Goal: Transaction & Acquisition: Purchase product/service

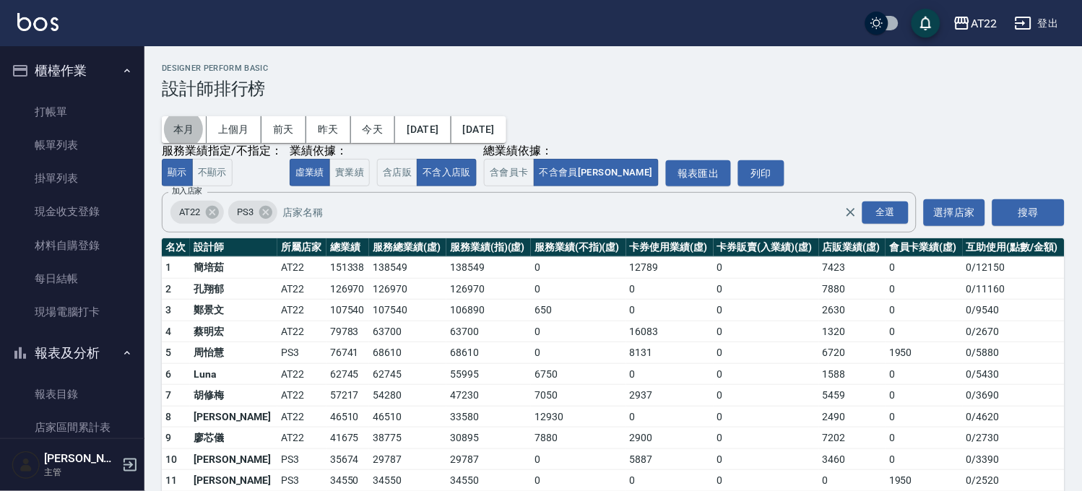
scroll to position [501, 0]
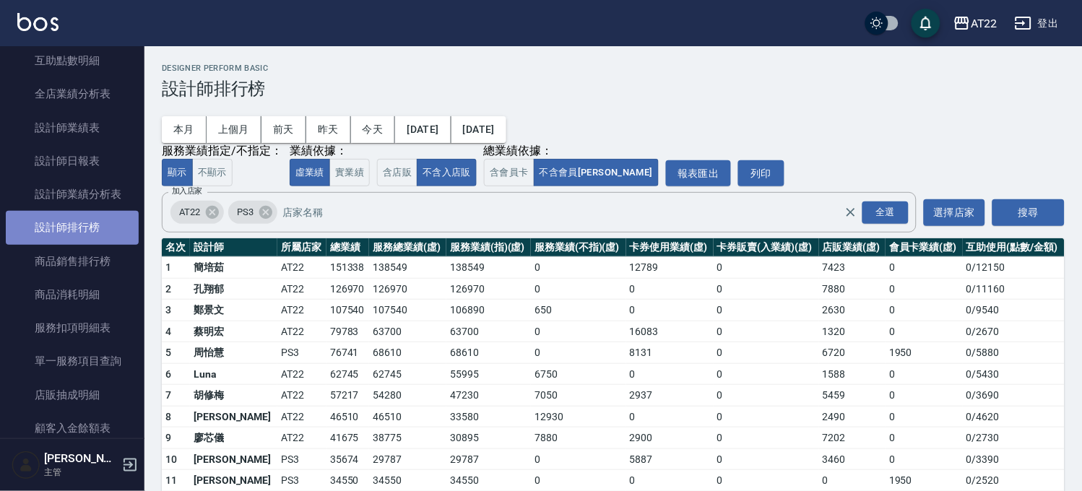
click at [109, 215] on link "設計師排行榜" at bounding box center [72, 227] width 133 height 33
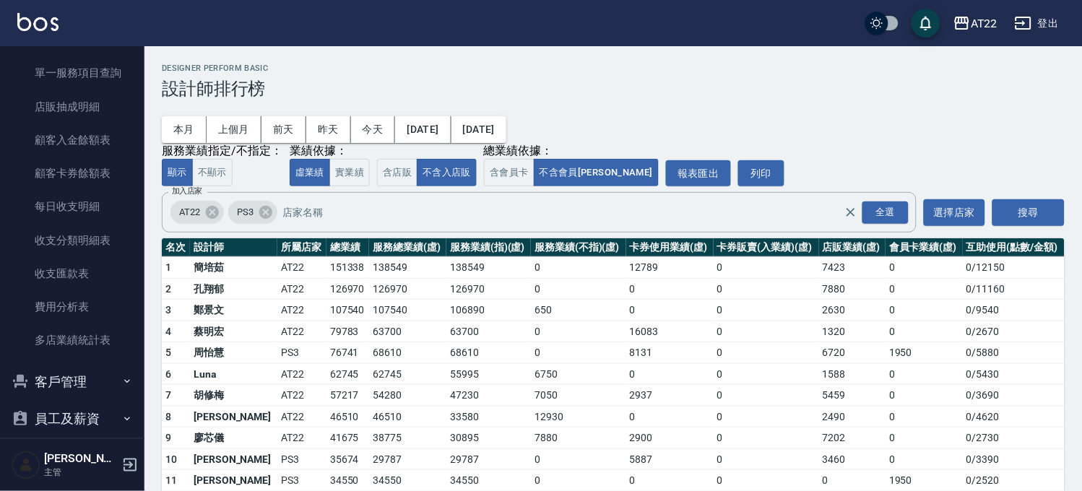
scroll to position [879, 0]
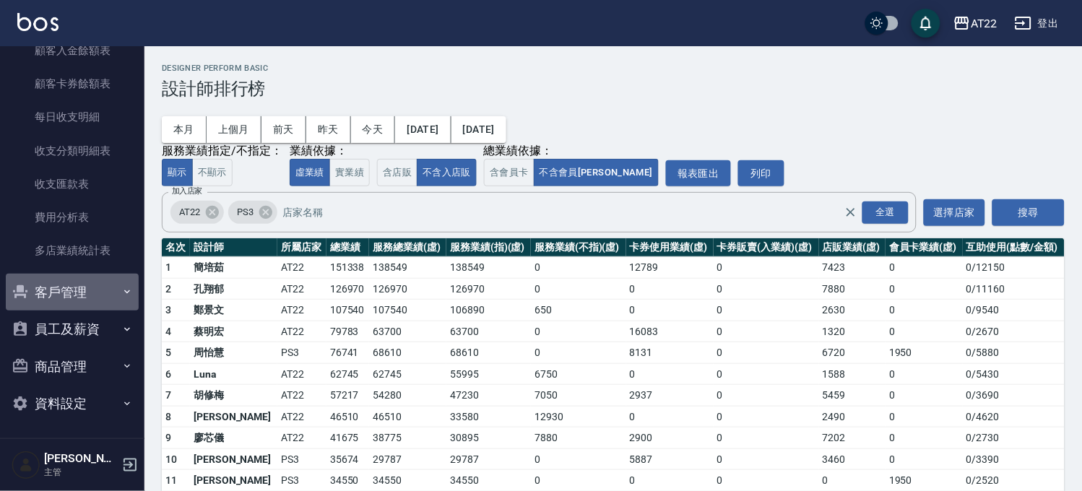
click at [76, 299] on button "客戶管理" at bounding box center [72, 293] width 133 height 38
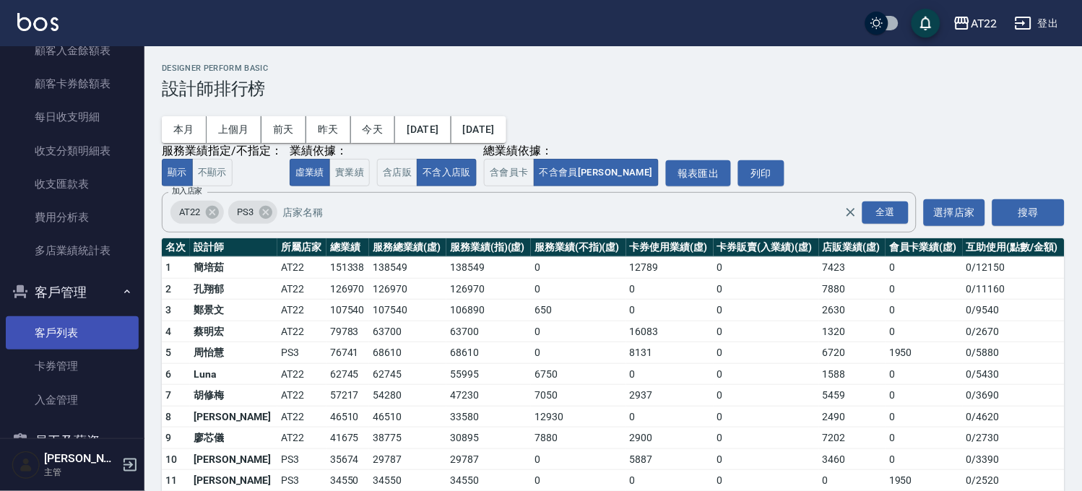
click at [64, 327] on link "客戶列表" at bounding box center [72, 332] width 133 height 33
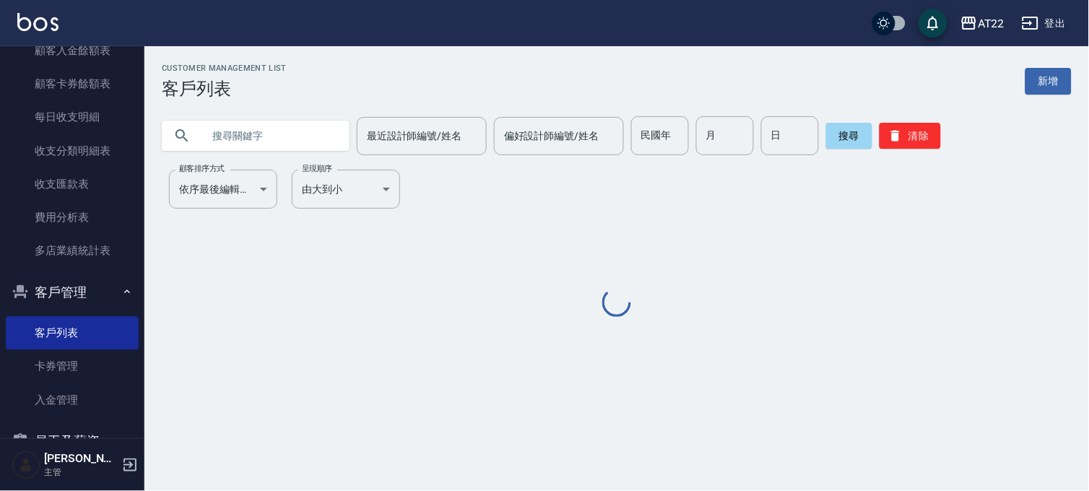
click at [272, 136] on input "text" at bounding box center [270, 135] width 136 height 39
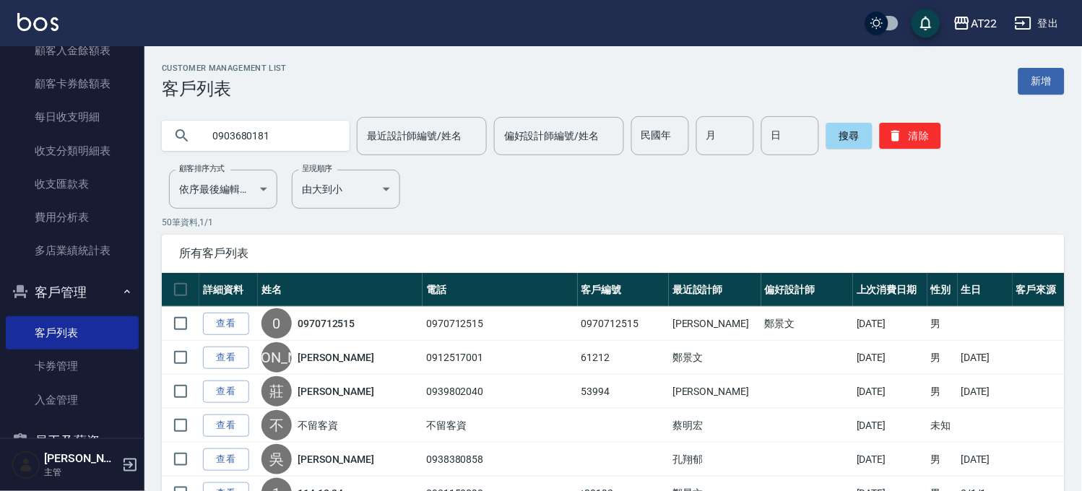
type input "0903680181"
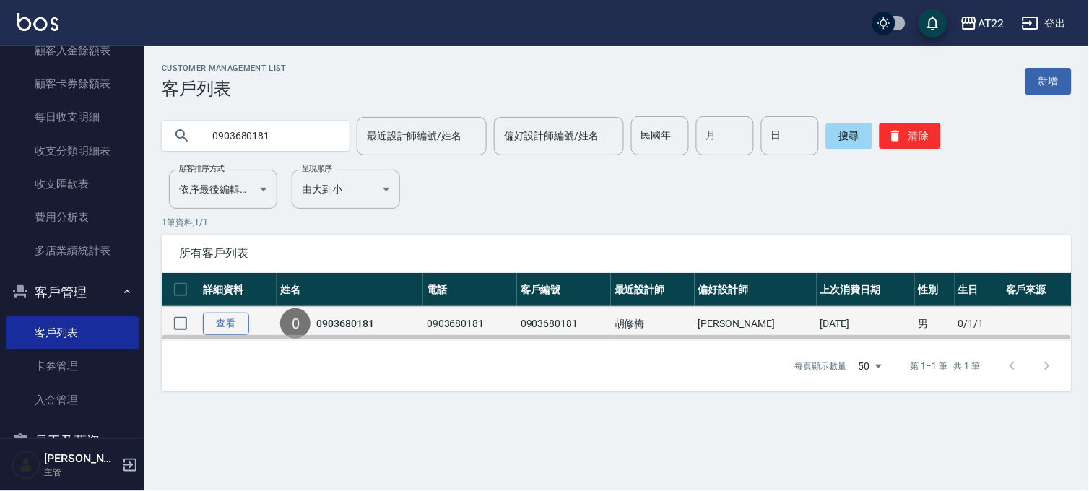
click at [229, 320] on link "查看" at bounding box center [226, 324] width 46 height 22
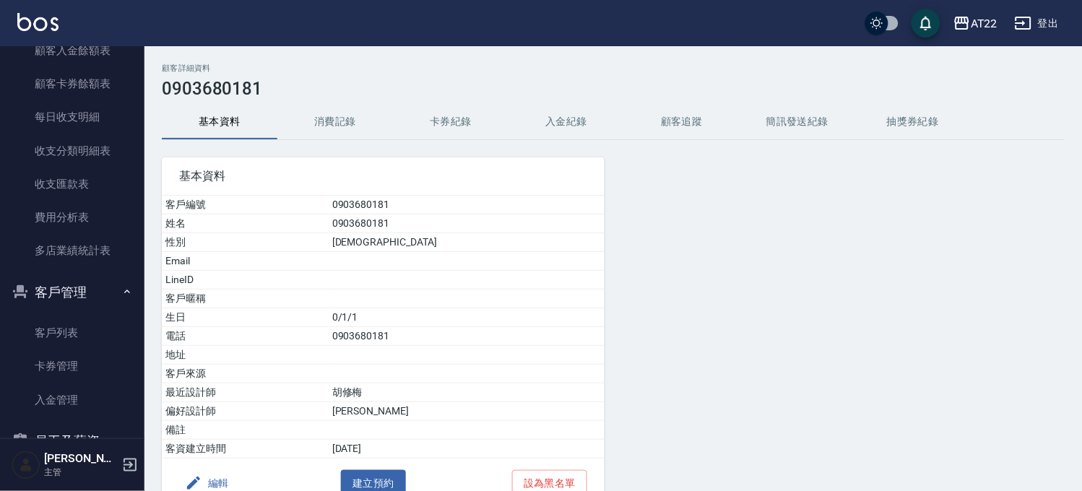
click at [335, 116] on button "消費記錄" at bounding box center [335, 122] width 116 height 35
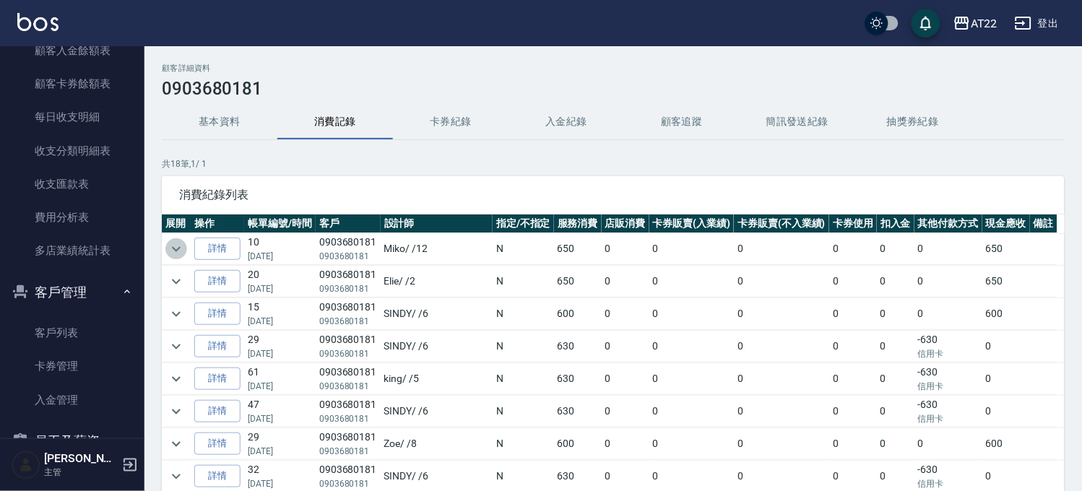
click at [178, 249] on icon "expand row" at bounding box center [176, 248] width 9 height 5
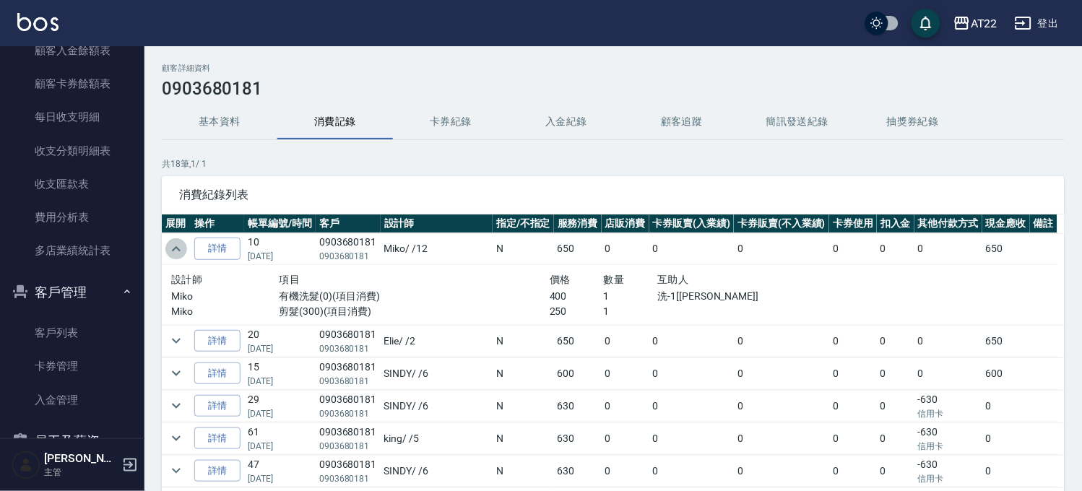
click at [178, 249] on icon "expand row" at bounding box center [176, 248] width 9 height 5
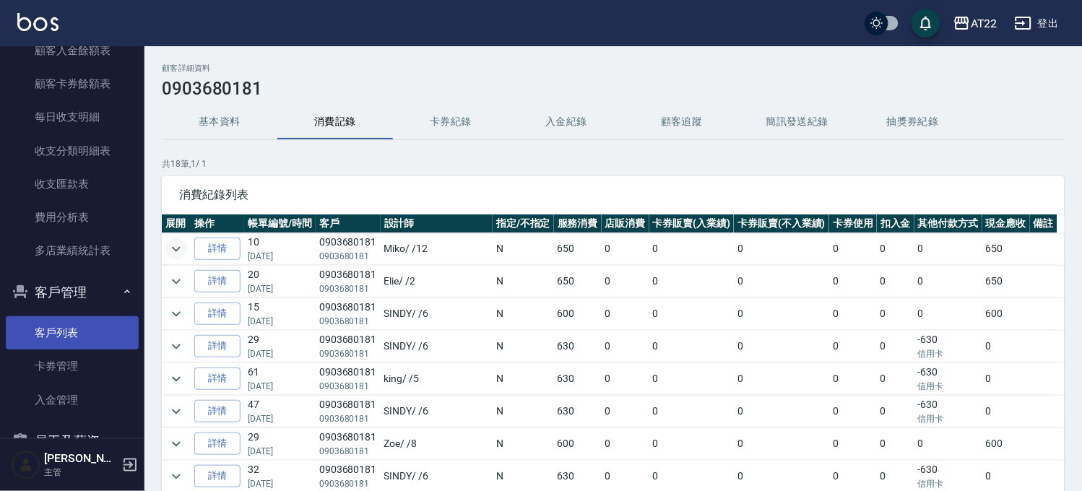
click at [51, 345] on link "客戶列表" at bounding box center [72, 332] width 133 height 33
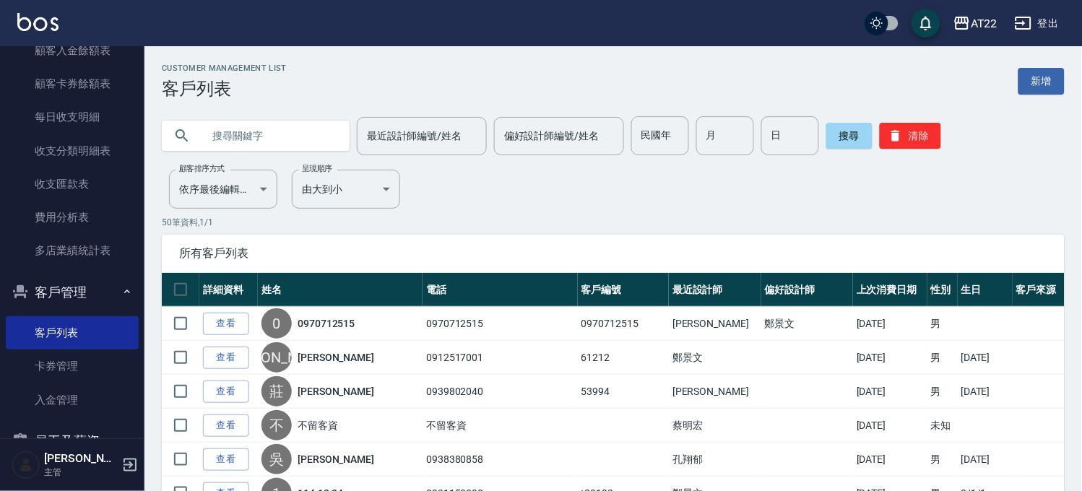
click at [294, 126] on input "text" at bounding box center [270, 135] width 136 height 39
type input "0958978886"
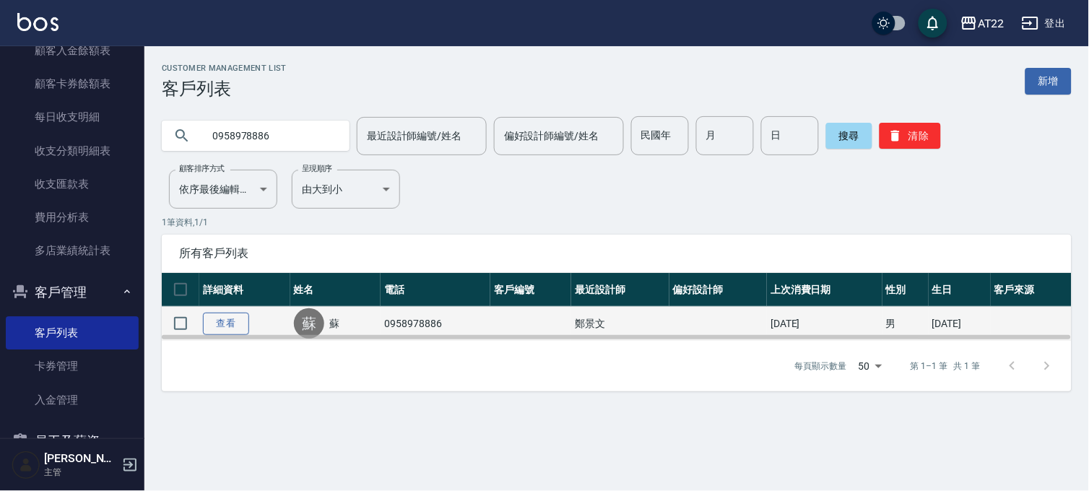
click at [227, 316] on link "查看" at bounding box center [226, 324] width 46 height 22
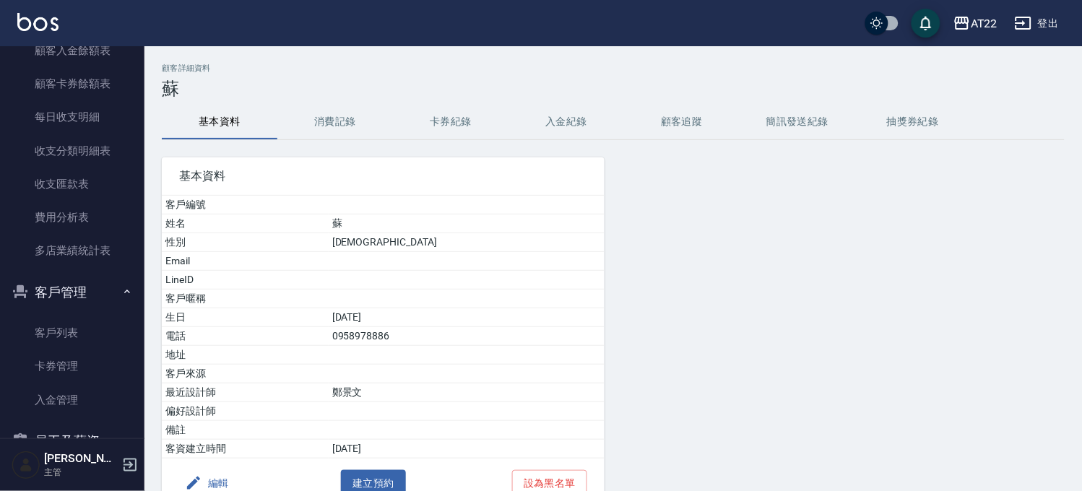
click at [330, 111] on button "消費記錄" at bounding box center [335, 122] width 116 height 35
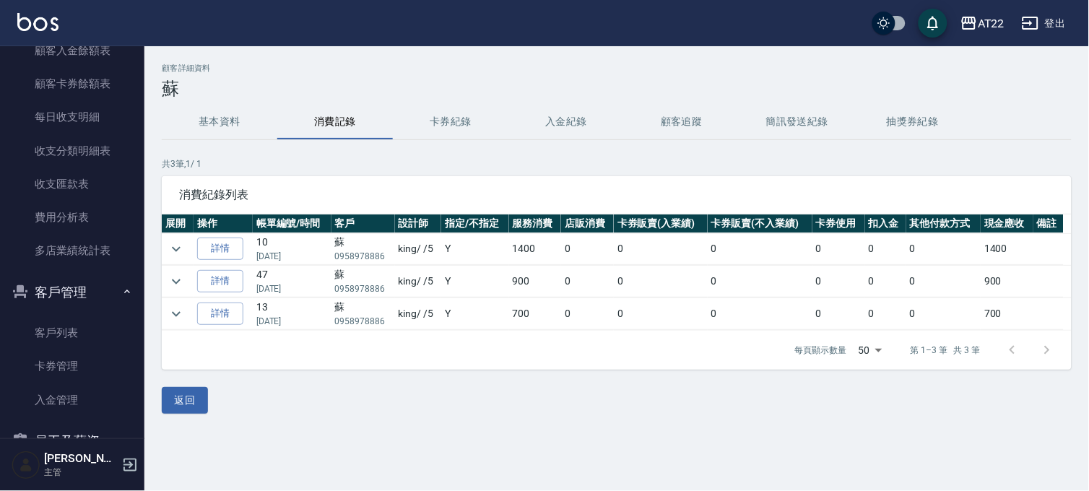
click at [208, 413] on div "返回" at bounding box center [617, 400] width 910 height 27
click at [204, 410] on button "返回" at bounding box center [185, 400] width 46 height 27
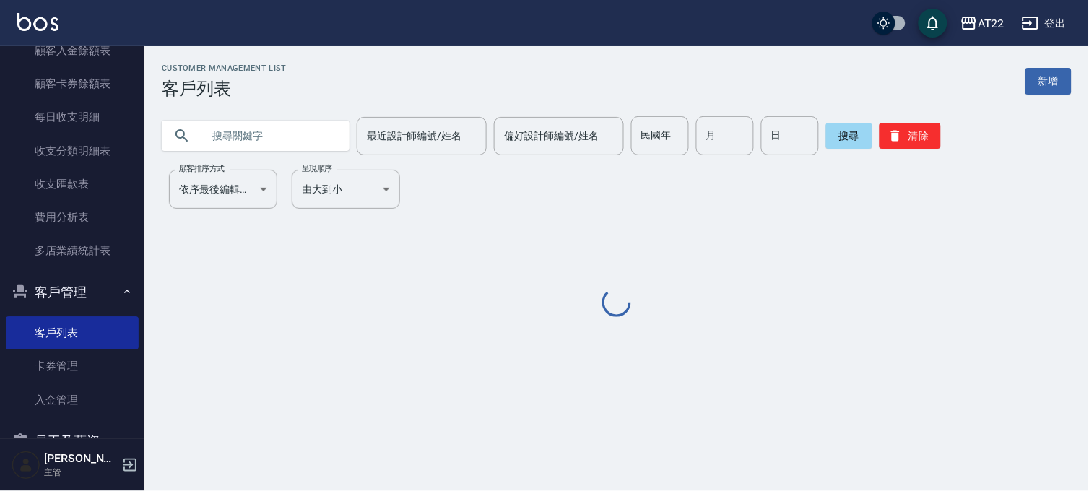
click at [241, 147] on input "text" at bounding box center [270, 135] width 136 height 39
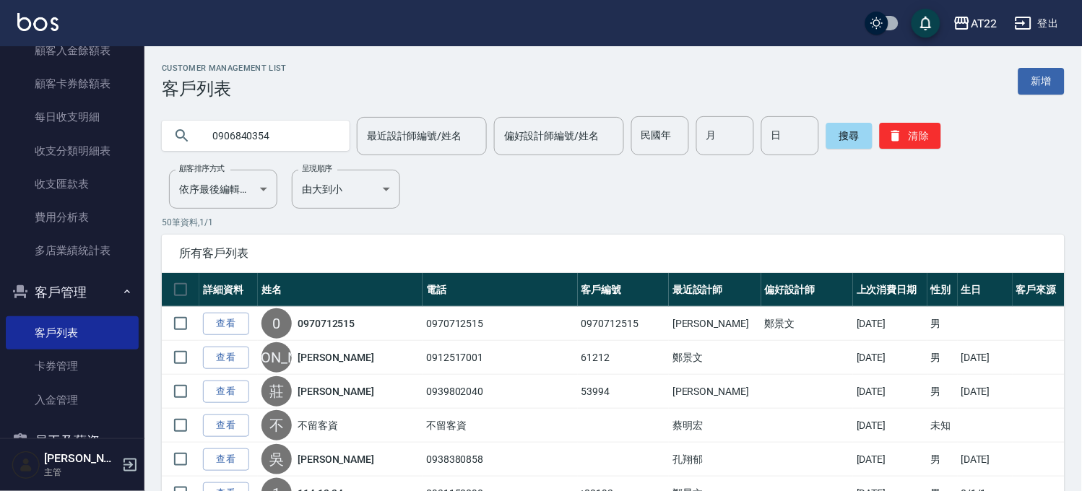
type input "0906840354"
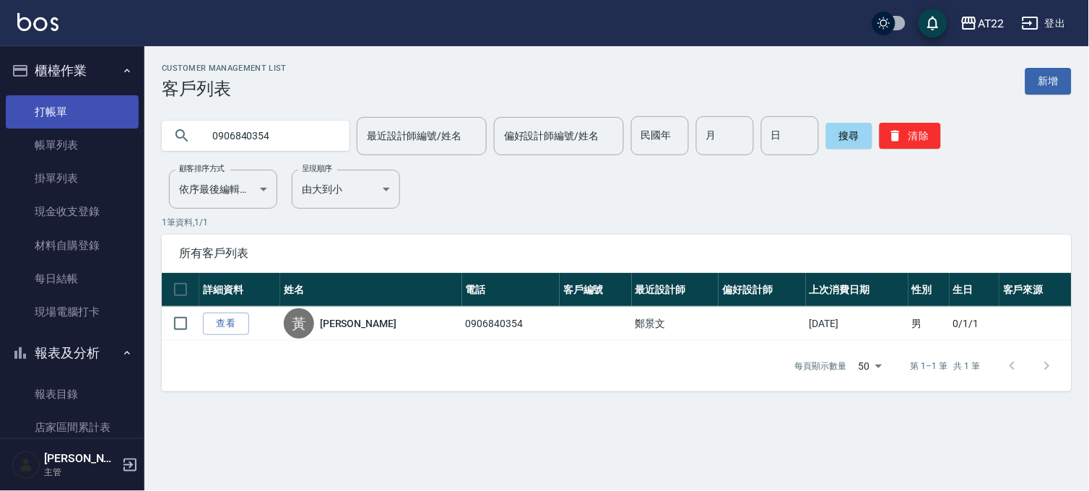
click at [87, 112] on link "打帳單" at bounding box center [72, 111] width 133 height 33
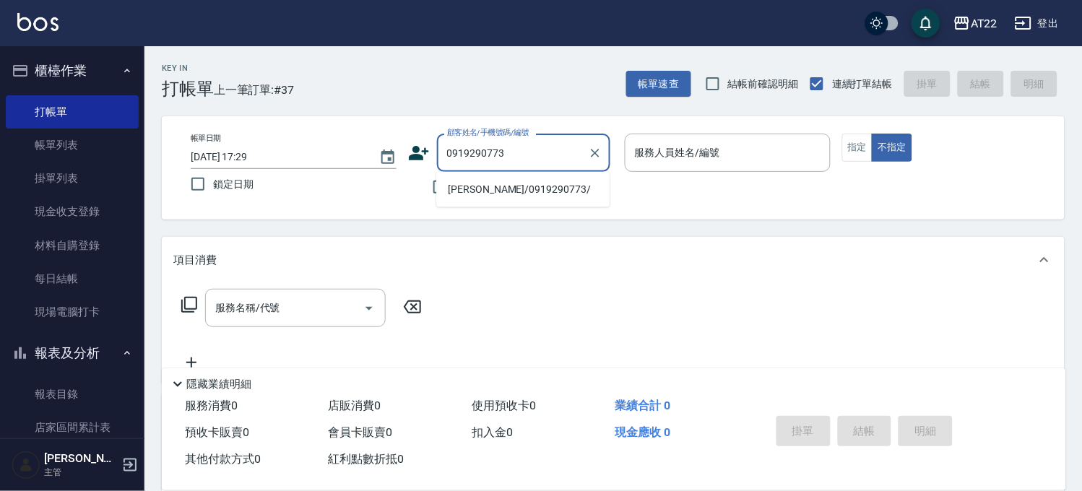
click at [499, 204] on ul "[PERSON_NAME]/0919290773/" at bounding box center [522, 189] width 173 height 35
click at [507, 193] on li "[PERSON_NAME]/0919290773/" at bounding box center [522, 190] width 173 height 24
type input "[PERSON_NAME]/0919290773/"
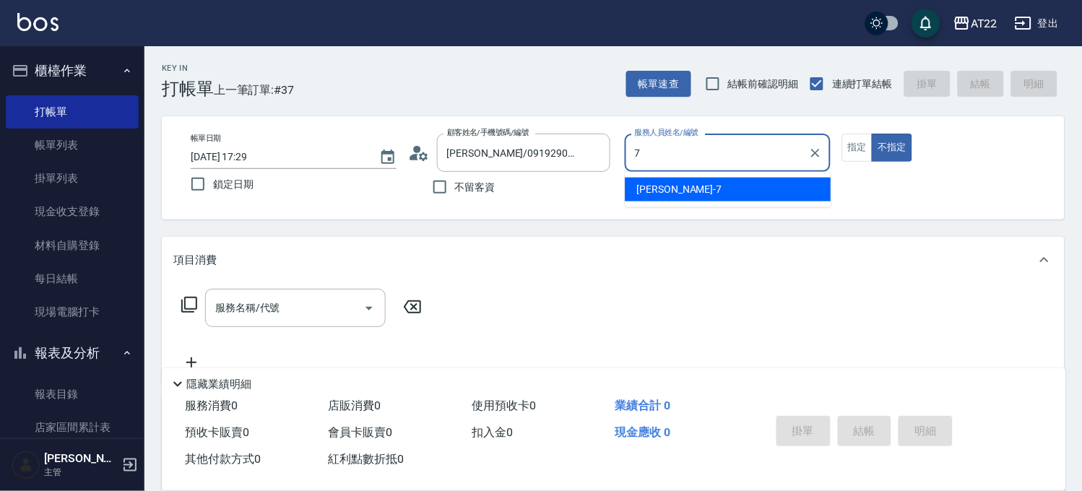
type input "[PERSON_NAME]-7"
type button "false"
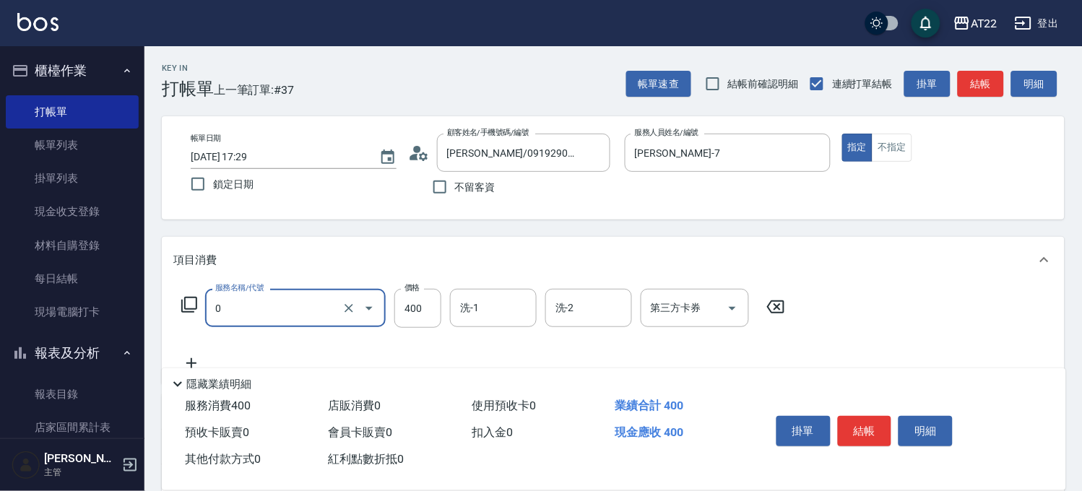
type input "有機洗髮(0)"
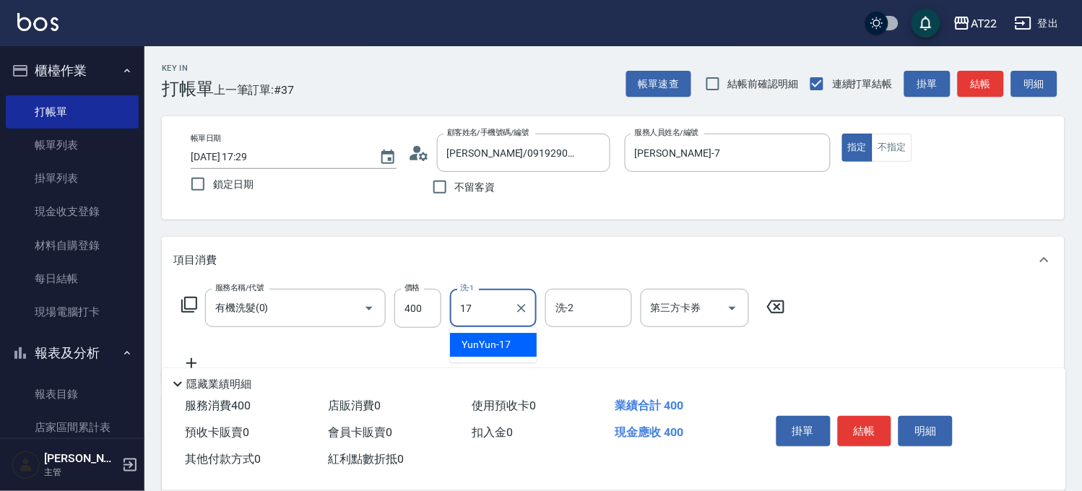
type input "YunYun-17"
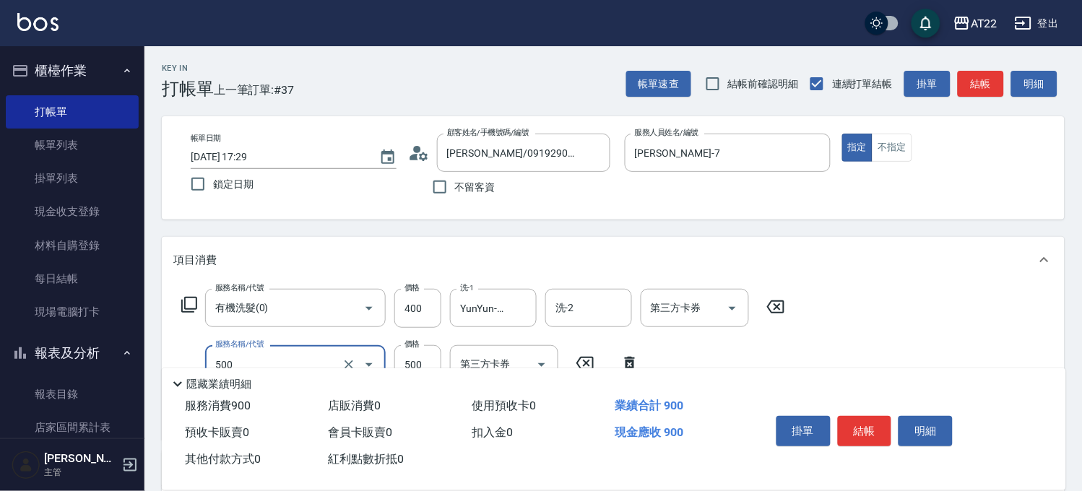
type input "剪髮(500)"
type input "700"
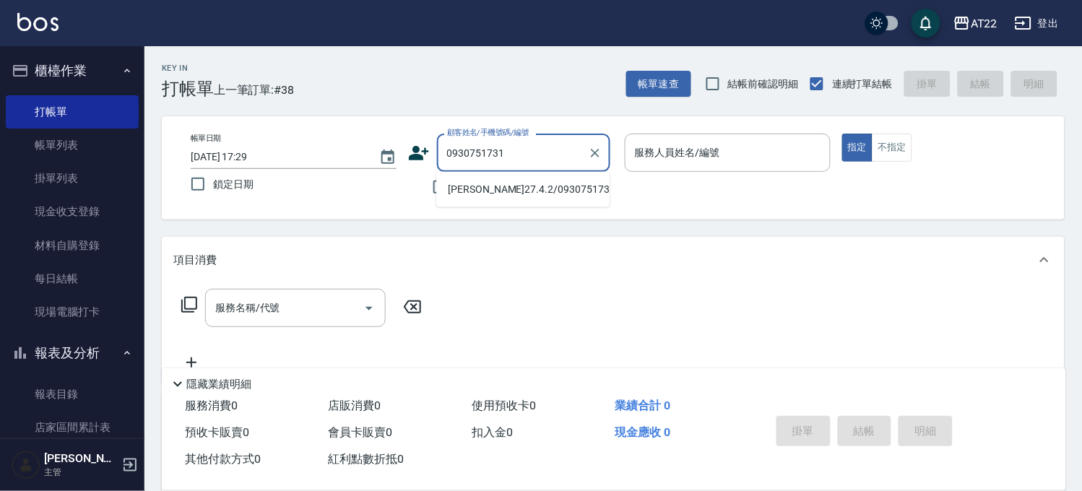
click at [506, 191] on li "[PERSON_NAME]27.4.2/0930751731/[PERSON_NAME]?" at bounding box center [522, 190] width 173 height 24
type input "[PERSON_NAME]27.4.2/0930751731/[PERSON_NAME]?"
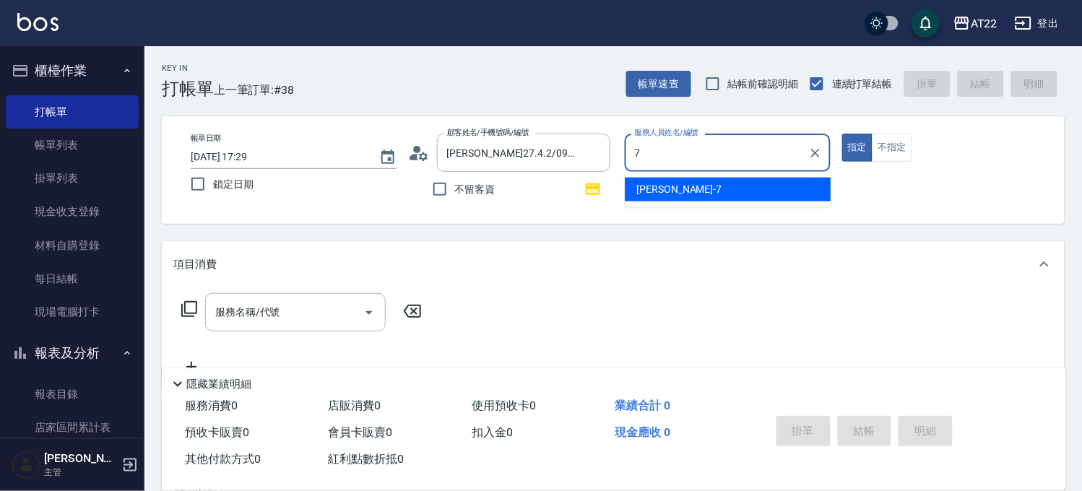
type input "[PERSON_NAME]-7"
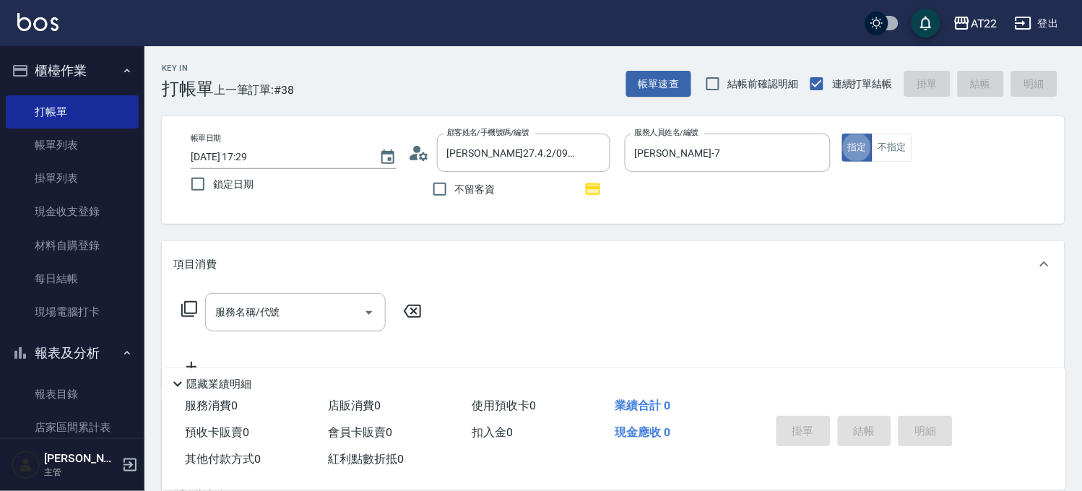
type button "true"
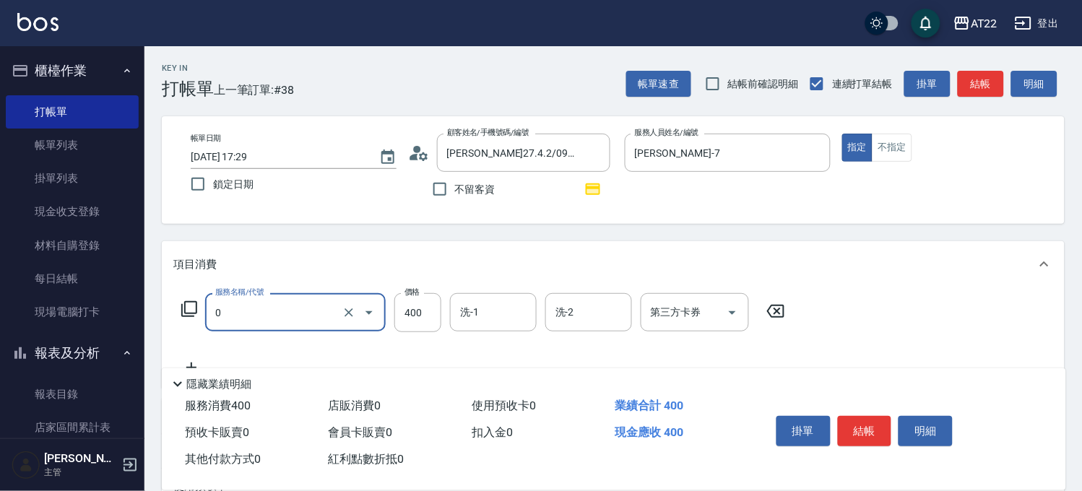
type input "有機洗髮(0)"
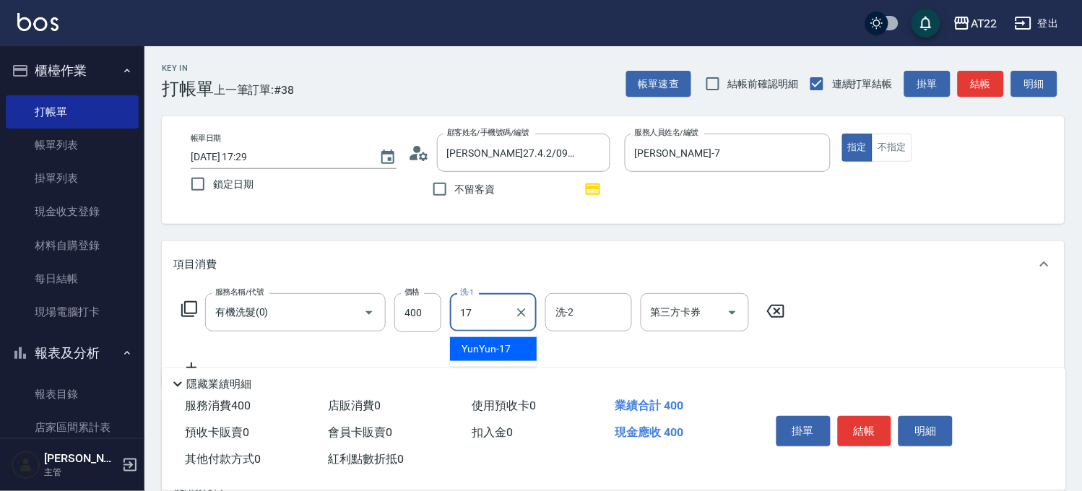
type input "YunYun-17"
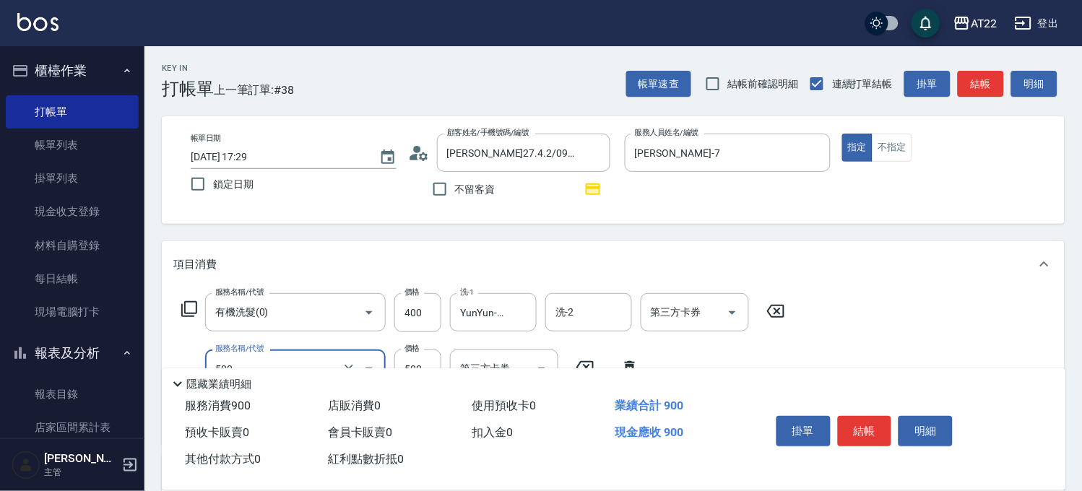
type input "剪髮(500)"
type input "700"
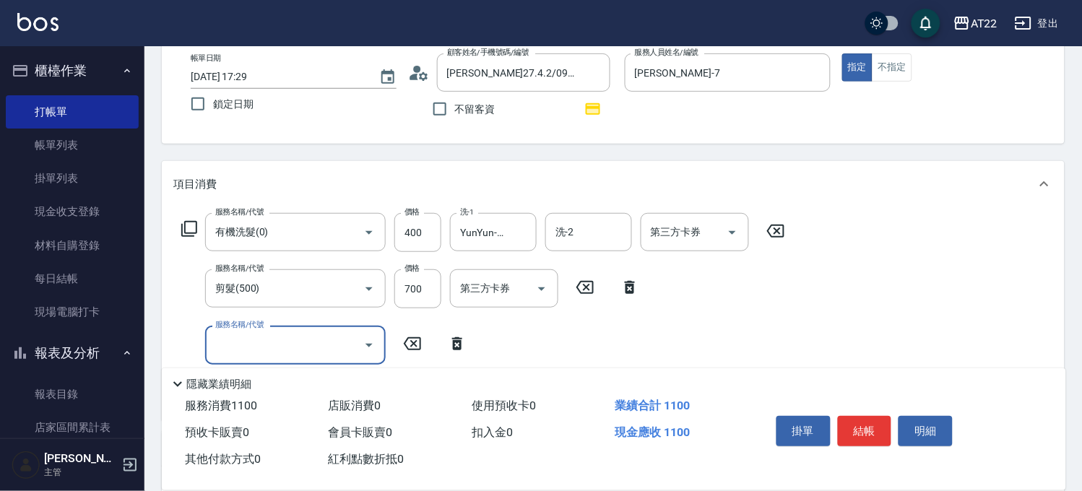
scroll to position [241, 0]
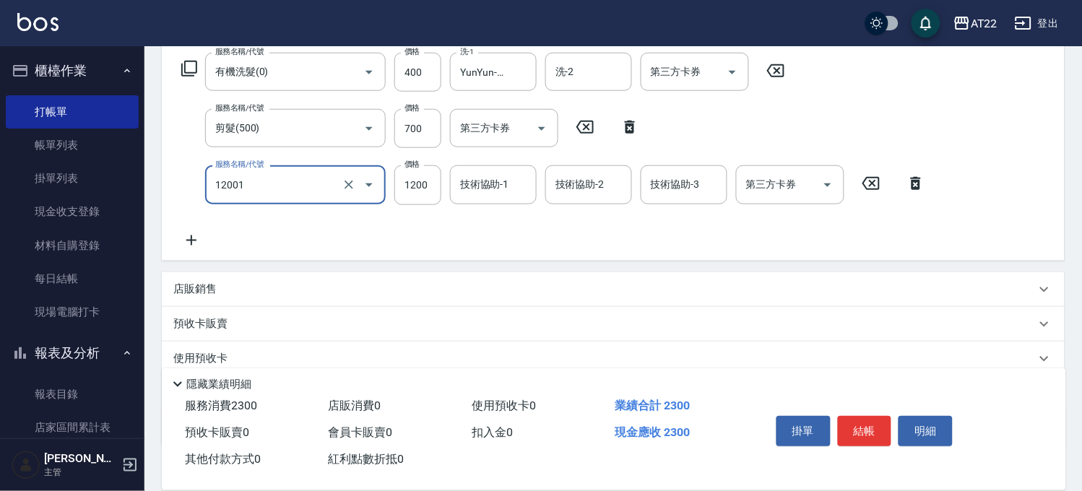
type input "燙髮S(12001)"
type input "1600"
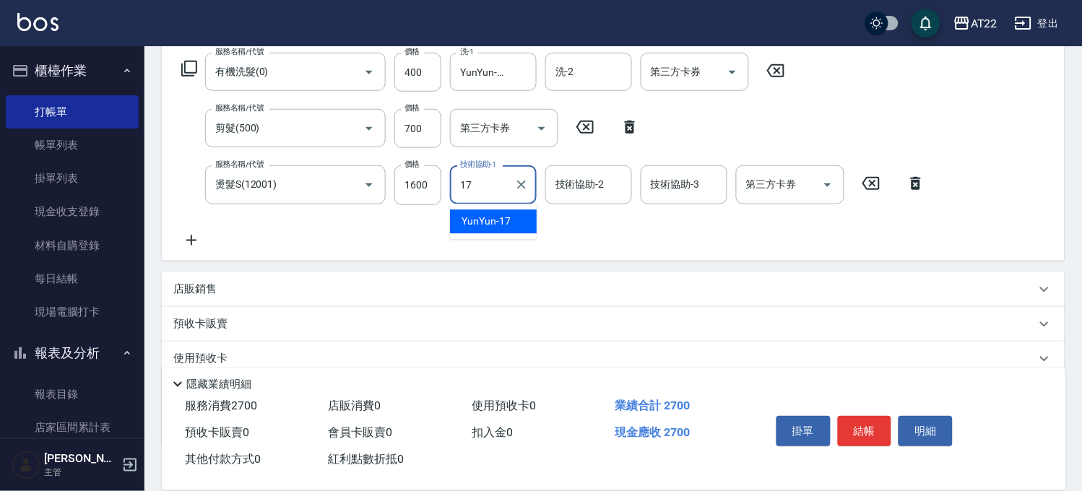
type input "YunYun-17"
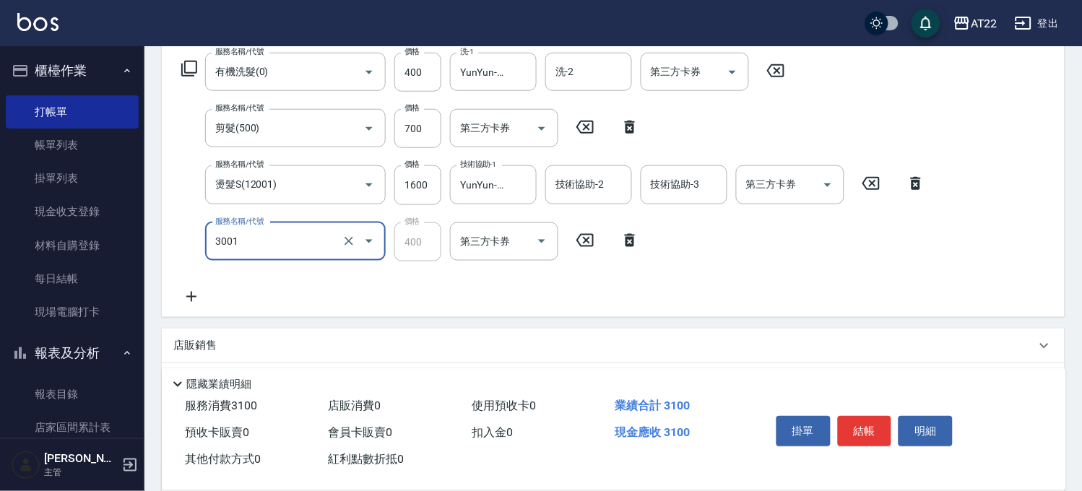
type input "側邊燙貼(3001)"
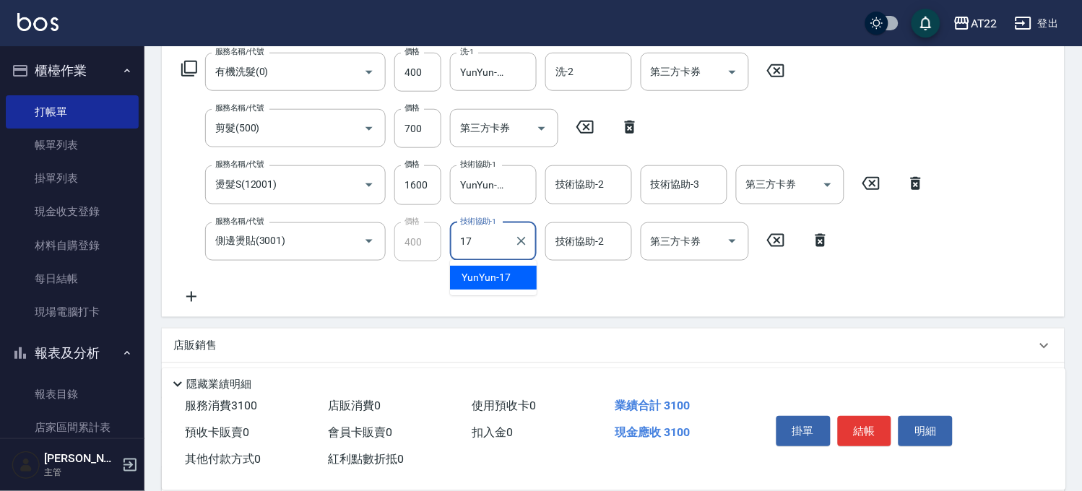
type input "YunYun-17"
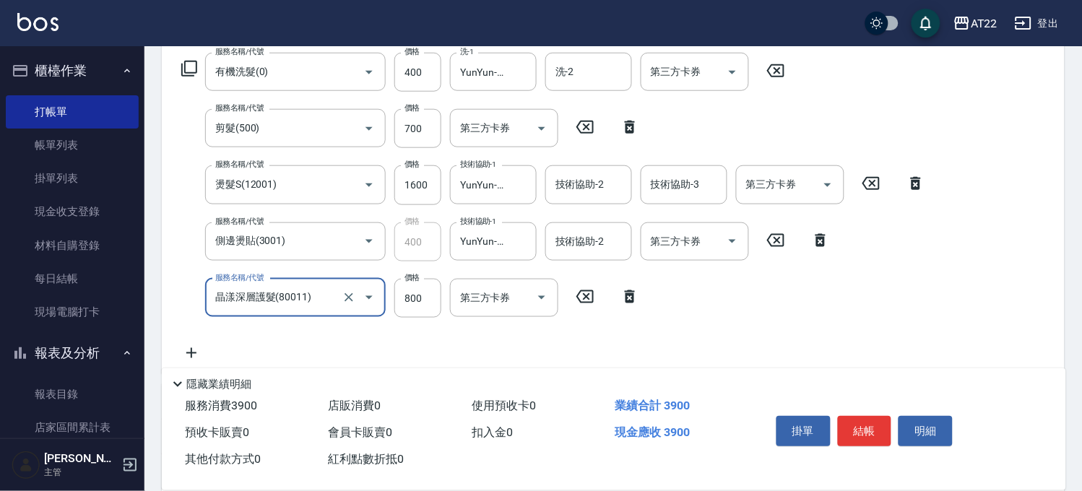
type input "晶漾深層護髮(80011)"
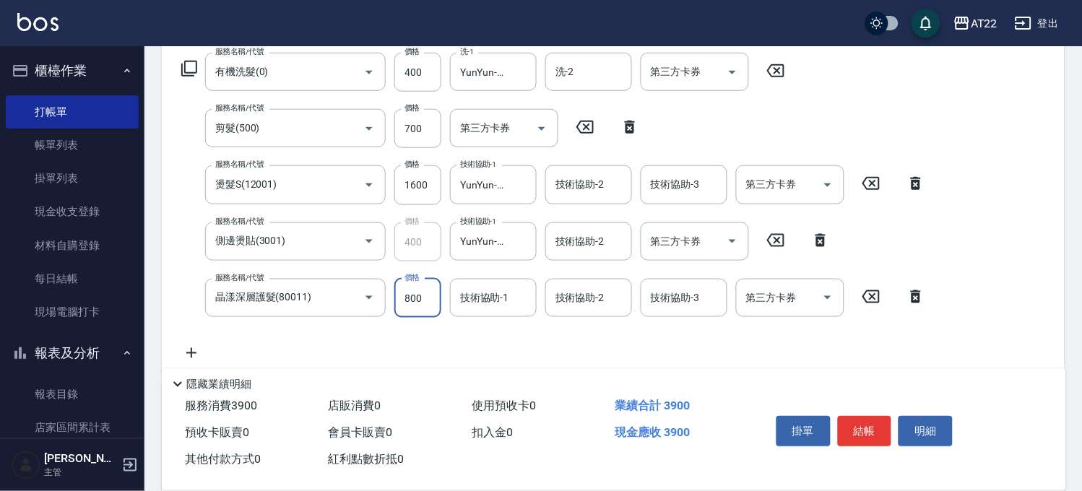
scroll to position [0, 0]
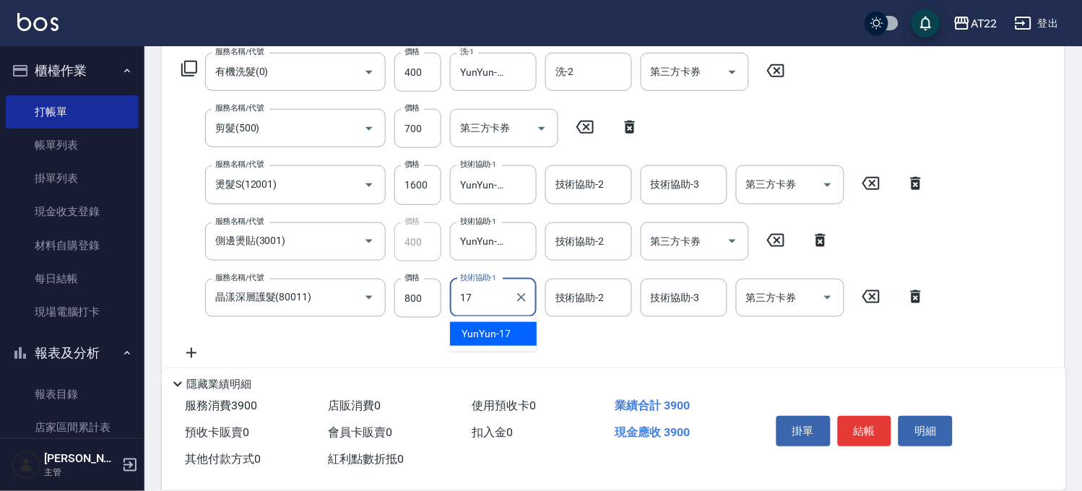
type input "YunYun-17"
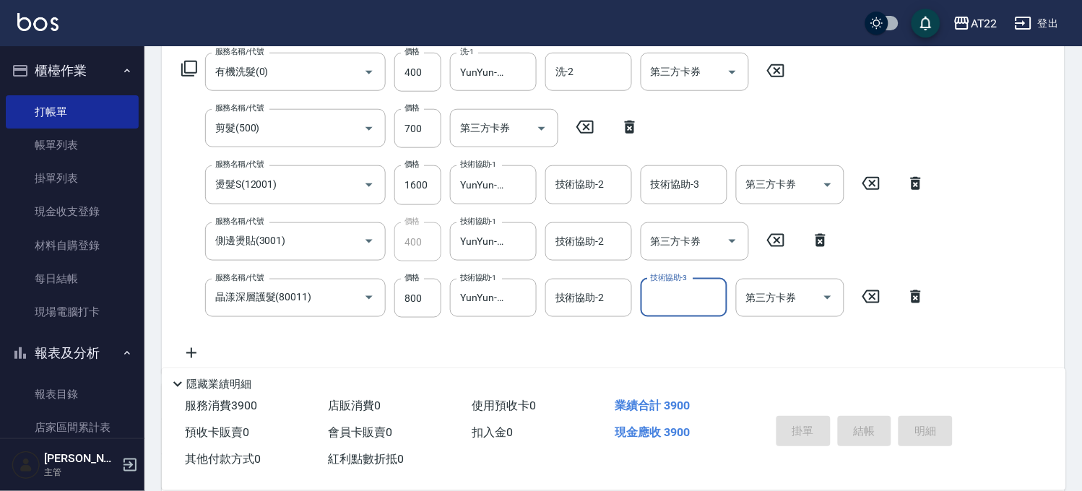
type input "[DATE] 17:30"
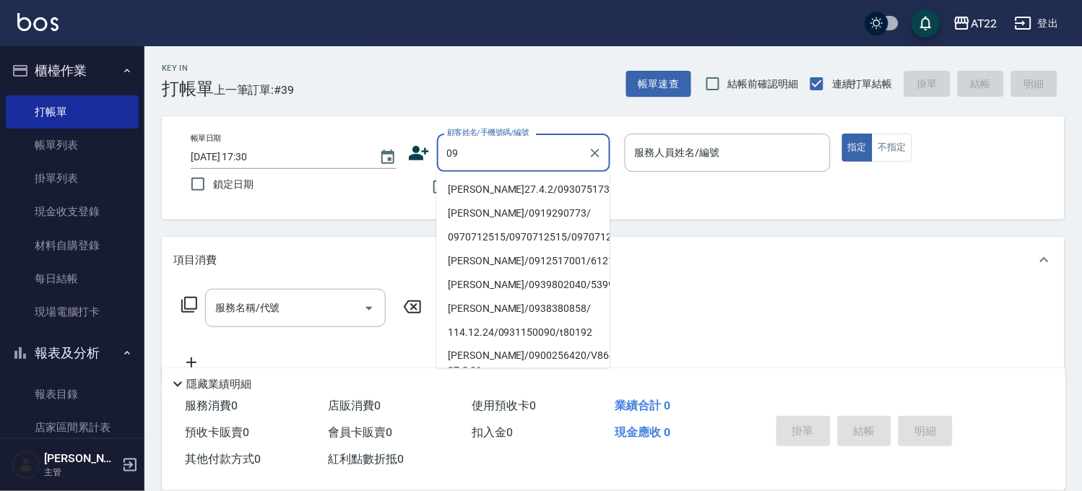
type input "09"
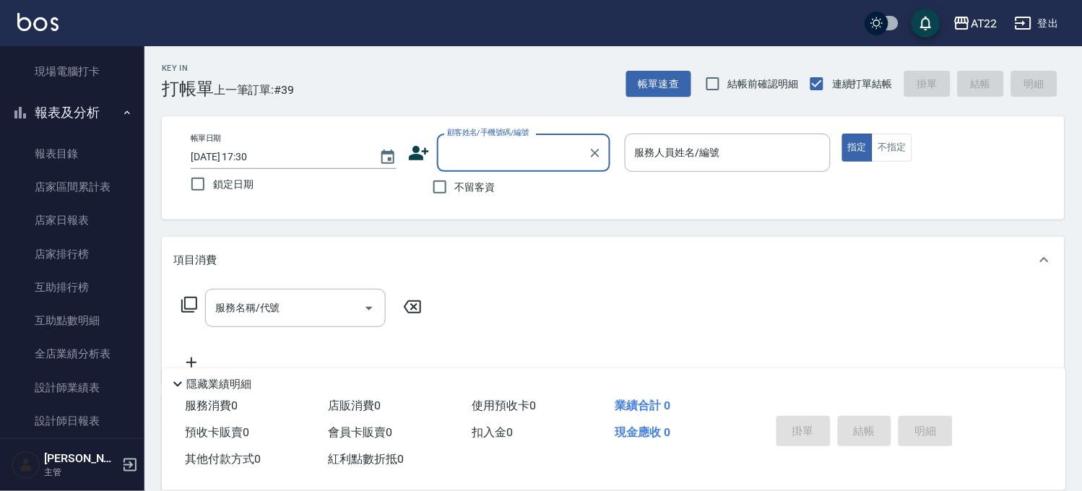
click at [97, 114] on button "報表及分析" at bounding box center [72, 113] width 133 height 38
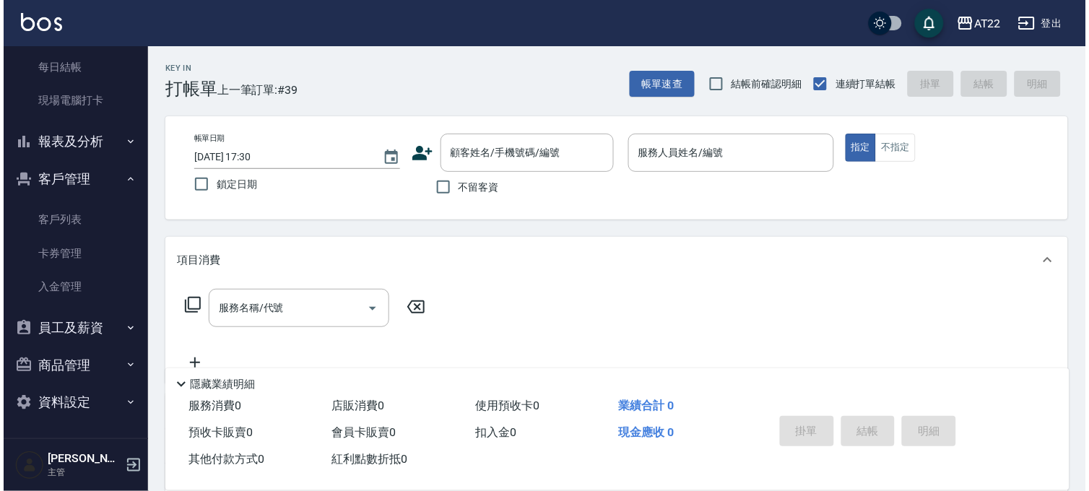
scroll to position [211, 0]
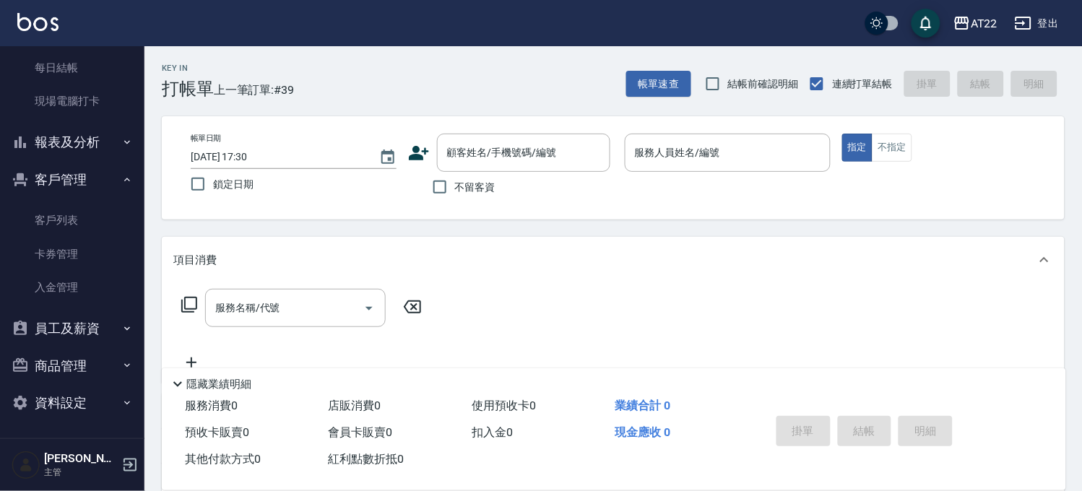
click at [72, 212] on link "客戶列表" at bounding box center [72, 220] width 133 height 33
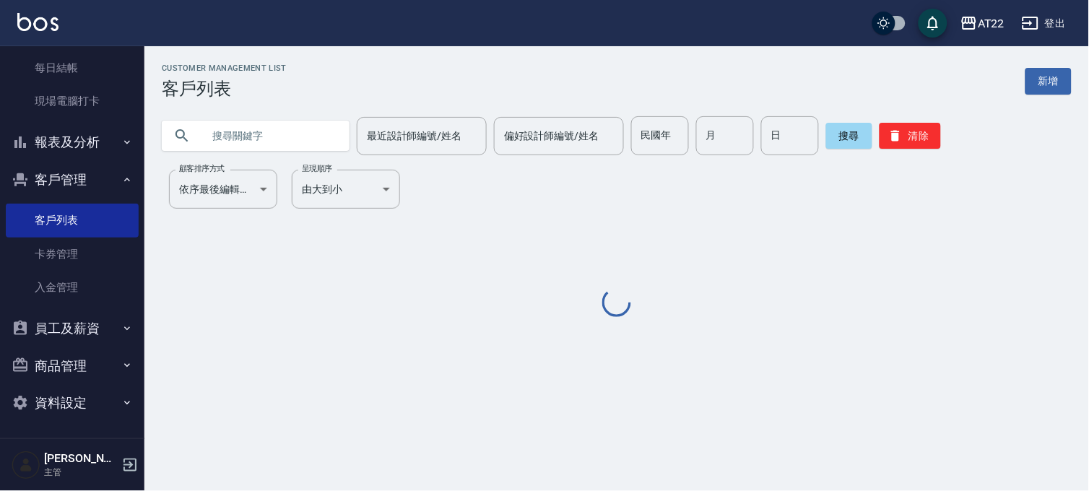
drag, startPoint x: 247, startPoint y: 107, endPoint x: 247, endPoint y: 126, distance: 19.5
click at [247, 111] on div "最近設計師編號/姓名 最近設計師編號/姓名 偏好設計師編號/姓名 偏好設計師編號/姓名 民國年 民國年 月 月 日 日 搜尋 清除" at bounding box center [608, 127] width 928 height 56
click at [247, 126] on input "text" at bounding box center [270, 135] width 136 height 39
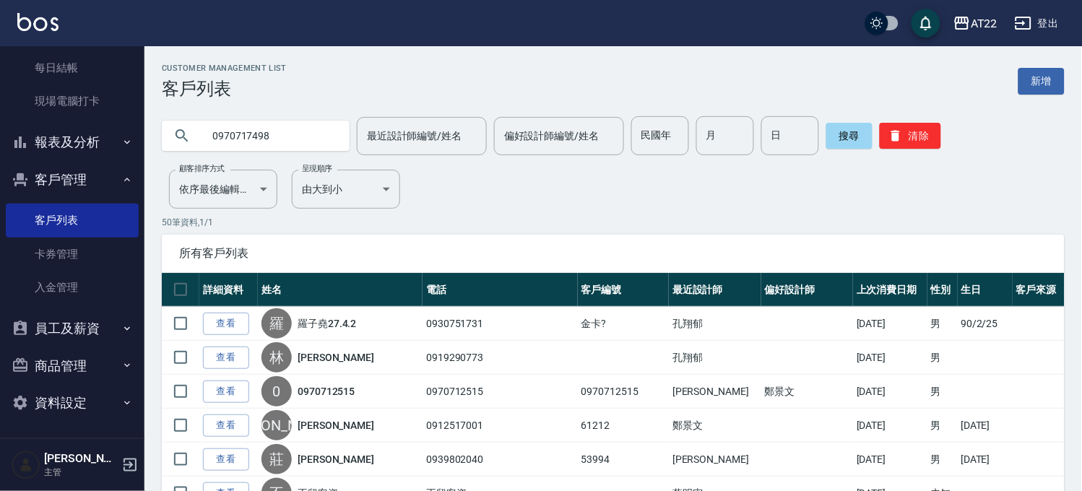
type input "0970717498"
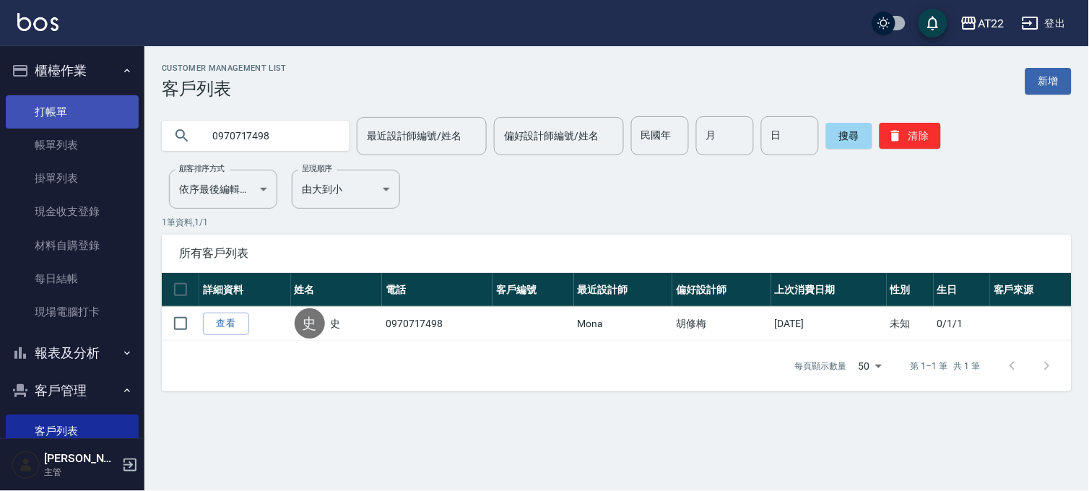
click at [79, 119] on link "打帳單" at bounding box center [72, 111] width 133 height 33
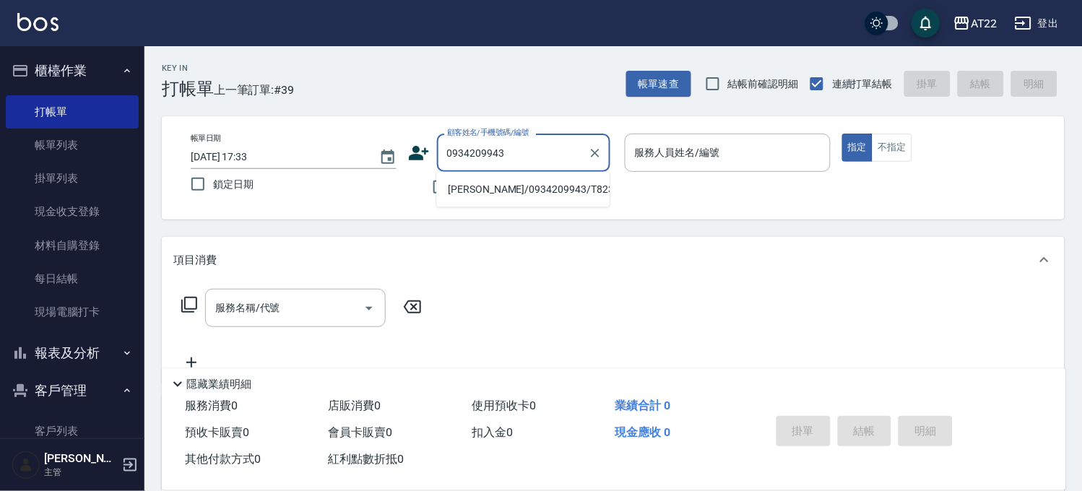
click at [480, 181] on li "[PERSON_NAME]/0934209943/T82314" at bounding box center [522, 190] width 173 height 24
type input "[PERSON_NAME]/0934209943/T82314"
type input "Luna-15"
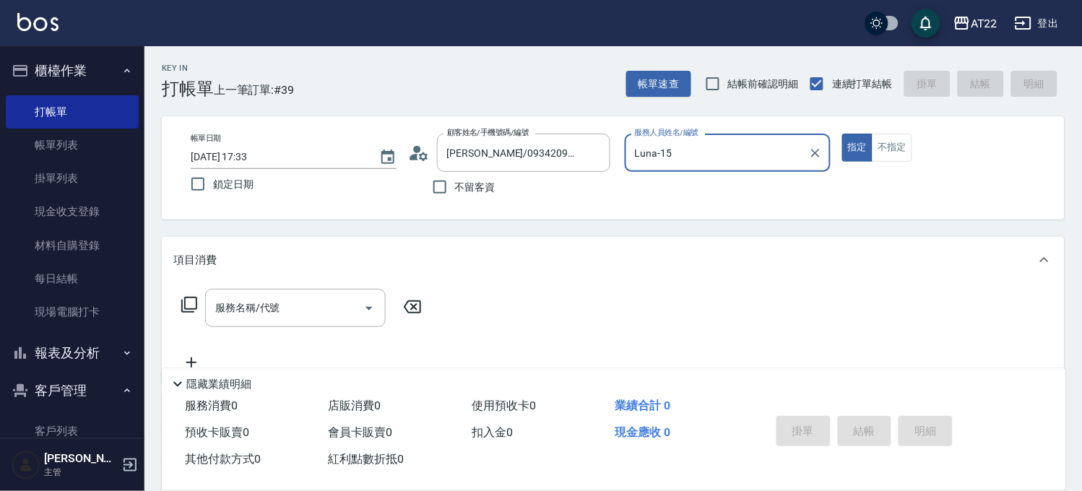
click at [420, 150] on circle at bounding box center [416, 149] width 7 height 7
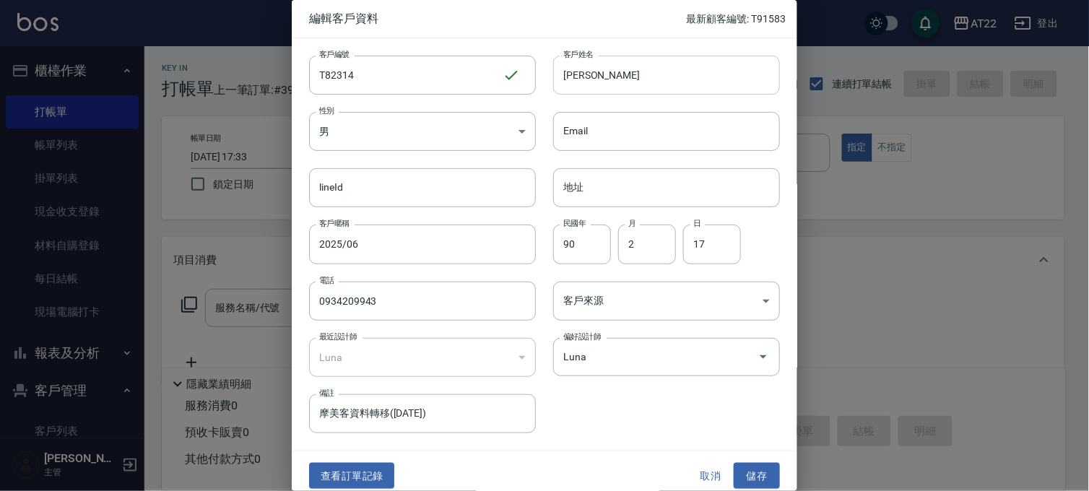
click at [579, 71] on input "[PERSON_NAME]" at bounding box center [666, 75] width 227 height 39
click at [617, 74] on input "[PERSON_NAME]" at bounding box center [666, 75] width 227 height 39
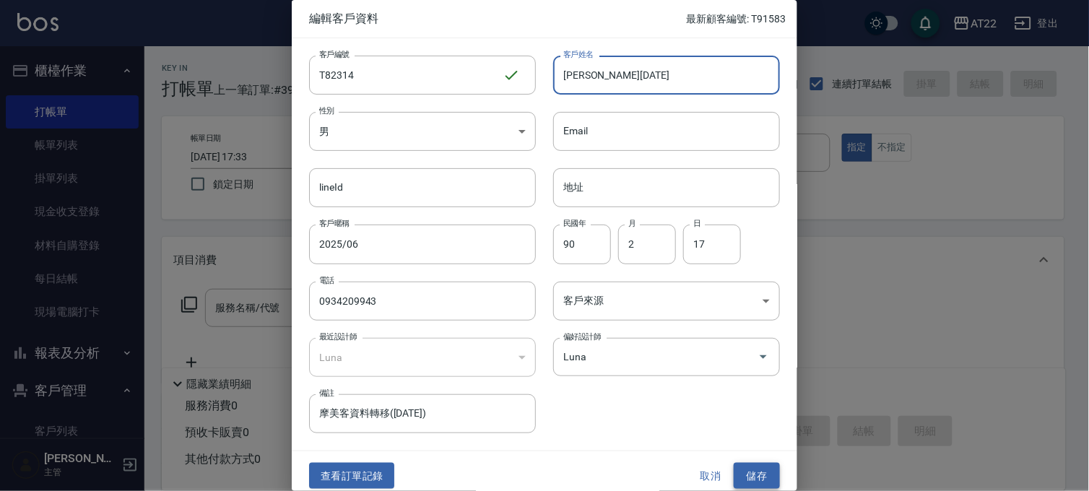
type input "[PERSON_NAME][DATE]"
click at [757, 465] on button "儲存" at bounding box center [757, 476] width 46 height 27
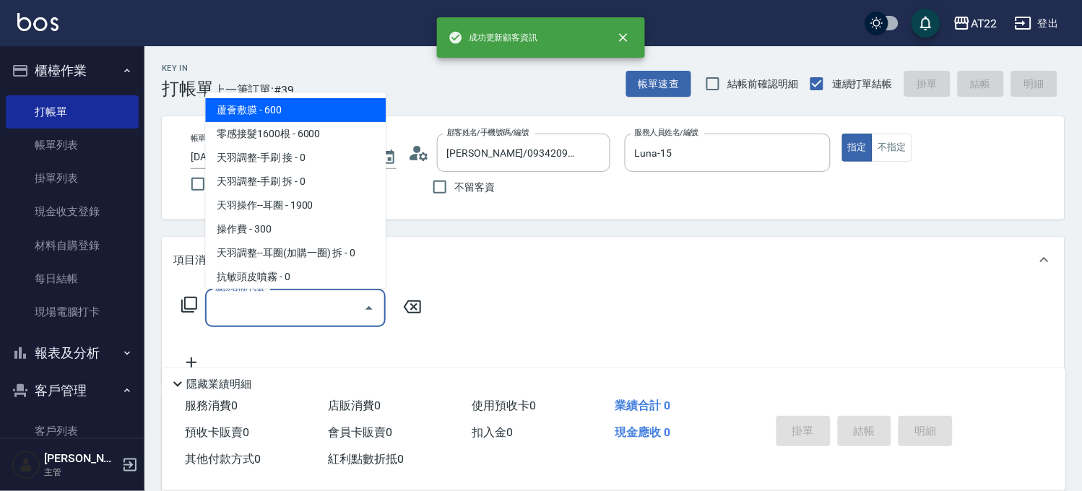
click at [234, 320] on input "服務名稱/代號" at bounding box center [285, 307] width 146 height 25
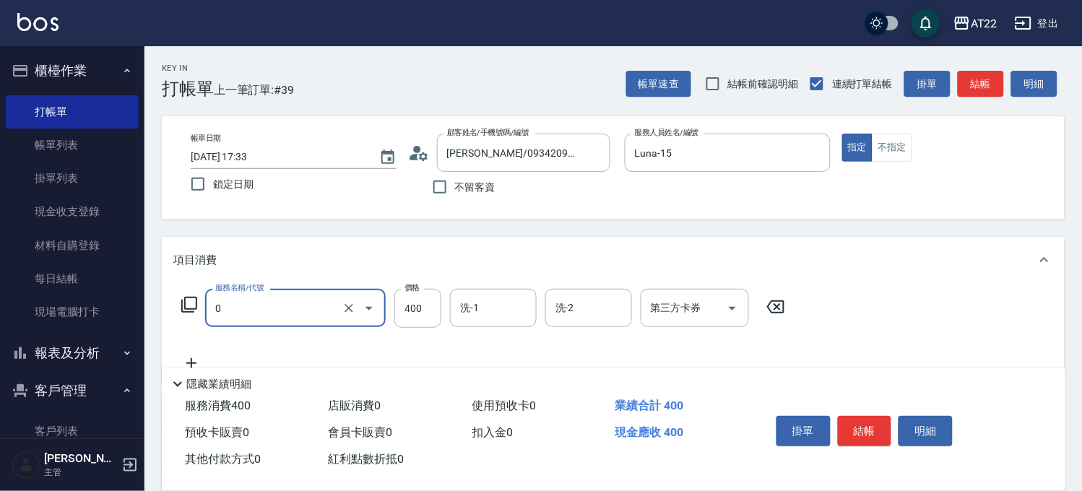
type input "有機洗髮(0)"
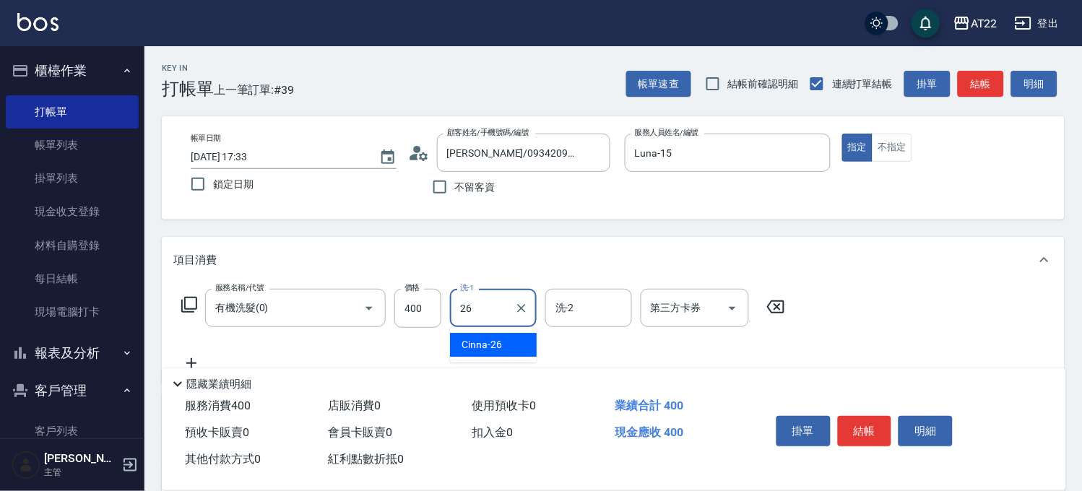
type input "Cinna-26"
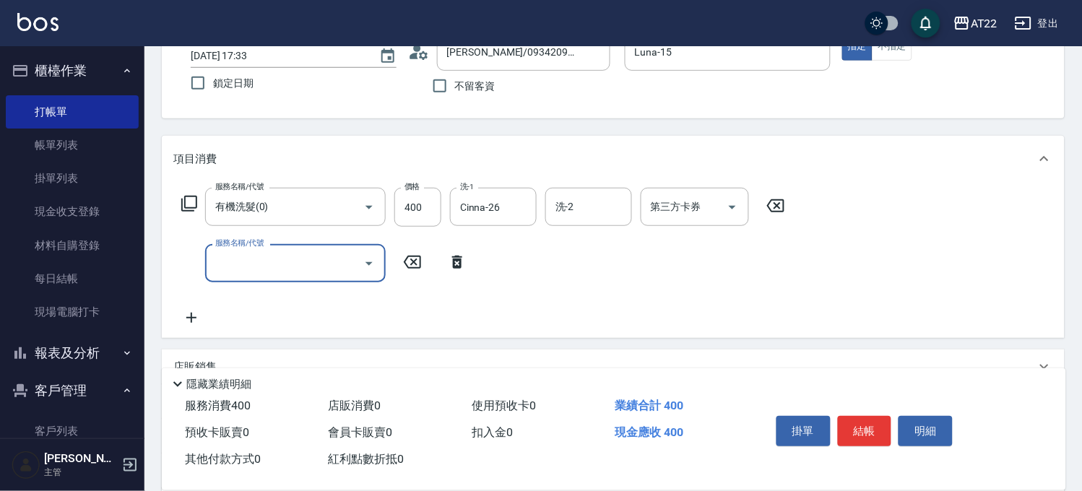
scroll to position [241, 0]
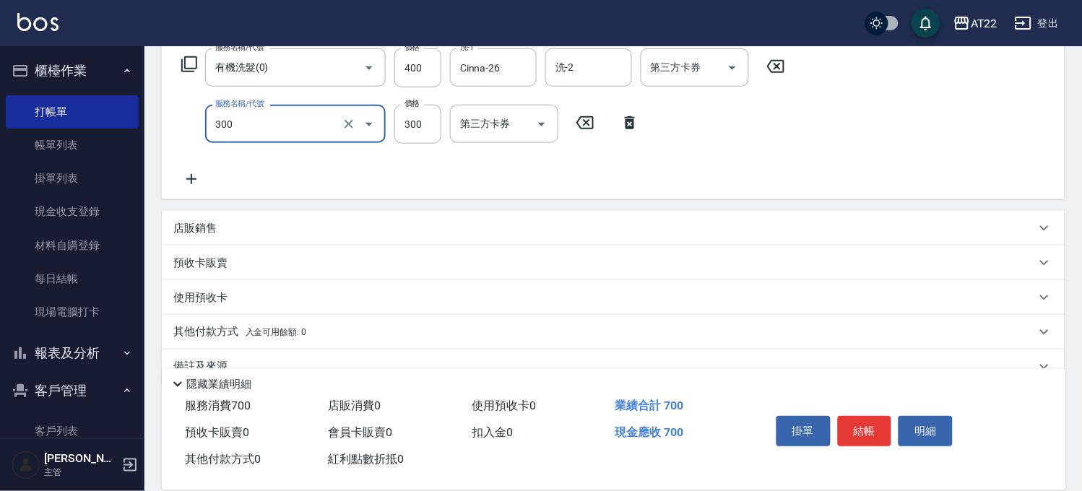
type input "剪髮(300)"
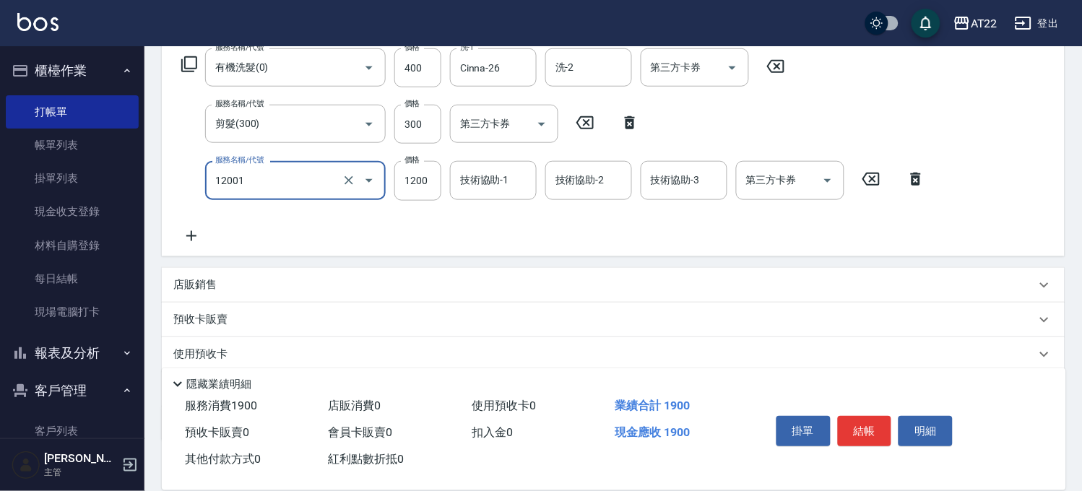
type input "燙髮S(12001)"
type input "1460"
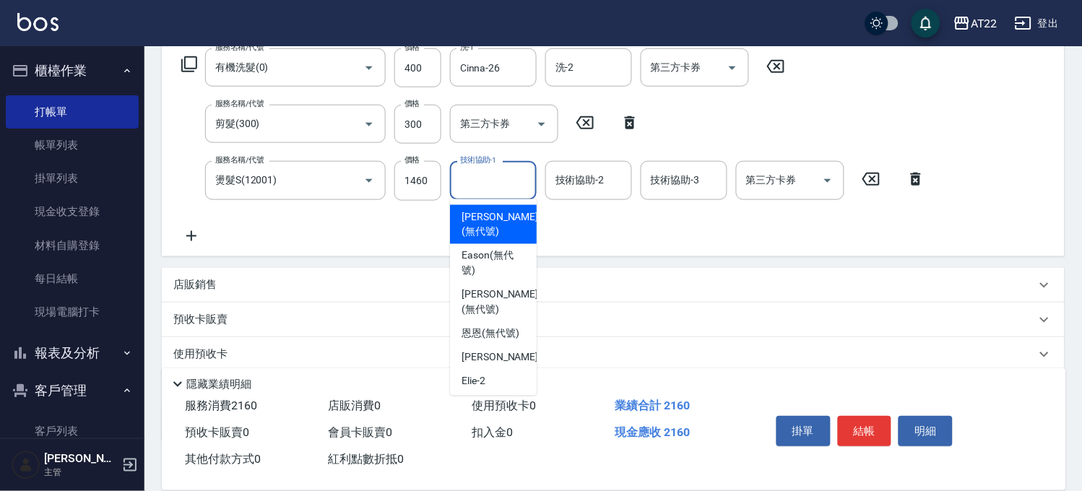
click at [495, 174] on div "技術協助-1 技術協助-1" at bounding box center [493, 180] width 87 height 38
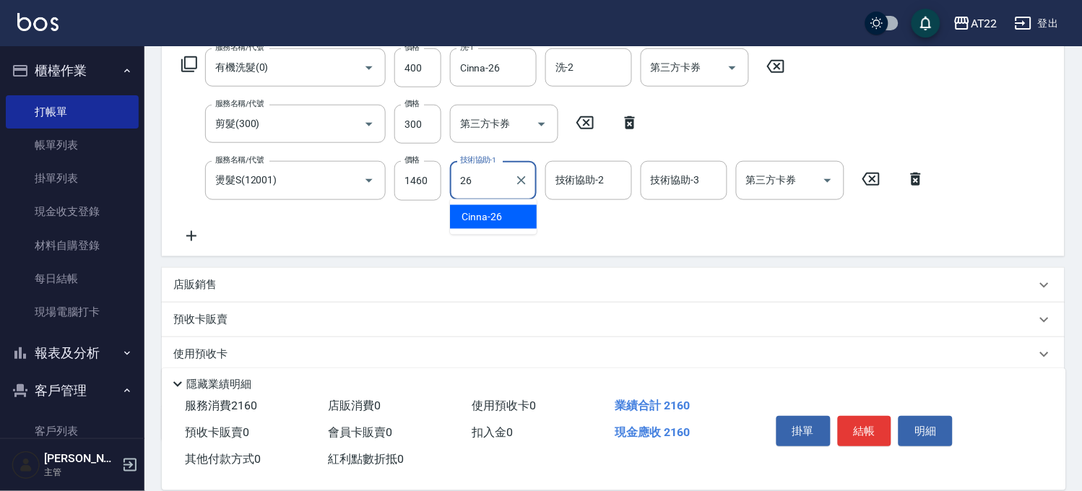
type input "Cinna-26"
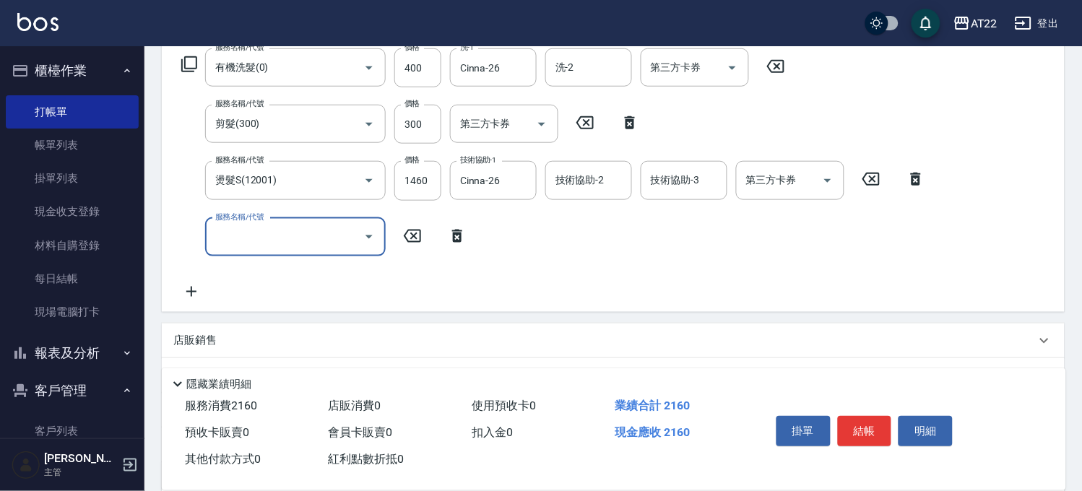
scroll to position [383, 0]
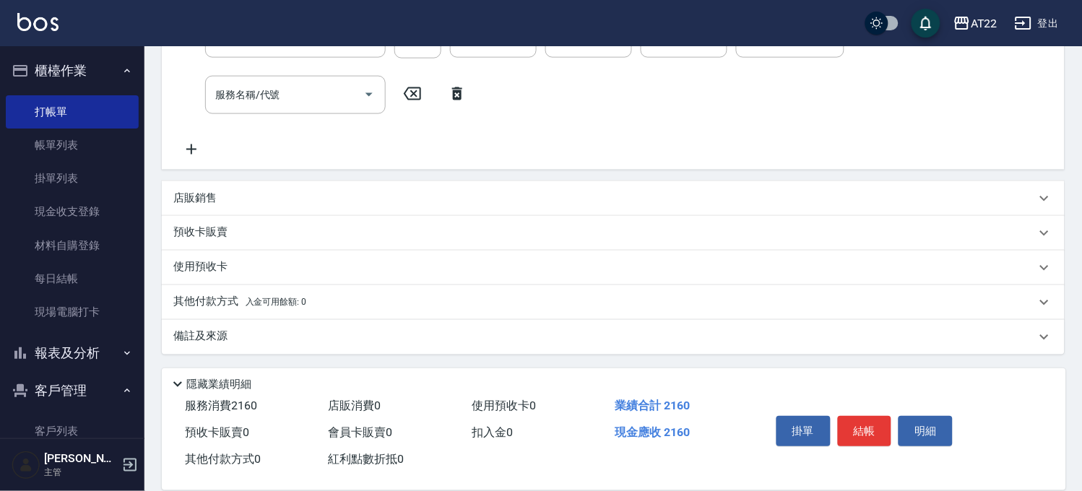
click at [186, 183] on div "店販銷售" at bounding box center [613, 198] width 903 height 35
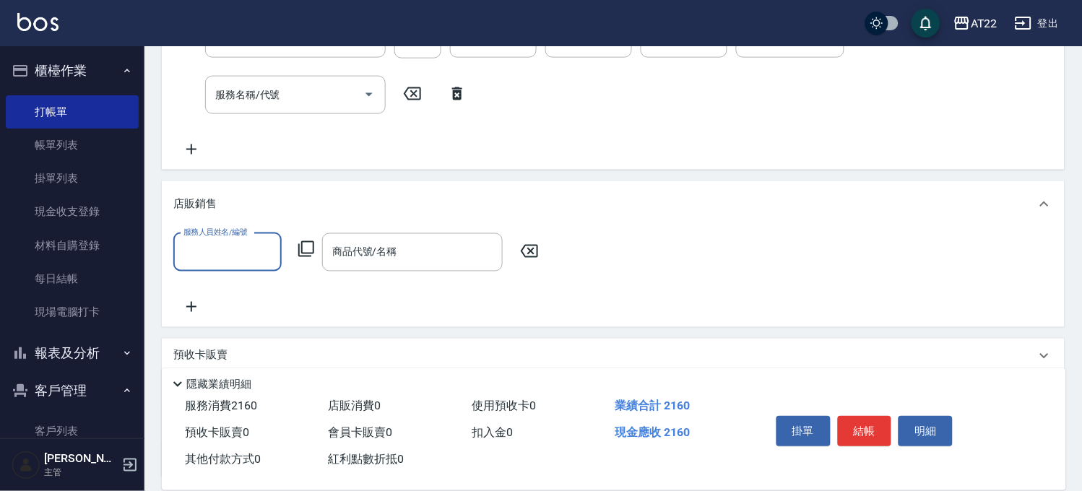
scroll to position [0, 0]
type input "Luna-15"
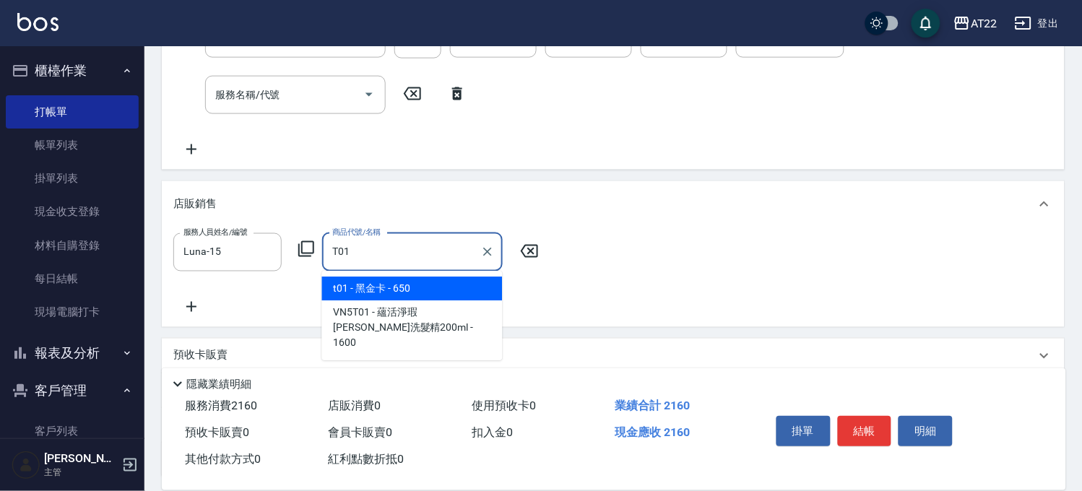
type input "黑金卡"
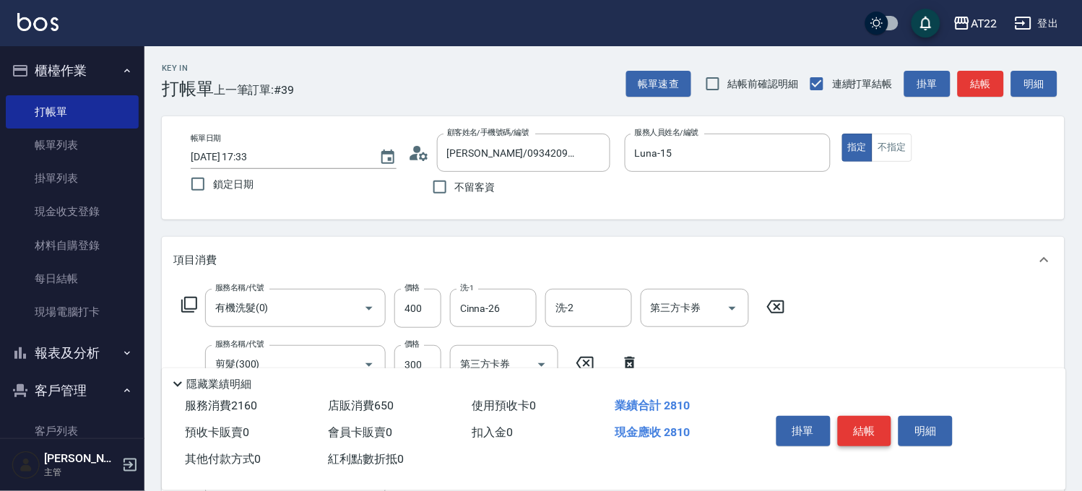
click at [840, 422] on button "結帳" at bounding box center [865, 431] width 54 height 30
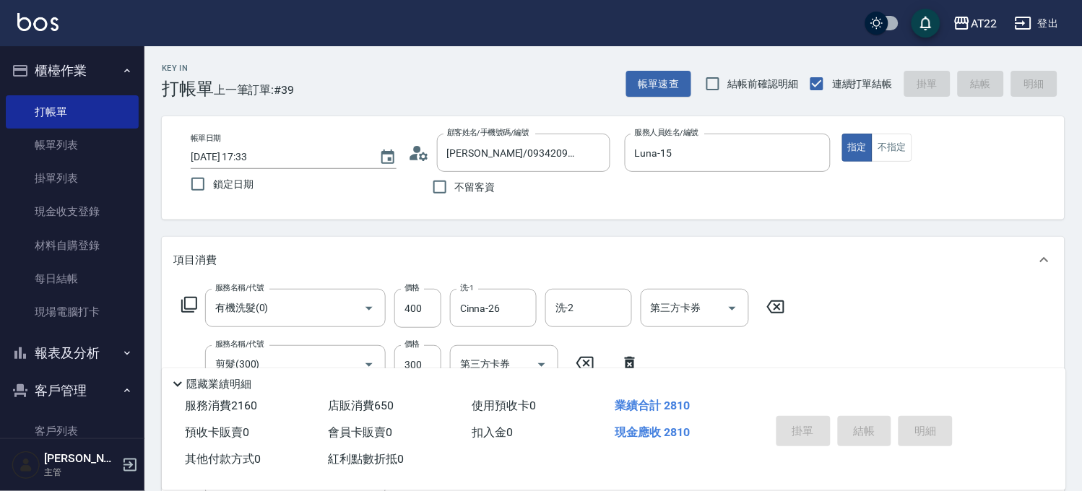
type input "[DATE] 17:35"
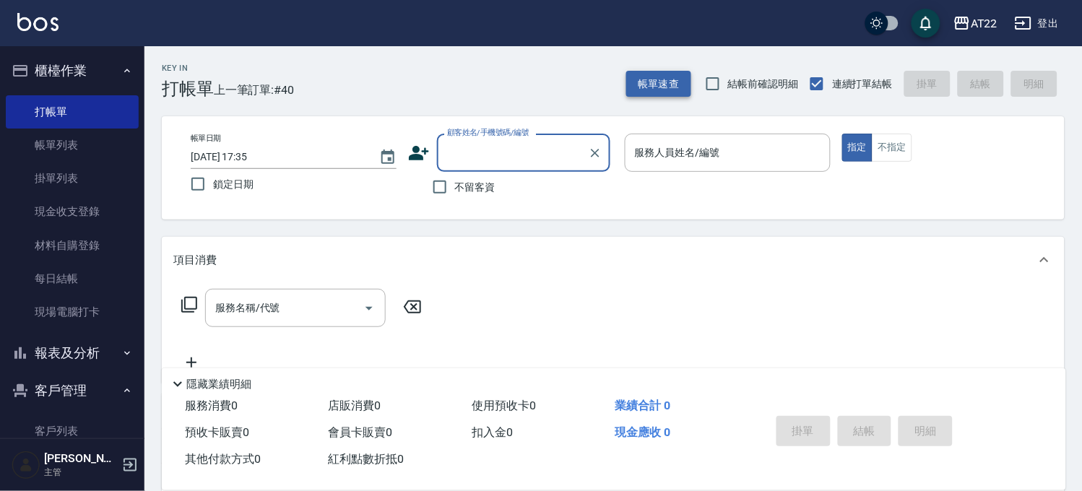
click at [677, 95] on button "帳單速查" at bounding box center [658, 84] width 65 height 27
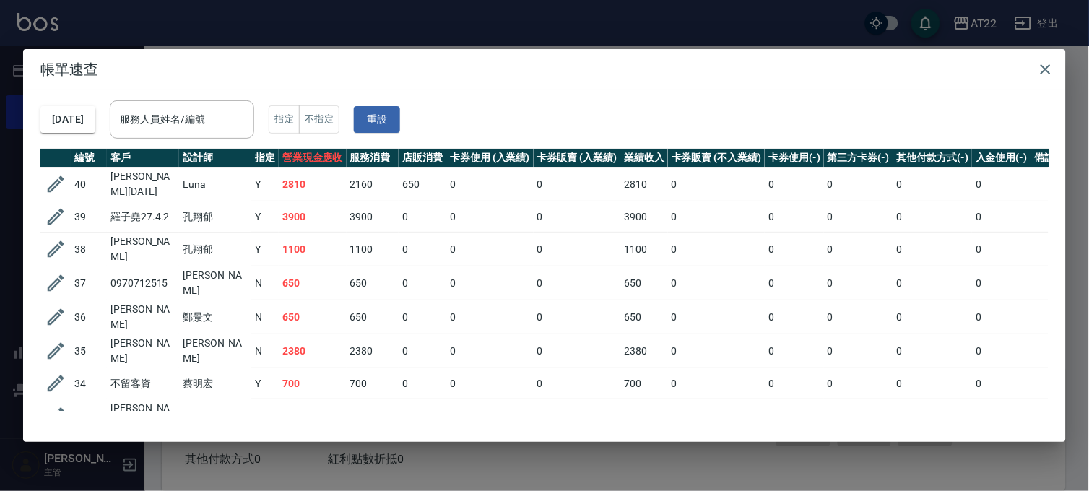
click at [608, 34] on div "帳單速查 [DATE] 服務人員姓名/編號 服務人員姓名/編號 指定 不指定 重設 編號 客戶 設計師 指定 營業現金應收 服務消費 店販消費 卡券使用 (入…" at bounding box center [544, 245] width 1089 height 491
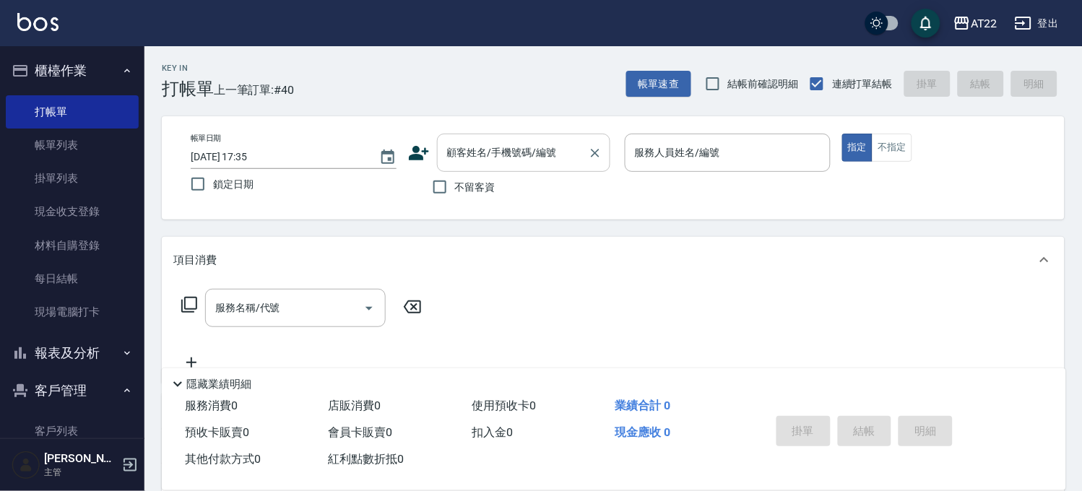
click at [551, 157] on input "顧客姓名/手機號碼/編號" at bounding box center [513, 152] width 139 height 25
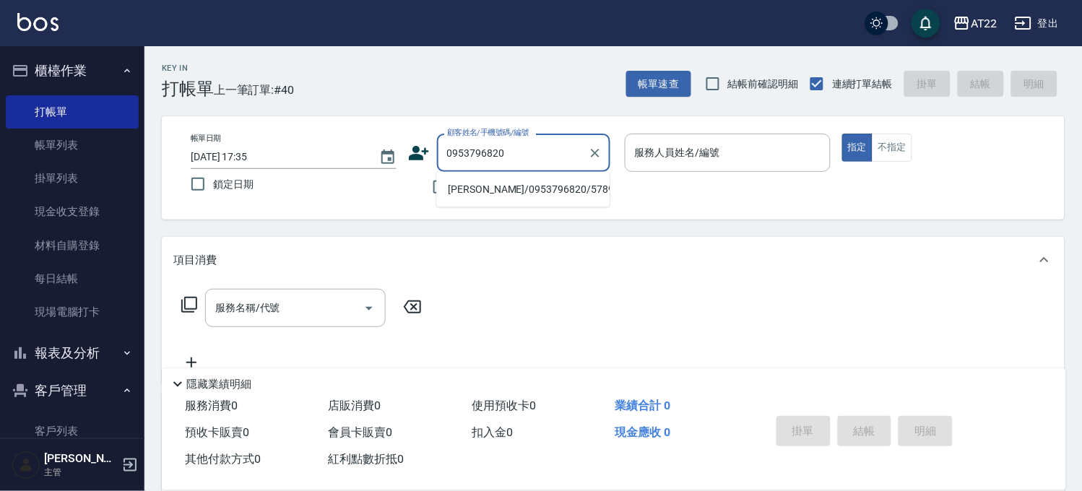
click at [499, 204] on ul "[PERSON_NAME]/0953796820/57896" at bounding box center [522, 189] width 173 height 35
click at [502, 194] on li "[PERSON_NAME]/0953796820/57896" at bounding box center [522, 190] width 173 height 24
type input "[PERSON_NAME]/0953796820/57896"
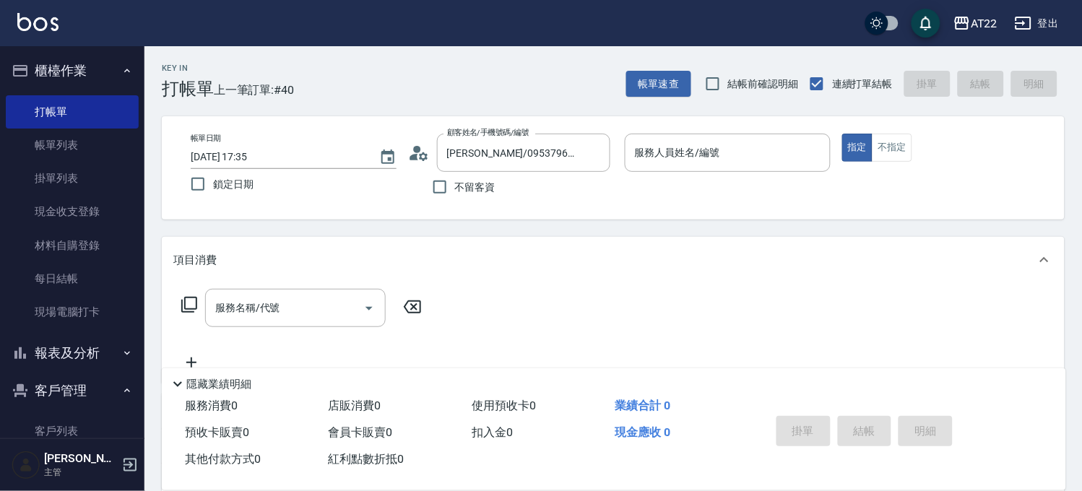
click at [406, 150] on div "帳單日期 [DATE] 17:35 鎖定日期 顧客姓名/手機號碼/編號 [PERSON_NAME]/0953796820/57896 顧客姓名/手機號碼/編號…" at bounding box center [613, 168] width 868 height 69
click at [415, 153] on icon at bounding box center [419, 153] width 22 height 22
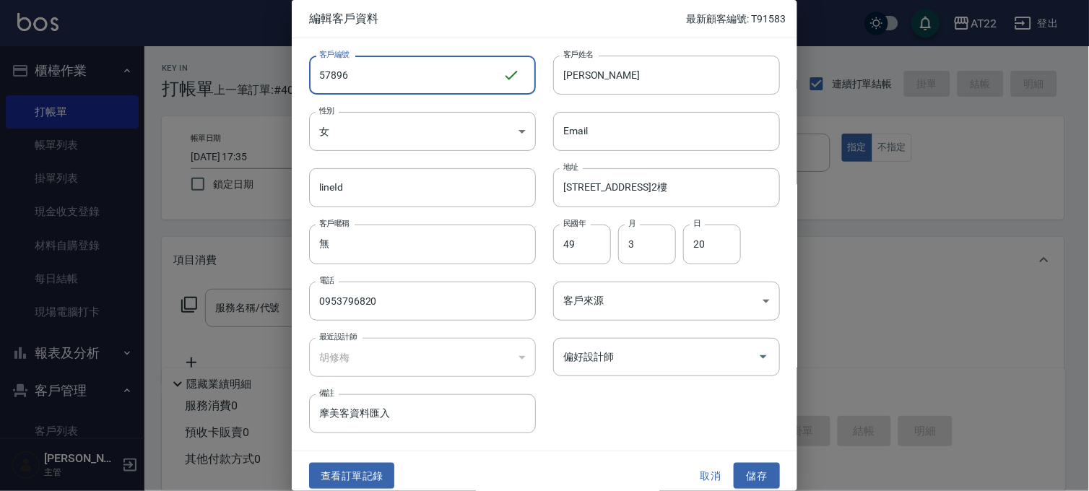
drag, startPoint x: 379, startPoint y: 71, endPoint x: 277, endPoint y: 85, distance: 102.2
click at [277, 85] on div "編輯客戶資料 最新顧客編號: T91583 客戶編號 57896 ​ 客戶編號 客戶姓名 [PERSON_NAME] 客戶姓名 性別 女 [DEMOGRAPH…" at bounding box center [544, 245] width 1089 height 491
type input "T91565"
click at [645, 68] on input "[PERSON_NAME]" at bounding box center [666, 75] width 227 height 39
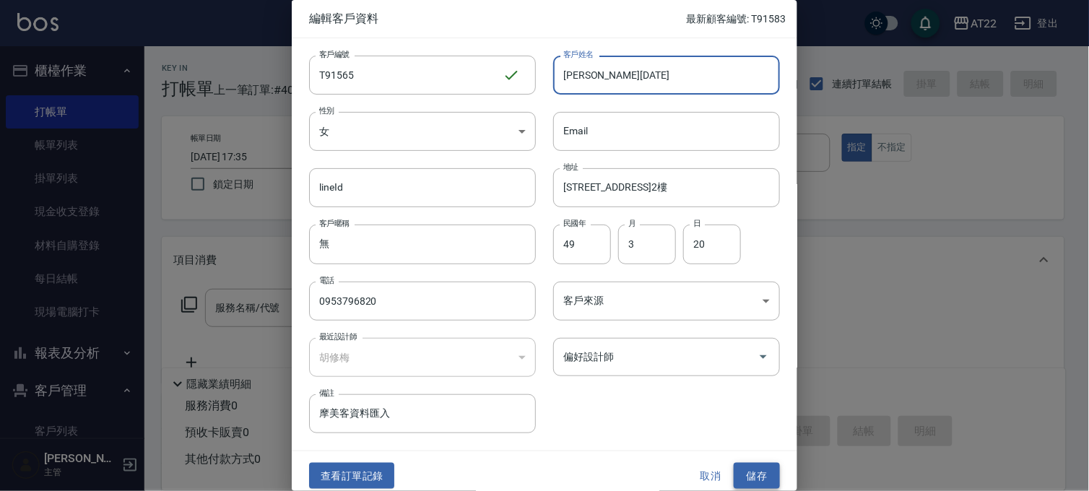
type input "[PERSON_NAME][DATE]"
click at [761, 483] on button "儲存" at bounding box center [757, 476] width 46 height 27
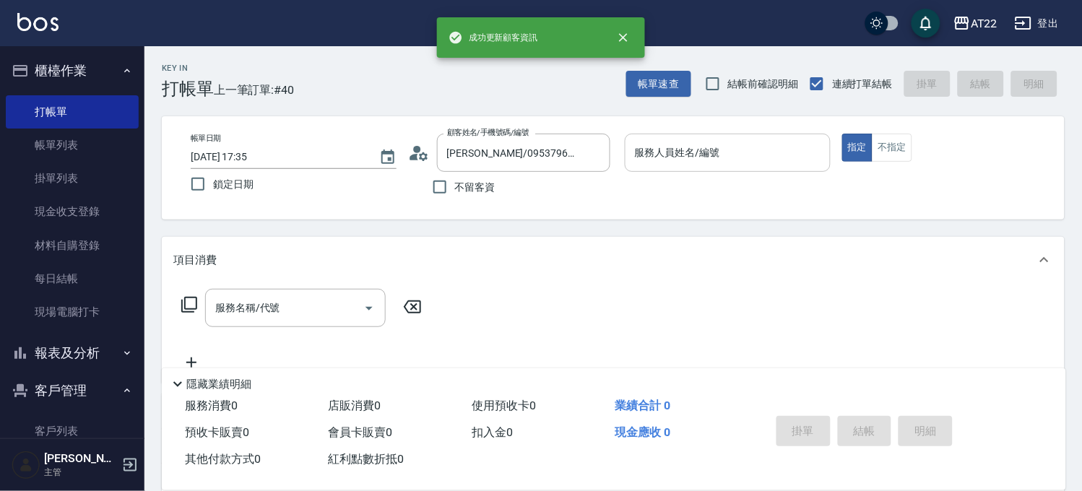
click at [738, 142] on input "服務人員姓名/編號" at bounding box center [727, 152] width 193 height 25
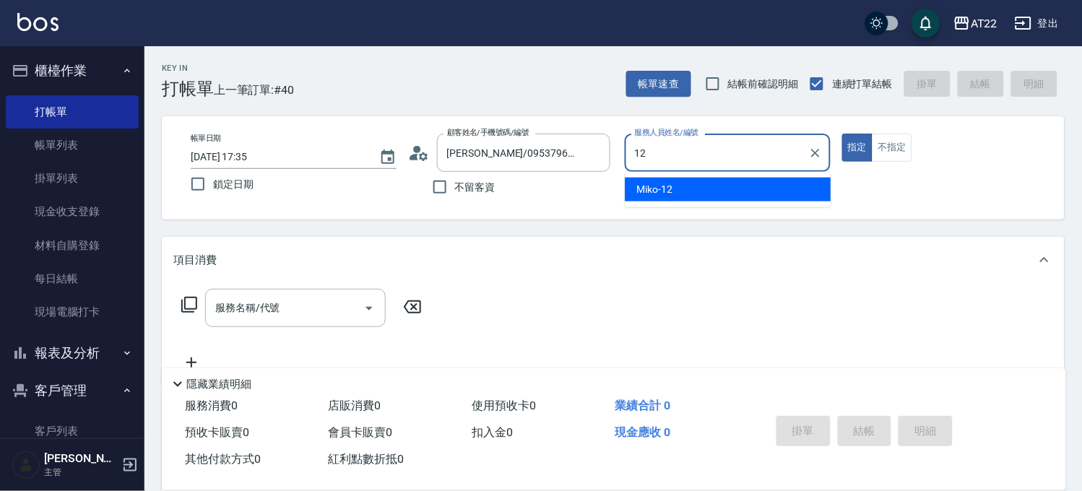
type input "Miko-12"
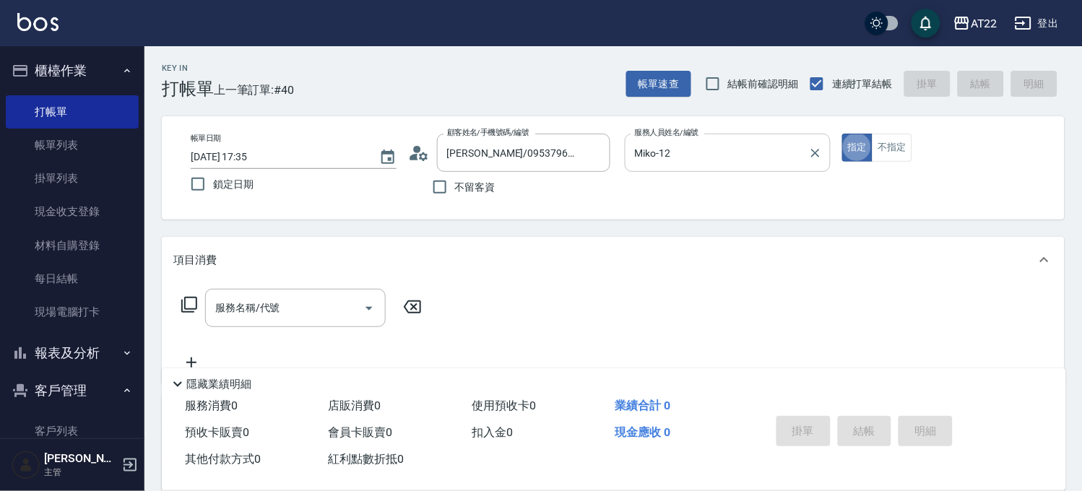
type button "true"
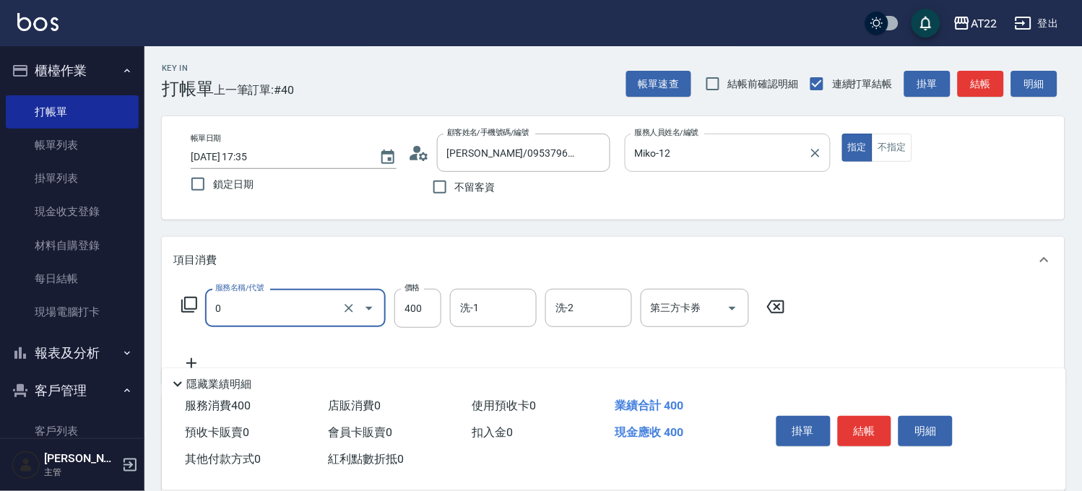
type input "有機洗髮(0)"
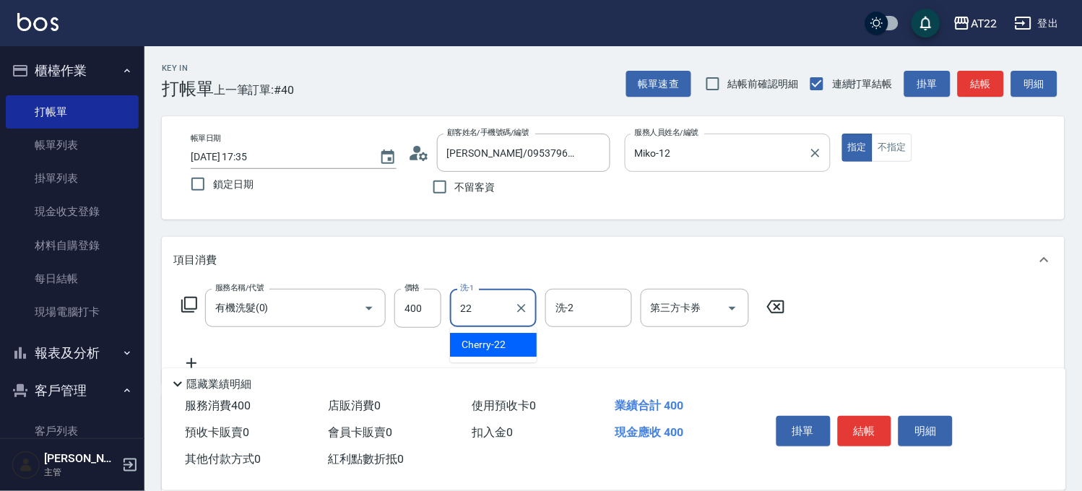
type input "Cherry-22"
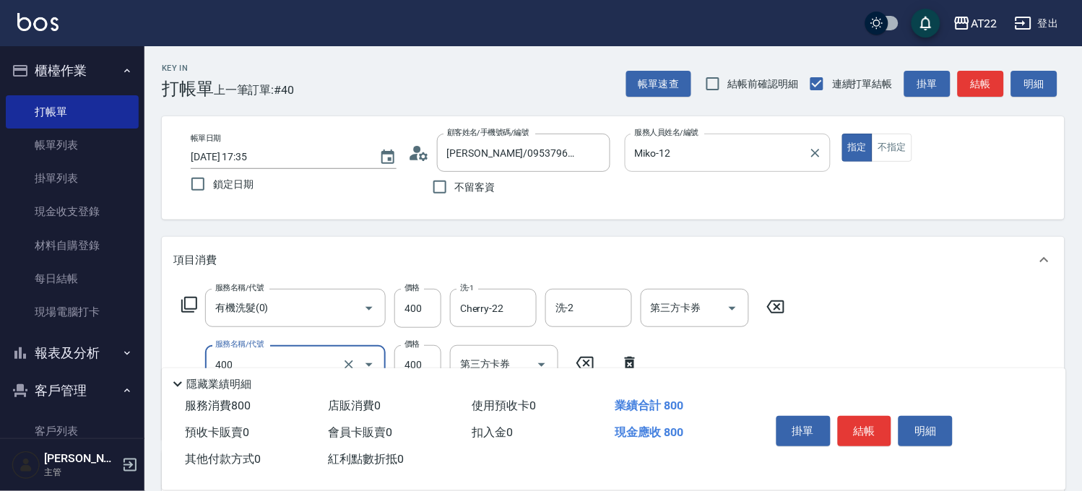
type input "剪髮(400)"
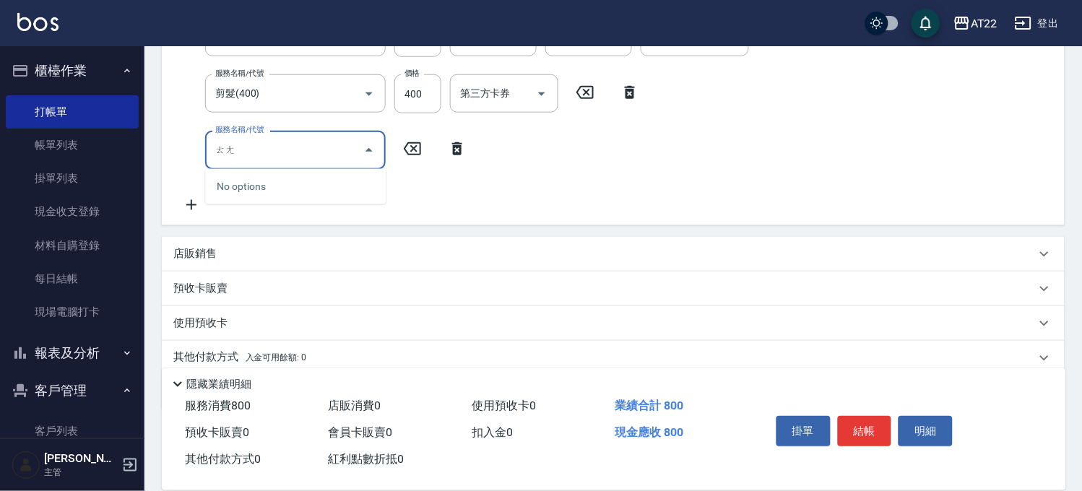
type input "趟"
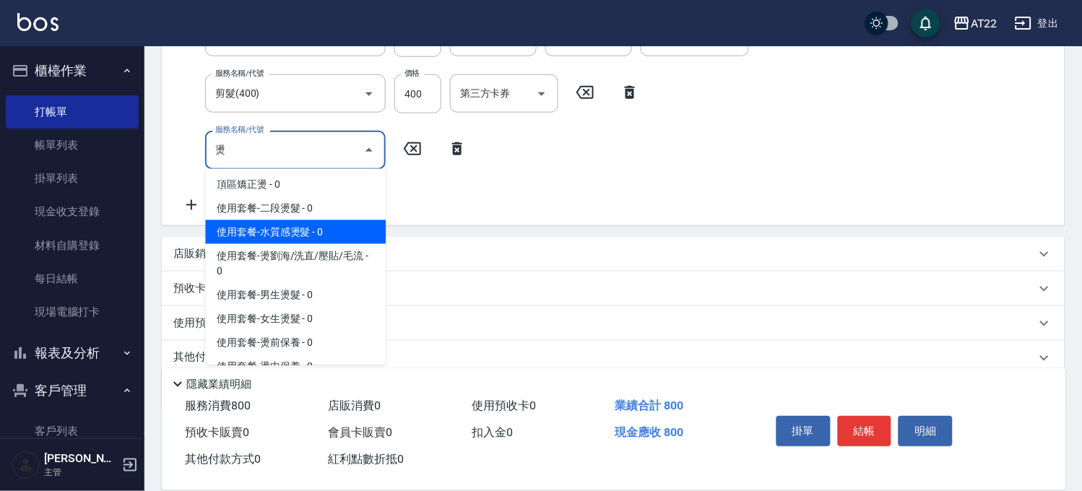
scroll to position [160, 0]
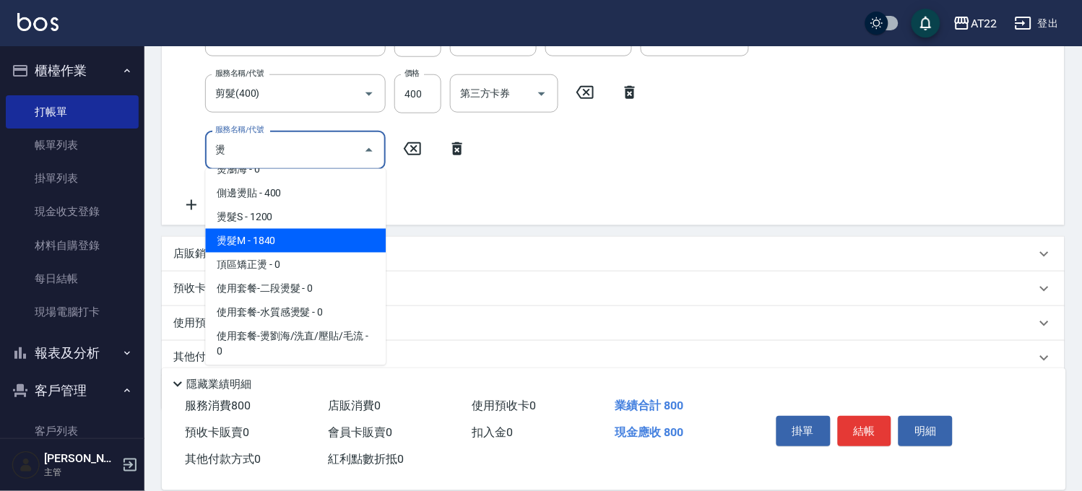
click at [280, 246] on span "燙髮M - 1840" at bounding box center [295, 241] width 181 height 24
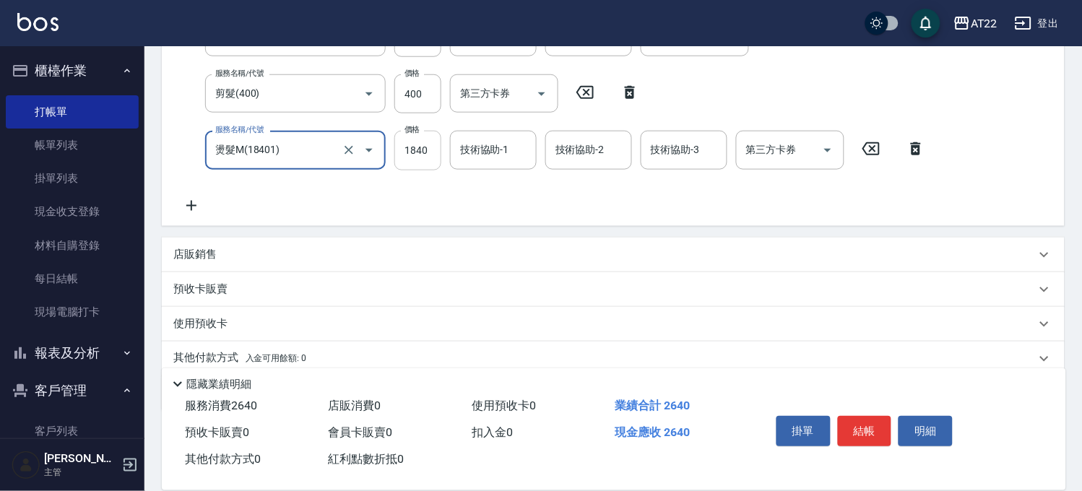
type input "燙髮M(18401)"
click at [439, 159] on input "1840" at bounding box center [417, 150] width 47 height 39
type input "2350"
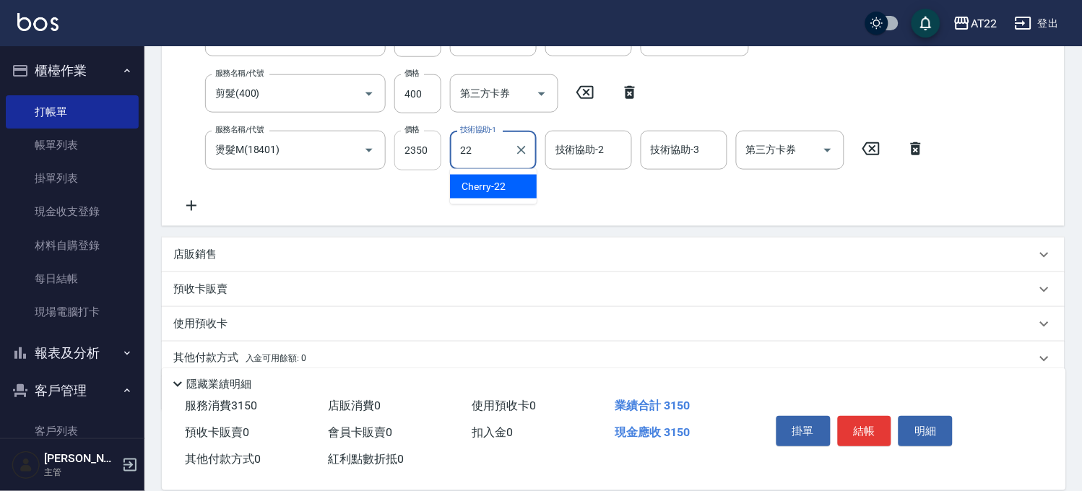
type input "Cherry-22"
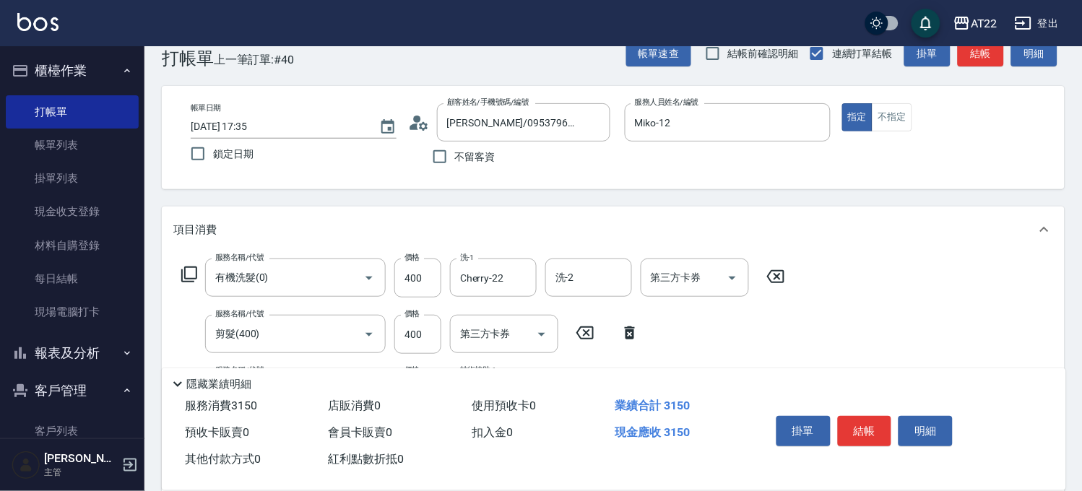
scroll to position [191, 0]
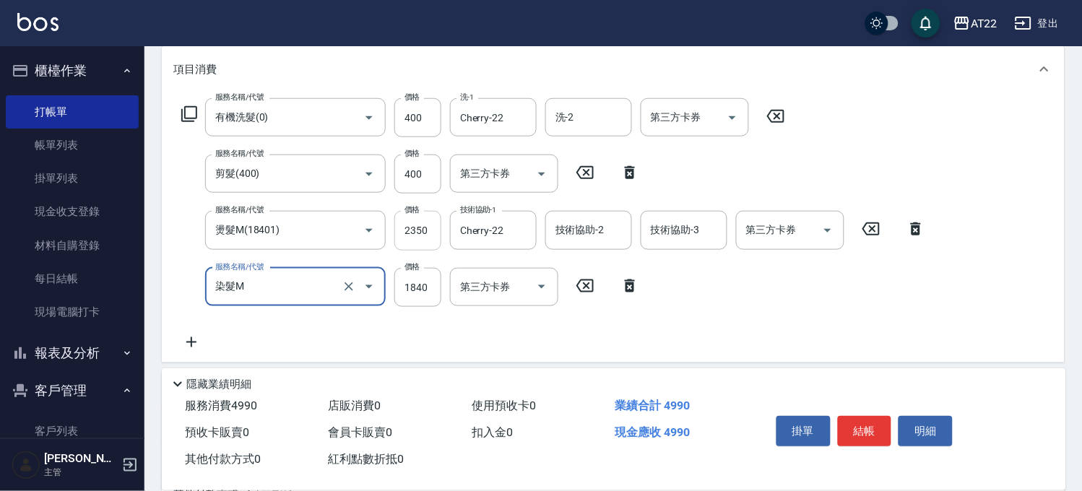
type input "染髮M"
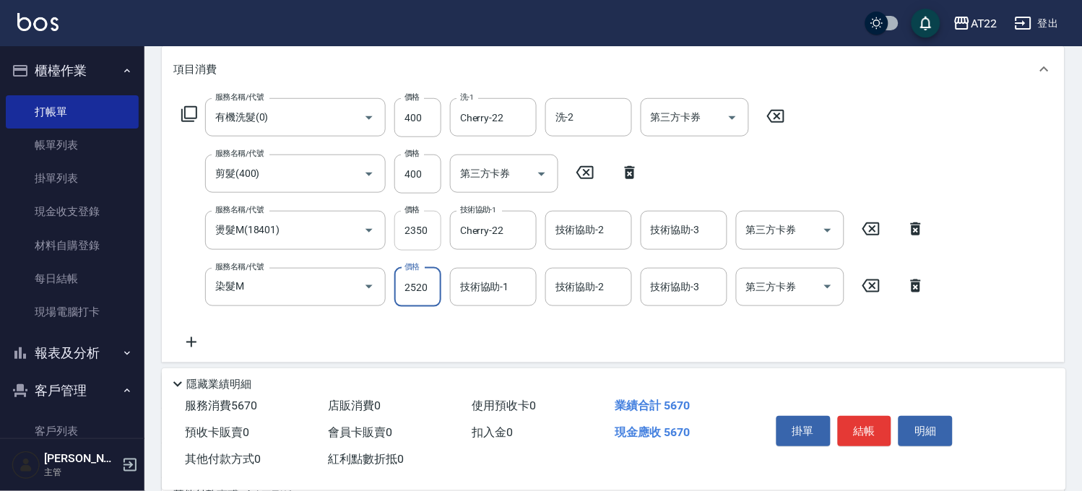
type input "2520"
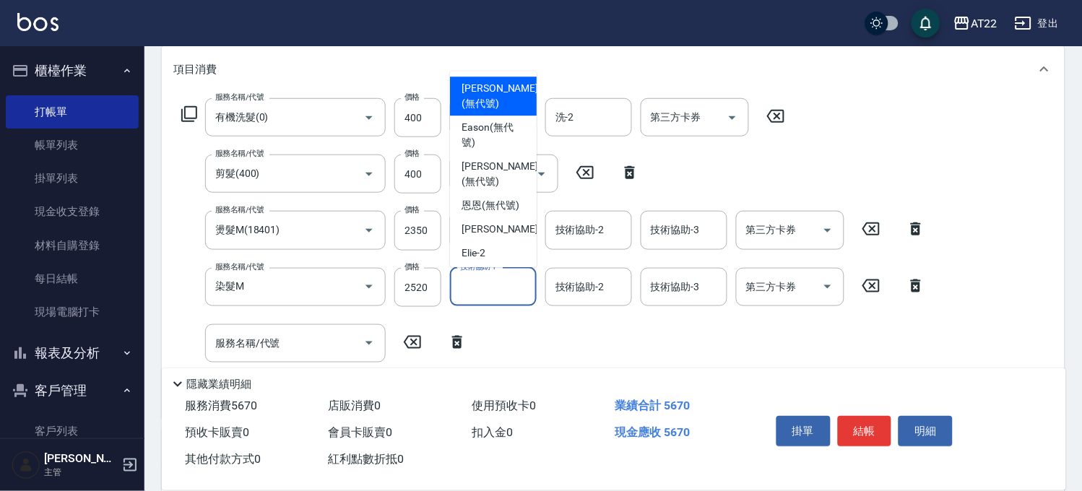
click at [497, 285] on div "技術協助-1 技術協助-1" at bounding box center [493, 287] width 87 height 38
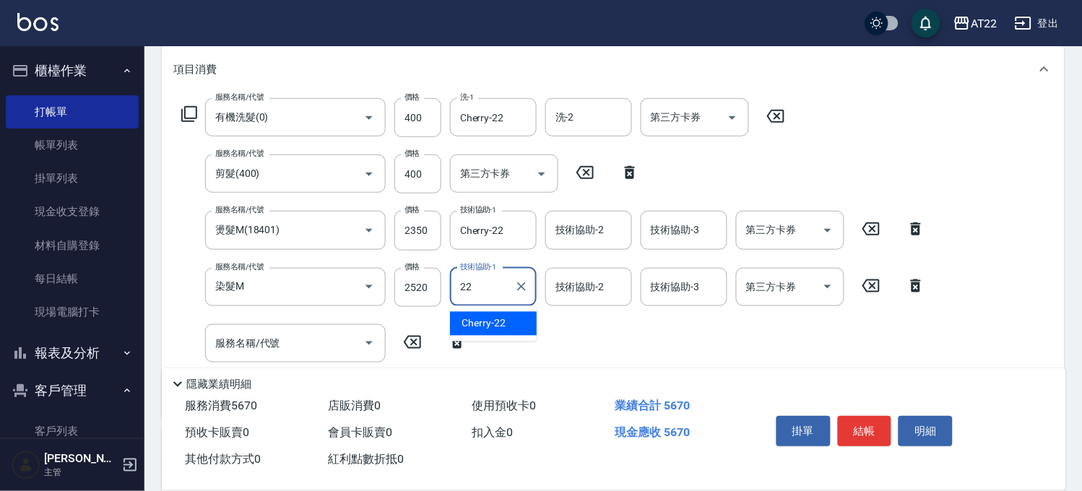
type input "Cherry-22"
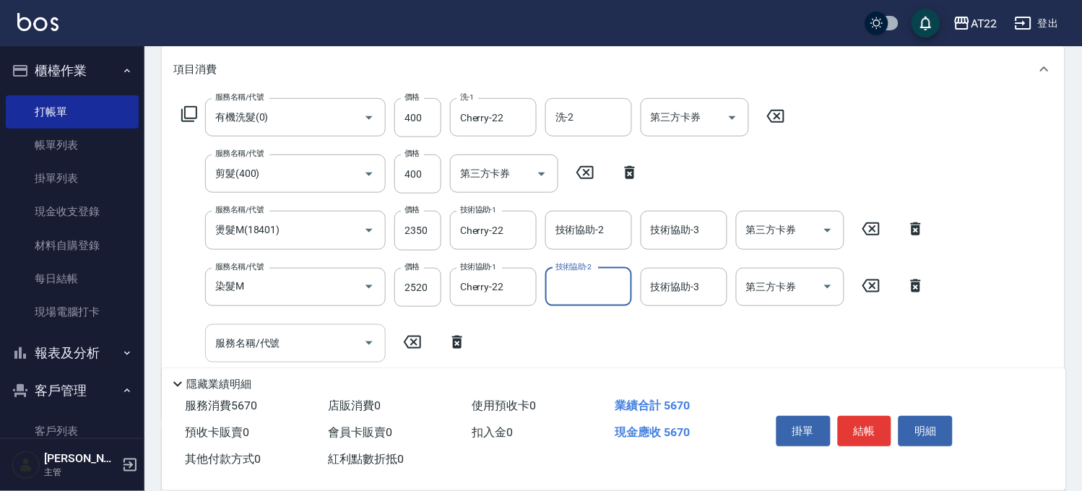
click at [287, 336] on input "服務名稱/代號" at bounding box center [285, 343] width 146 height 25
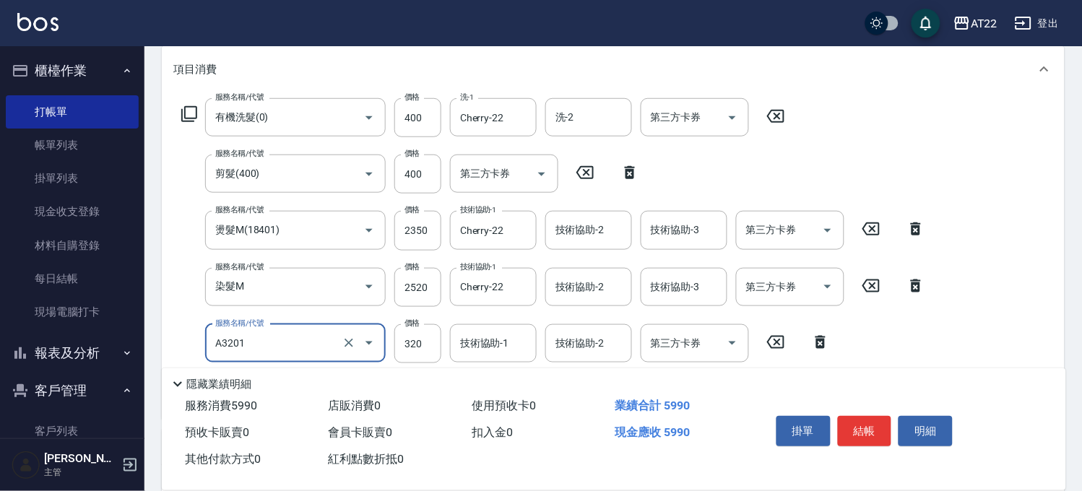
type input "頭皮隔離液(A3201)"
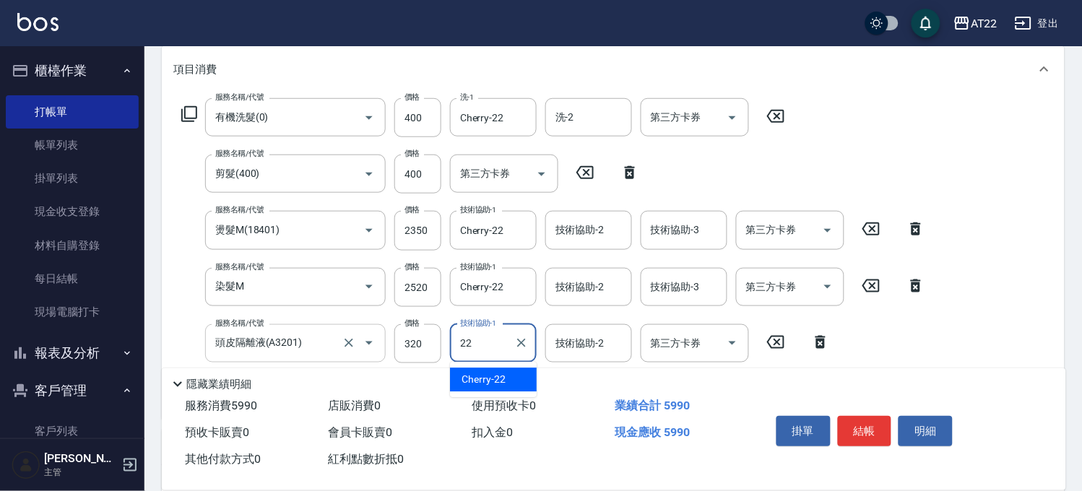
type input "Cherry-22"
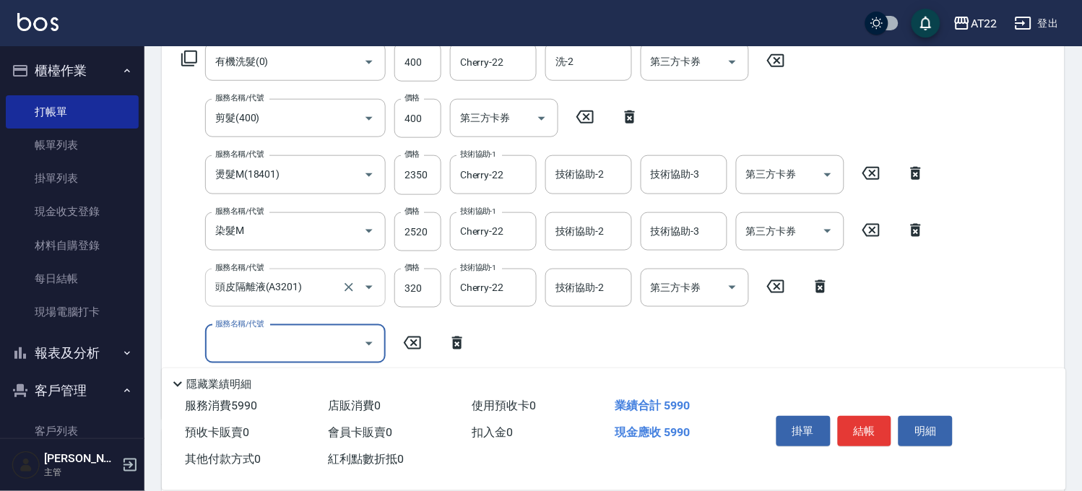
scroll to position [271, 0]
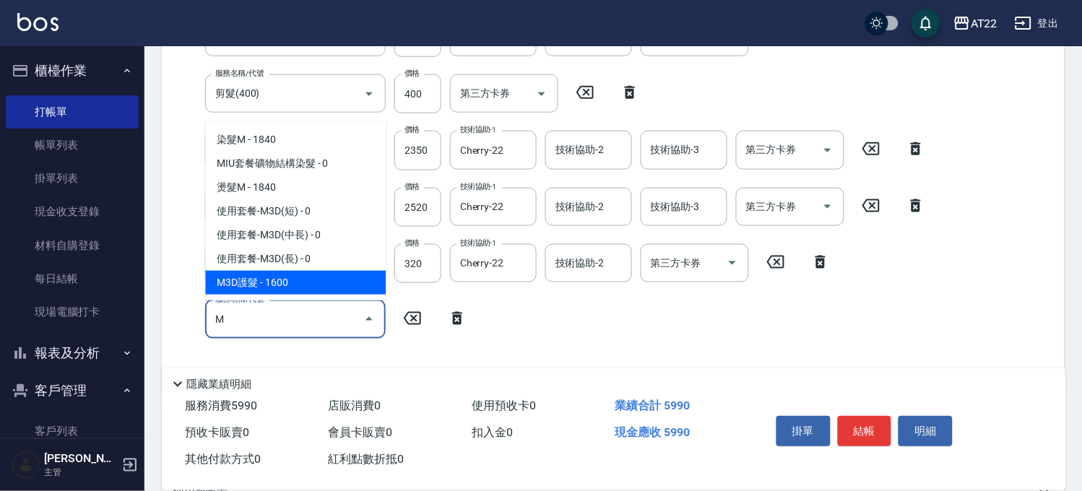
click at [315, 288] on span "M3D護髮 - 1600" at bounding box center [295, 283] width 181 height 24
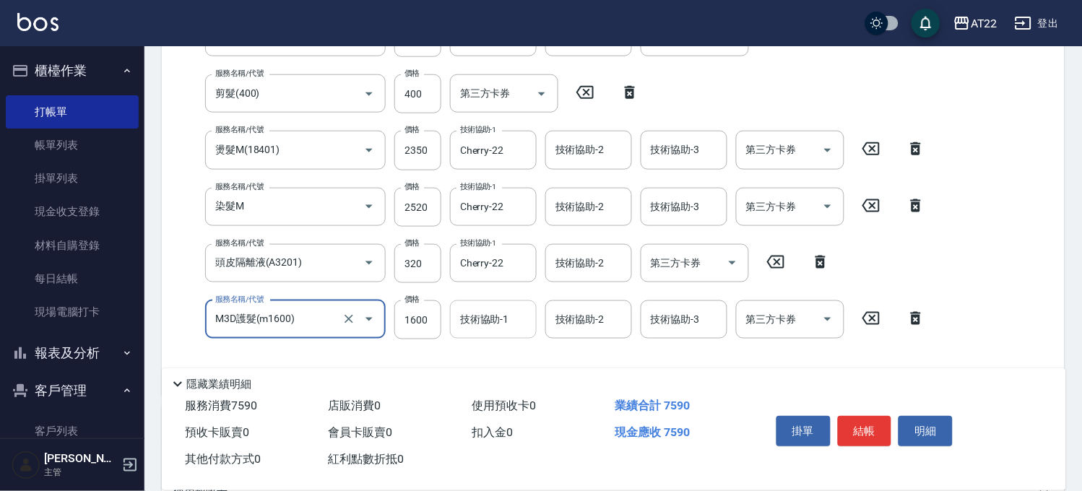
type input "M3D護髮(m1600)"
click at [503, 316] on div "技術協助-1 技術協助-1" at bounding box center [493, 320] width 87 height 38
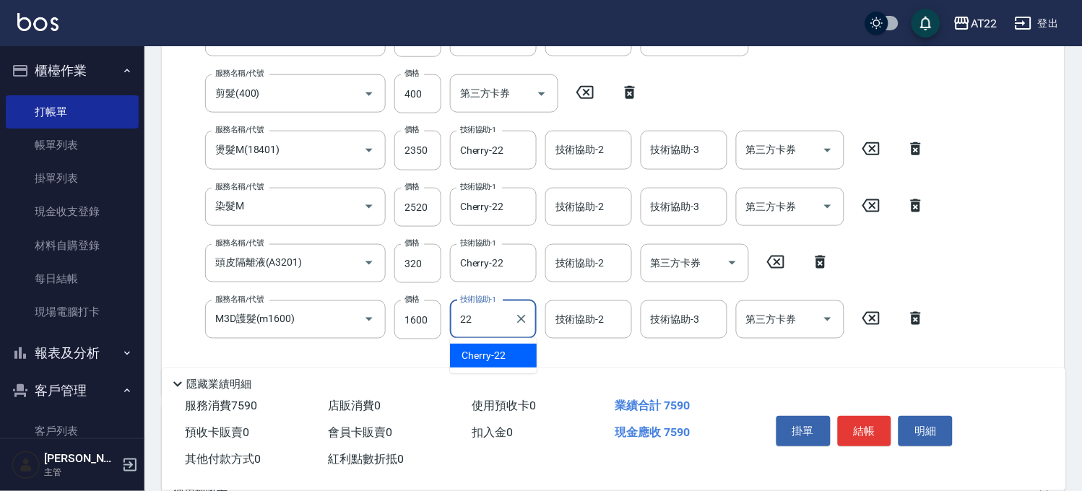
type input "Cherry-22"
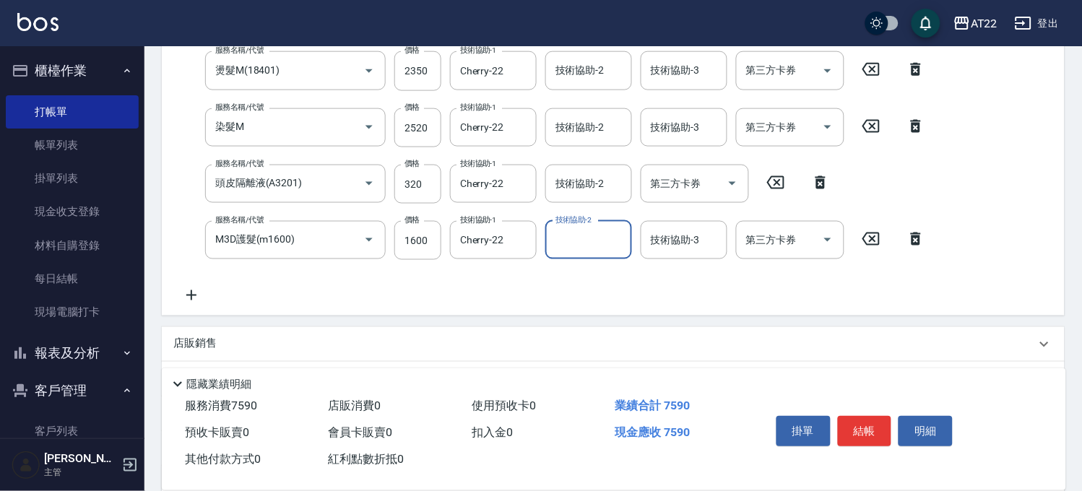
scroll to position [351, 0]
click at [220, 334] on div "店販銷售" at bounding box center [613, 344] width 903 height 35
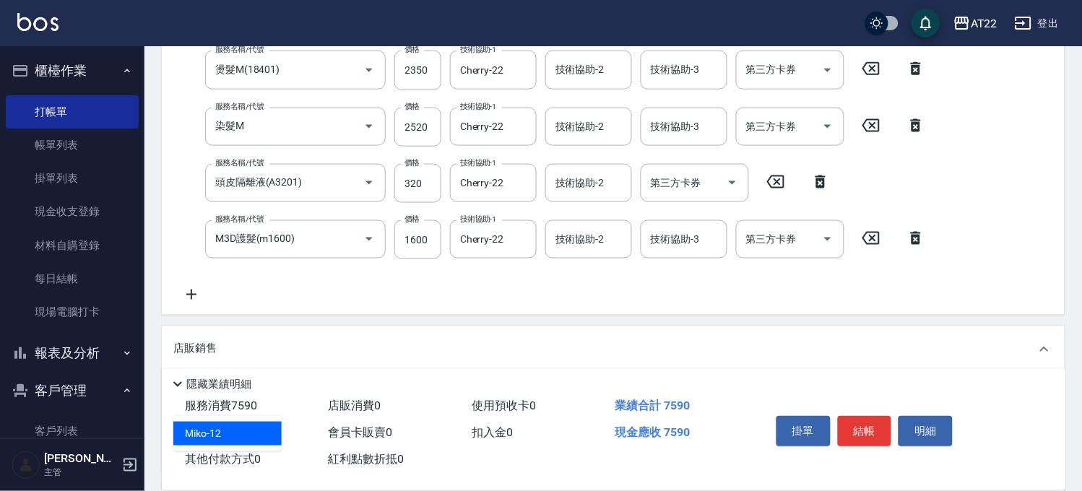
type input "Miko-12"
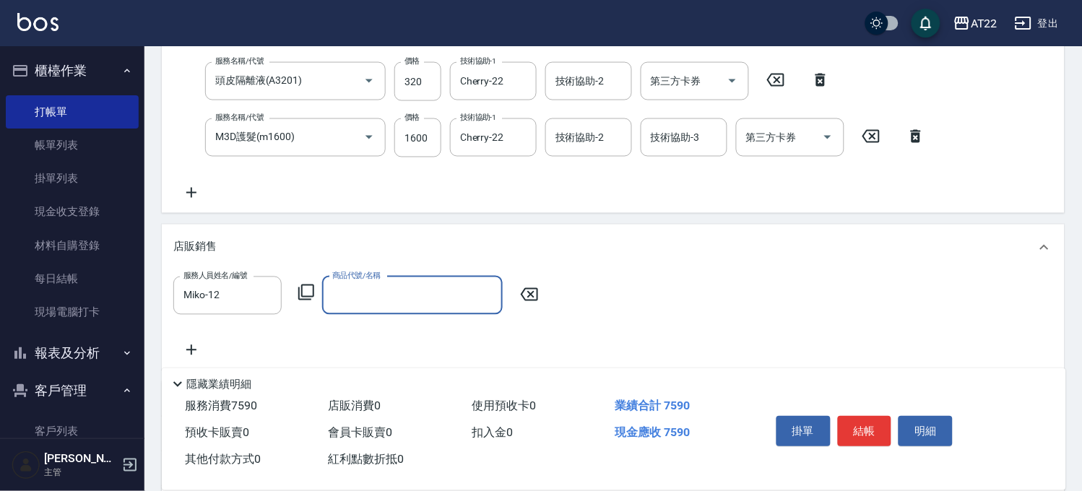
scroll to position [592, 0]
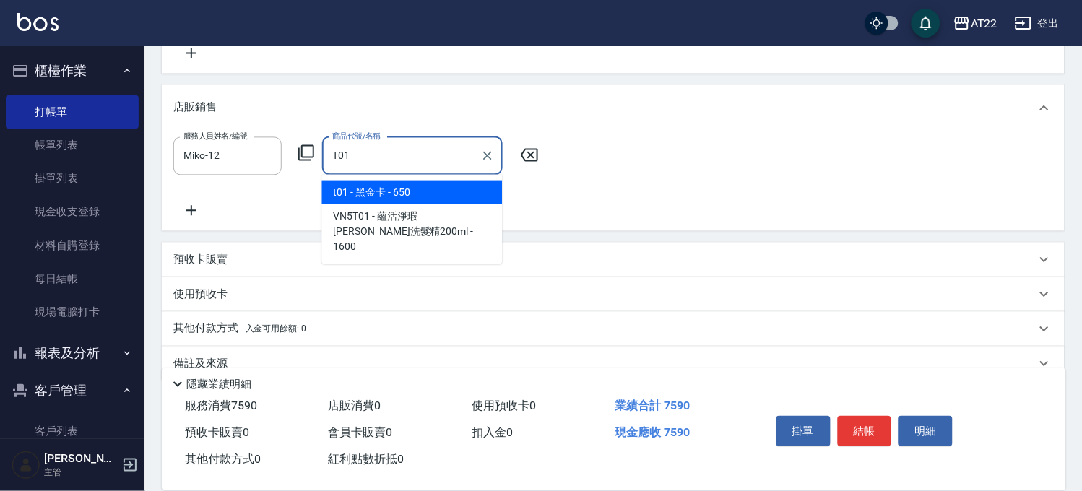
type input "黑金卡"
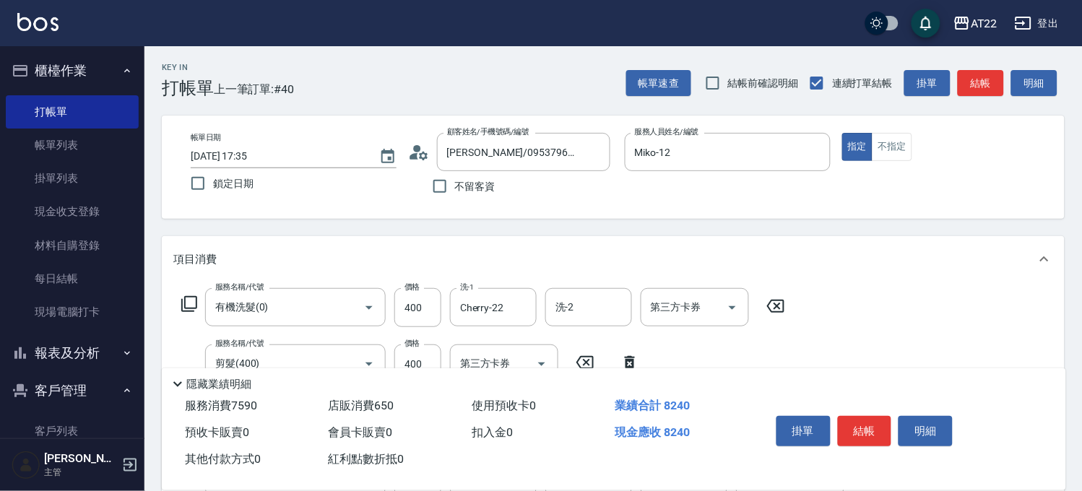
scroll to position [0, 0]
click at [879, 425] on button "結帳" at bounding box center [865, 431] width 54 height 30
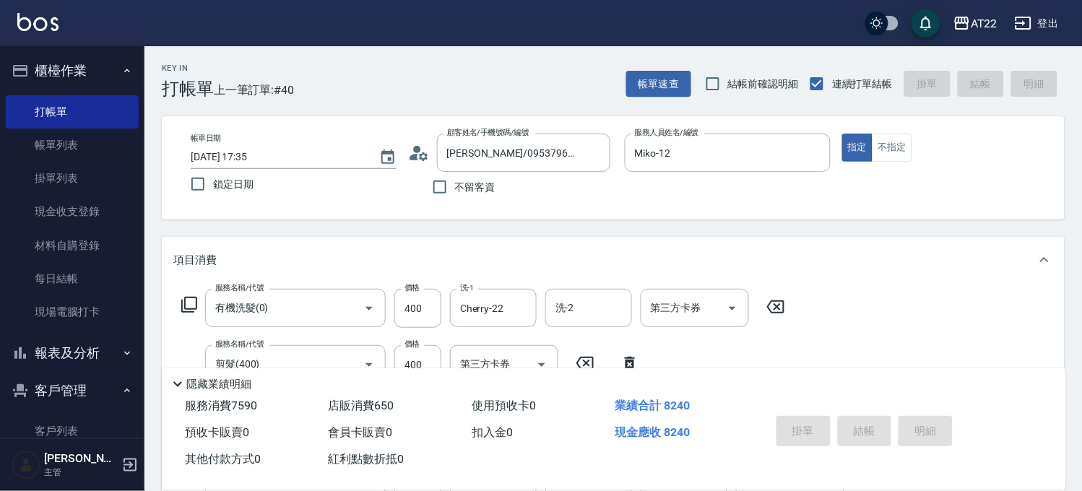
type input "[DATE] 17:37"
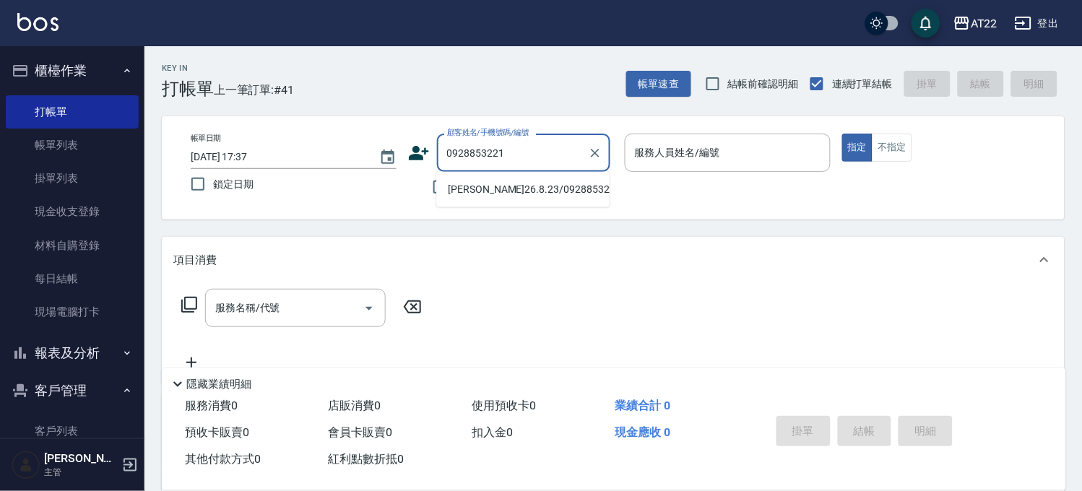
click at [449, 198] on li "[PERSON_NAME]26.8.23/0928853221/T10244/21599" at bounding box center [522, 190] width 173 height 24
type input "[PERSON_NAME]26.8.23/0928853221/T10244/21599"
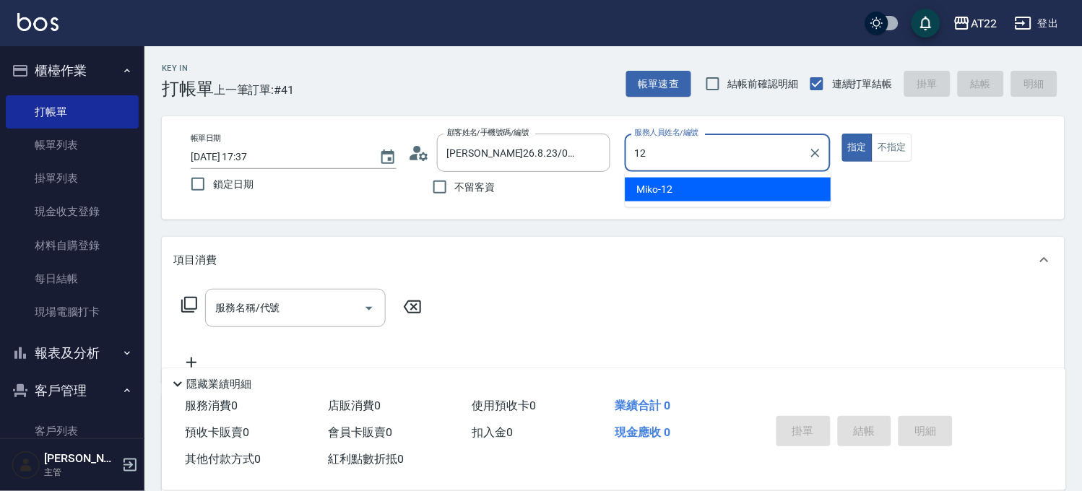
type input "Miko-12"
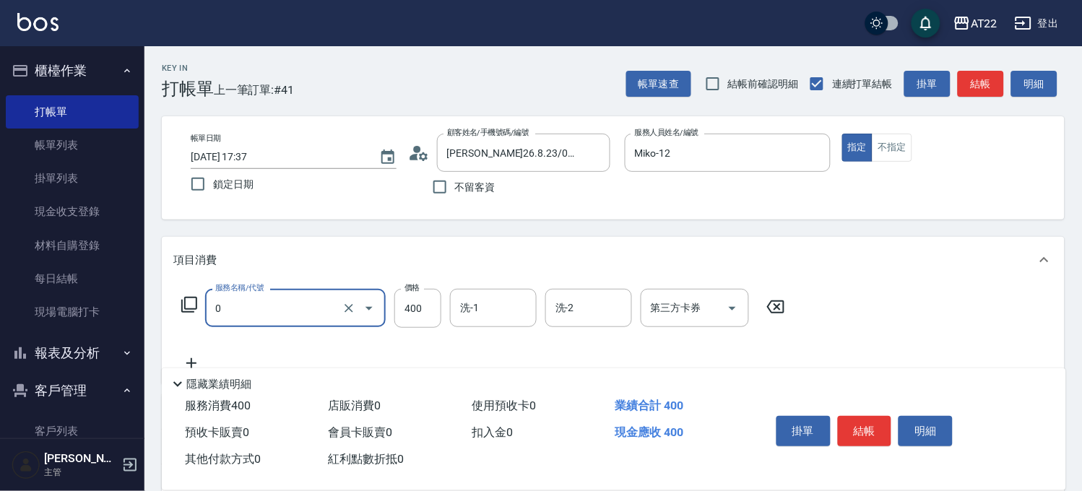
type input "有機洗髮(0)"
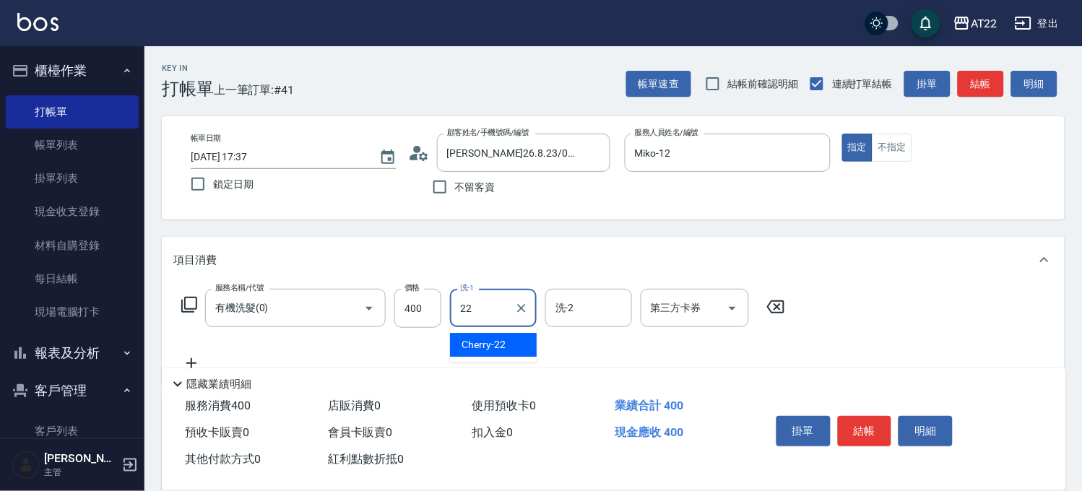
type input "Cherry-22"
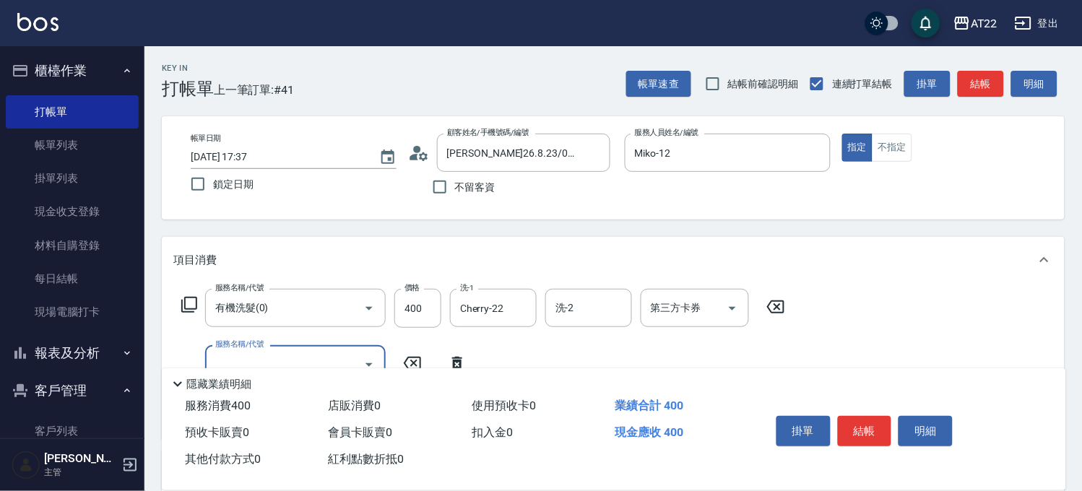
scroll to position [80, 0]
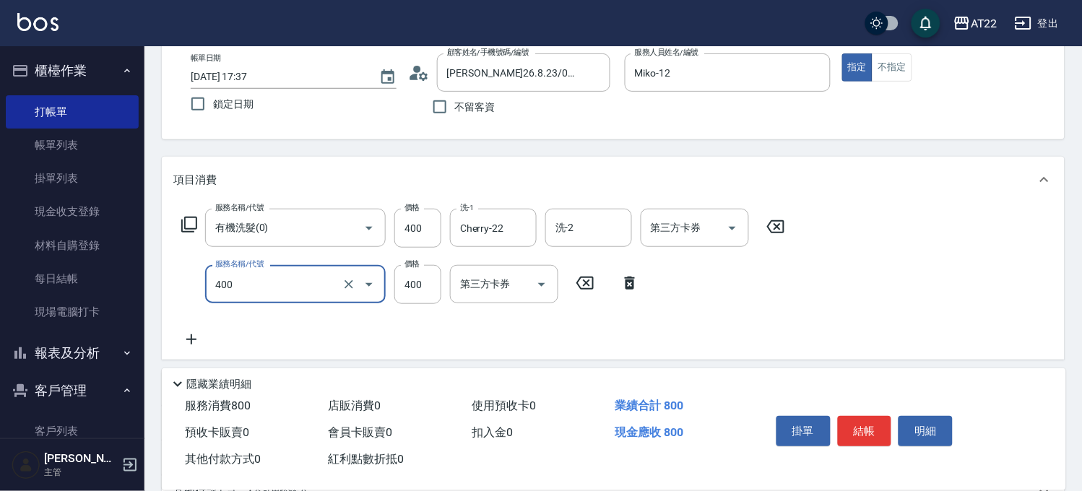
type input "剪髮(400)"
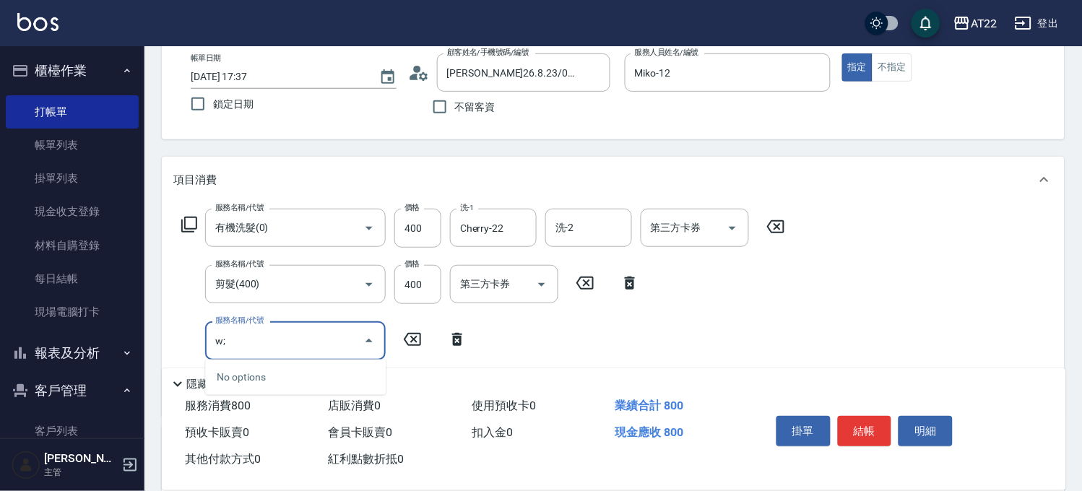
type input "w"
type input "燙髮L"
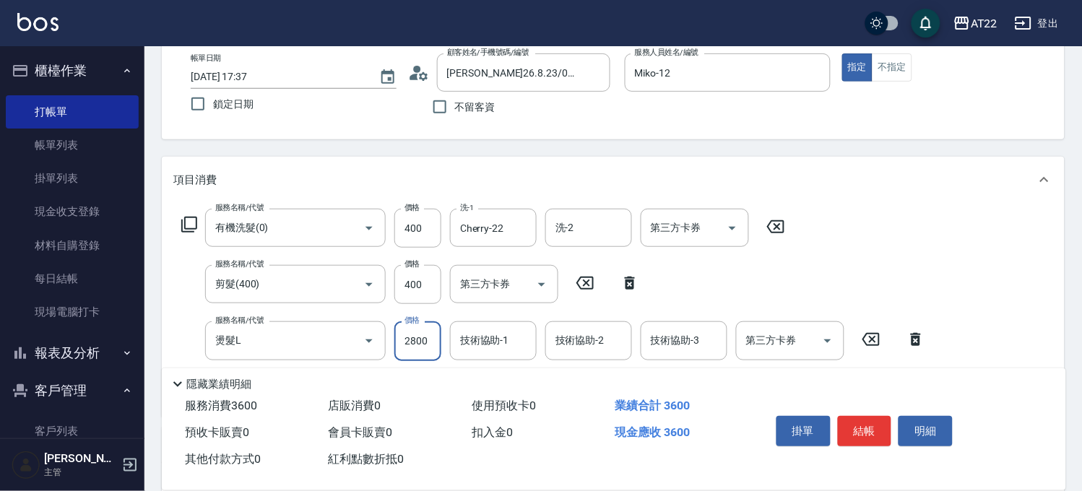
type input "2800"
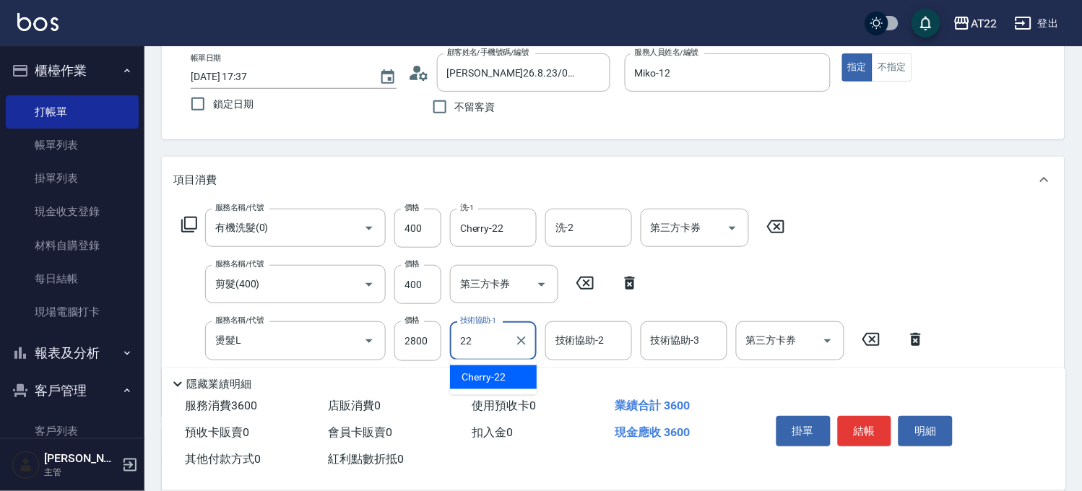
type input "Cherry-22"
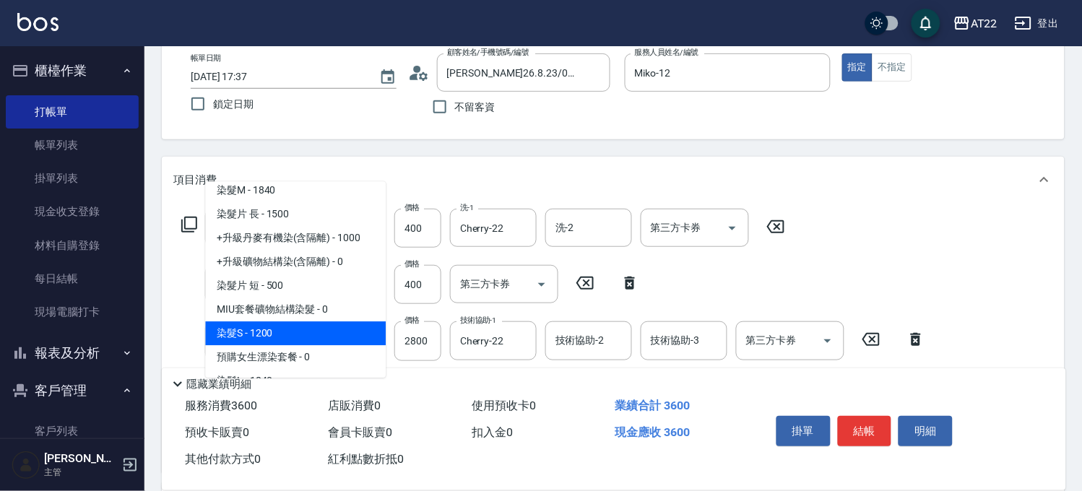
scroll to position [160, 0]
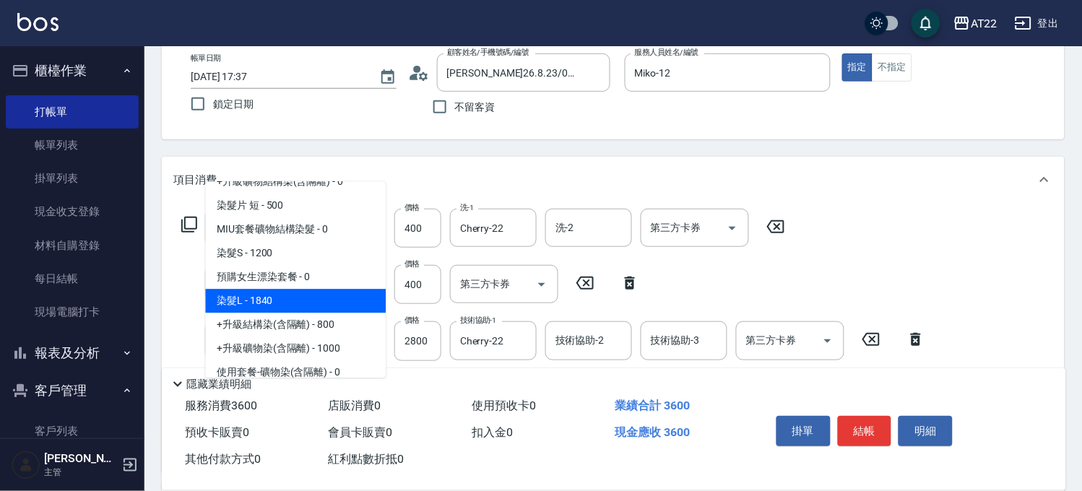
click at [299, 170] on span "+升級丹麥有機染(含隔離) - 1000" at bounding box center [295, 158] width 181 height 24
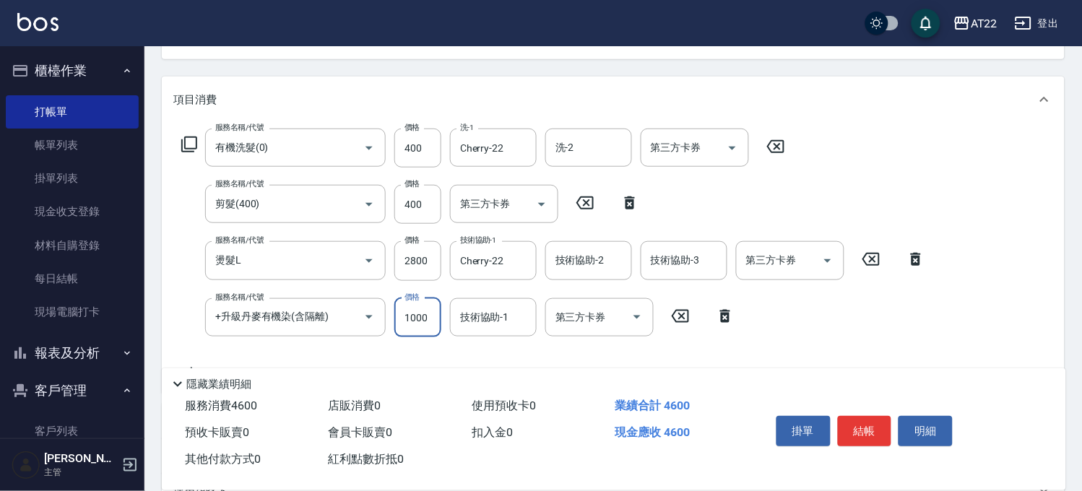
click at [428, 324] on input "1000" at bounding box center [417, 317] width 47 height 39
click at [343, 322] on icon "Clear" at bounding box center [349, 317] width 14 height 14
type input "+升級丹麥有機染(含隔離)"
click at [353, 319] on icon "Clear" at bounding box center [349, 317] width 14 height 14
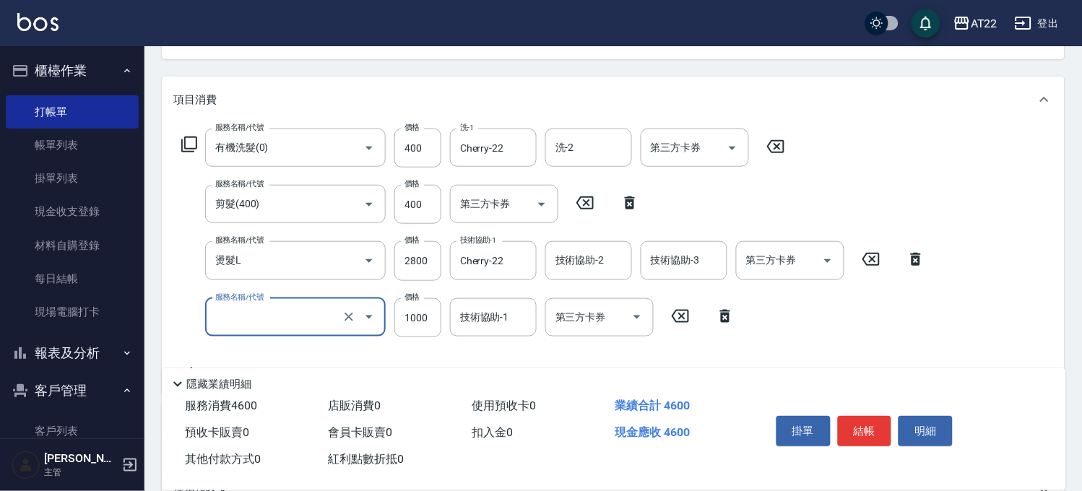
type input "+升級丹麥有機染(含隔離)"
click at [680, 310] on icon at bounding box center [680, 316] width 17 height 13
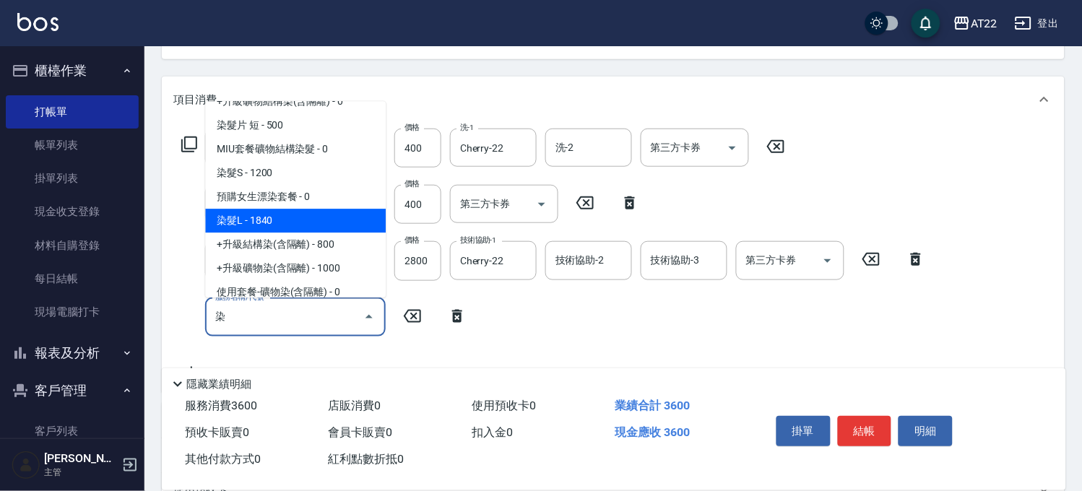
click at [258, 214] on span "染髮L - 1840" at bounding box center [295, 221] width 181 height 24
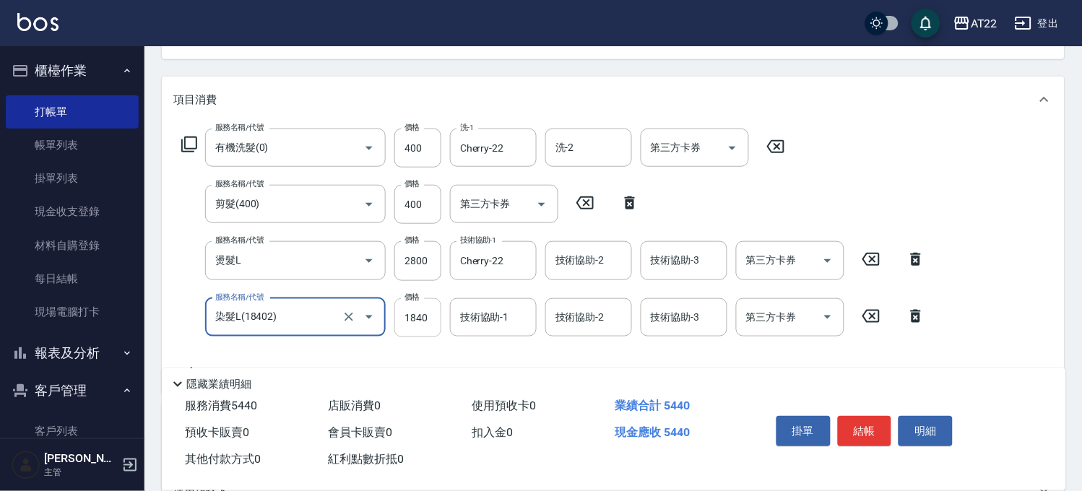
type input "染髮L(18402)"
click at [433, 325] on input "1840" at bounding box center [417, 317] width 47 height 39
type input "2880"
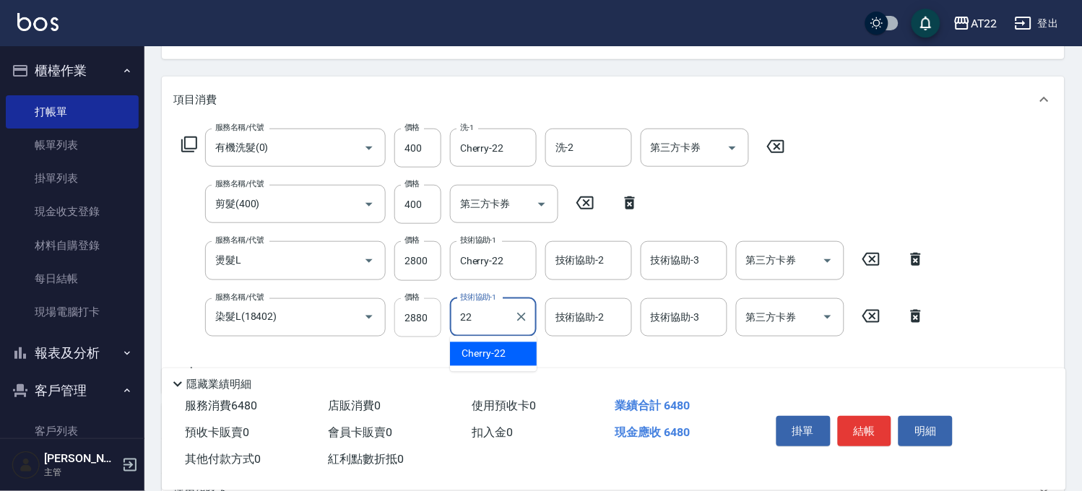
type input "Cherry-22"
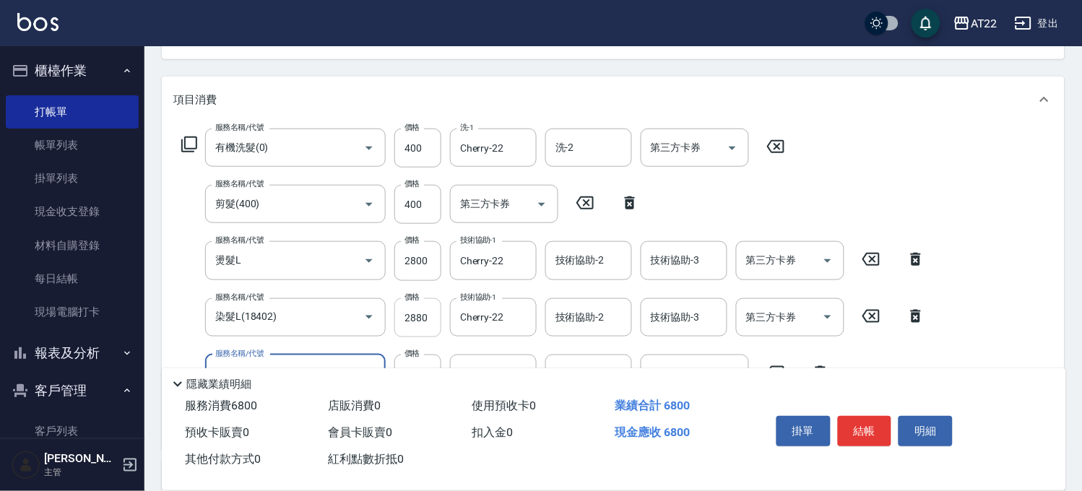
type input "頭皮隔離液(A3201)"
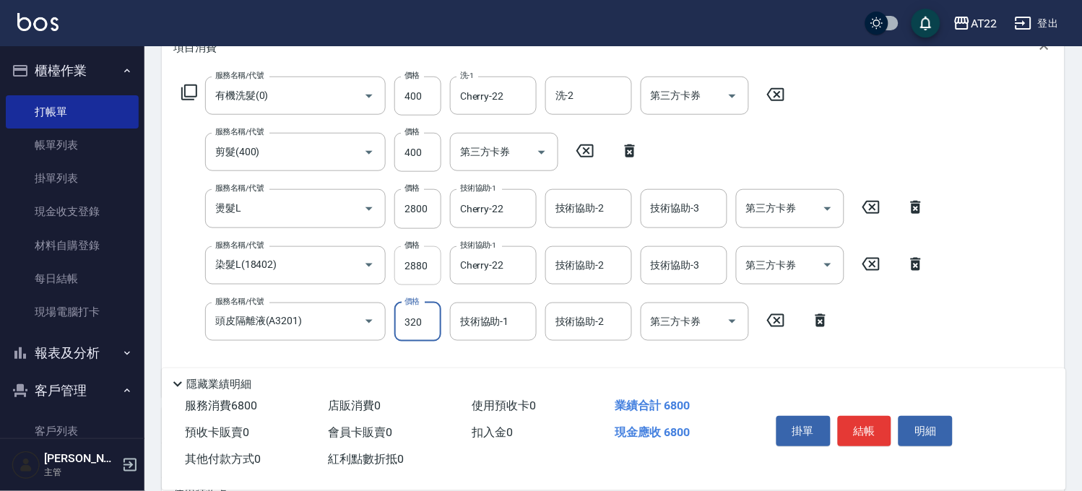
scroll to position [241, 0]
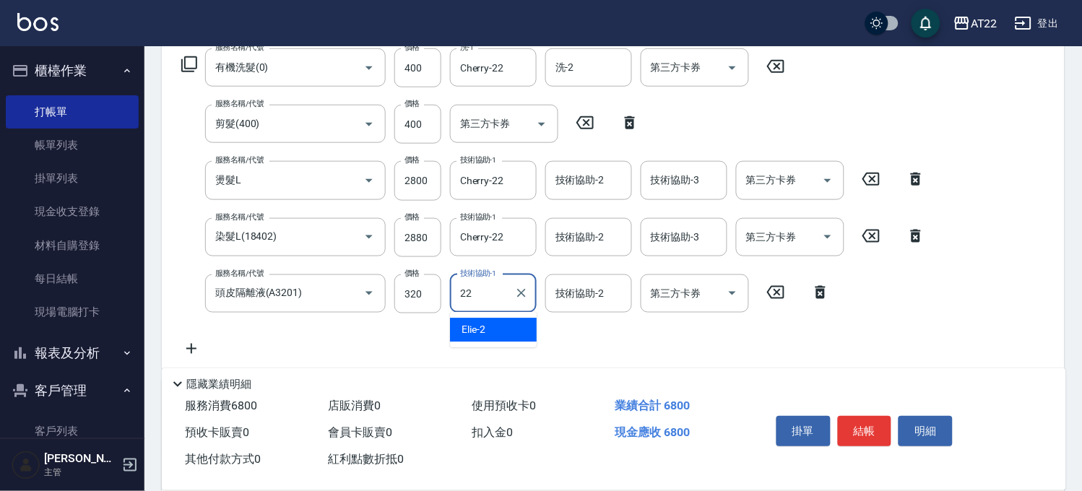
type input "Cherry-22"
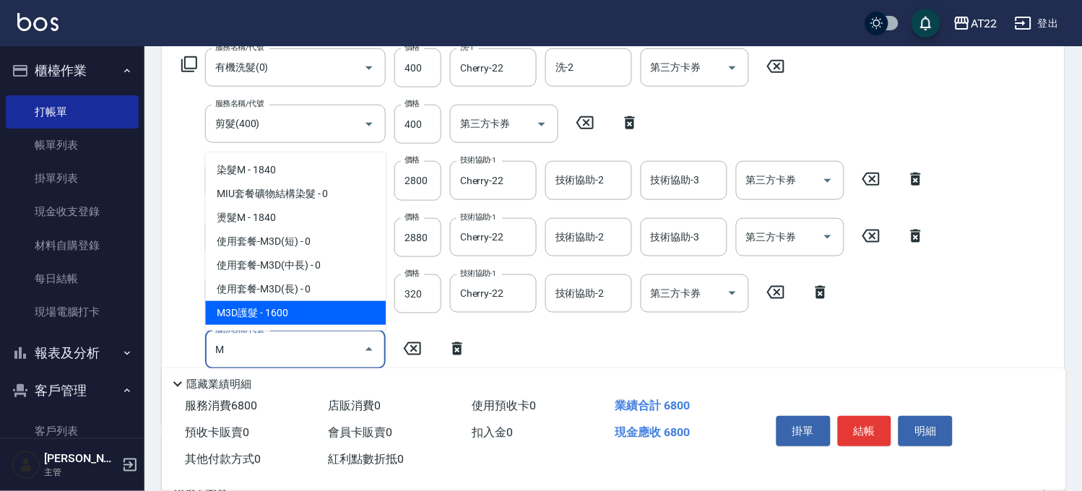
click at [340, 313] on span "M3D護髮 - 1600" at bounding box center [295, 313] width 181 height 24
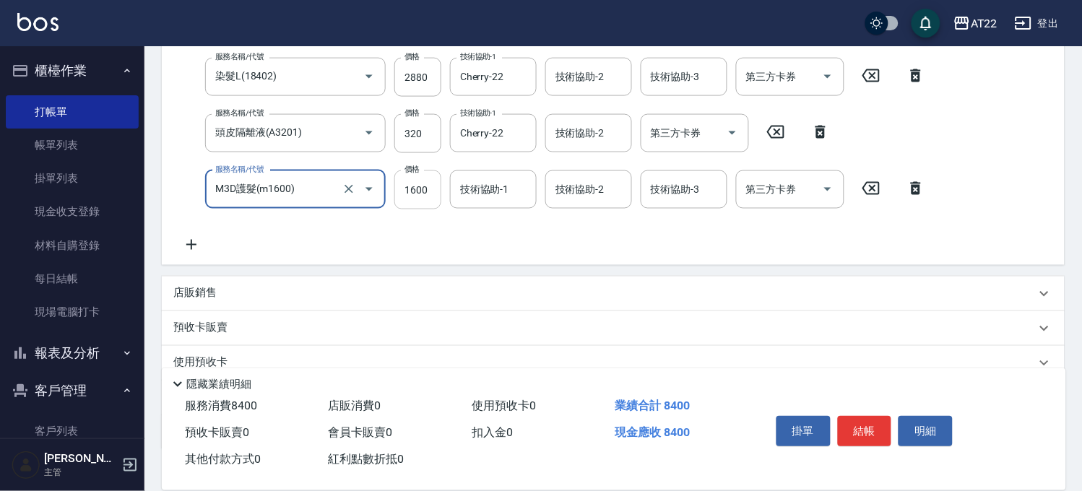
type input "M3D護髮(m1600)"
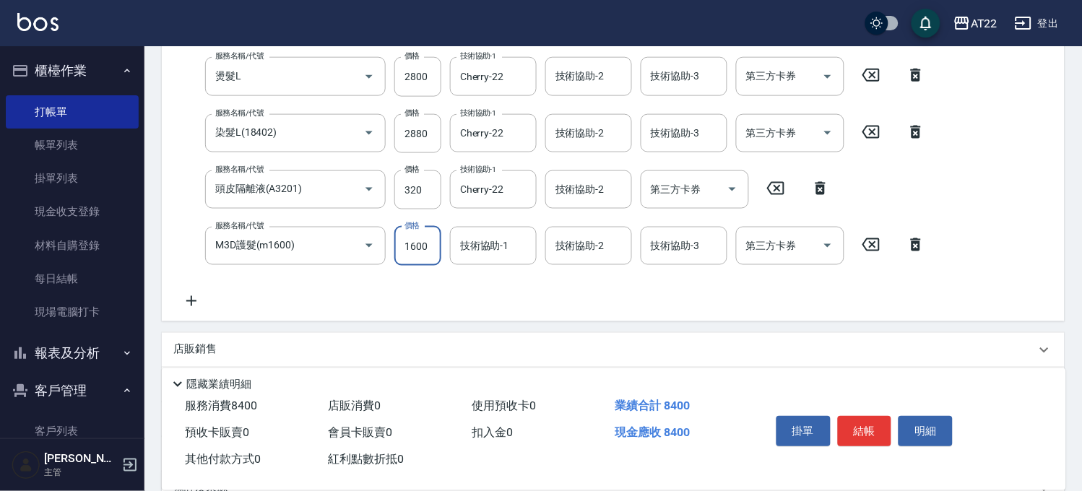
click at [423, 205] on div "服務名稱/代號 有機洗髮(0) 服務名稱/代號 價格 400 價格 洗-1 Cherry-22 洗-1 洗-2 洗-2 第三方卡券 第三方卡券 服務名稱/代號…" at bounding box center [553, 127] width 761 height 366
type input "2000"
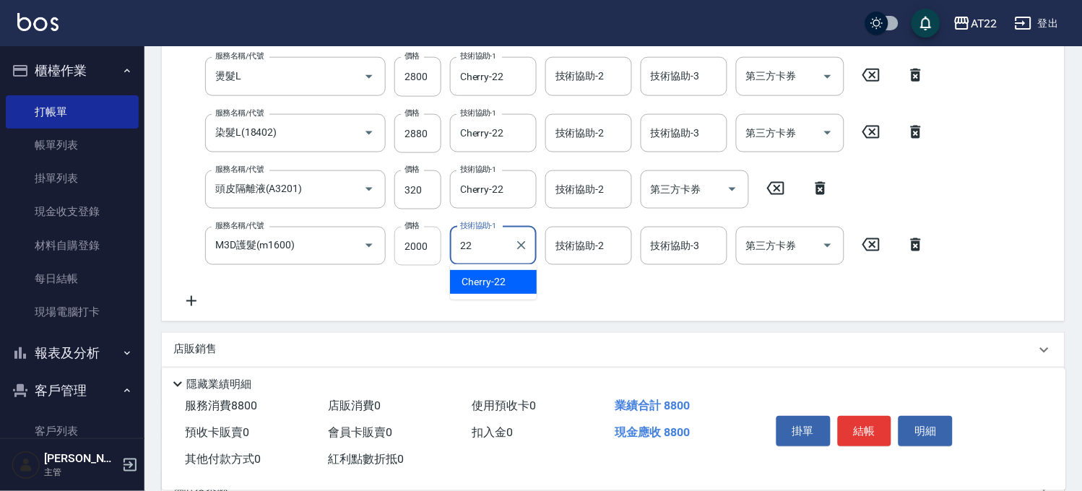
type input "Cherry-22"
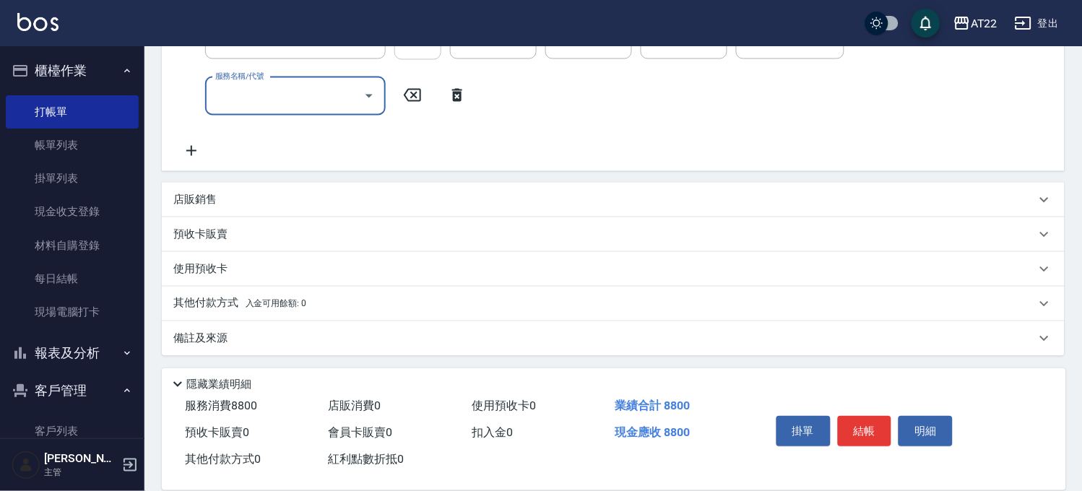
scroll to position [552, 0]
click at [233, 297] on p "其他付款方式 入金可用餘額: 0" at bounding box center [239, 303] width 133 height 16
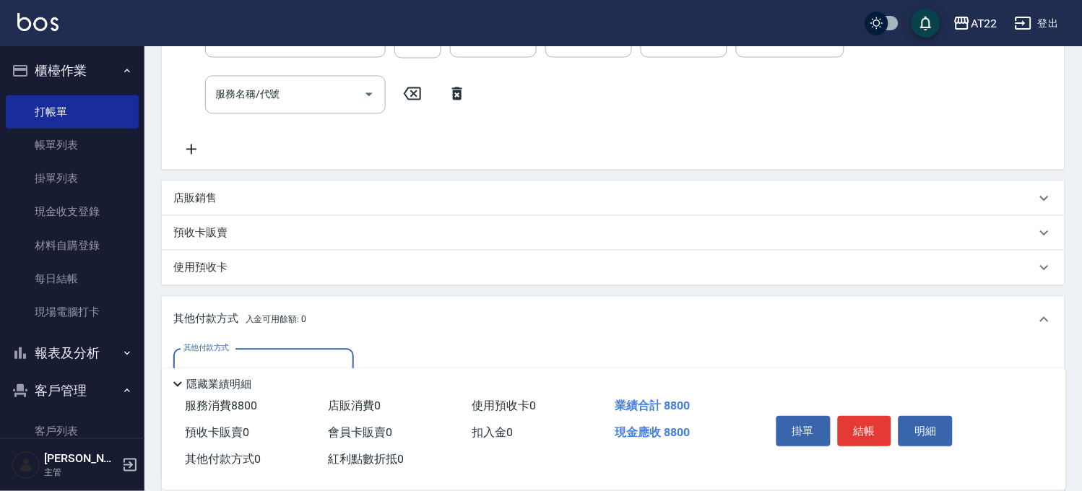
scroll to position [712, 0]
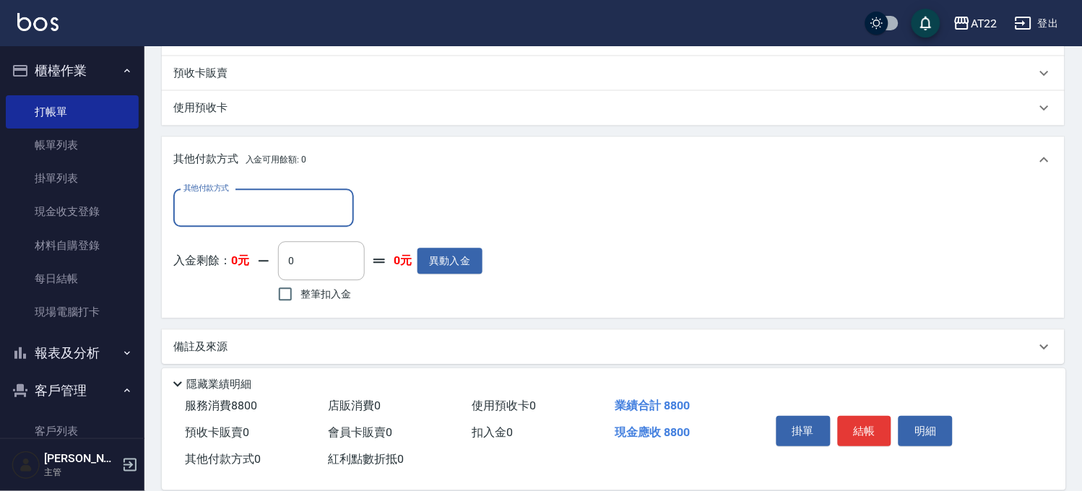
click at [295, 214] on input "其他付款方式" at bounding box center [264, 207] width 168 height 25
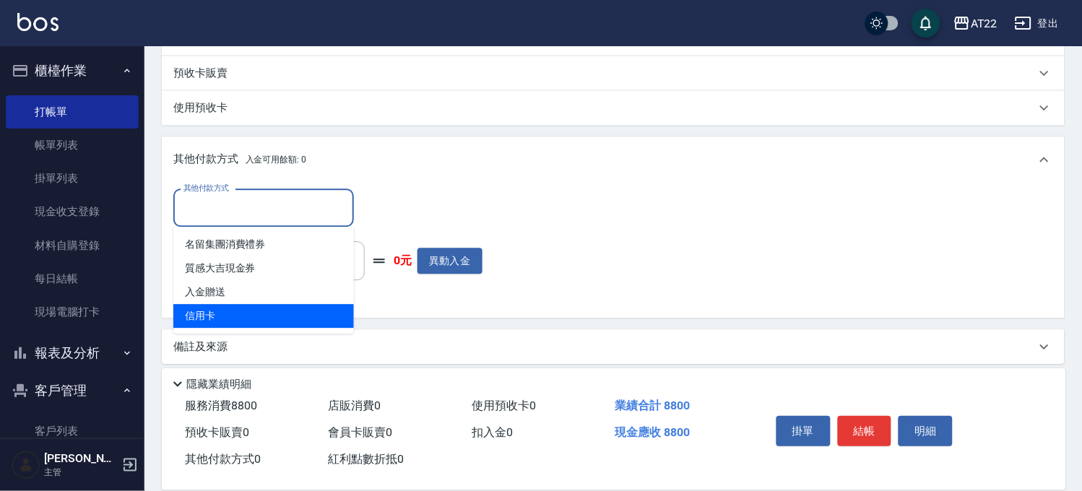
click at [261, 309] on span "信用卡" at bounding box center [263, 316] width 181 height 24
type input "信用卡"
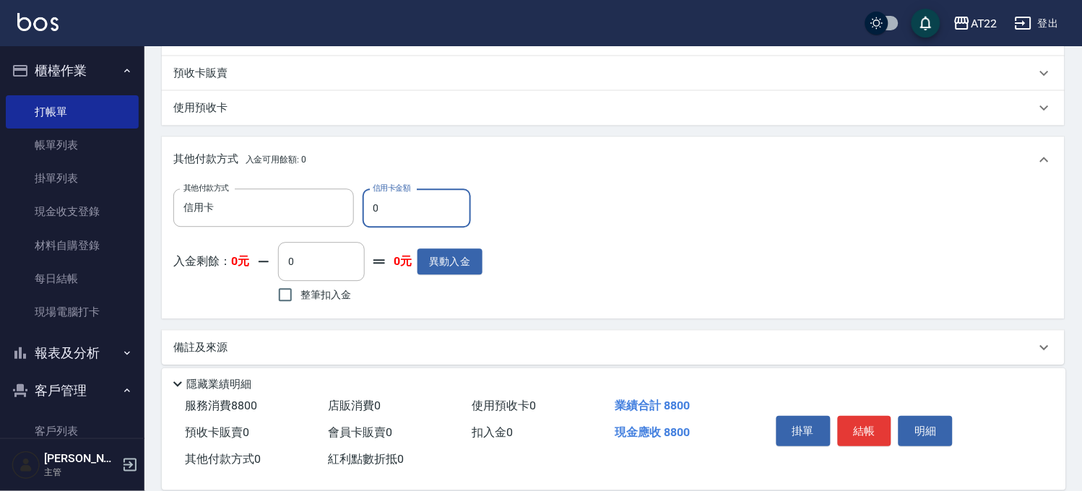
click at [389, 199] on input "0" at bounding box center [417, 208] width 108 height 39
click at [385, 207] on input "0" at bounding box center [417, 208] width 108 height 39
type input "8800"
click at [853, 420] on button "結帳" at bounding box center [865, 431] width 54 height 30
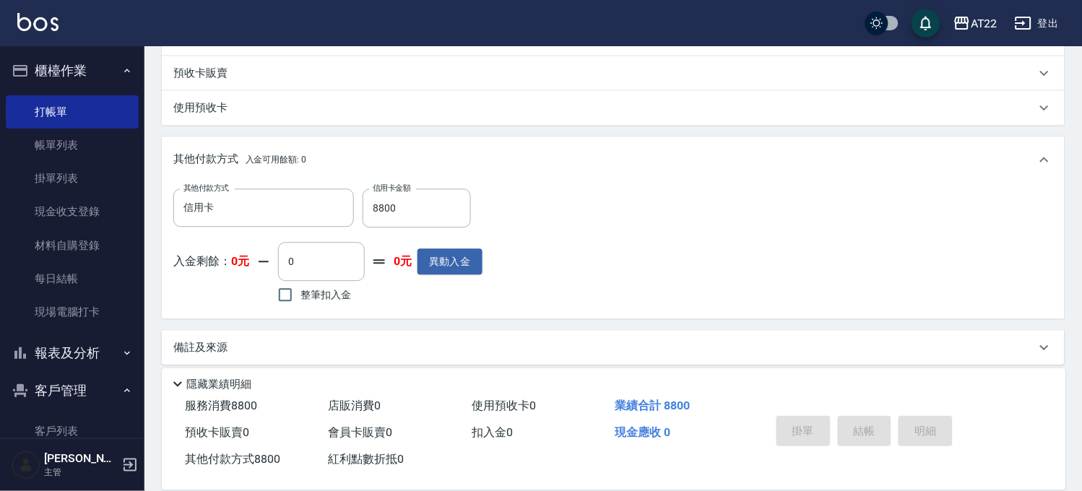
type input "[DATE] 17:41"
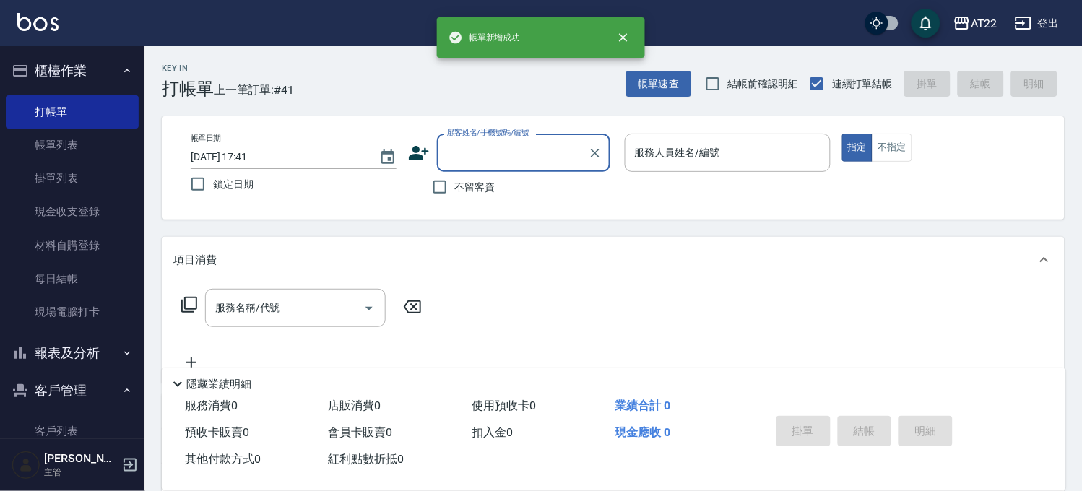
scroll to position [0, 0]
click at [688, 90] on button "帳單速查" at bounding box center [658, 84] width 65 height 27
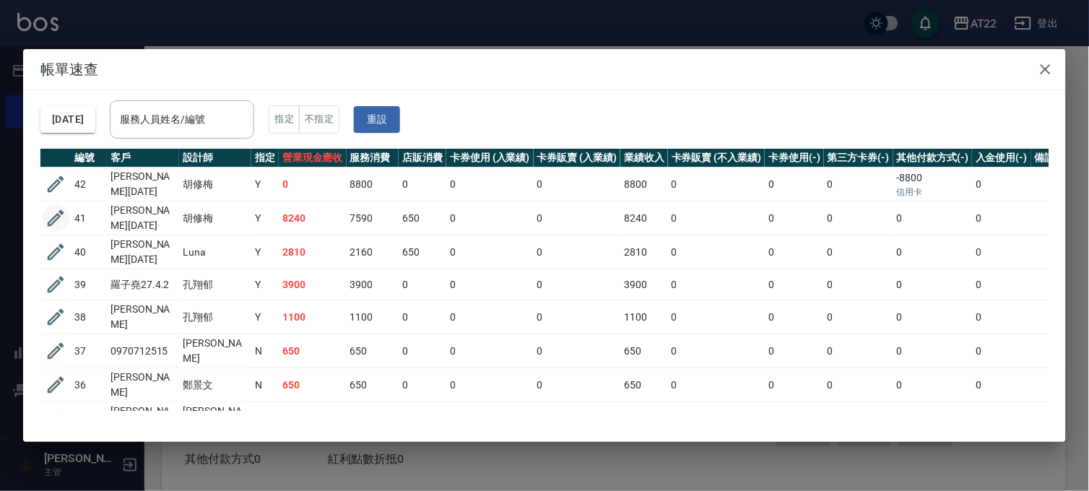
click at [48, 218] on icon "button" at bounding box center [56, 218] width 22 height 22
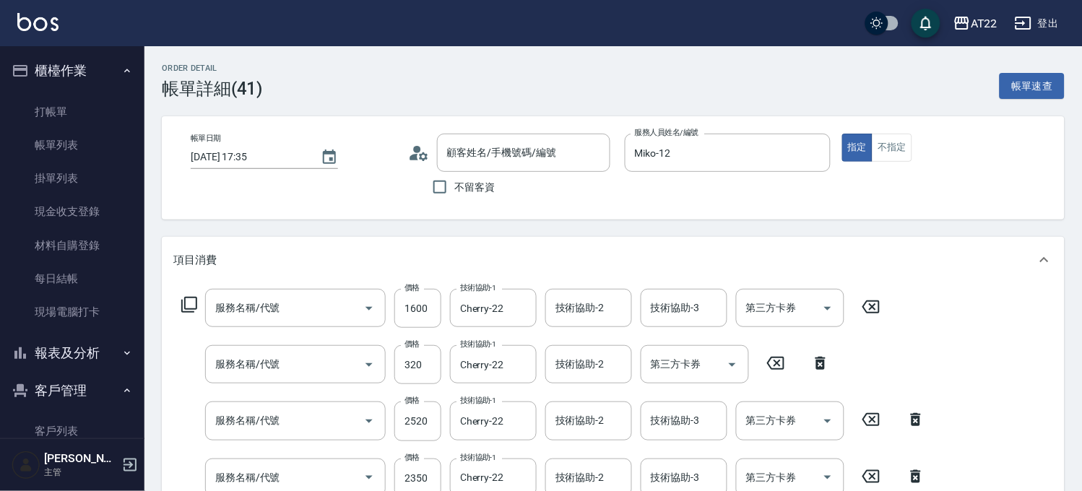
type input "[DATE] 17:35"
type input "Miko-12"
type input "M3D護髮(m1600)"
type input "頭皮隔離液(A3201)"
type input "染髮M"
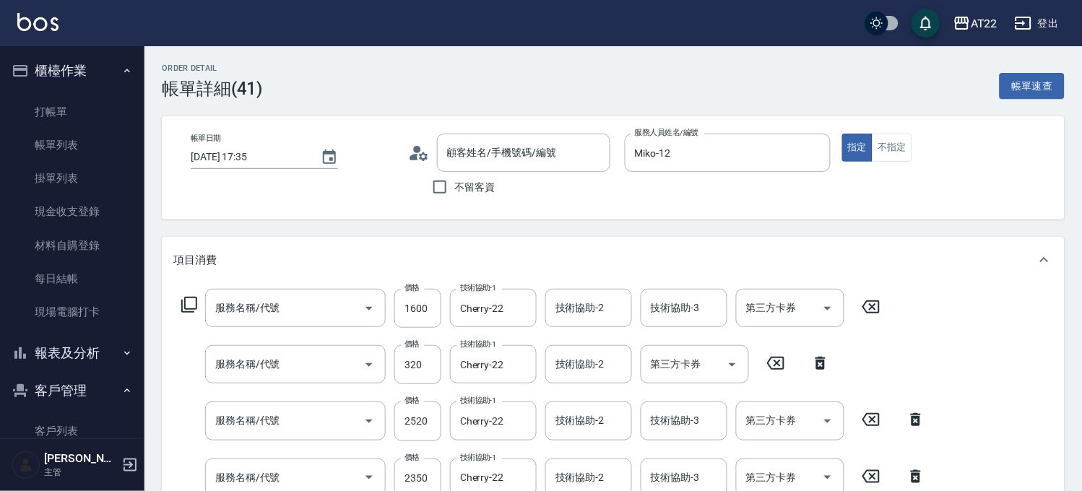
type input "燙髮M(18401)"
type input "剪髮(400)"
type input "有機洗髮(0)"
type input "[PERSON_NAME]27.9.13/0953796820/T91565"
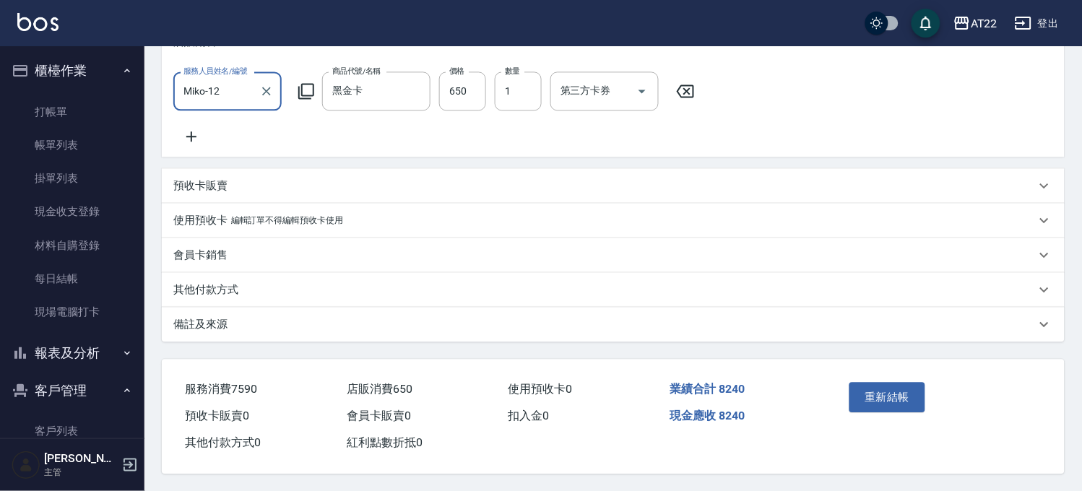
scroll to position [675, 0]
click at [230, 292] on div "其他付款方式" at bounding box center [613, 289] width 903 height 35
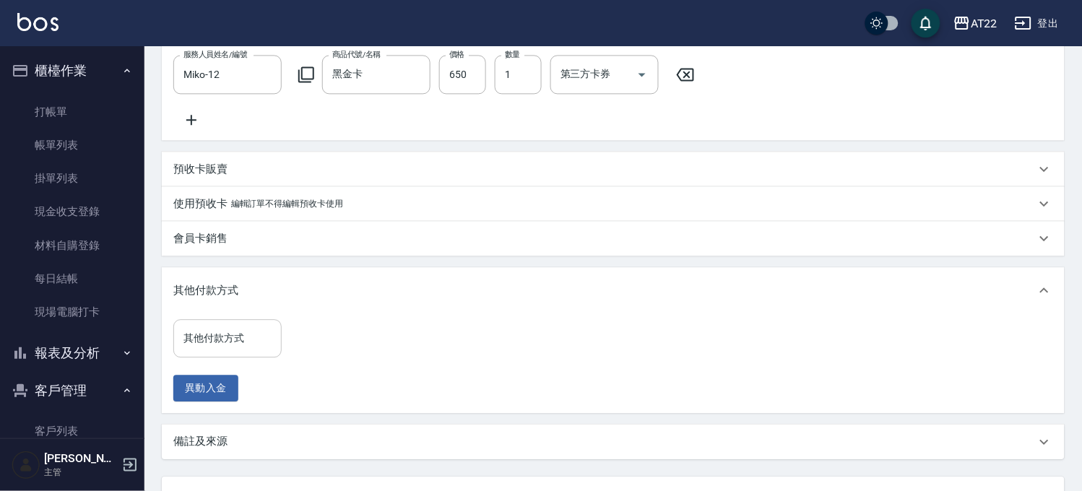
click at [237, 351] on input "其他付款方式" at bounding box center [227, 338] width 95 height 25
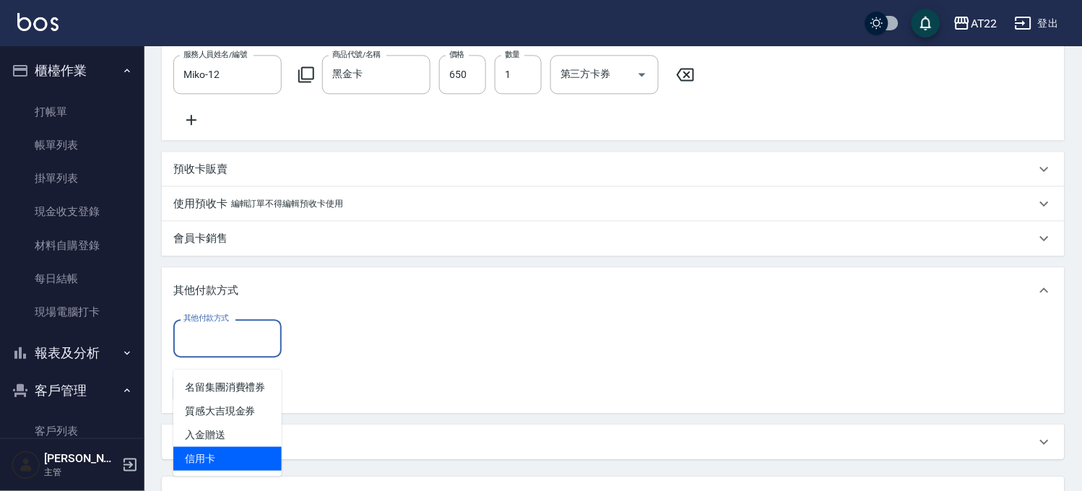
click at [214, 451] on span "信用卡" at bounding box center [227, 459] width 108 height 24
type input "信用卡"
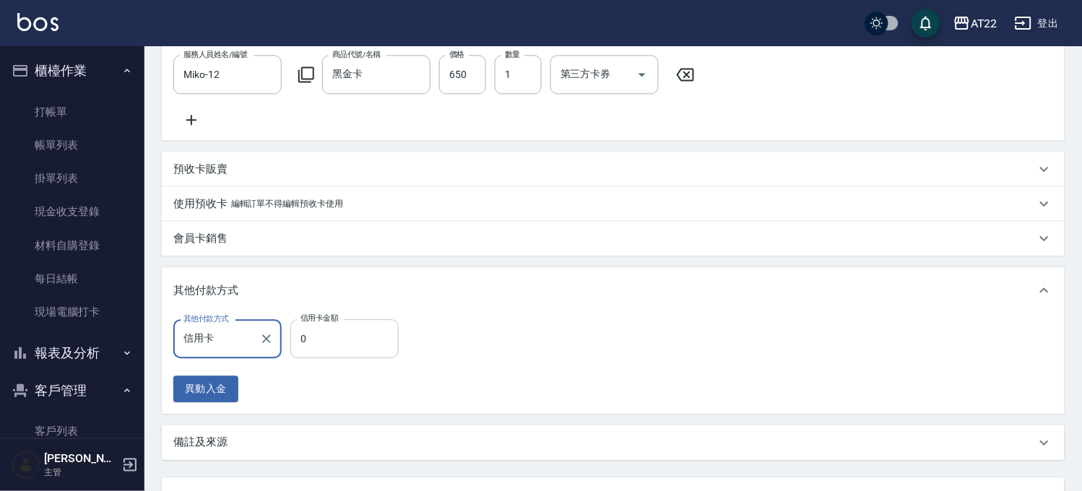
click at [330, 350] on input "0" at bounding box center [344, 338] width 108 height 39
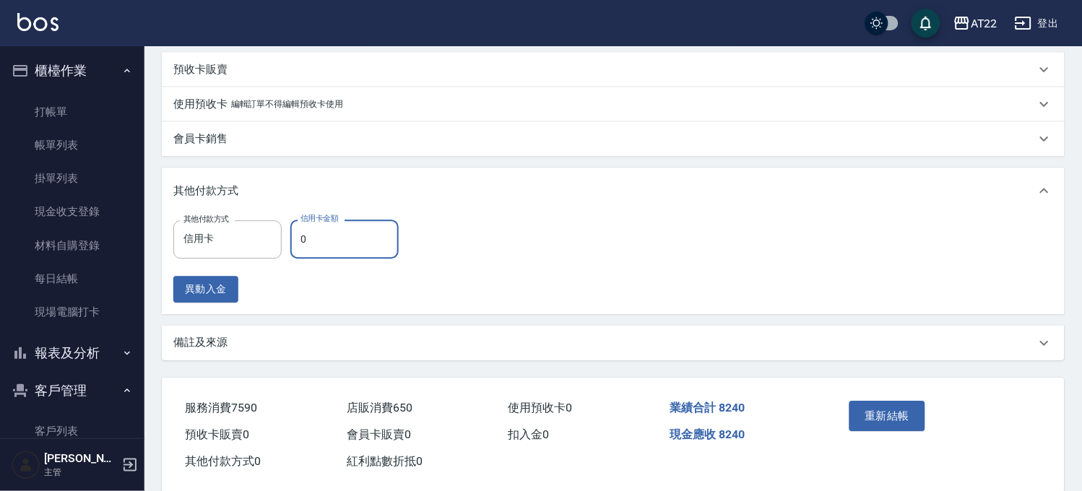
scroll to position [810, 0]
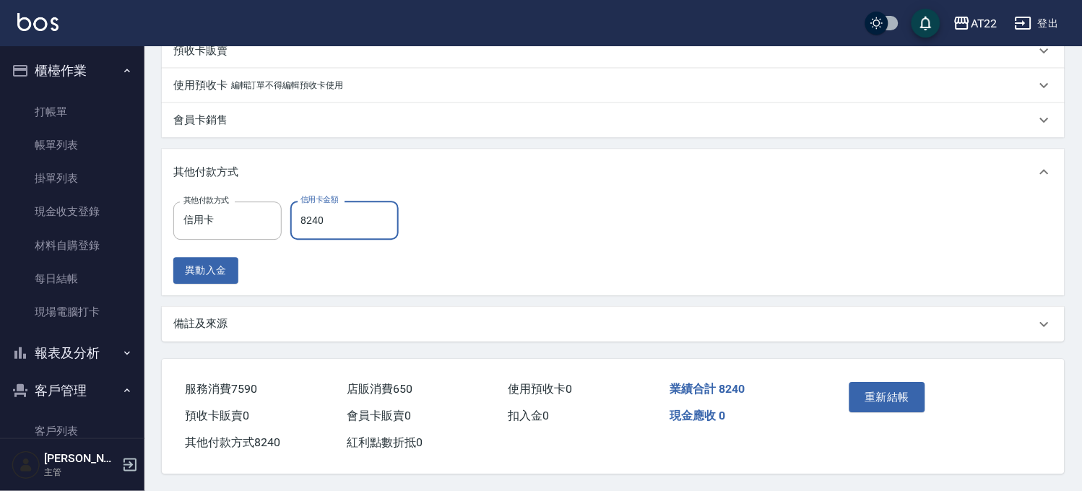
type input "8240"
click at [847, 394] on div "重新結帳" at bounding box center [890, 407] width 93 height 63
click at [865, 397] on button "重新結帳" at bounding box center [888, 397] width 77 height 30
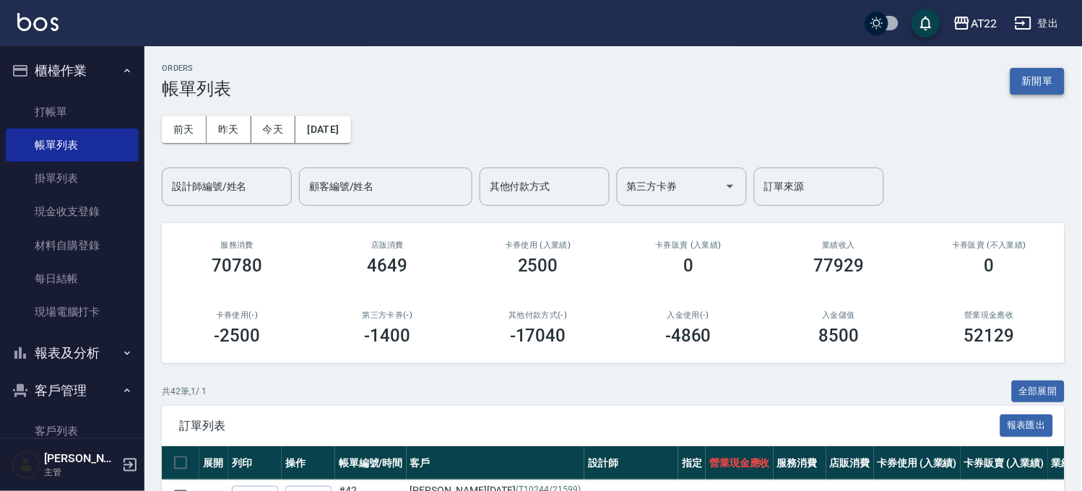
click at [1056, 84] on button "新開單" at bounding box center [1038, 81] width 54 height 27
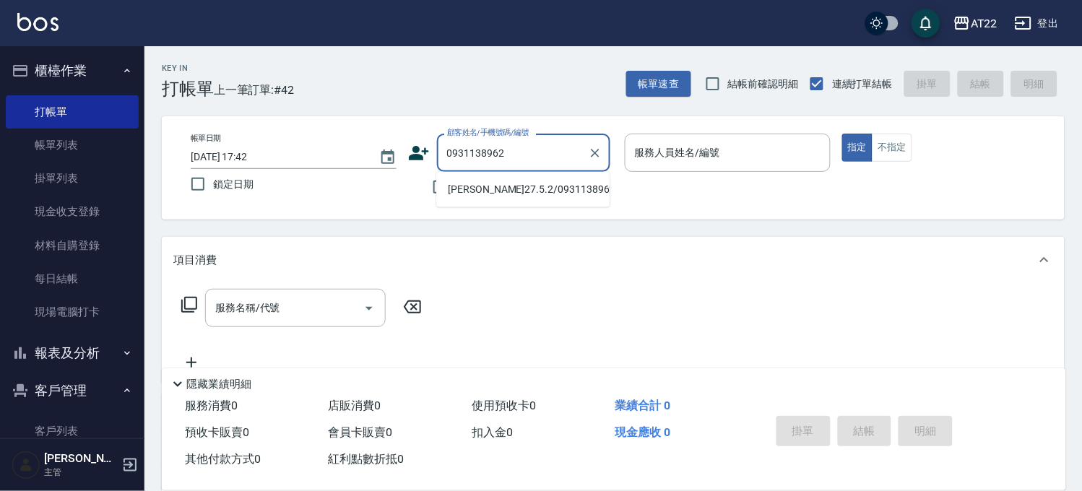
click at [543, 191] on li "[PERSON_NAME]27.5.2/0931138962/T91168" at bounding box center [522, 190] width 173 height 24
type input "[PERSON_NAME]27.5.2/0931138962/T91168"
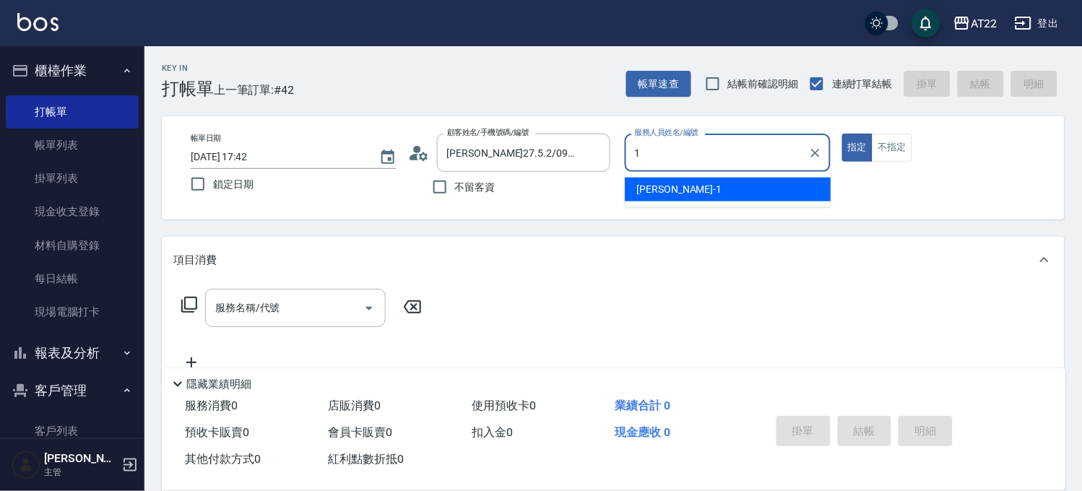
type input "[PERSON_NAME]-1"
type button "true"
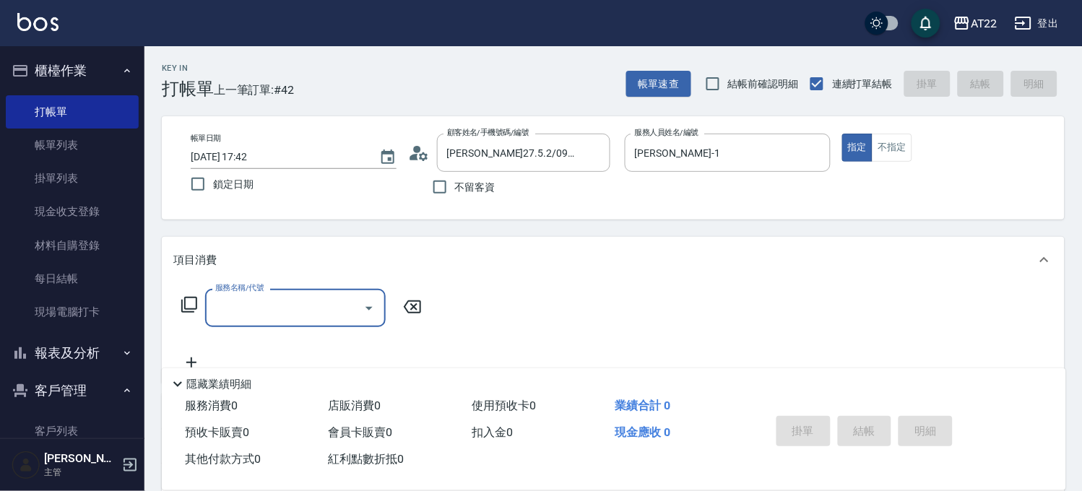
type input "0"
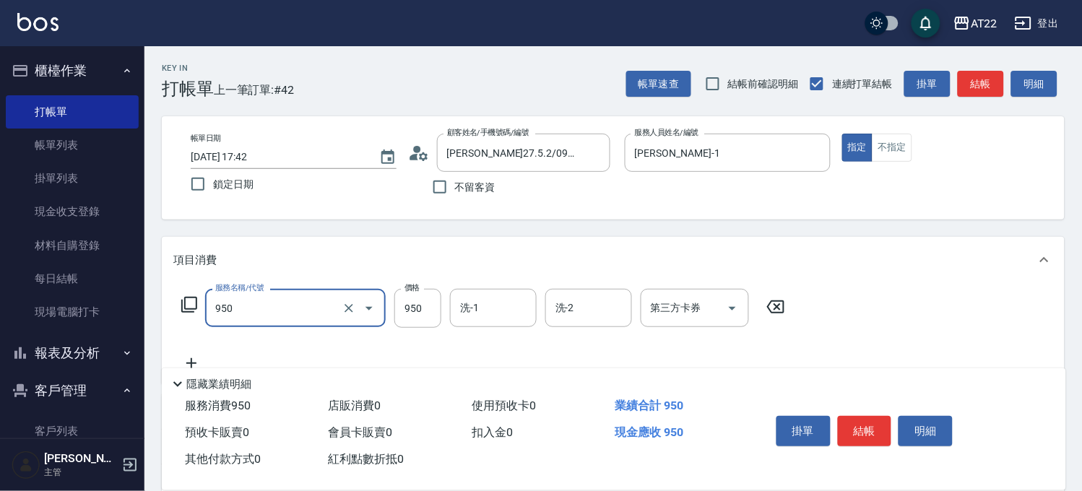
type input "SPA精油洗髮(950)"
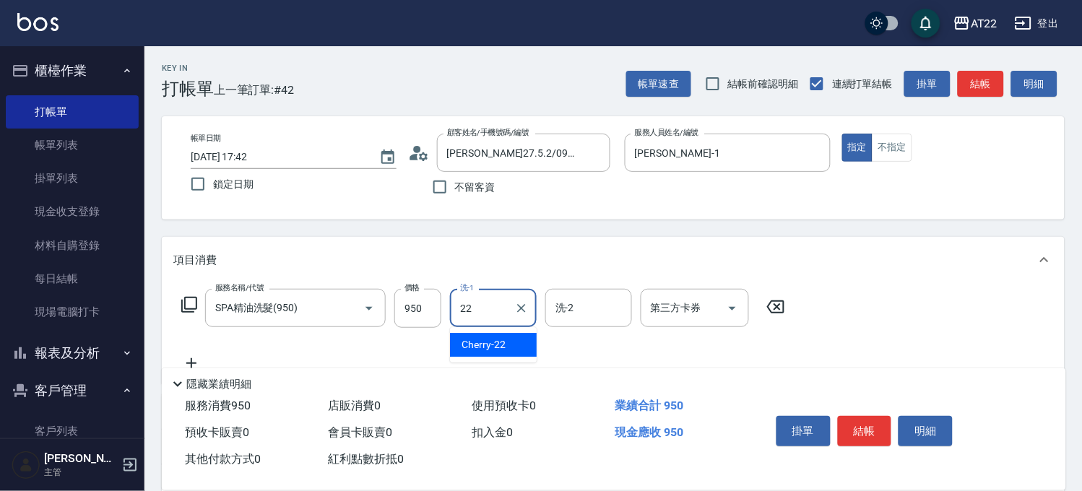
type input "Cherry-22"
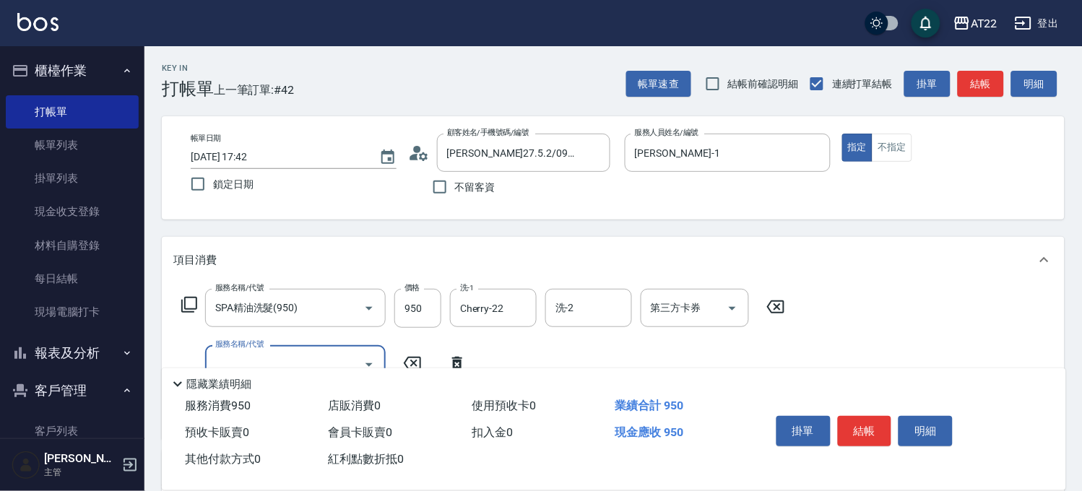
type input "6"
type input "剪髮(500)"
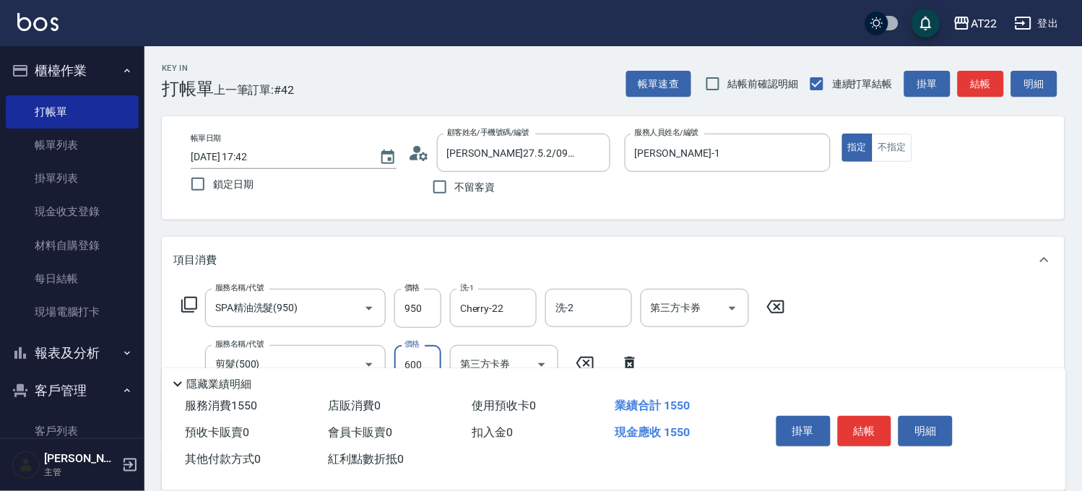
type input "600"
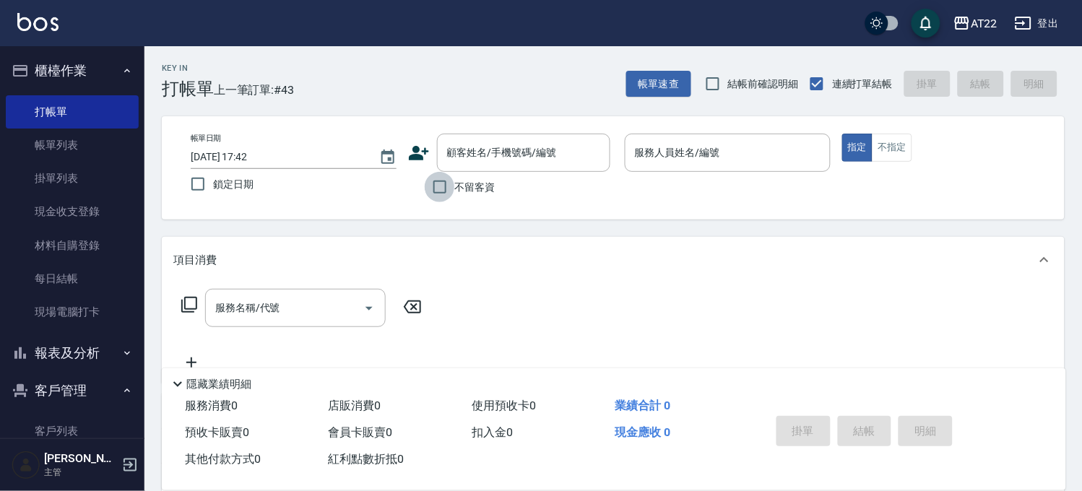
click at [454, 185] on input "不留客資" at bounding box center [440, 187] width 30 height 30
checkbox input "true"
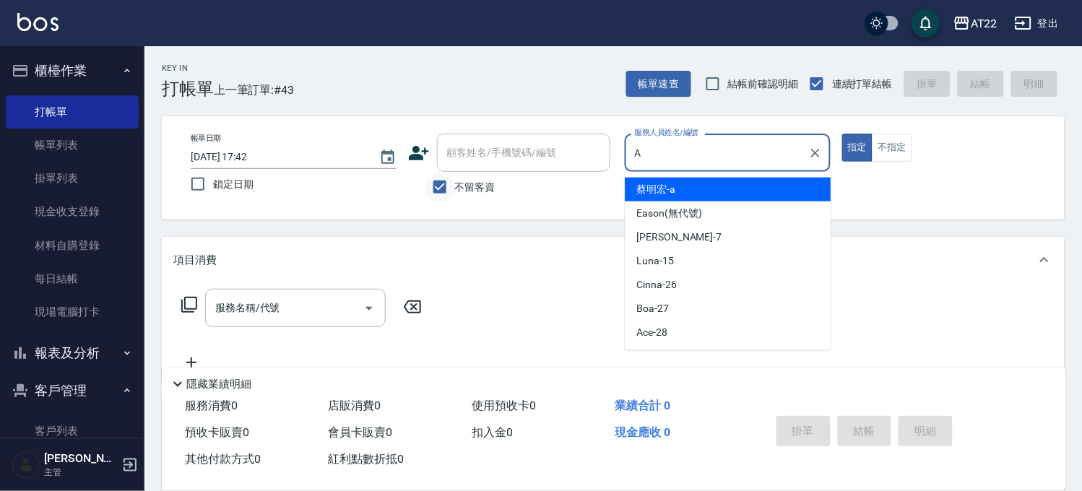
type input "[PERSON_NAME]a"
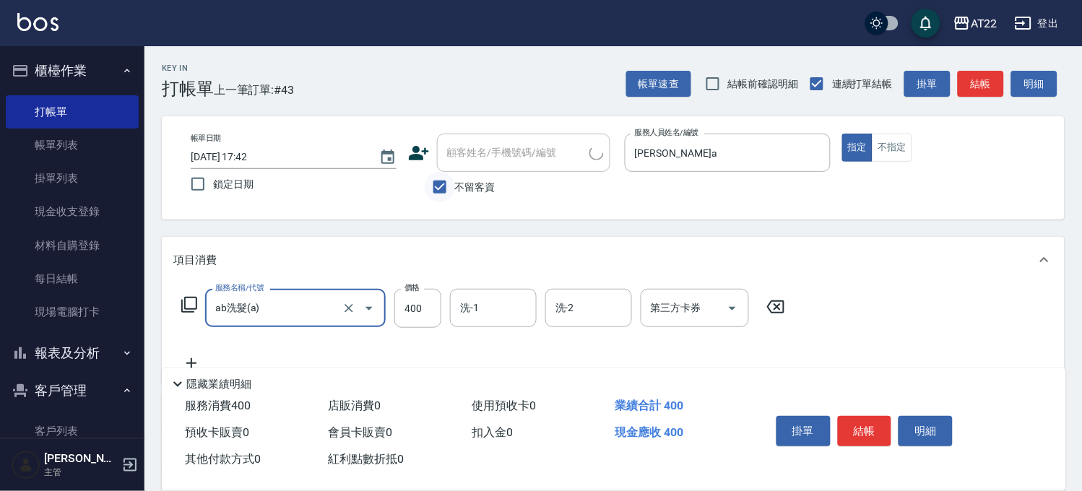
type input "ab洗髮(a)"
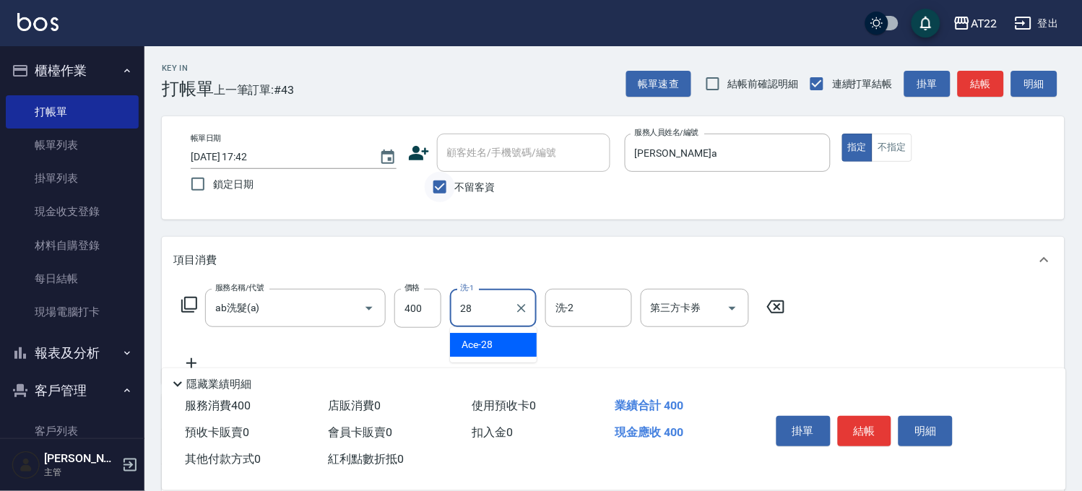
type input "Ace-28"
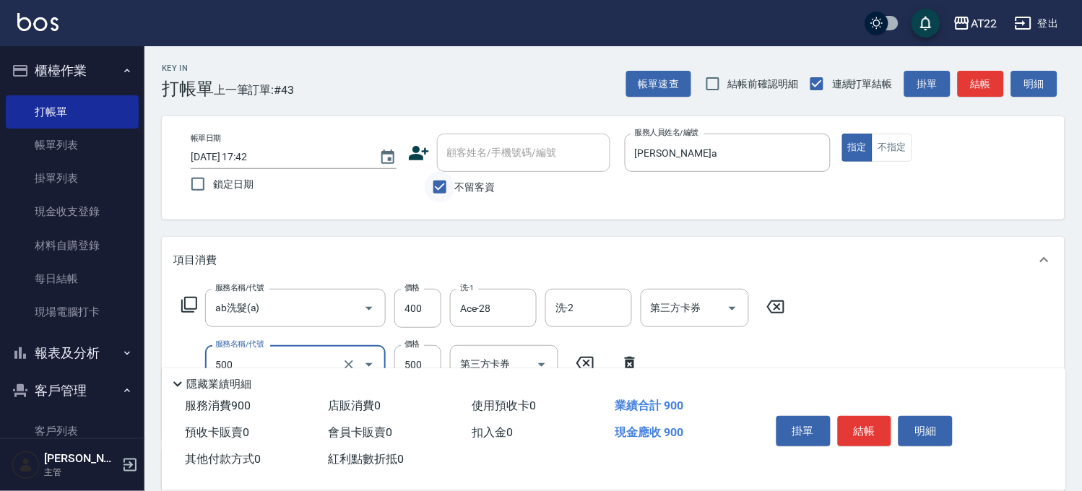
type input "剪髮(500)"
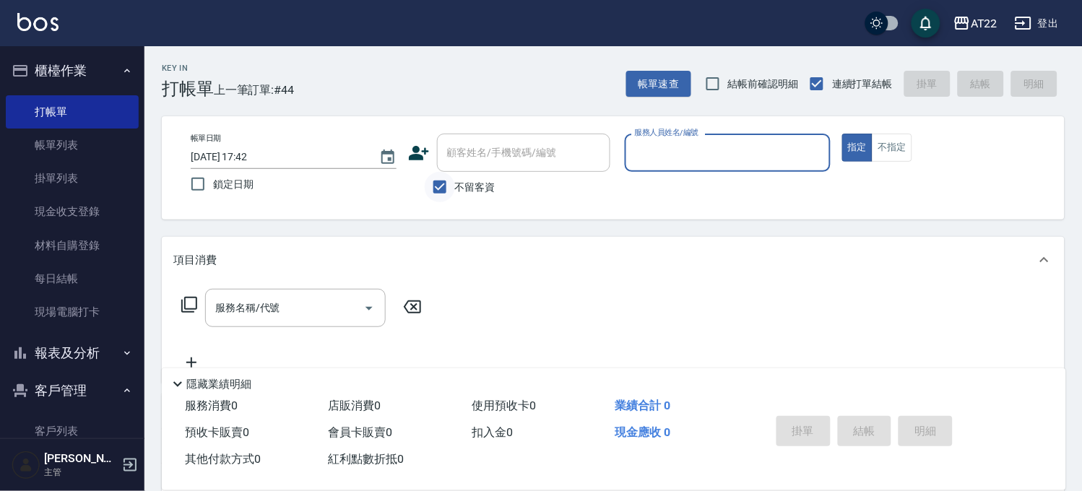
click at [452, 186] on input "不留客資" at bounding box center [440, 187] width 30 height 30
checkbox input "false"
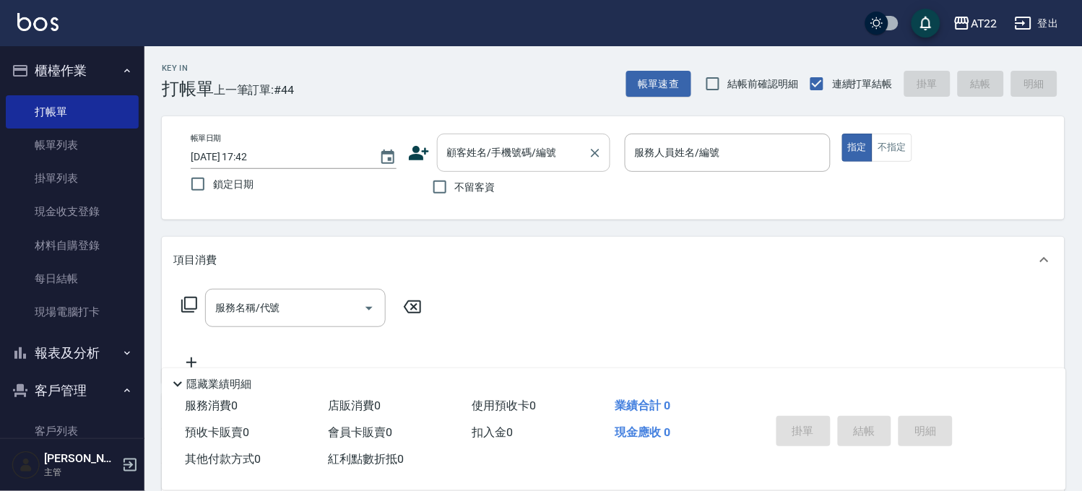
click at [506, 157] on input "顧客姓名/手機號碼/編號" at bounding box center [513, 152] width 139 height 25
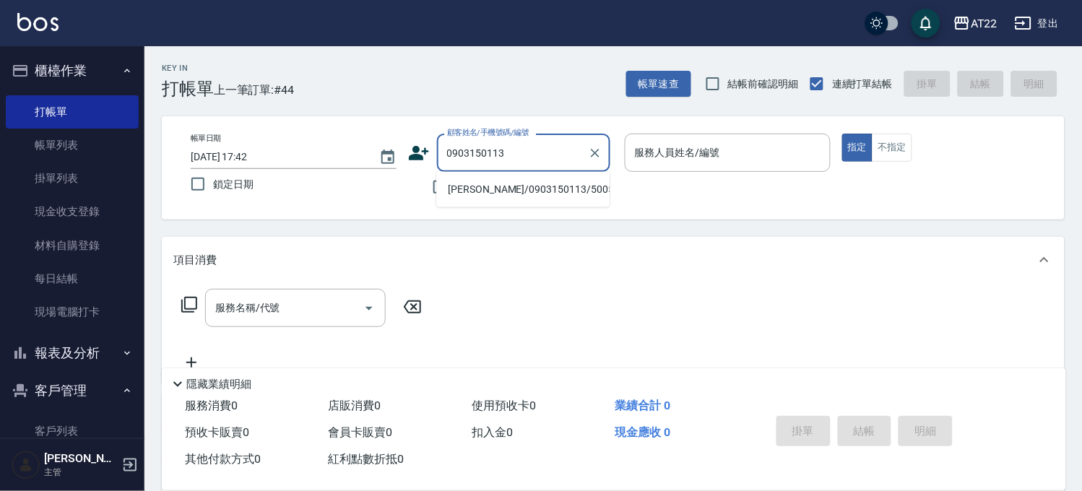
click at [504, 198] on li "[PERSON_NAME]/0903150113/50054" at bounding box center [522, 190] width 173 height 24
type input "[PERSON_NAME]/0903150113/50054"
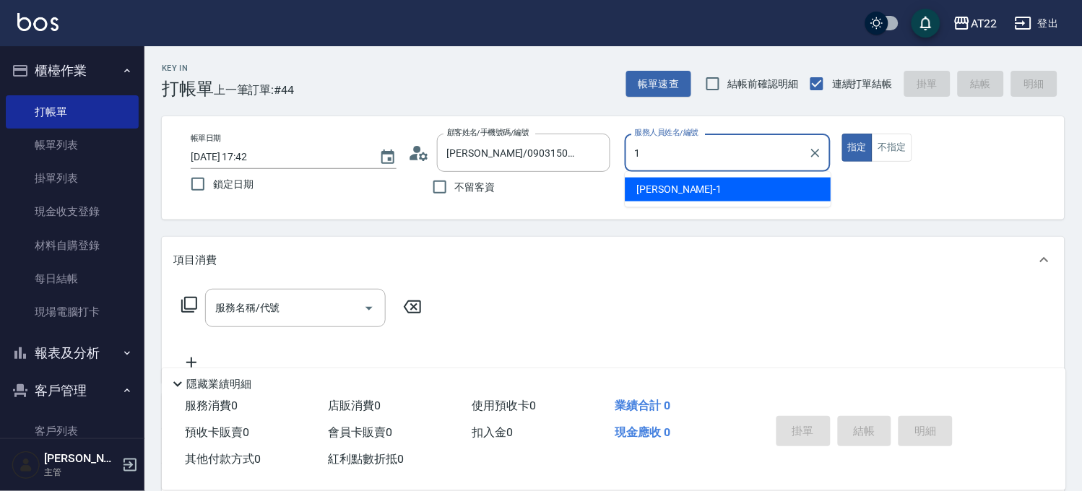
type input "[PERSON_NAME]-1"
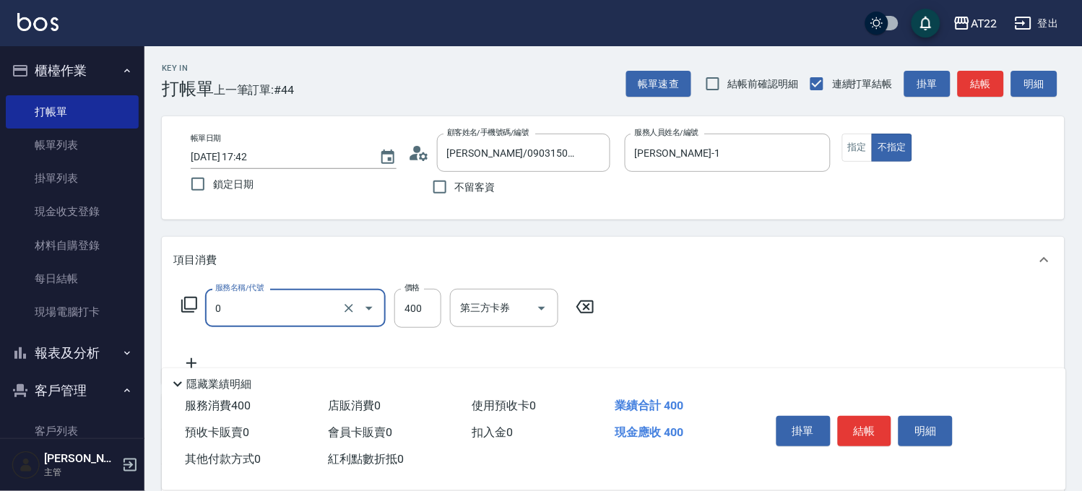
type input "有機洗髮(0)"
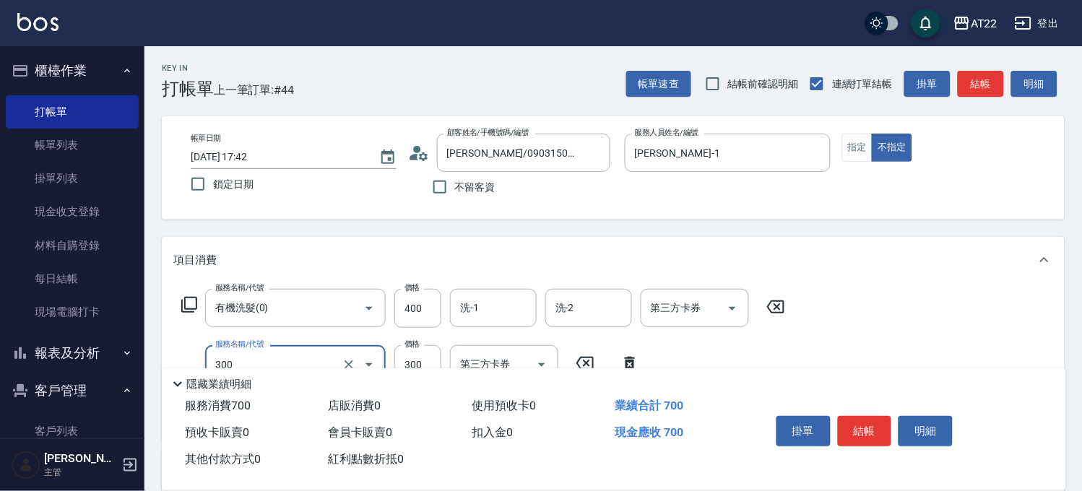
type input "剪髮(300)"
type input "250"
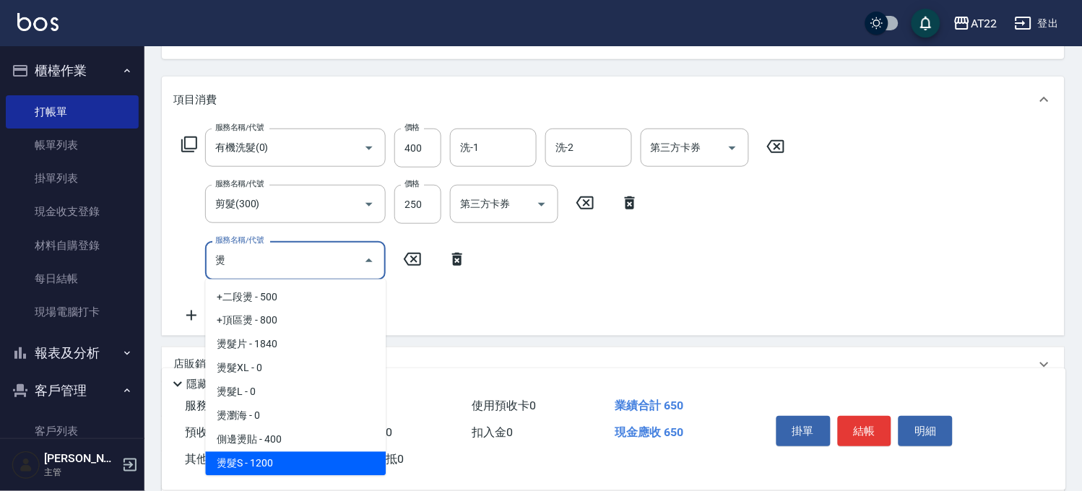
scroll to position [47, 0]
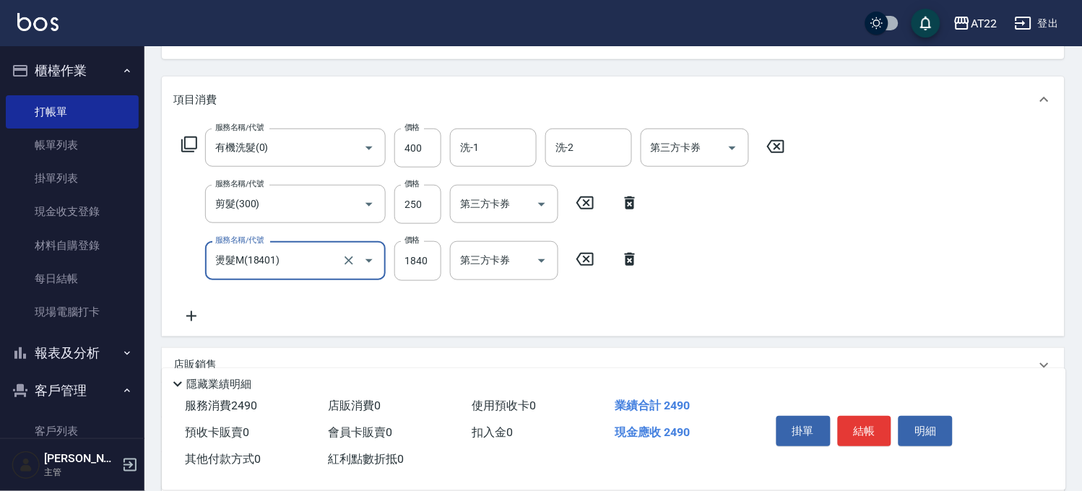
type input "燙髮M(18401)"
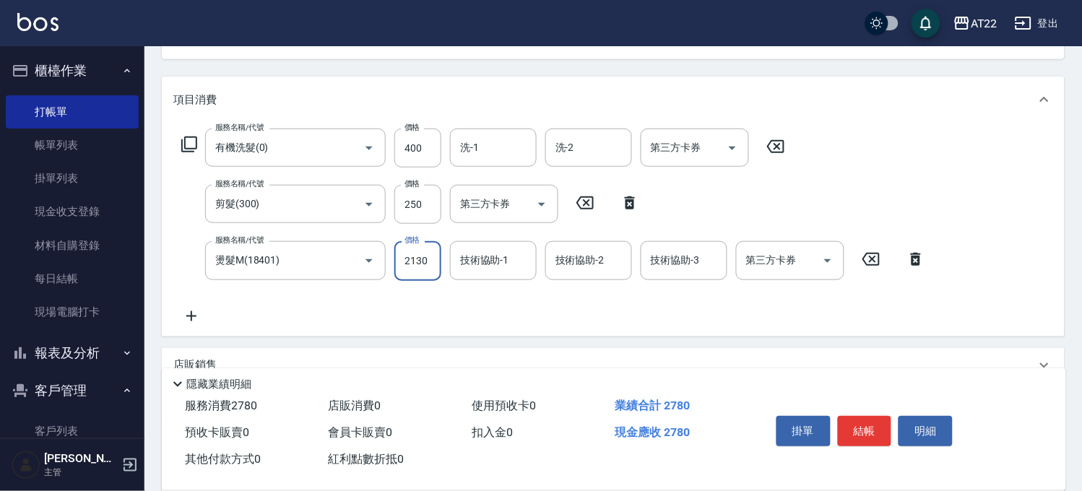
type input "2130"
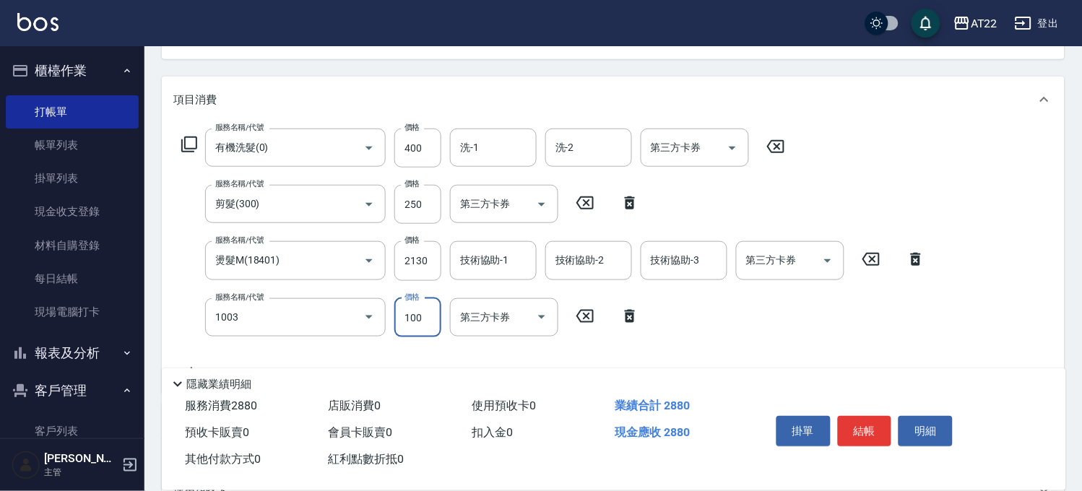
type input "造型(1003)"
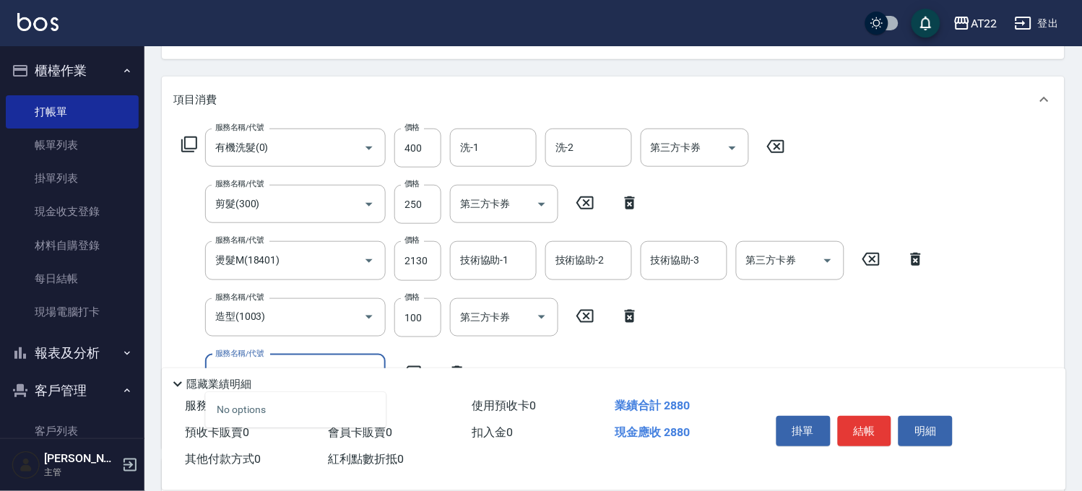
type input "深"
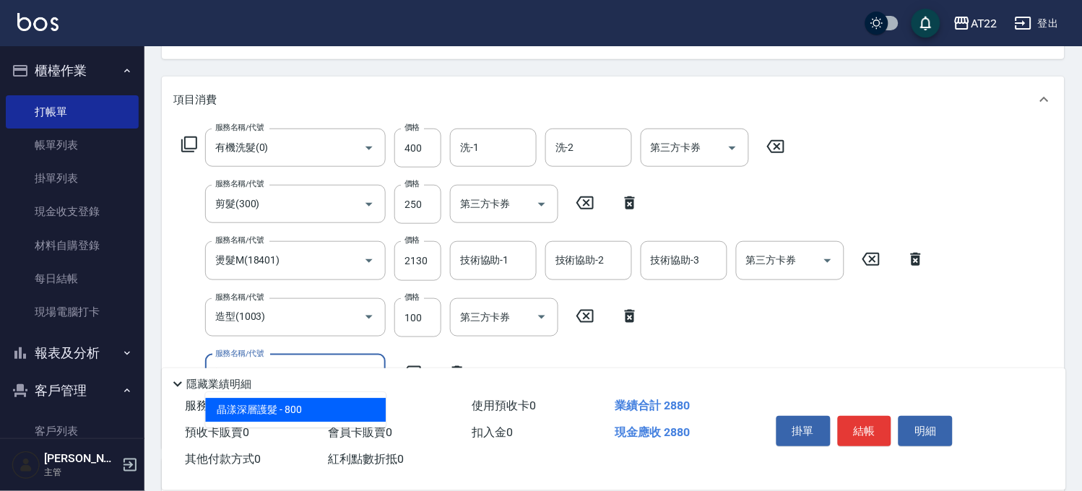
scroll to position [241, 0]
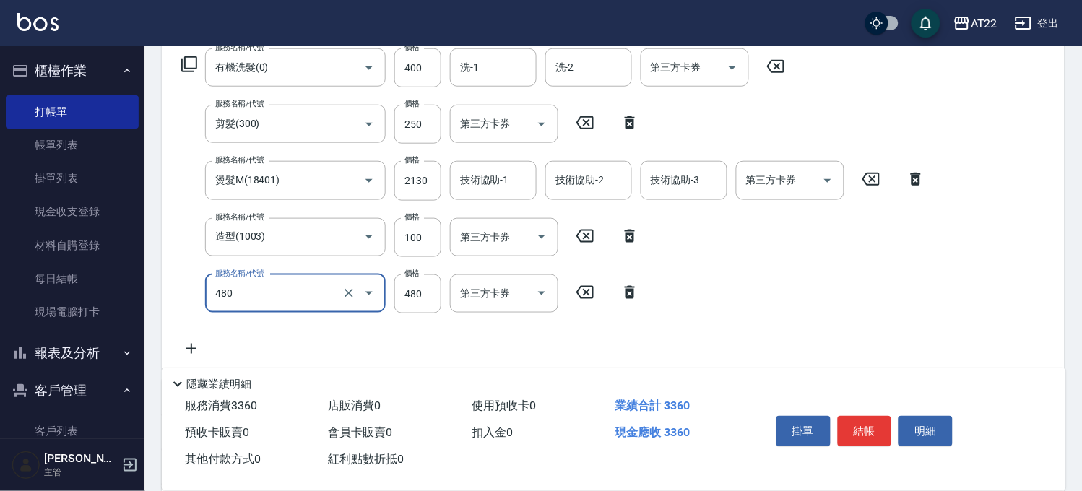
type input "[PERSON_NAME]護(480)"
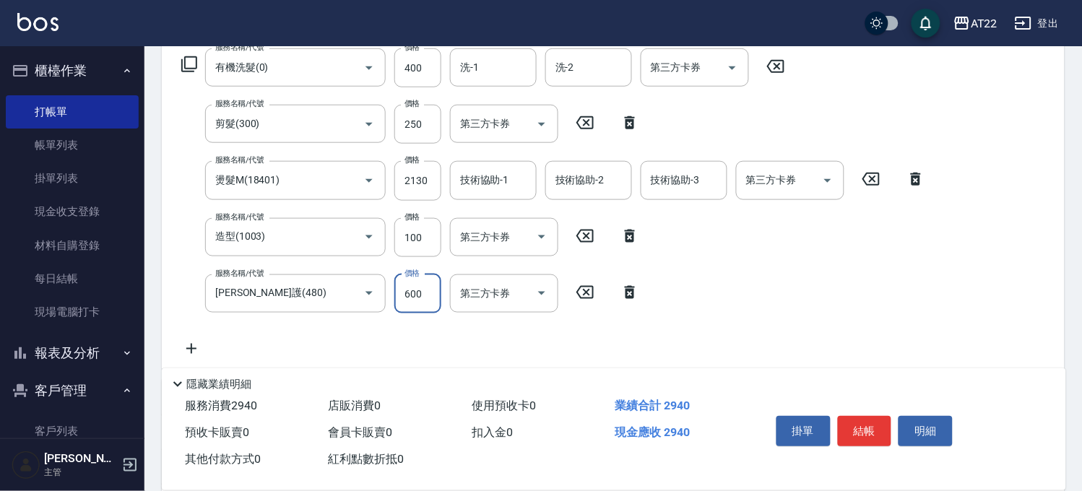
type input "600"
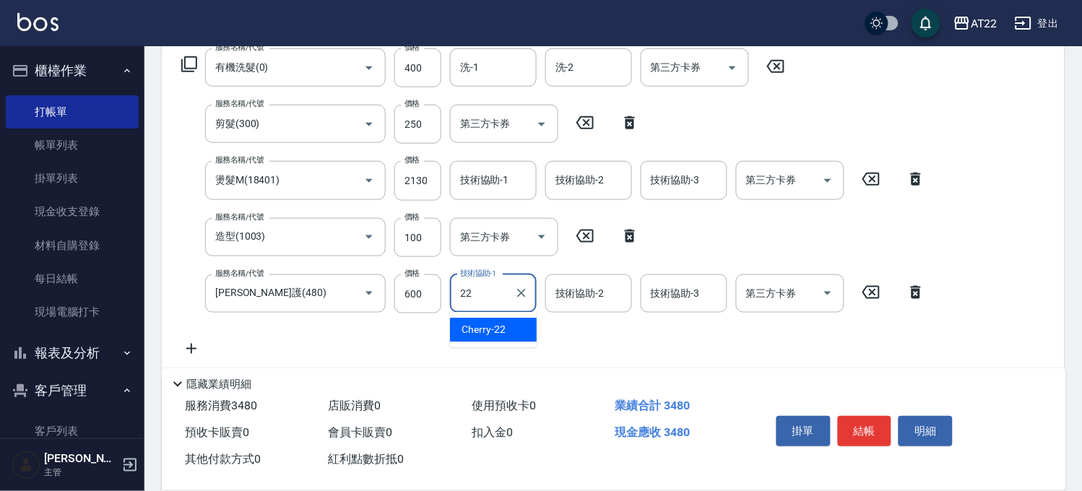
type input "Cherry-22"
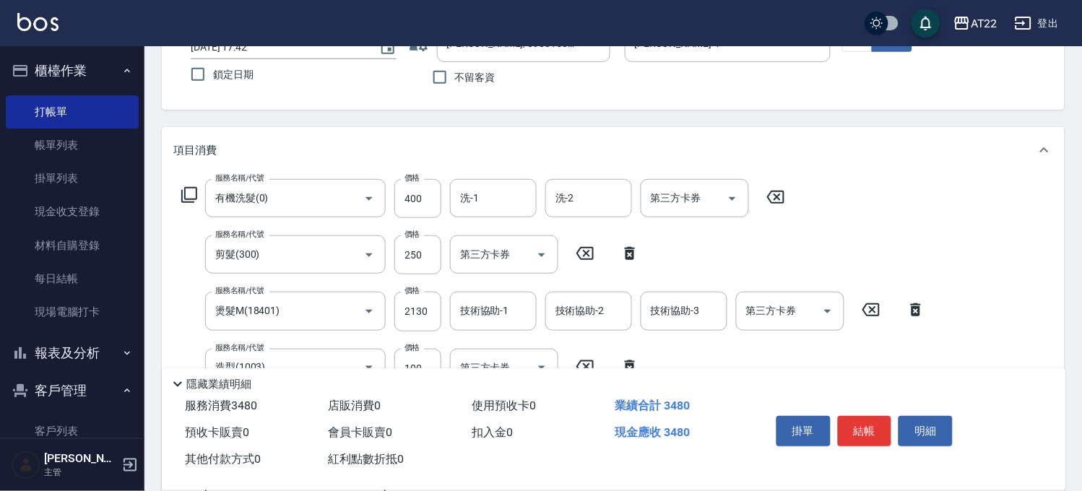
scroll to position [0, 0]
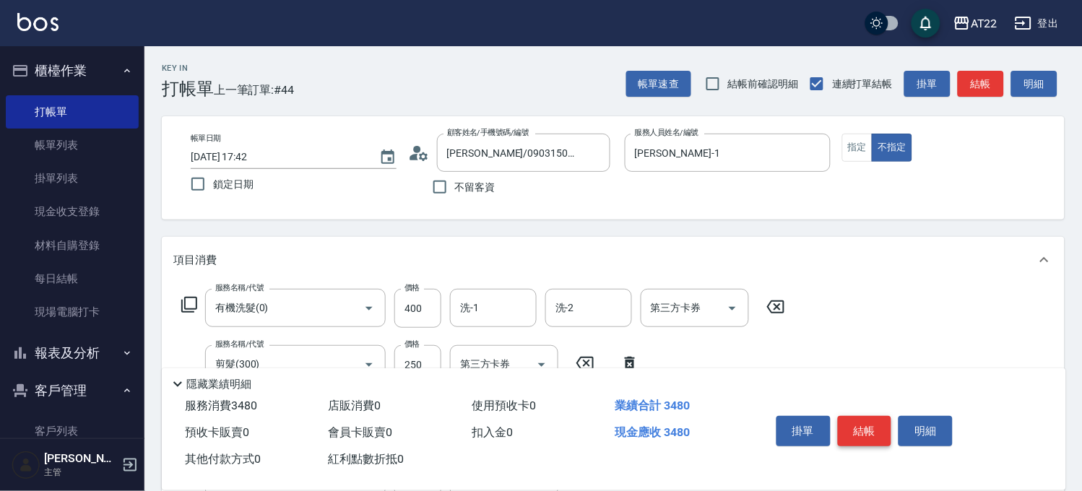
click at [881, 427] on button "結帳" at bounding box center [865, 431] width 54 height 30
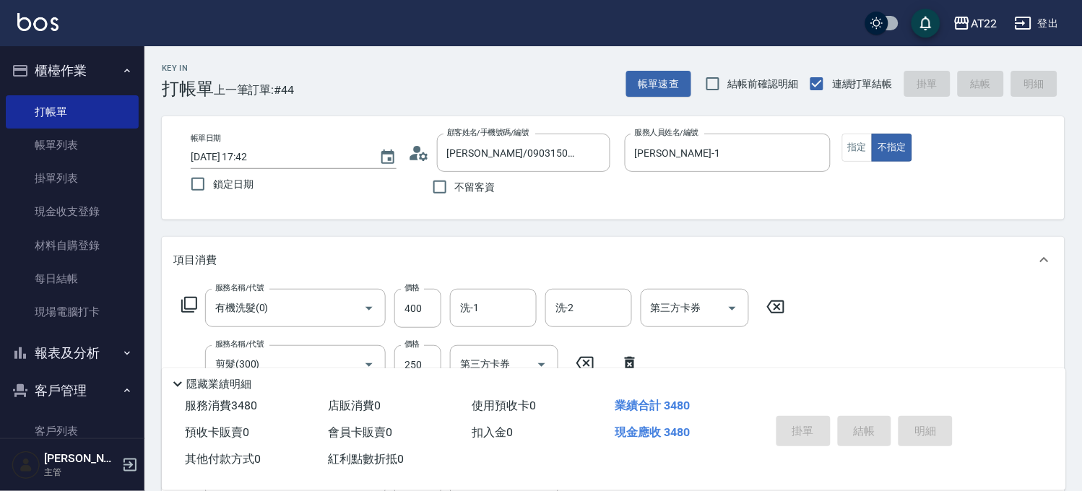
type input "[DATE] 17:43"
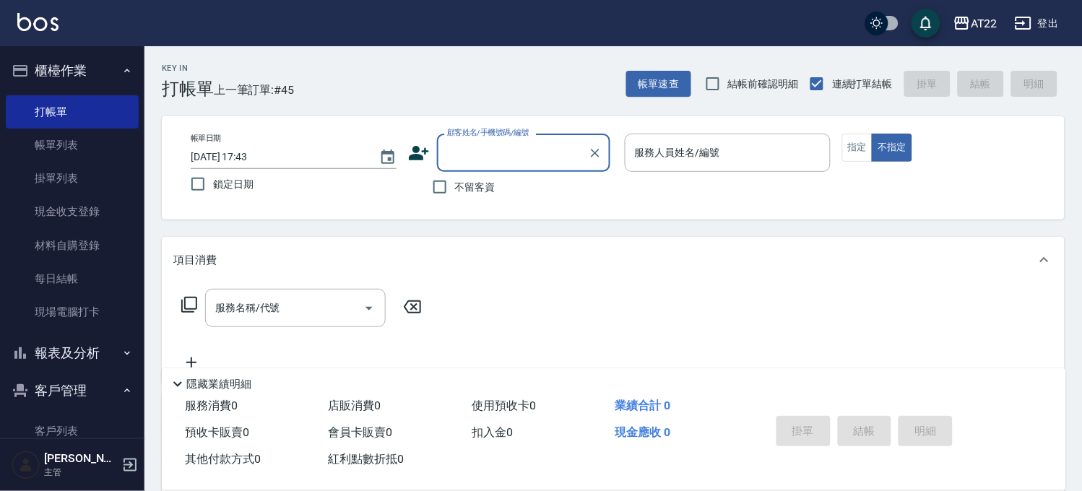
scroll to position [211, 0]
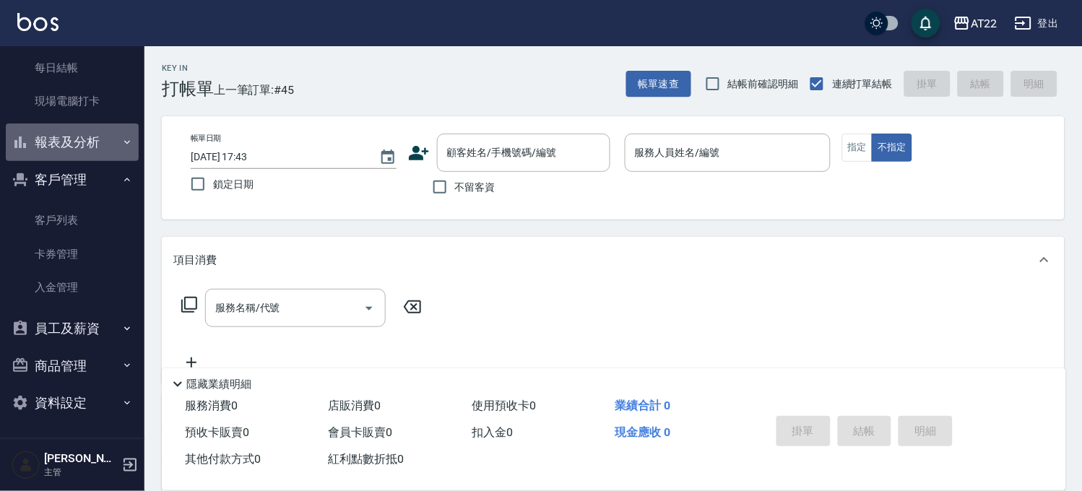
click at [121, 141] on icon "button" at bounding box center [127, 143] width 12 height 12
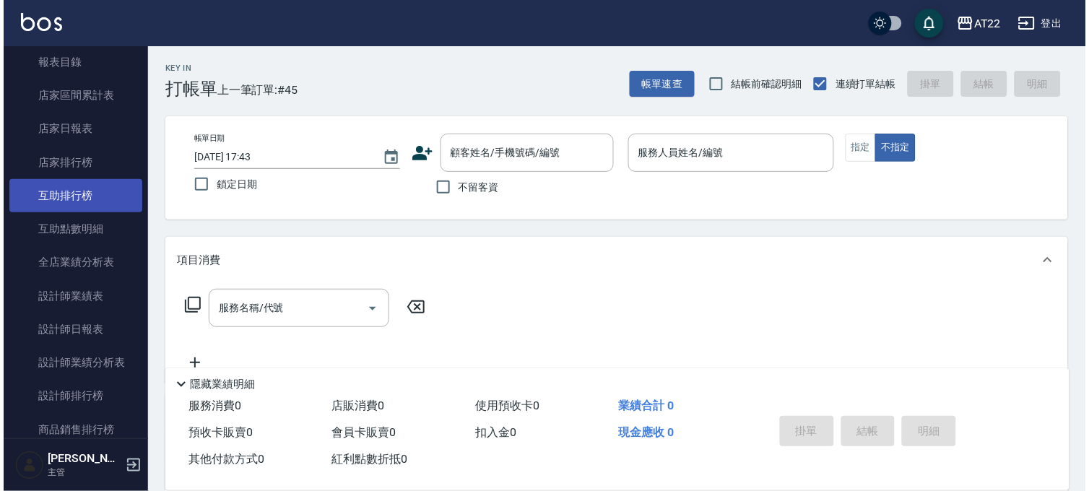
scroll to position [452, 0]
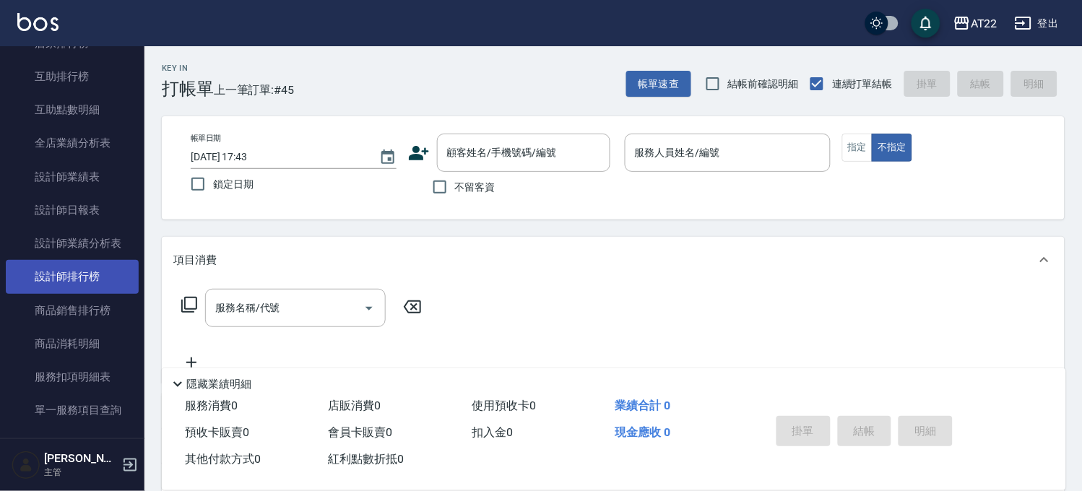
click at [79, 280] on link "設計師排行榜" at bounding box center [72, 276] width 133 height 33
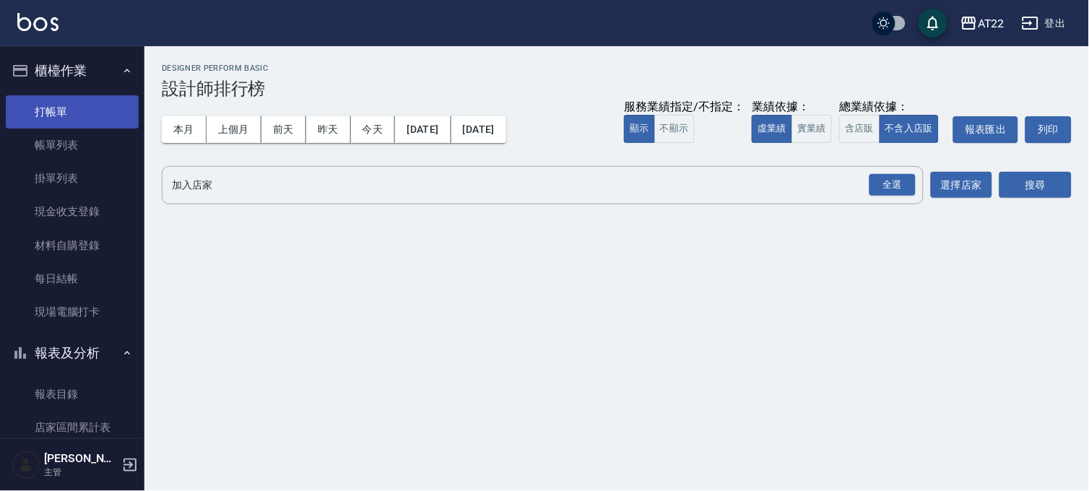
click at [72, 114] on link "打帳單" at bounding box center [72, 111] width 133 height 33
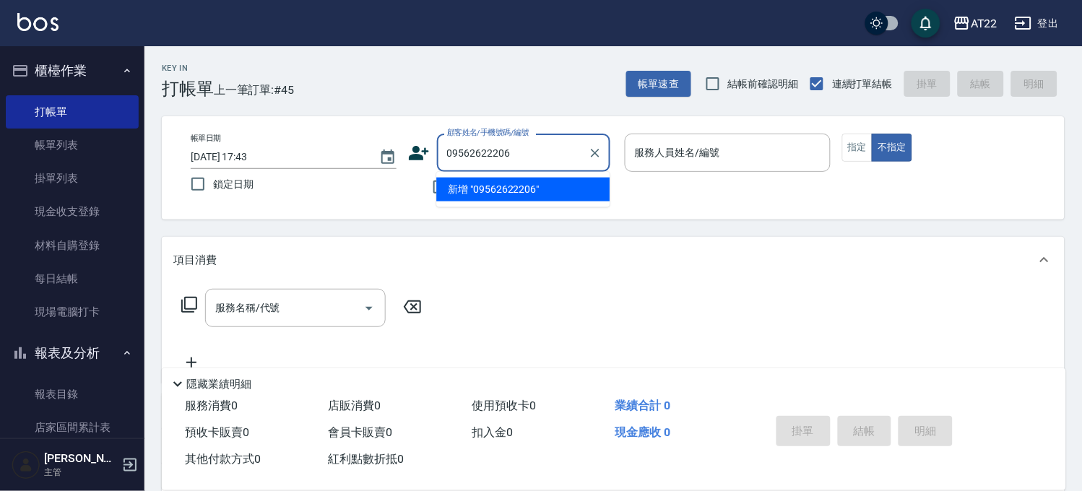
click at [525, 148] on input "09562622206" at bounding box center [513, 152] width 139 height 25
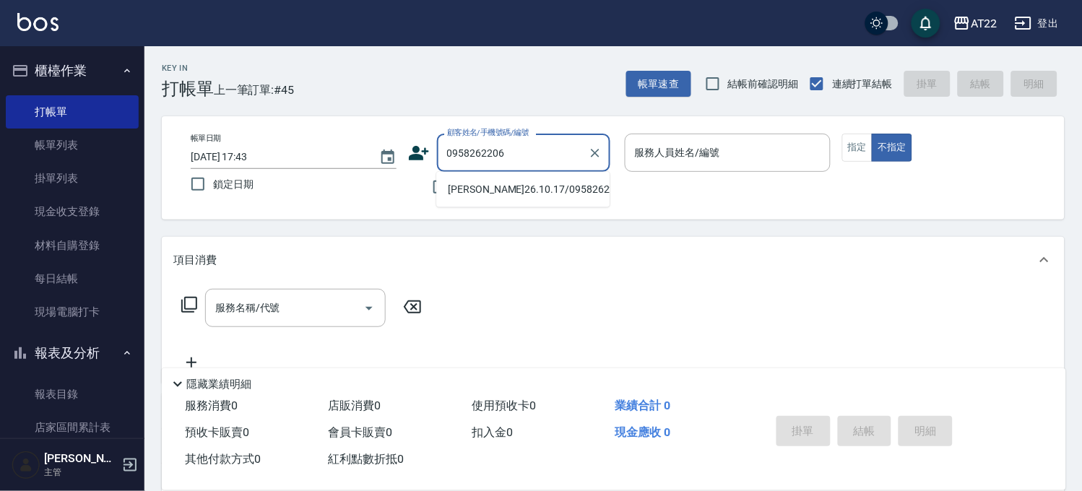
click at [499, 186] on li "[PERSON_NAME]26.10.17/0958262206/T86422" at bounding box center [522, 190] width 173 height 24
type input "[PERSON_NAME]26.10.17/0958262206/T86422"
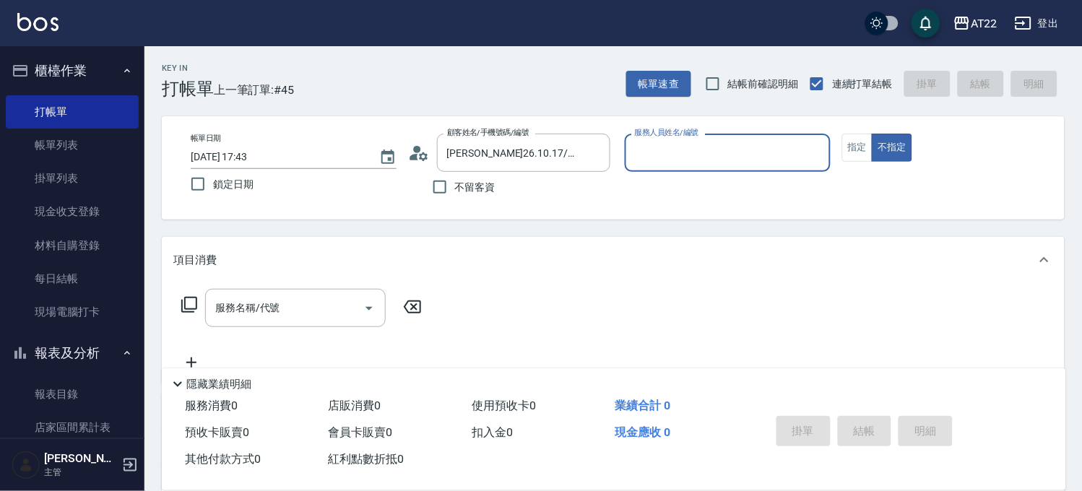
type input "Miko-12"
click at [872, 134] on button "不指定" at bounding box center [892, 148] width 40 height 28
type button "false"
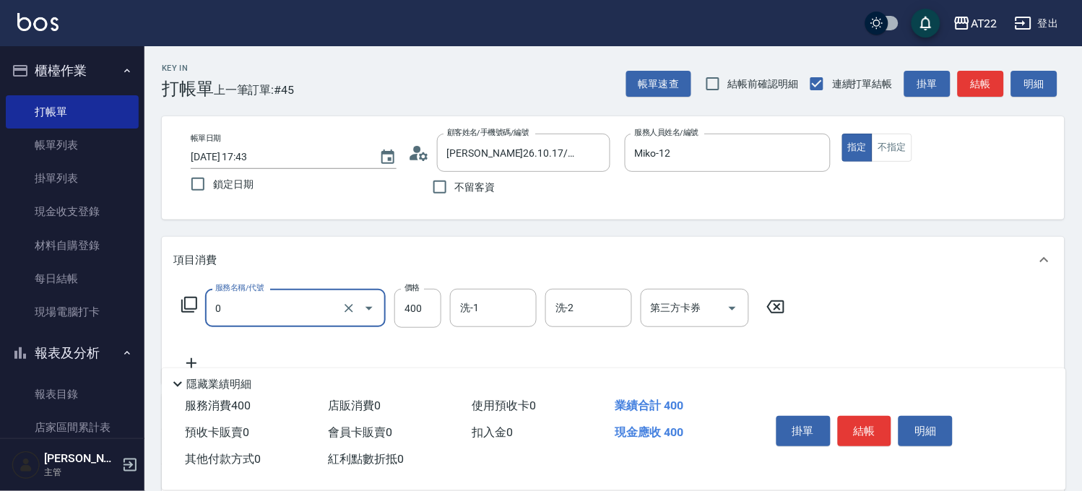
type input "有機洗髮(0)"
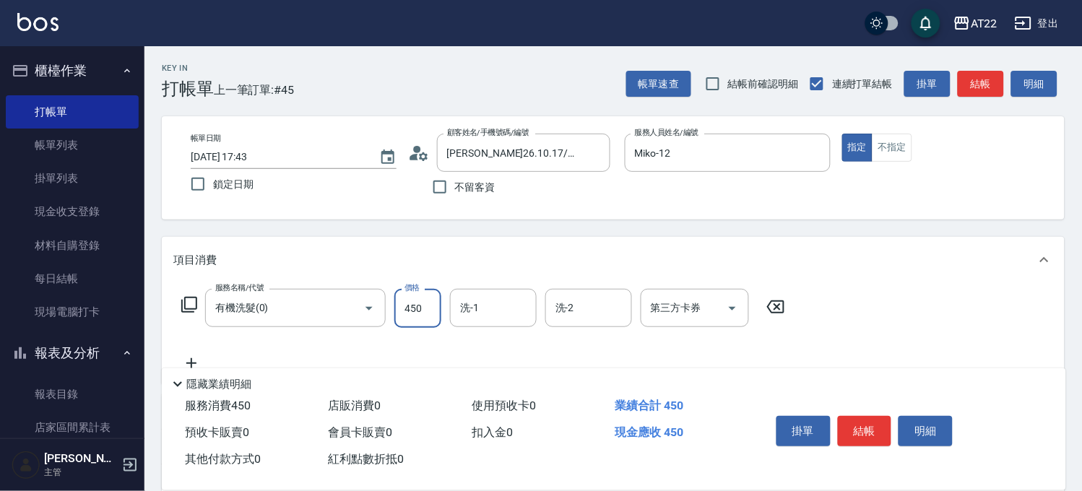
type input "450"
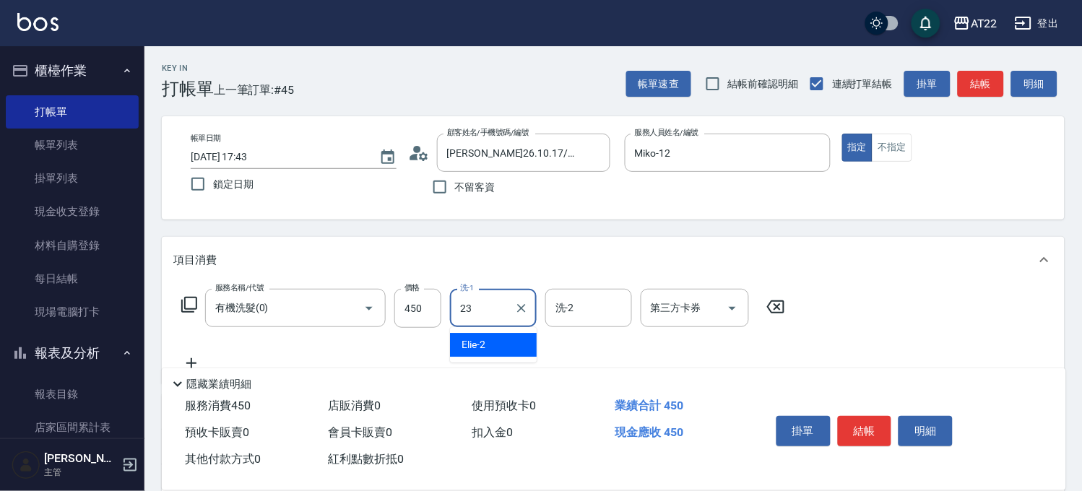
type input "[PERSON_NAME]-23"
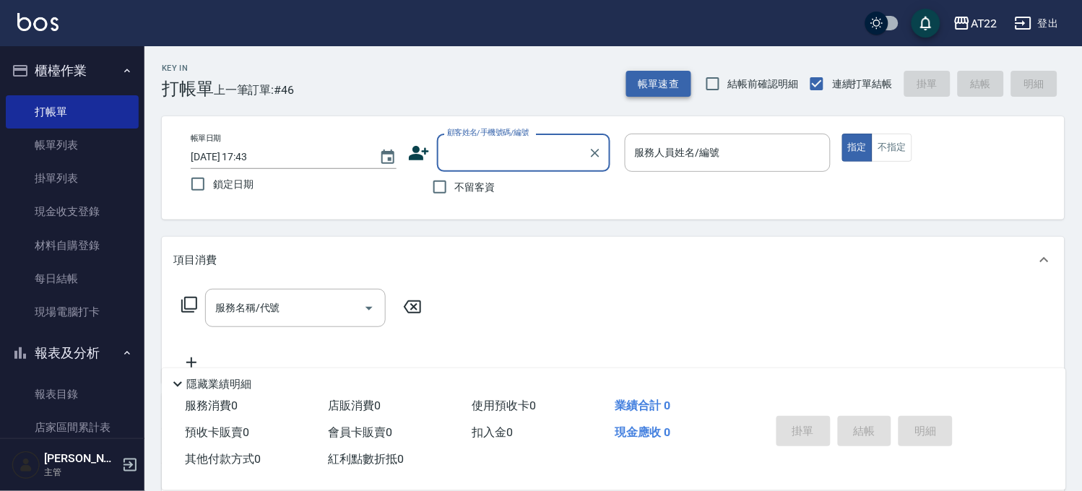
click at [677, 74] on button "帳單速查" at bounding box center [658, 84] width 65 height 27
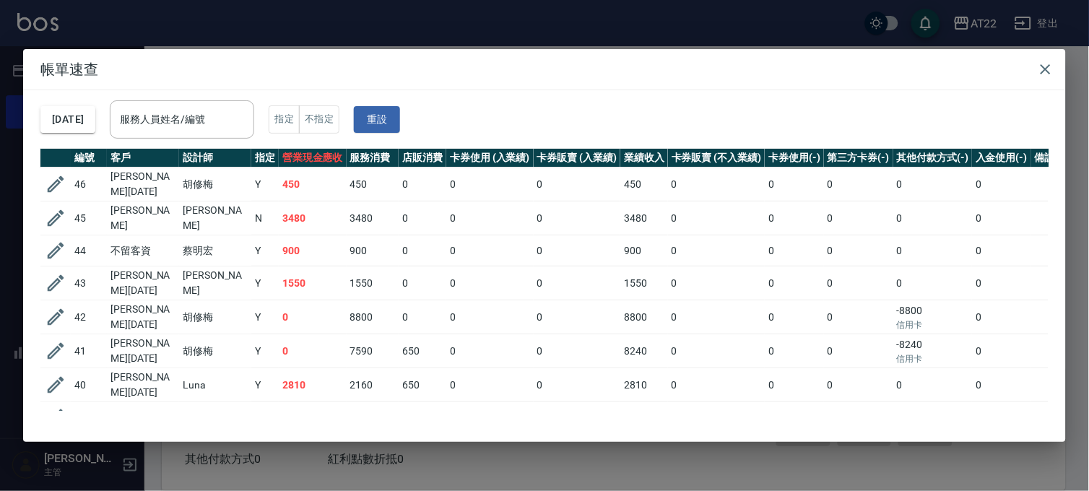
click at [706, 27] on div "帳單速查 [DATE] 服務人員姓名/編號 服務人員姓名/編號 指定 不指定 重設 編號 客戶 設計師 指定 營業現金應收 服務消費 店販消費 卡券使用 (入…" at bounding box center [544, 245] width 1089 height 491
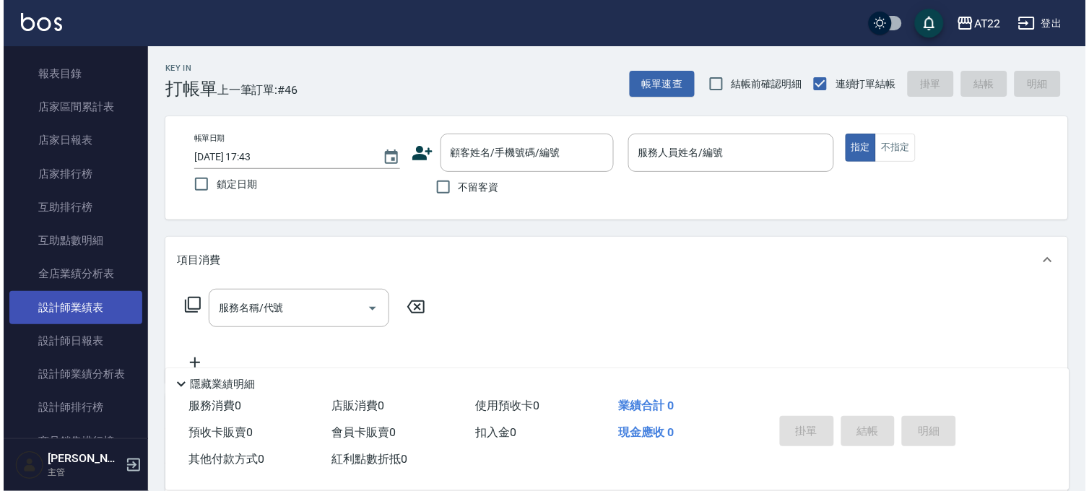
scroll to position [561, 0]
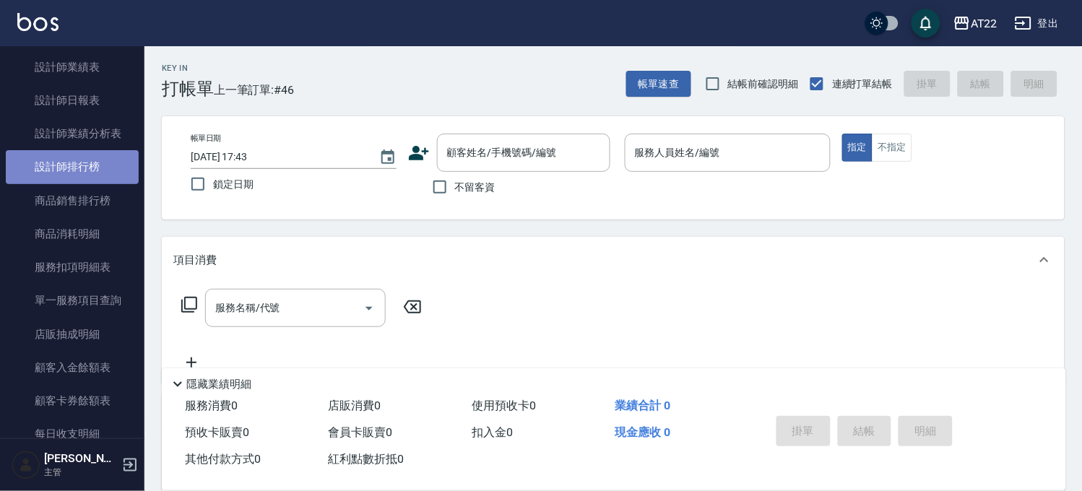
click at [92, 172] on link "設計師排行榜" at bounding box center [72, 166] width 133 height 33
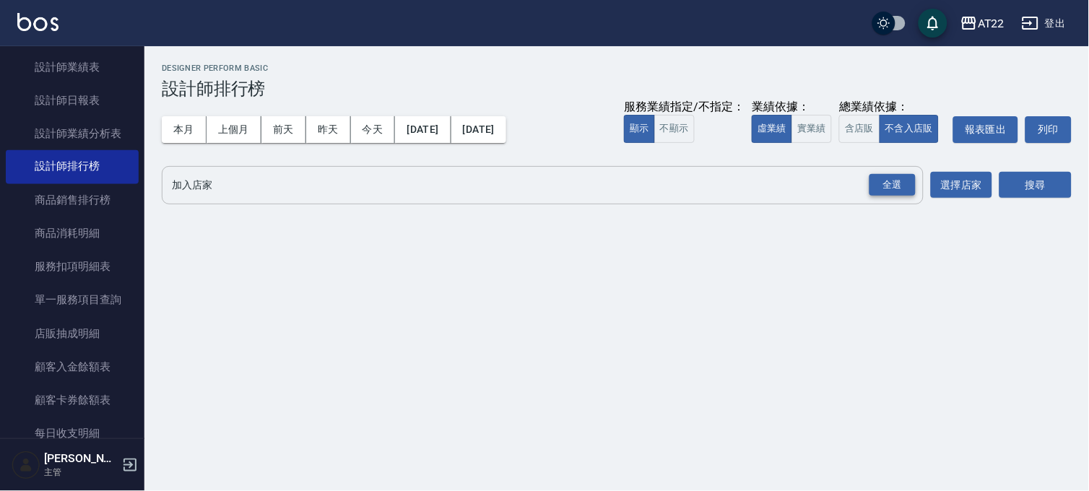
click at [892, 189] on div "全選" at bounding box center [893, 185] width 46 height 22
click at [1022, 186] on button "搜尋" at bounding box center [1036, 186] width 72 height 27
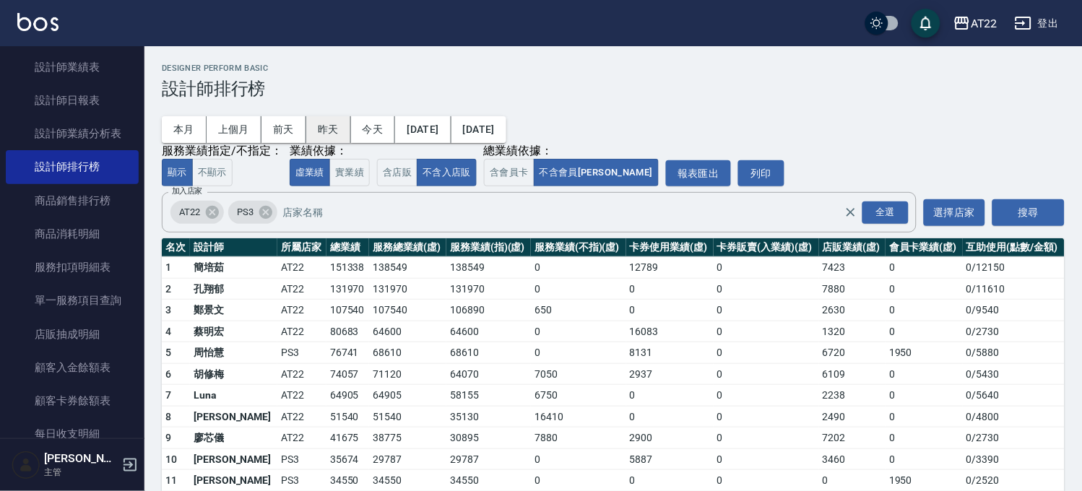
click at [329, 131] on button "昨天" at bounding box center [328, 129] width 45 height 27
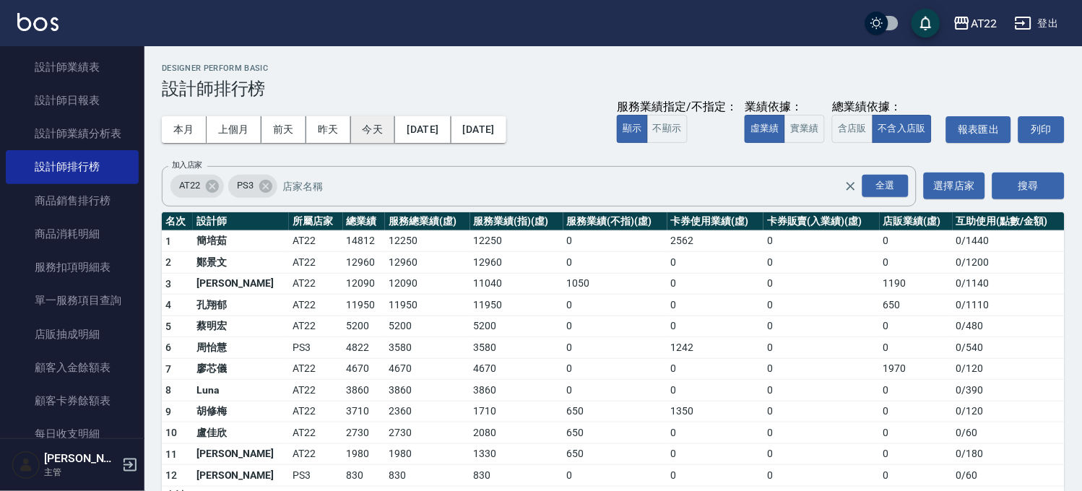
click at [383, 131] on button "今天" at bounding box center [373, 129] width 45 height 27
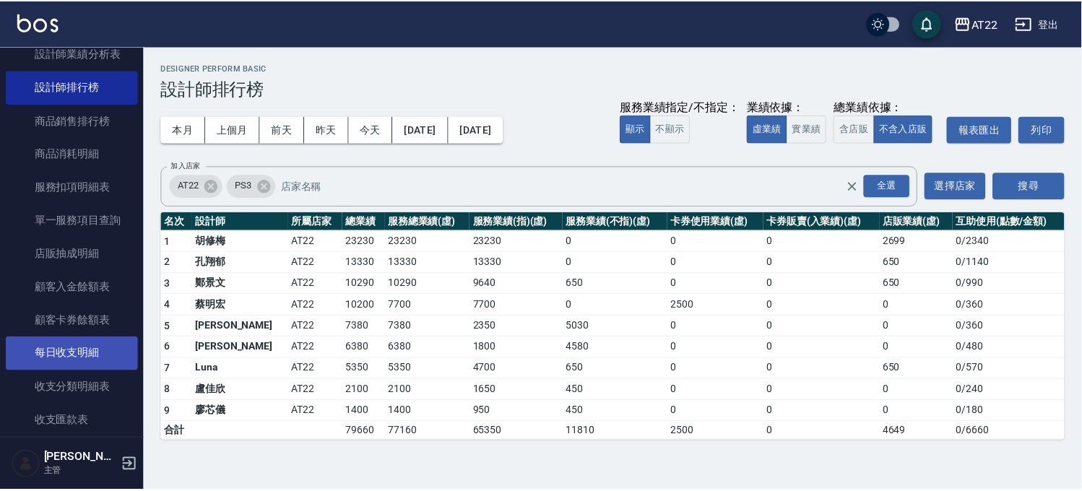
scroll to position [321, 0]
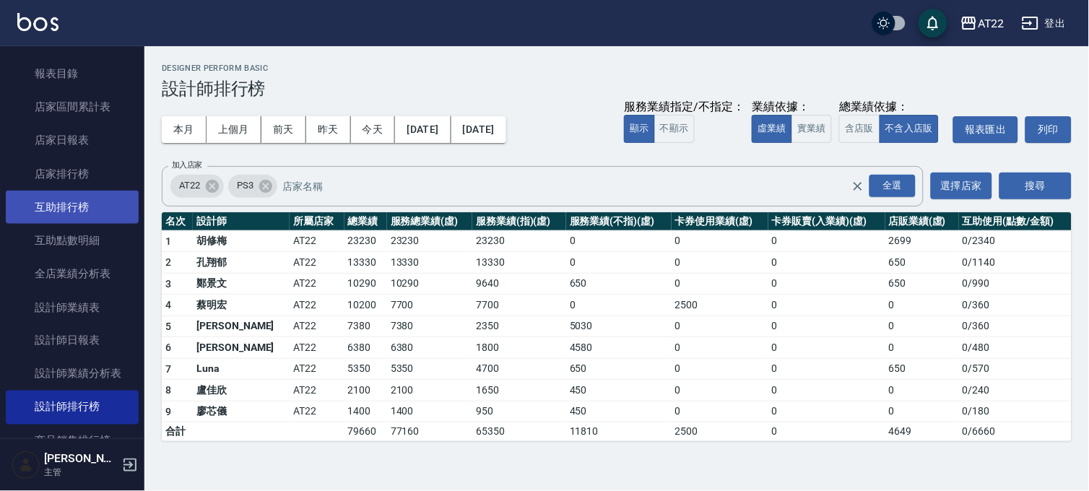
click at [92, 210] on link "互助排行榜" at bounding box center [72, 207] width 133 height 33
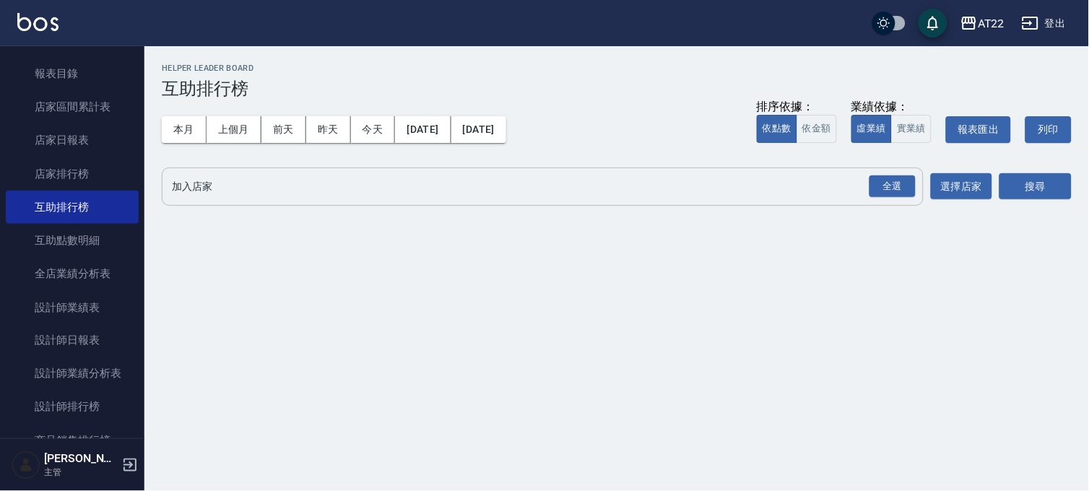
click at [869, 184] on button "全選" at bounding box center [893, 187] width 52 height 28
click at [887, 184] on div "全選" at bounding box center [893, 187] width 46 height 22
click at [1046, 192] on button "搜尋" at bounding box center [1036, 187] width 72 height 27
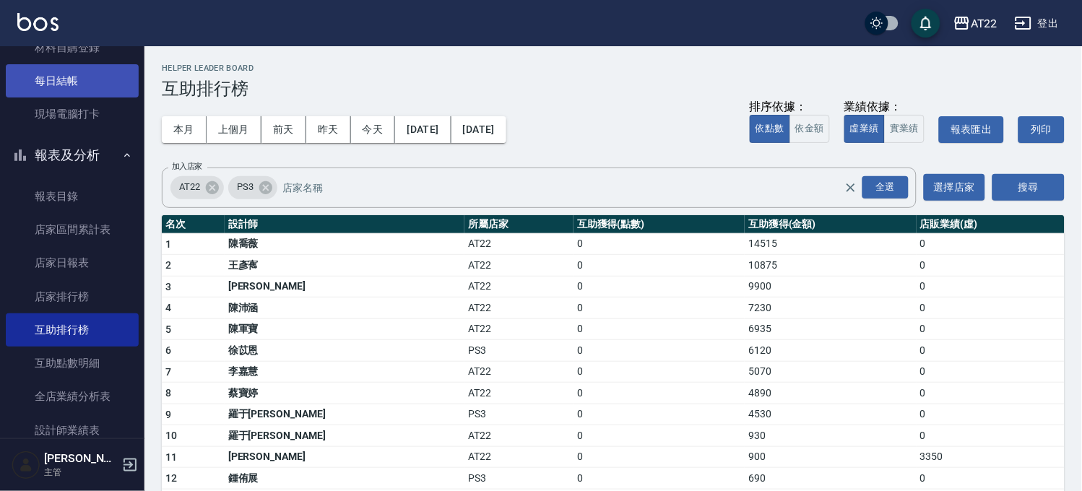
scroll to position [80, 0]
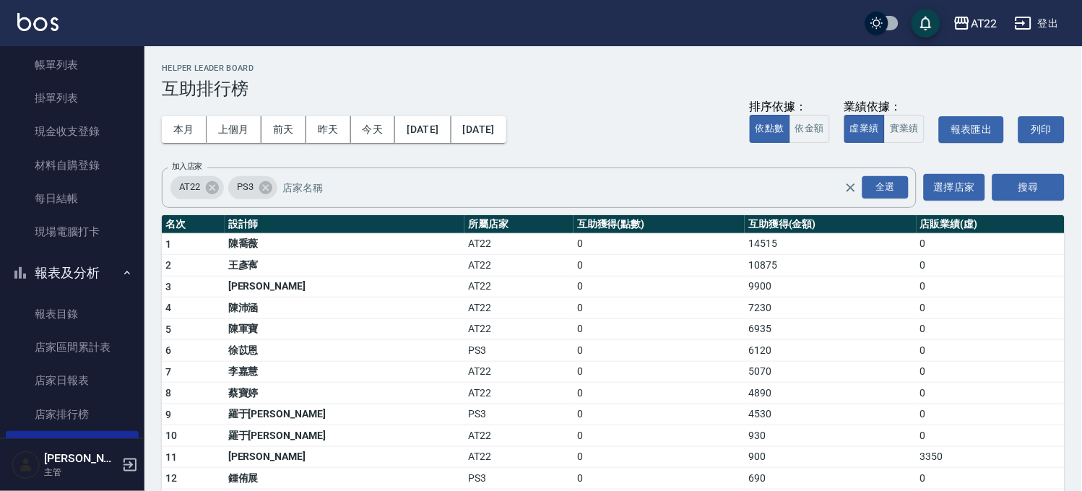
click at [75, 264] on button "報表及分析" at bounding box center [72, 273] width 133 height 38
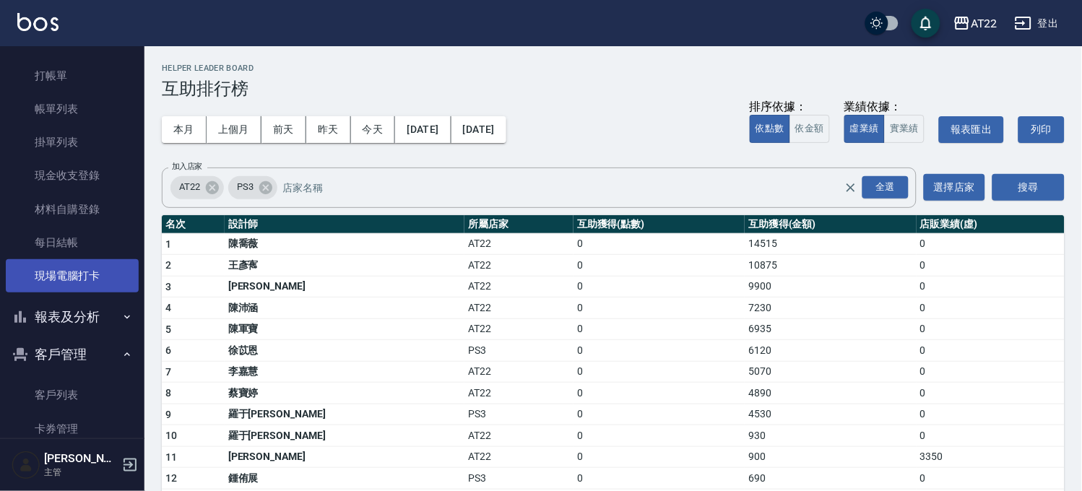
scroll to position [0, 0]
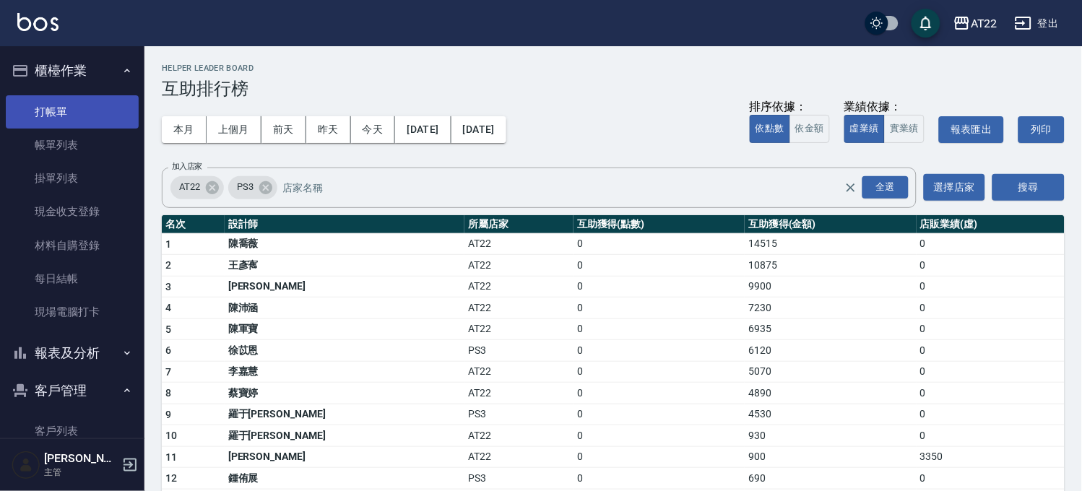
click at [82, 107] on link "打帳單" at bounding box center [72, 111] width 133 height 33
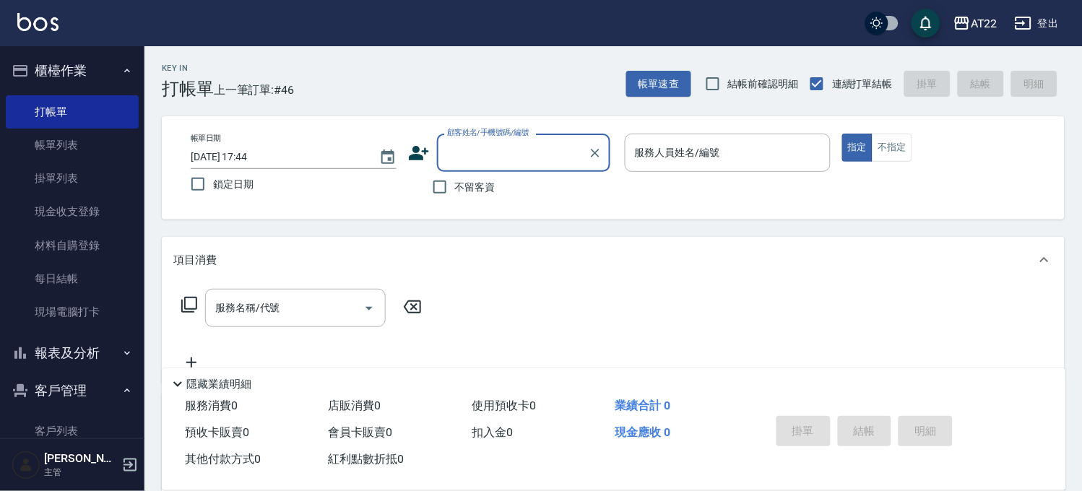
click at [66, 384] on button "客戶管理" at bounding box center [72, 391] width 133 height 38
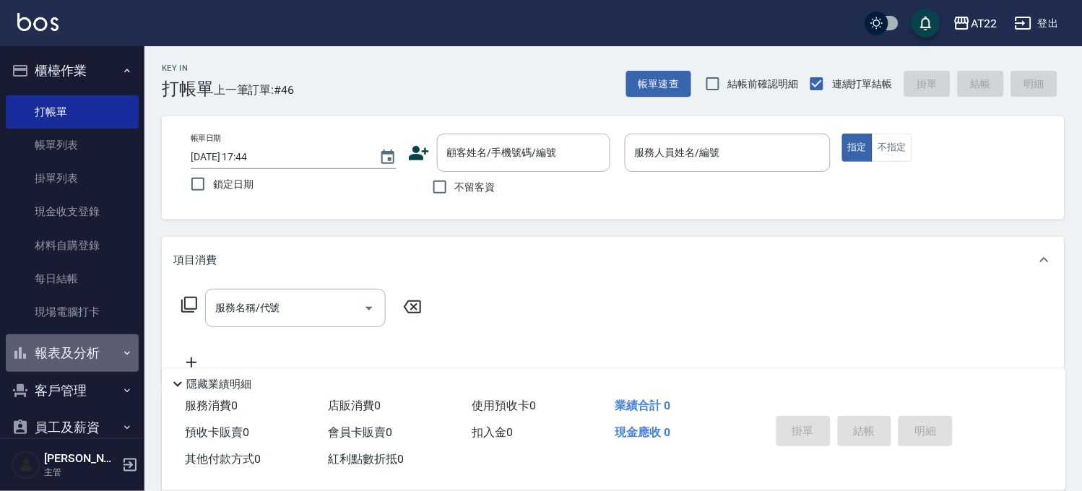
click at [81, 348] on button "報表及分析" at bounding box center [72, 353] width 133 height 38
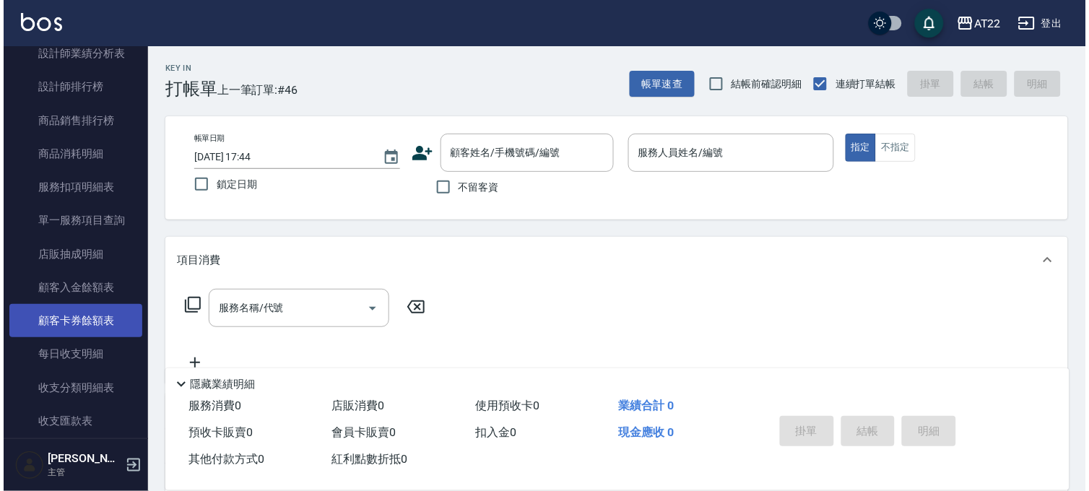
scroll to position [561, 0]
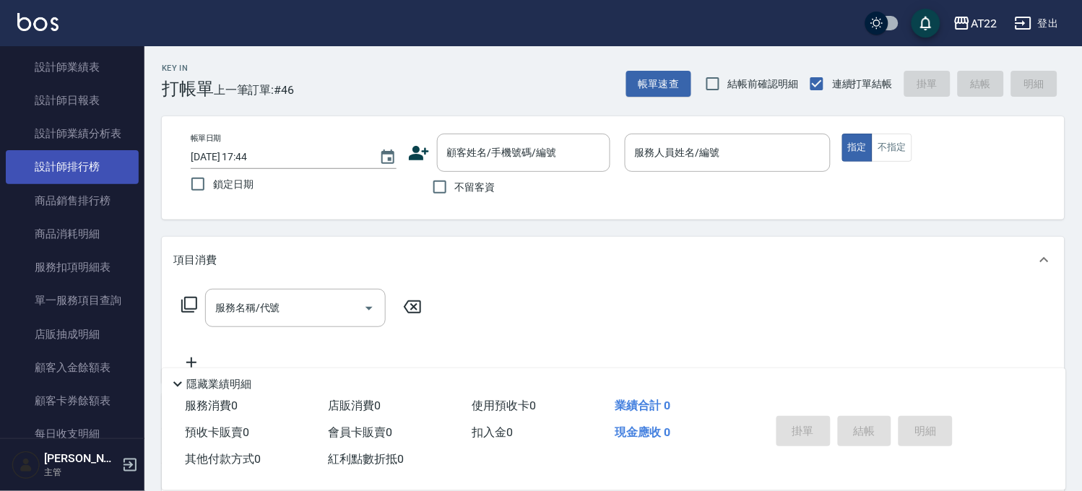
click at [97, 174] on link "設計師排行榜" at bounding box center [72, 166] width 133 height 33
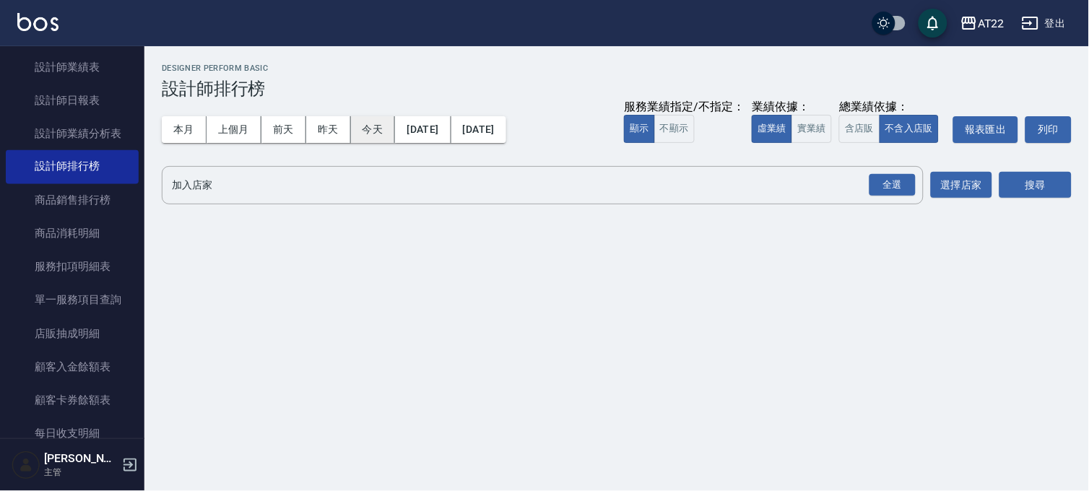
click at [357, 131] on button "今天" at bounding box center [373, 129] width 45 height 27
click at [893, 175] on div "全選" at bounding box center [893, 185] width 46 height 22
click at [1012, 198] on button "搜尋" at bounding box center [1036, 186] width 72 height 27
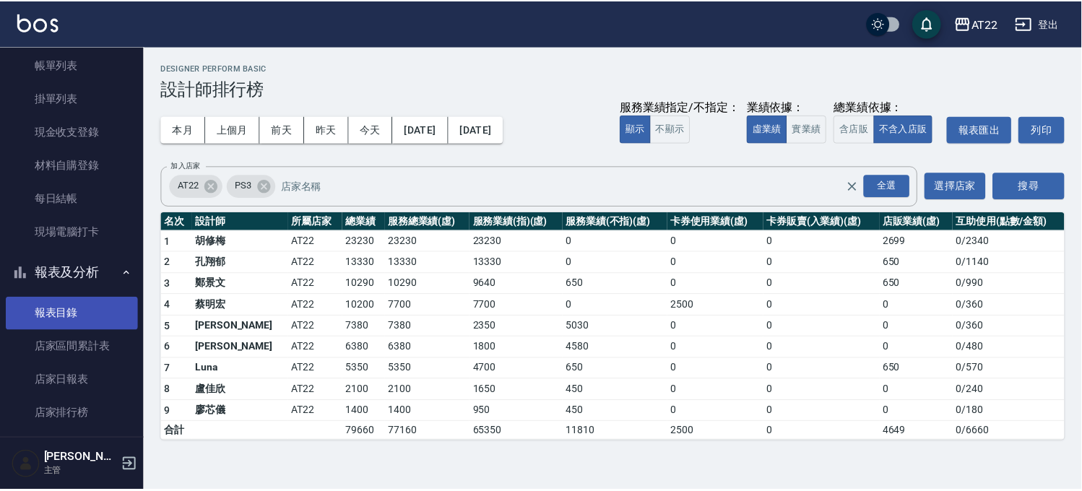
scroll to position [401, 0]
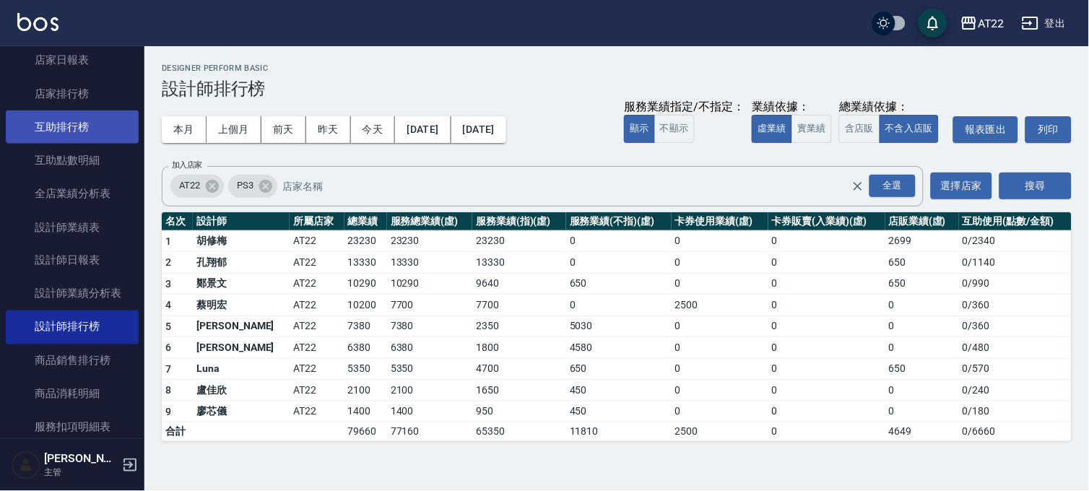
click at [69, 129] on link "互助排行榜" at bounding box center [72, 127] width 133 height 33
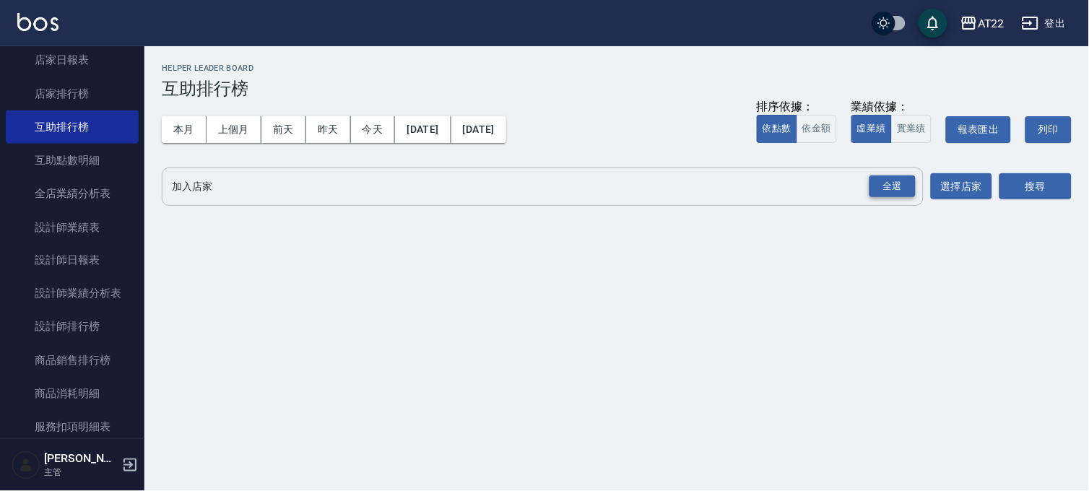
click at [910, 189] on div "全選" at bounding box center [893, 187] width 46 height 22
click at [1044, 186] on button "搜尋" at bounding box center [1036, 187] width 72 height 27
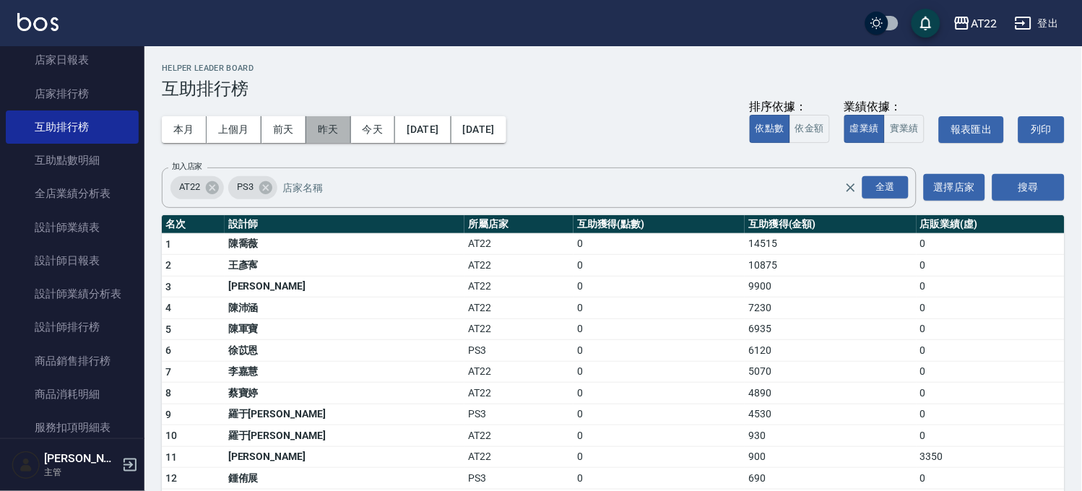
click at [341, 127] on button "昨天" at bounding box center [328, 129] width 45 height 27
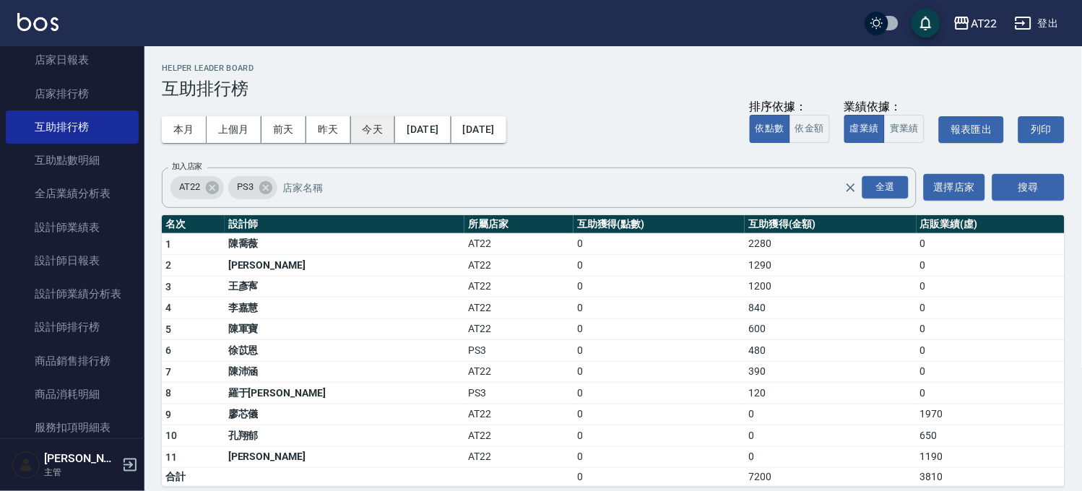
click at [358, 129] on button "今天" at bounding box center [373, 129] width 45 height 27
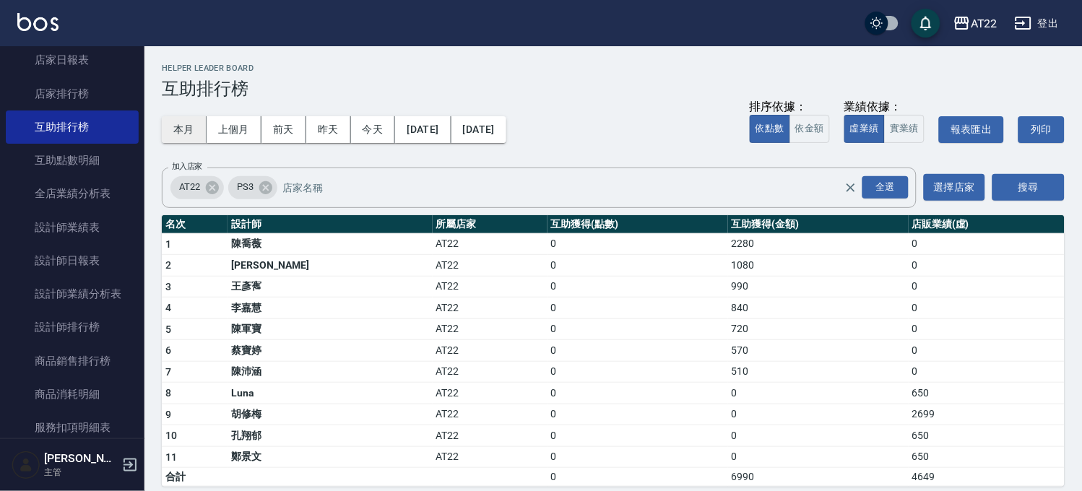
click at [190, 128] on button "本月" at bounding box center [184, 129] width 45 height 27
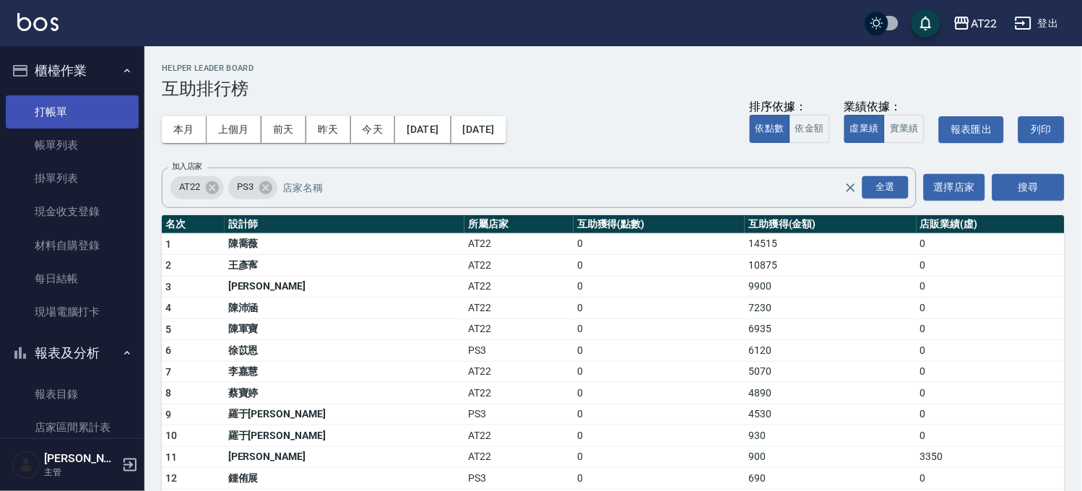
click at [129, 112] on link "打帳單" at bounding box center [72, 111] width 133 height 33
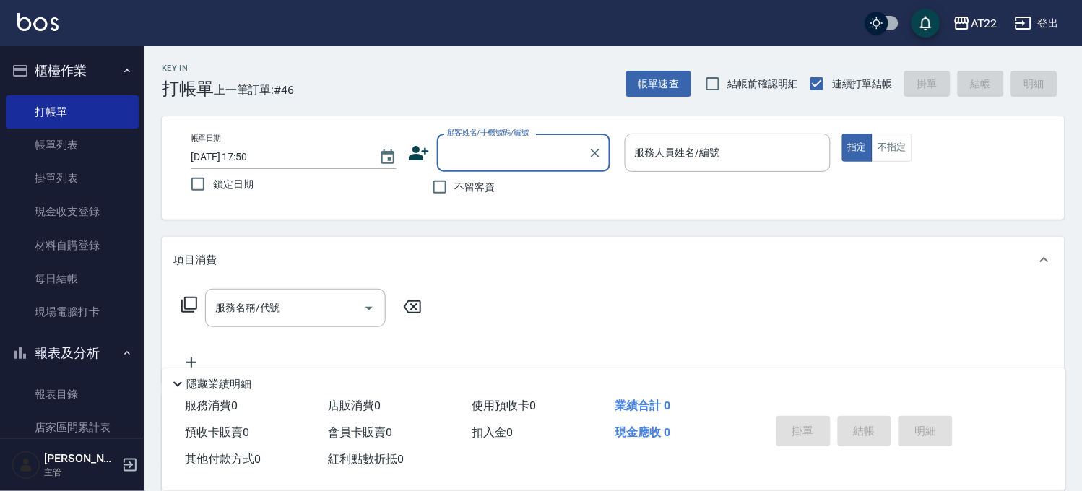
click at [76, 343] on button "報表及分析" at bounding box center [72, 353] width 133 height 38
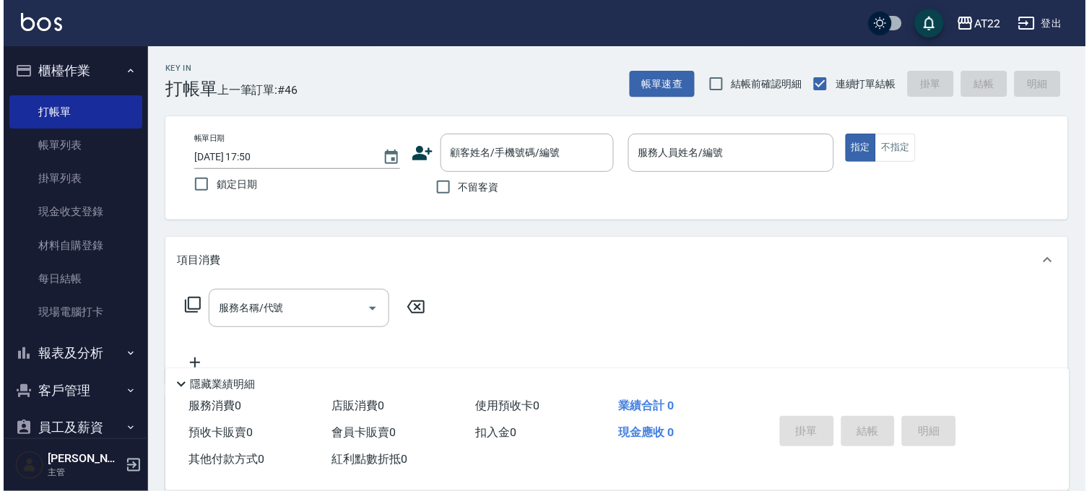
scroll to position [99, 0]
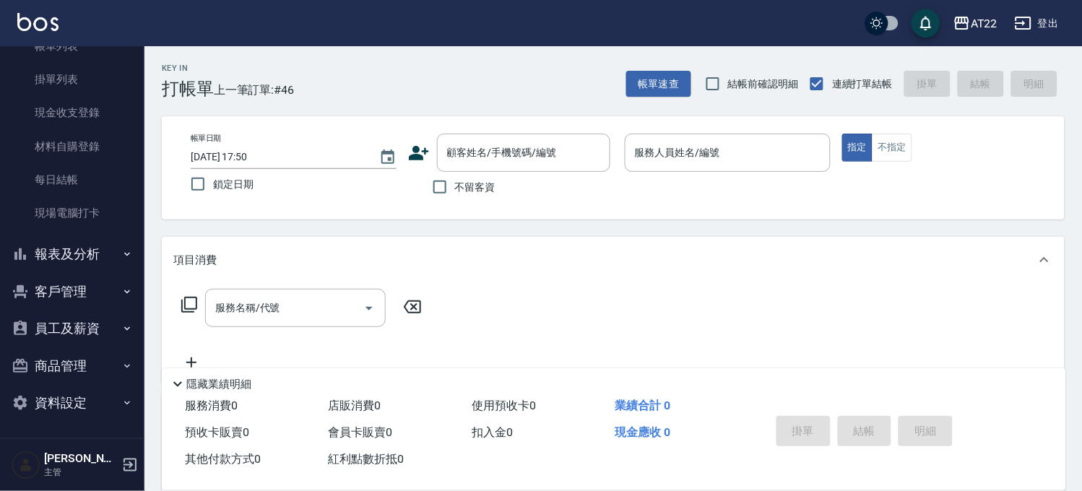
click at [80, 292] on button "客戶管理" at bounding box center [72, 292] width 133 height 38
click at [72, 327] on link "客戶列表" at bounding box center [72, 332] width 133 height 33
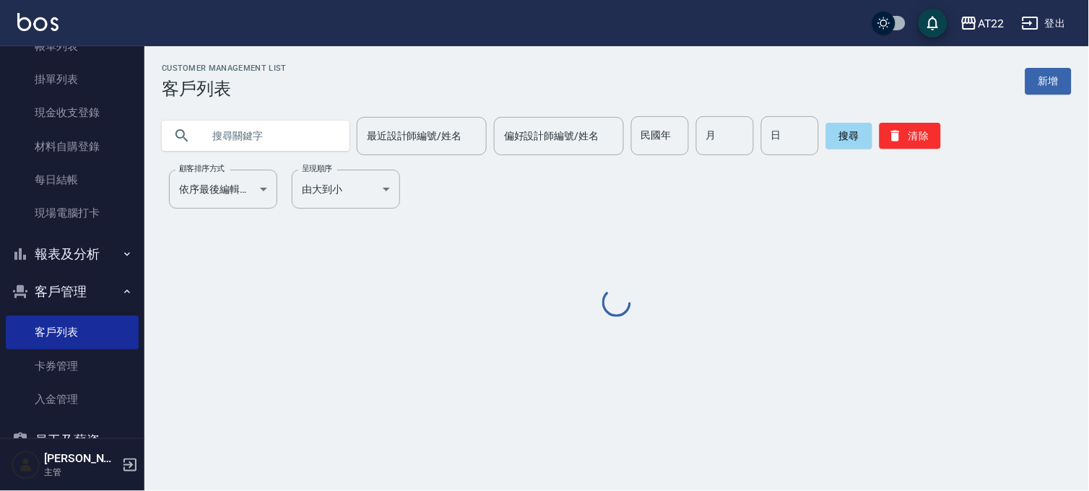
click at [272, 139] on input "text" at bounding box center [270, 135] width 136 height 39
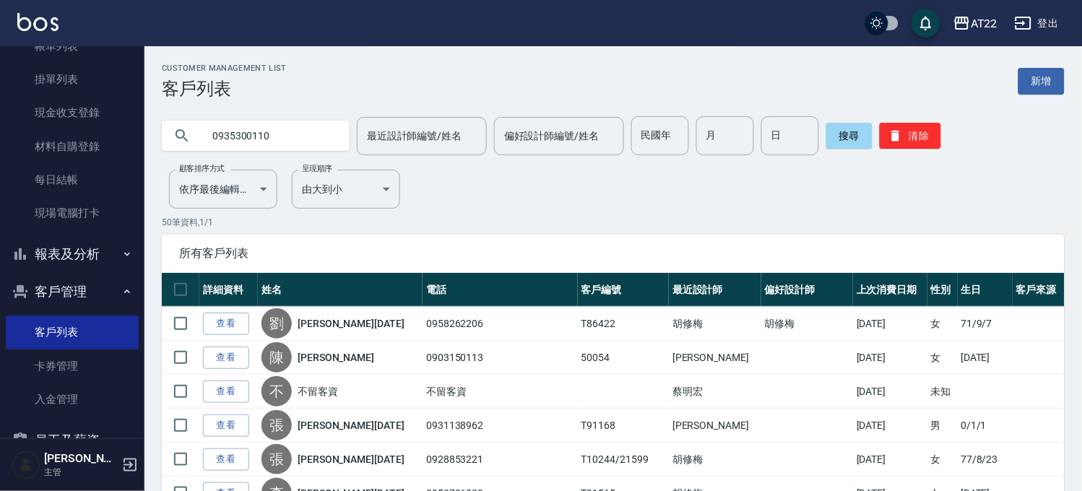
type input "0935300110"
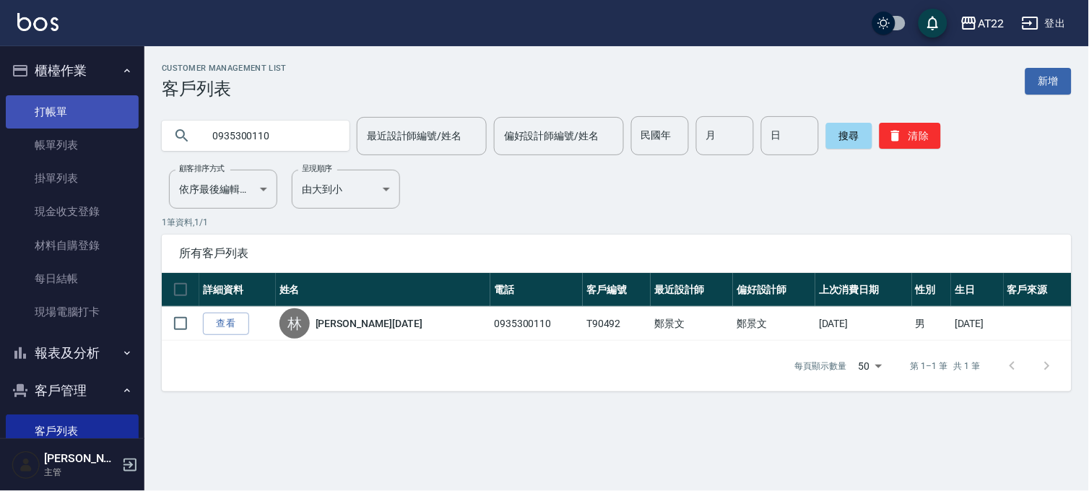
click at [95, 99] on link "打帳單" at bounding box center [72, 111] width 133 height 33
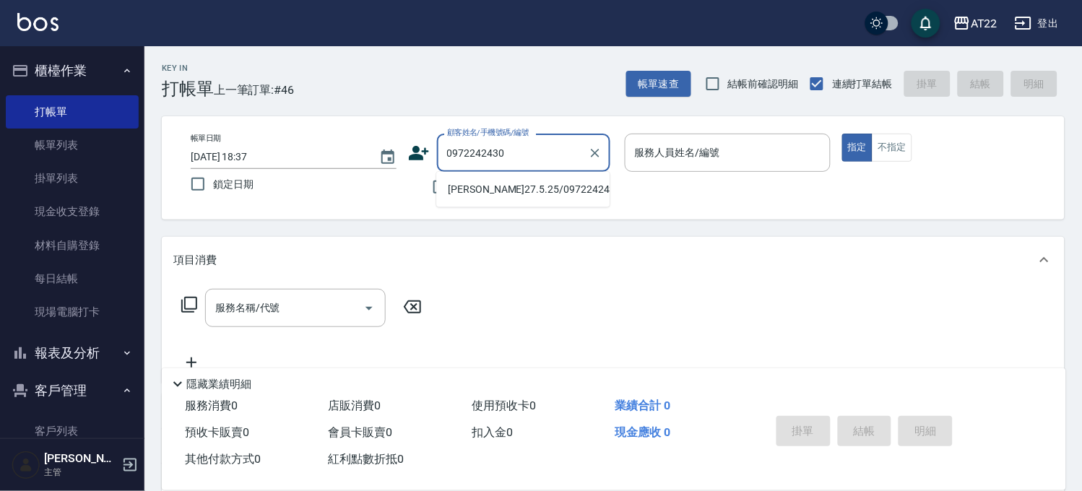
click at [547, 202] on li "[PERSON_NAME]27.5.25/0972242430/T91192" at bounding box center [522, 190] width 173 height 24
type input "[PERSON_NAME]27.5.25/0972242430/T91192"
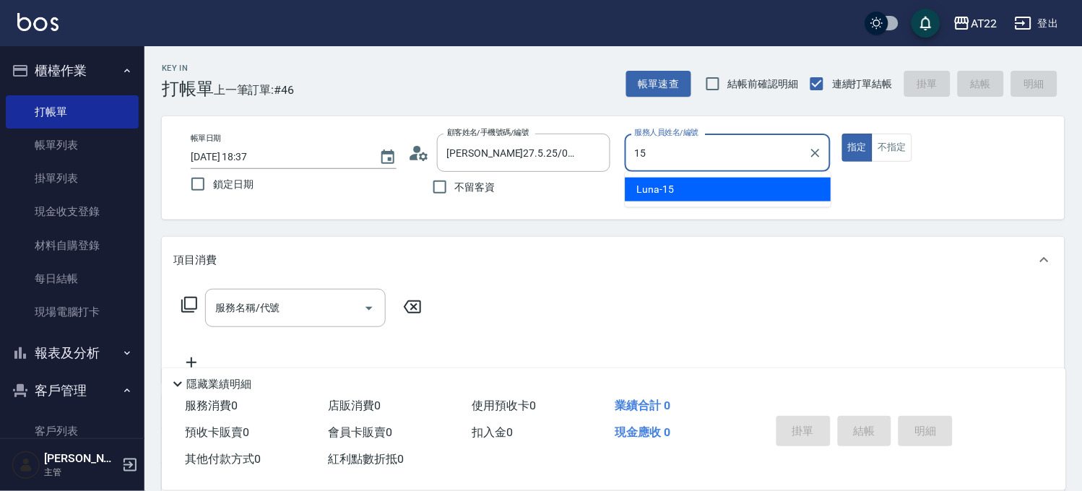
type input "Luna-15"
type button "true"
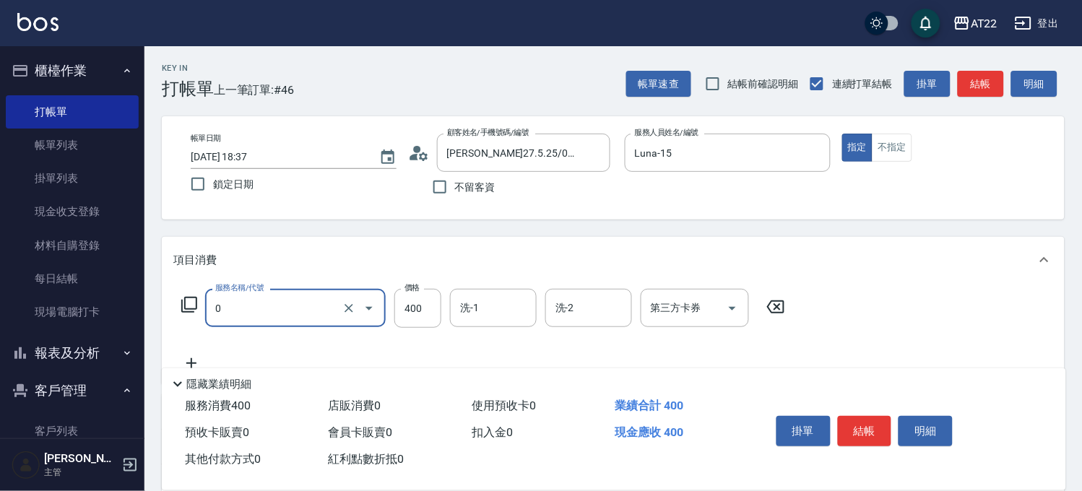
type input "有機洗髮(0)"
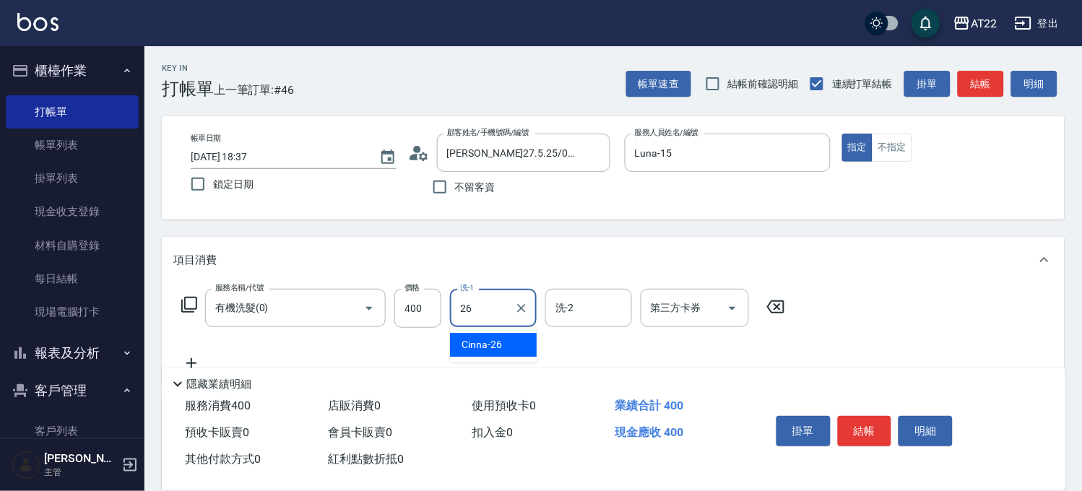
type input "Cinna-26"
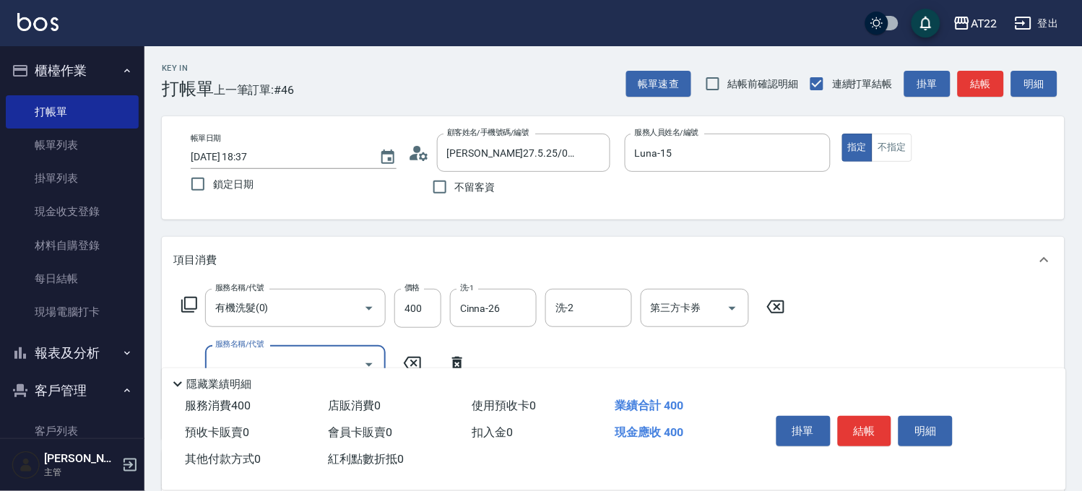
type input "4"
type input "剪髮(300)"
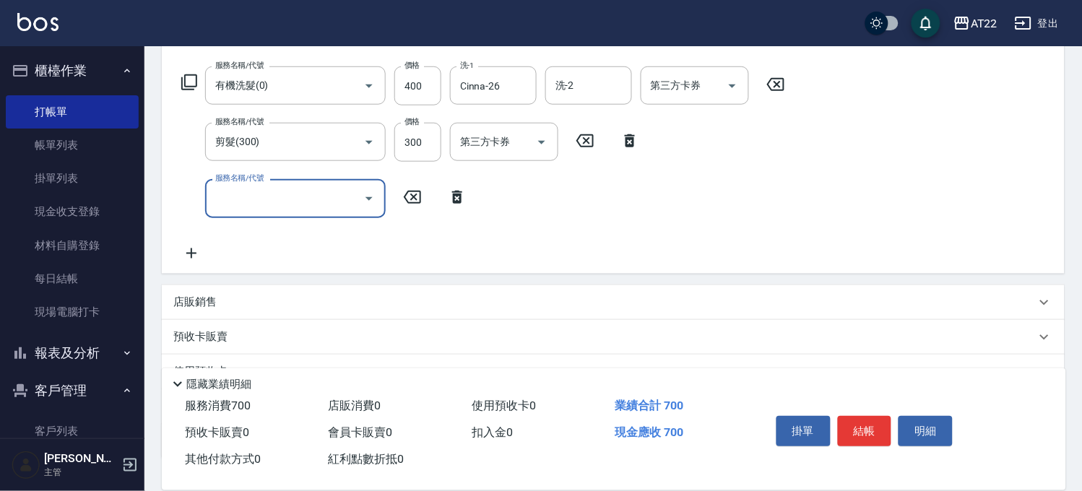
scroll to position [241, 0]
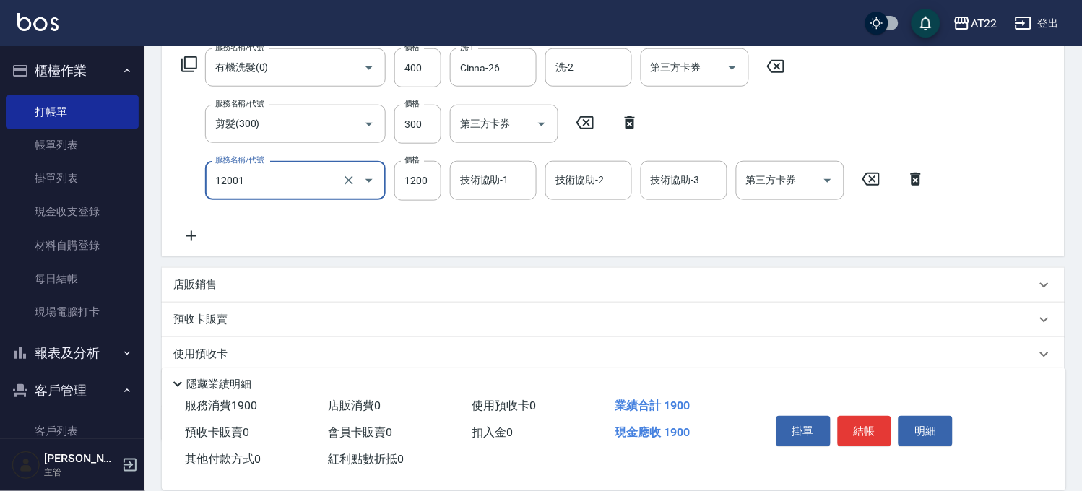
type input "燙髮S(12001)"
type input "1700"
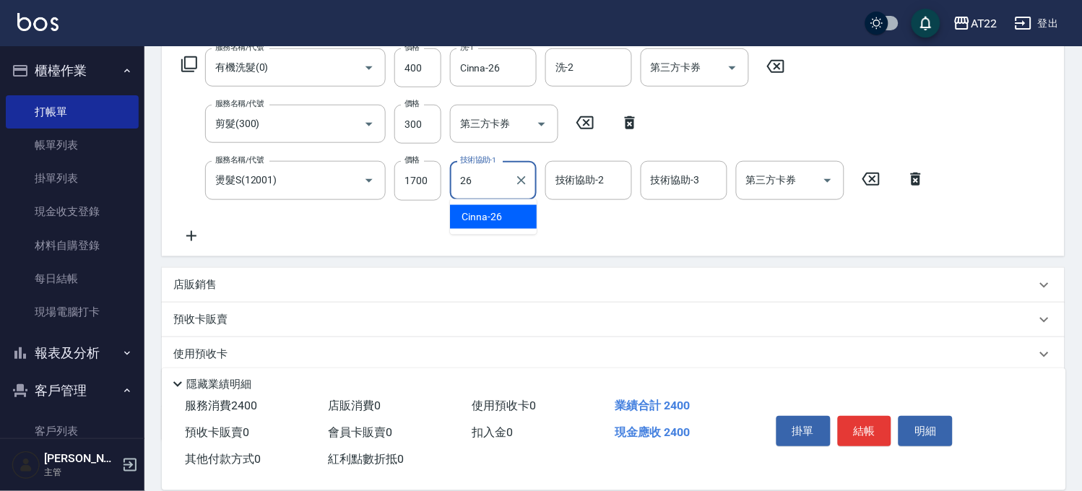
type input "Cinna-26"
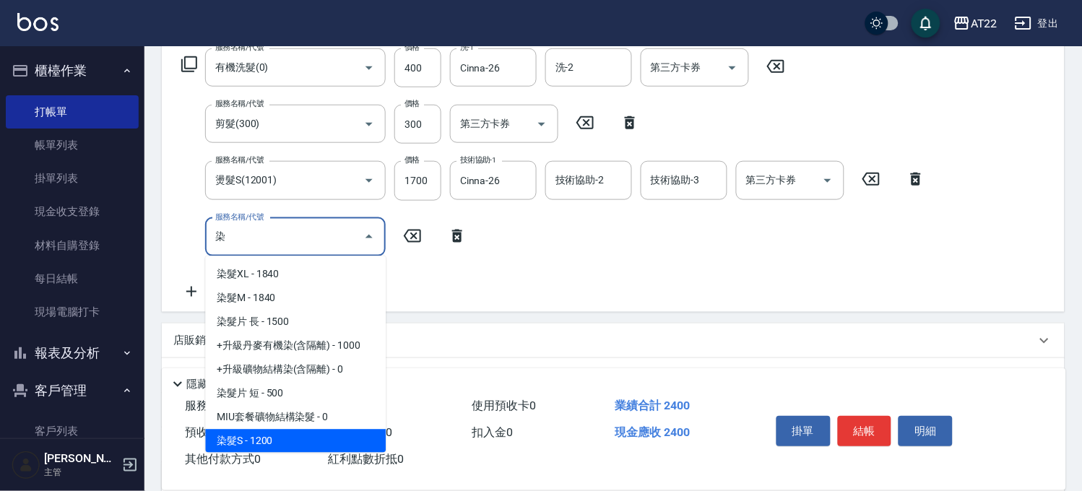
scroll to position [71, 0]
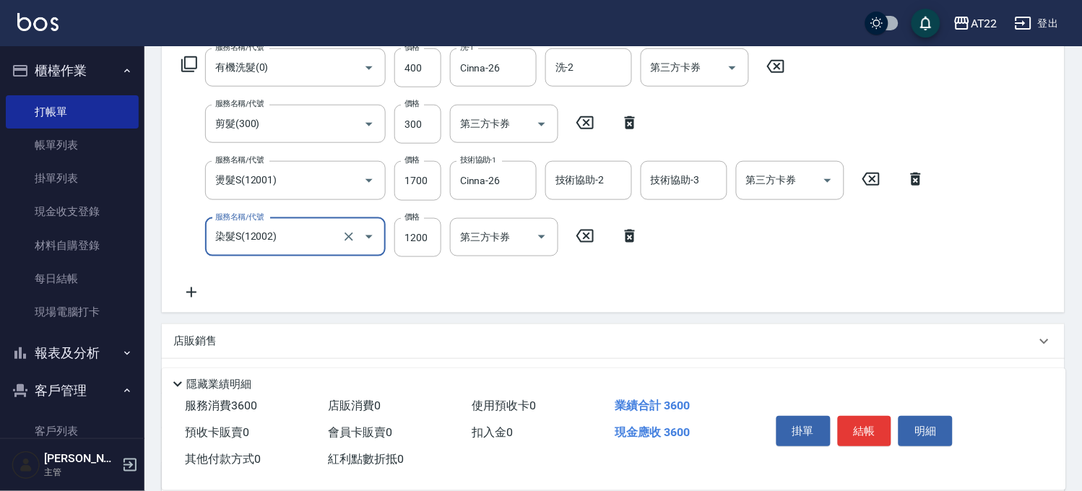
type input "染髮S(12002)"
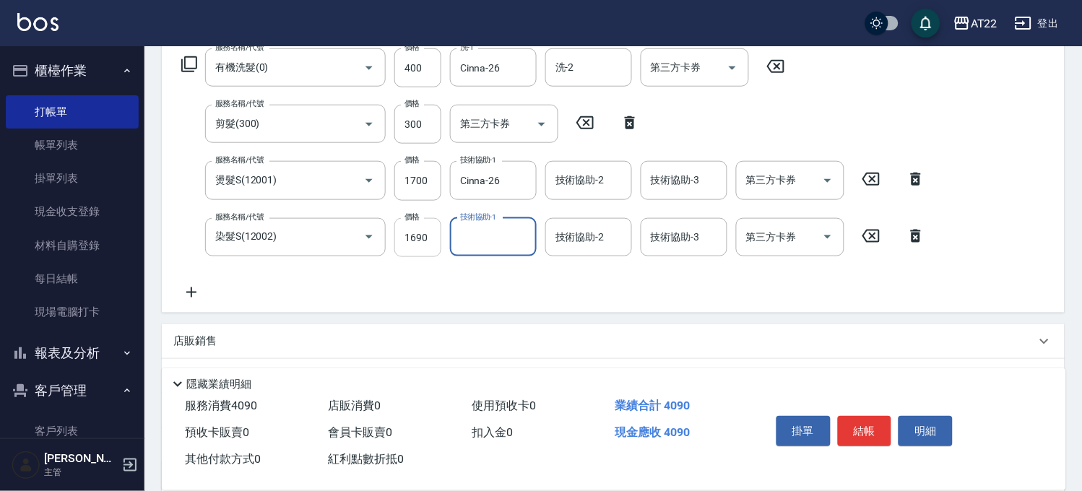
click at [421, 243] on input "1690" at bounding box center [417, 237] width 47 height 39
type input "1290"
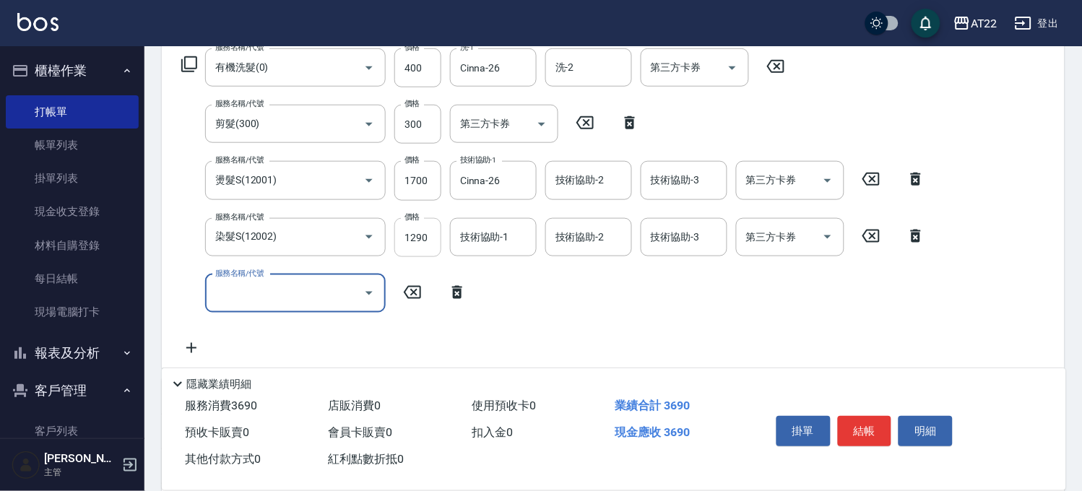
type input "ㄑ"
type input "隔離(前+後)(A32011)"
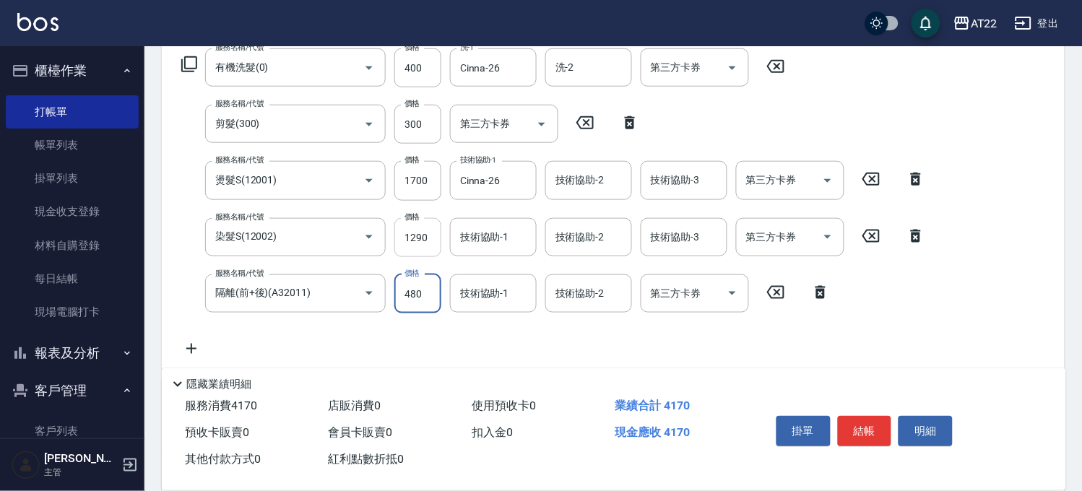
type input "480"
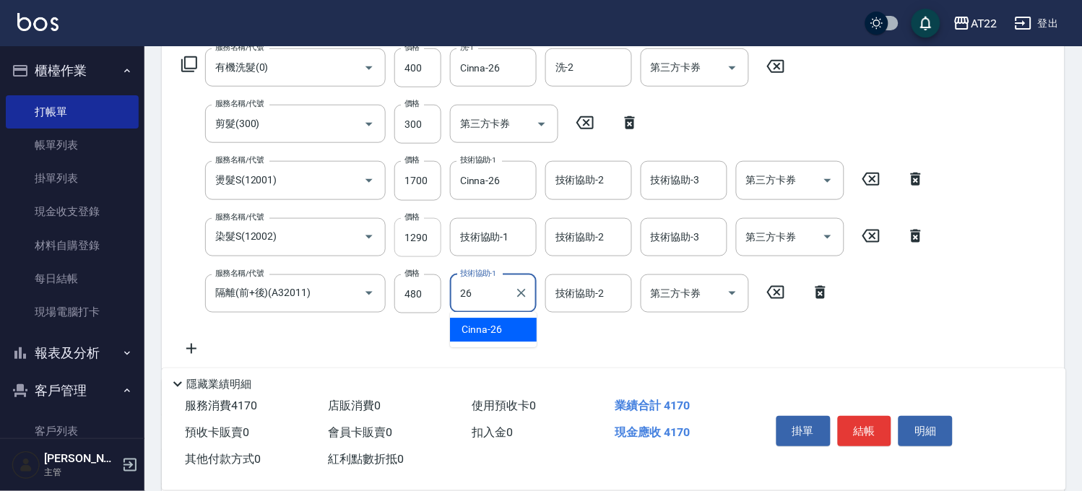
type input "Cinna-26"
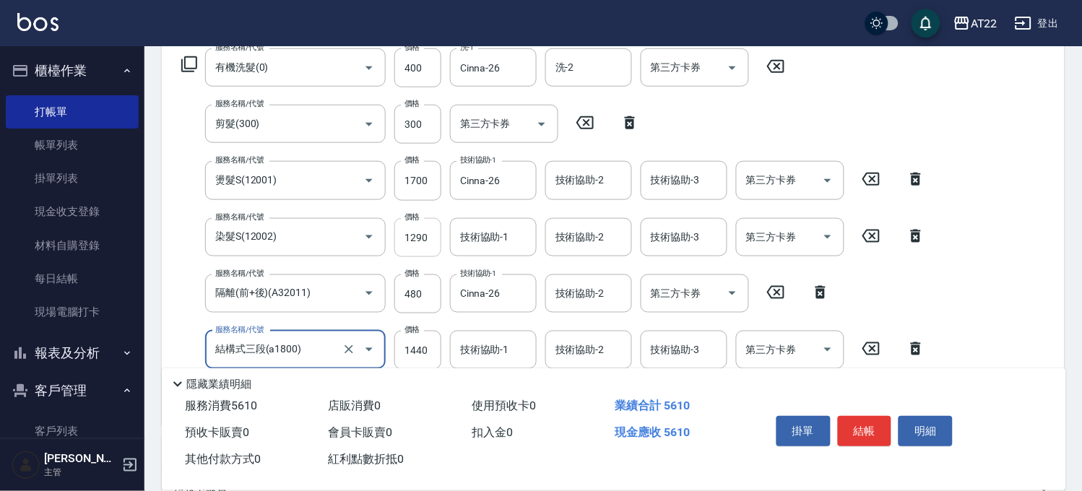
type input "結構式三段(a1800)"
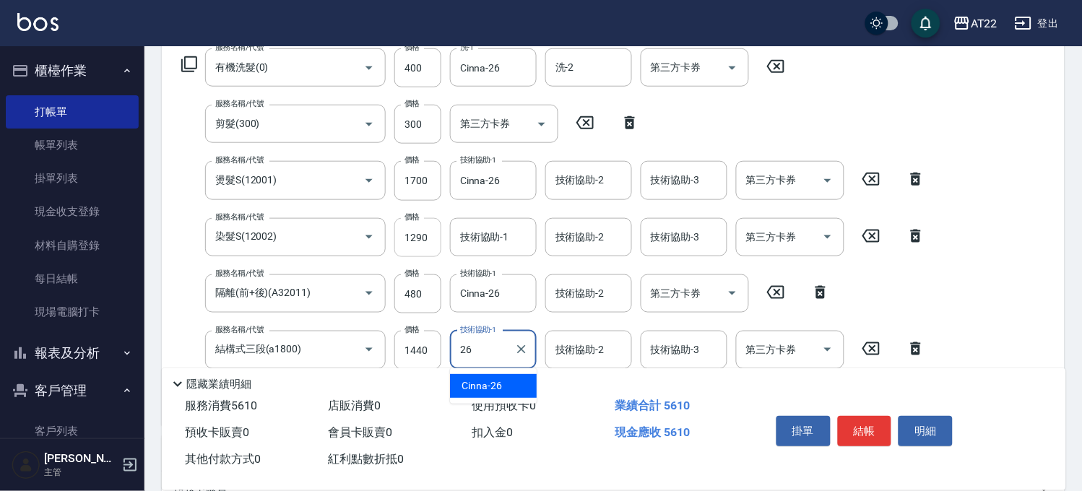
type input "Cinna-26"
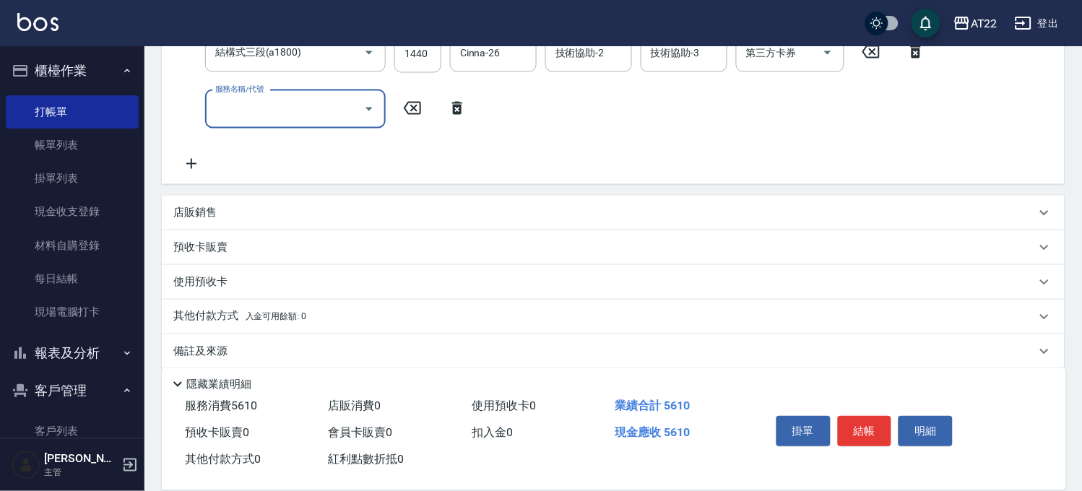
scroll to position [552, 0]
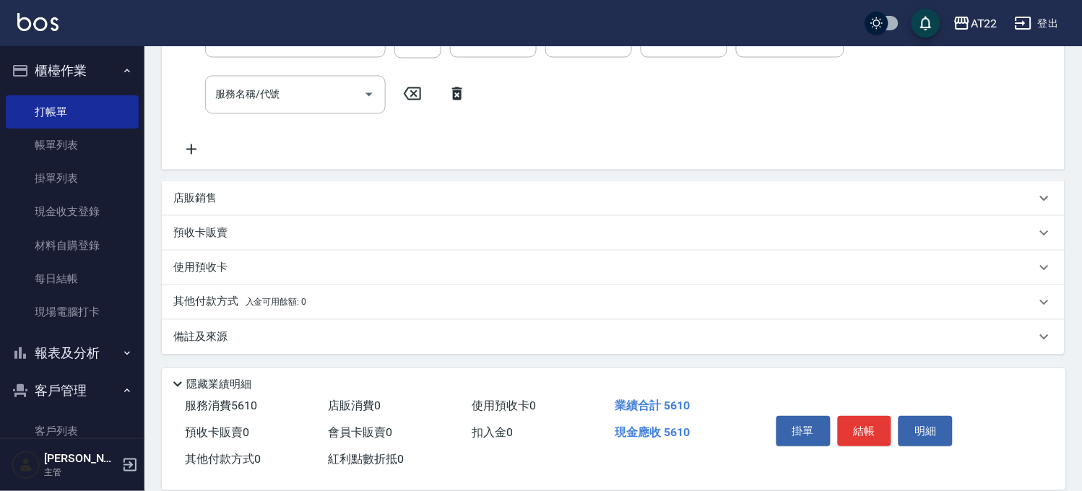
click at [298, 298] on span "入金可用餘額: 0" at bounding box center [276, 303] width 61 height 10
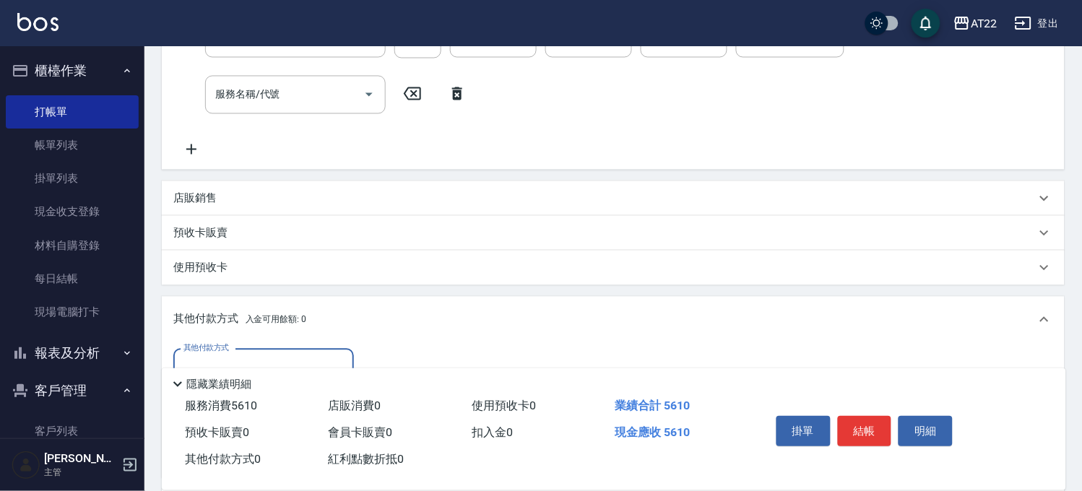
scroll to position [632, 0]
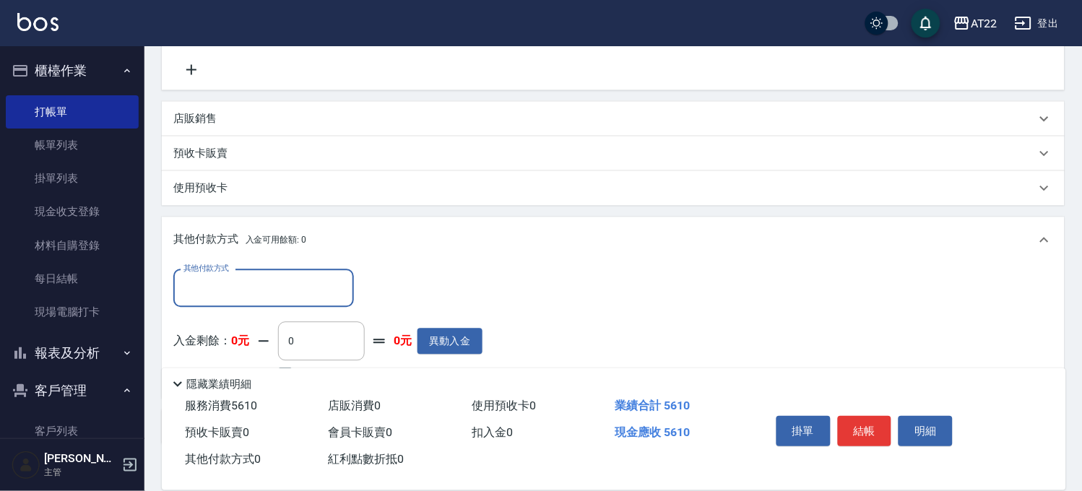
click at [269, 305] on div "其他付款方式" at bounding box center [263, 288] width 181 height 38
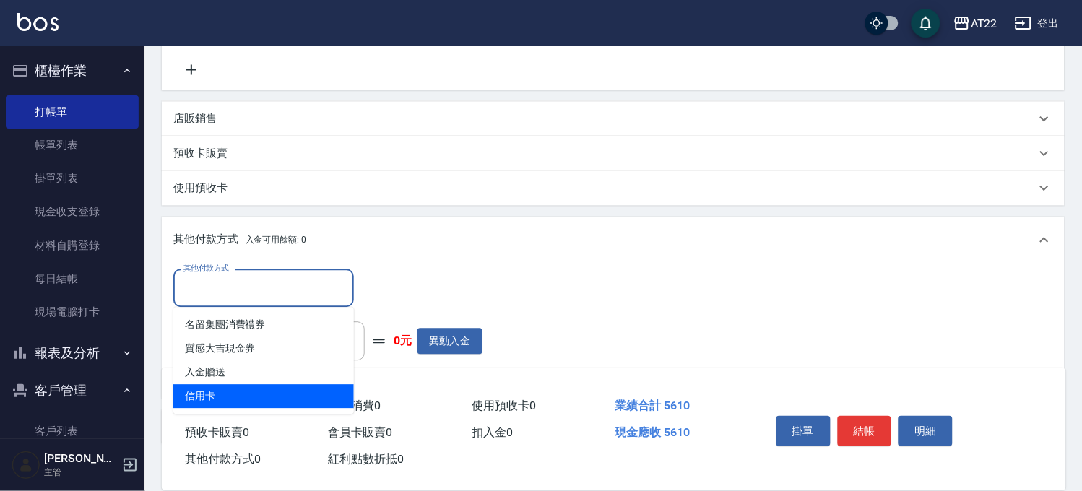
click at [238, 387] on span "信用卡" at bounding box center [263, 396] width 181 height 24
type input "信用卡"
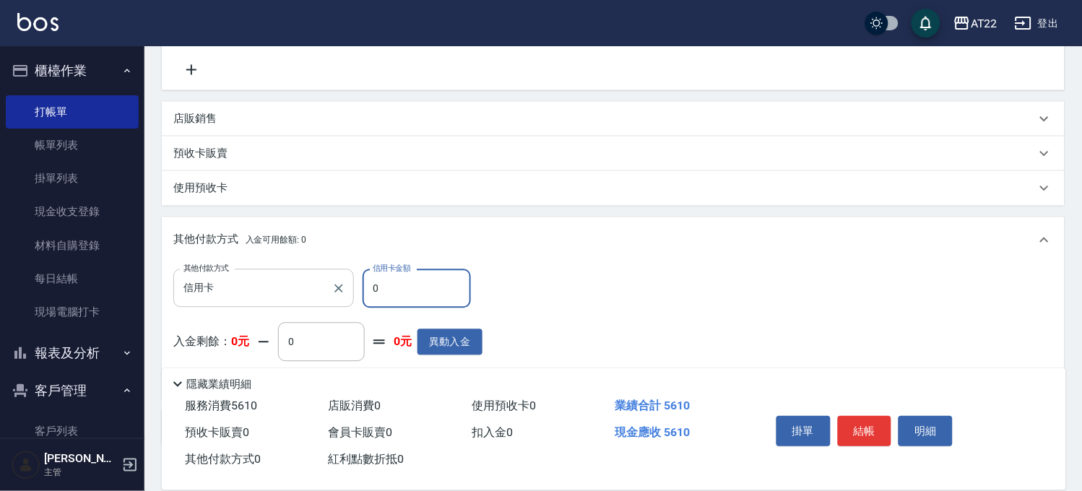
drag, startPoint x: 380, startPoint y: 285, endPoint x: 348, endPoint y: 296, distance: 33.6
click at [348, 296] on div "其他付款方式 信用卡 其他付款方式 信用卡金額 0 信用卡金額" at bounding box center [327, 288] width 309 height 39
type input "5610"
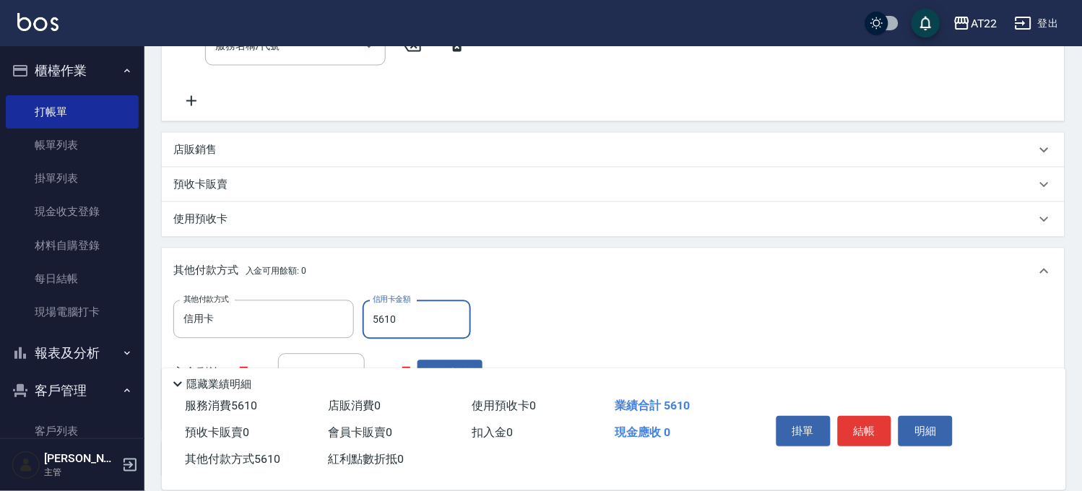
scroll to position [392, 0]
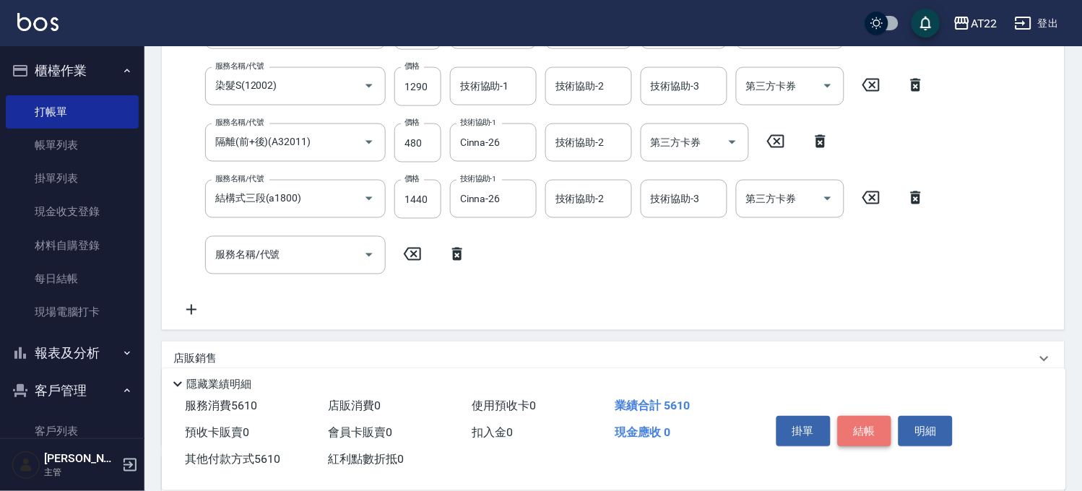
click at [870, 428] on button "結帳" at bounding box center [865, 431] width 54 height 30
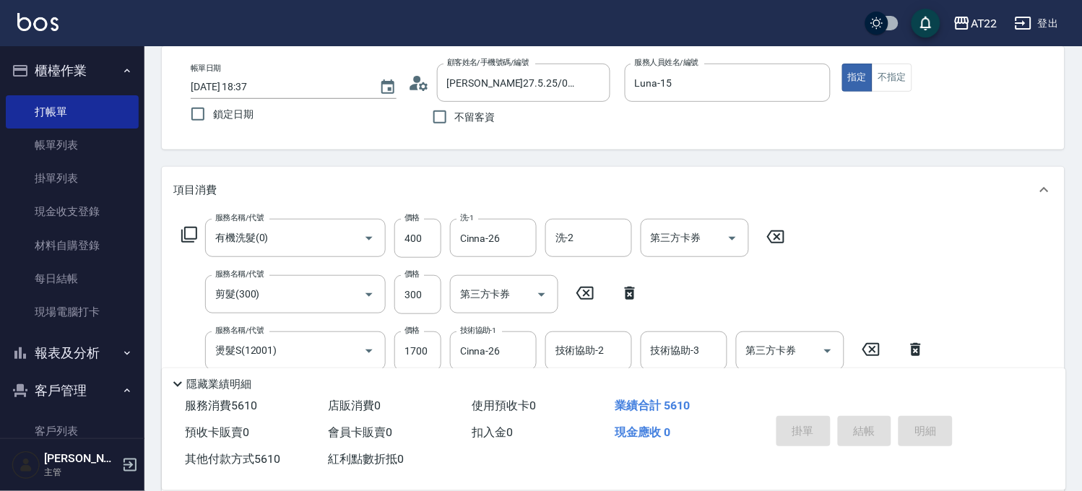
scroll to position [0, 0]
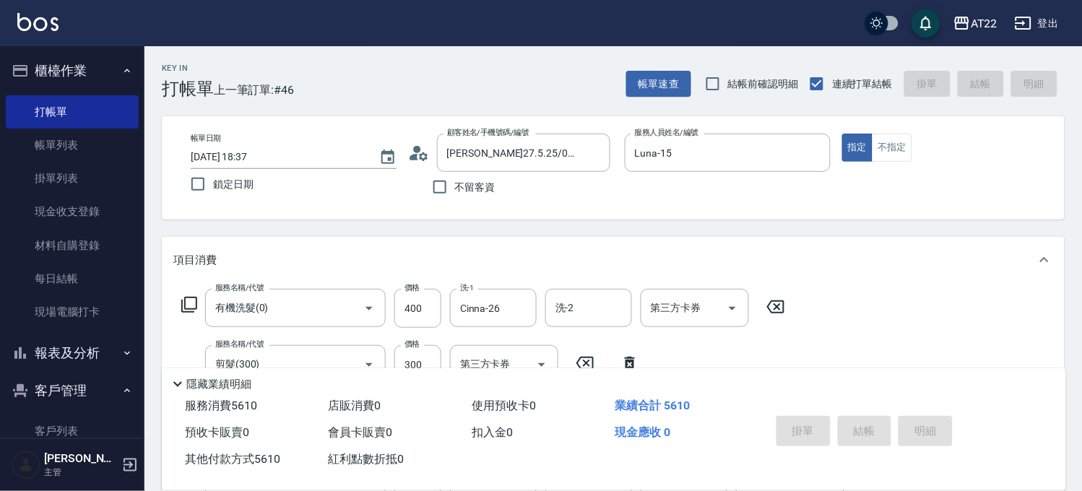
type input "[DATE] 18:38"
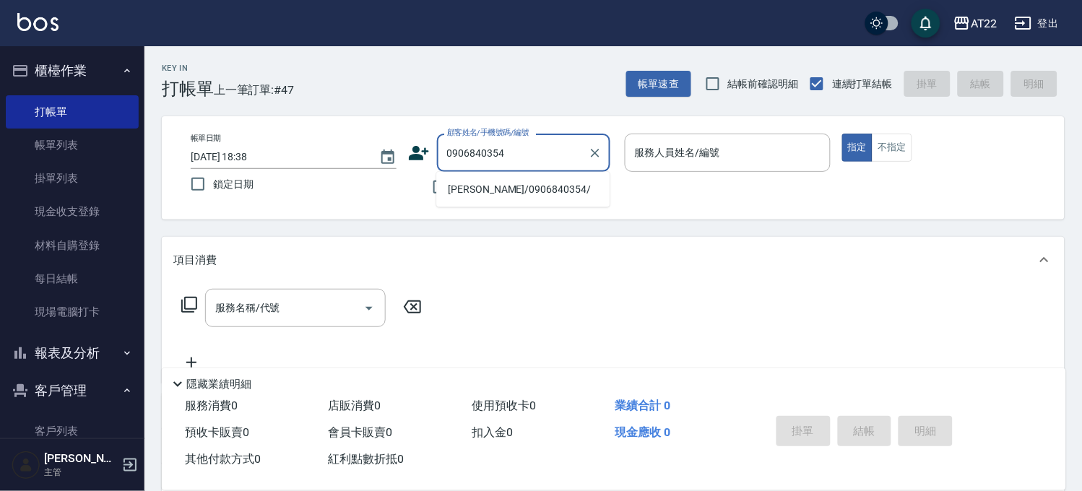
click at [533, 199] on li "[PERSON_NAME]/0906840354/" at bounding box center [522, 190] width 173 height 24
type input "[PERSON_NAME]/0906840354/"
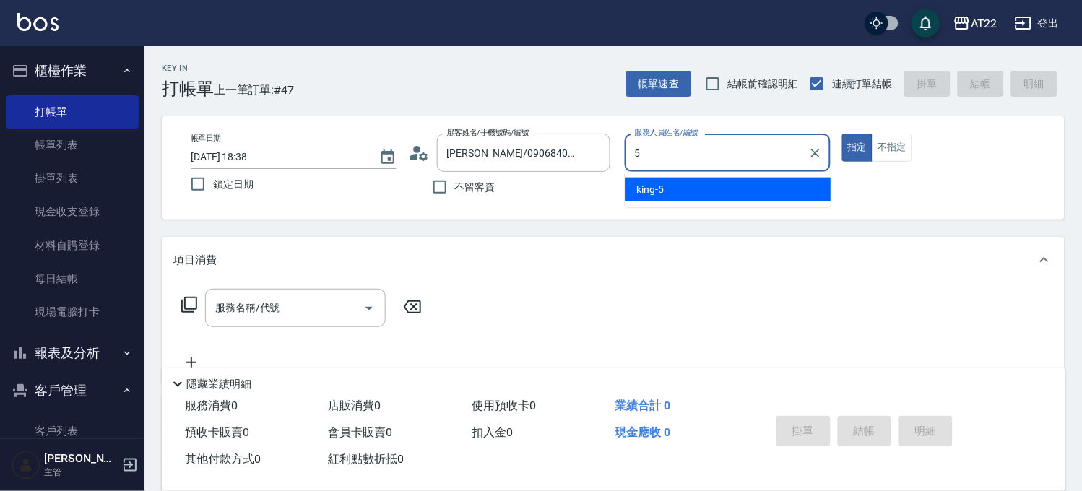
type input "king-5"
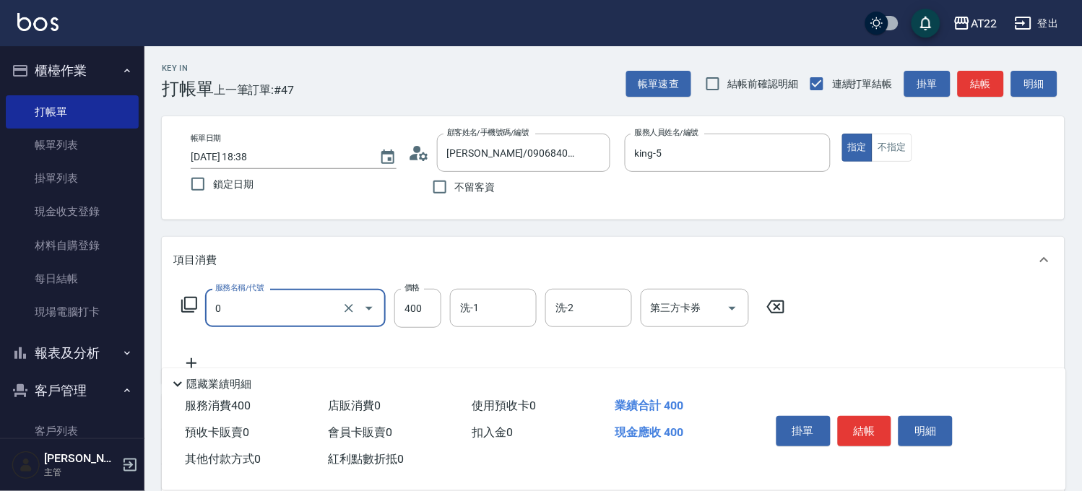
type input "有機洗髮(0)"
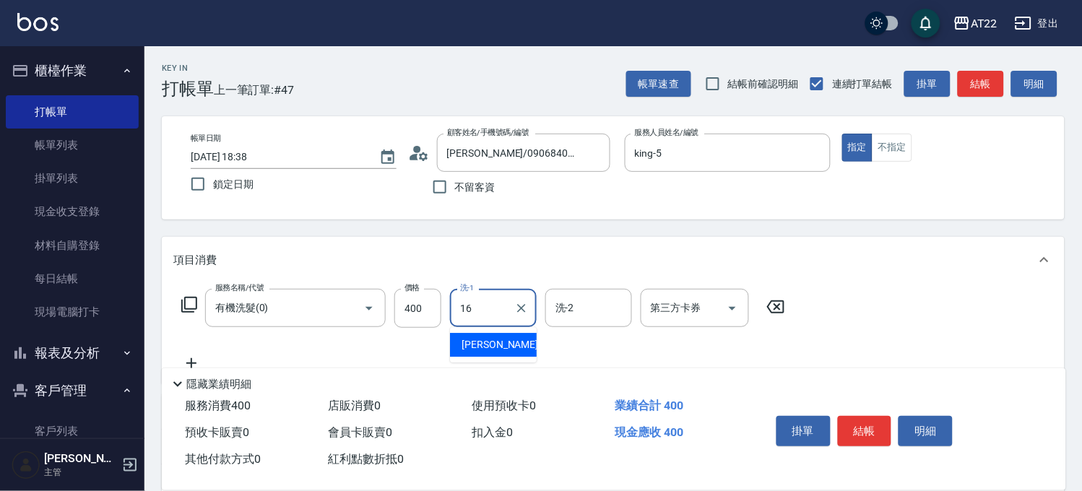
type input "[PERSON_NAME]-16"
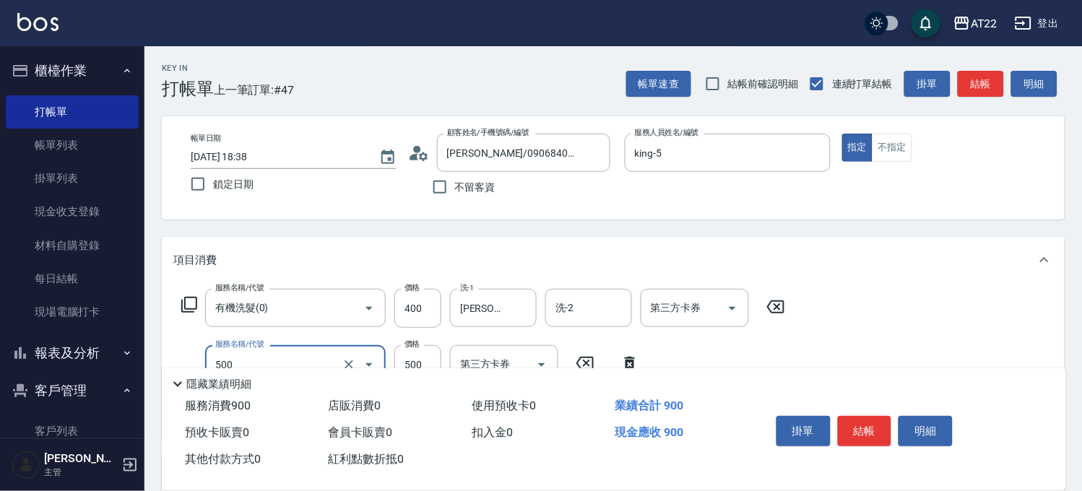
type input "剪髮(500)"
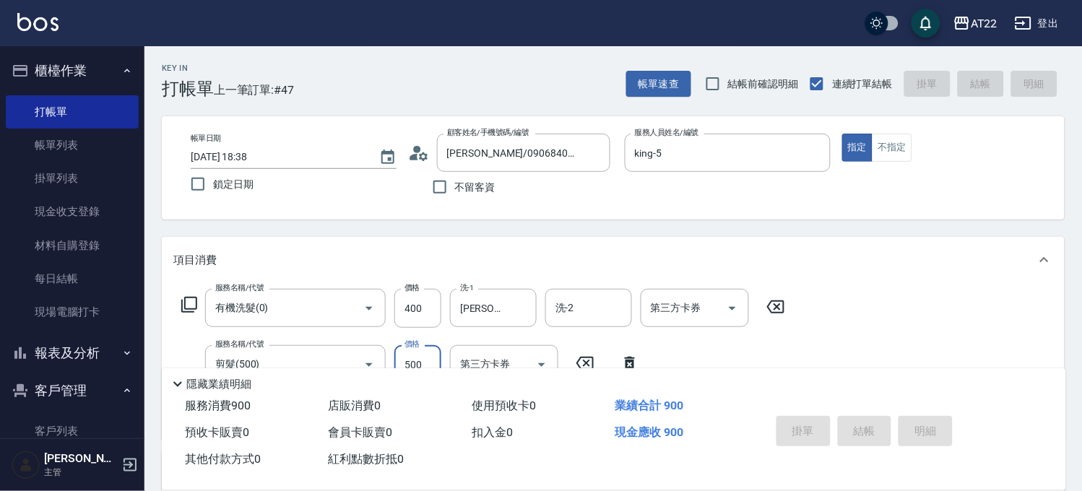
type input "[DATE] 18:40"
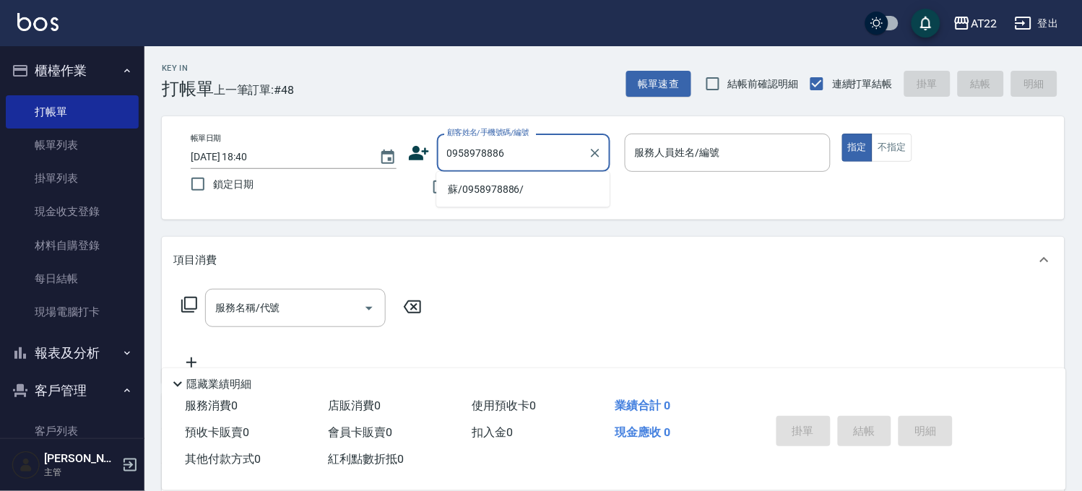
click at [522, 194] on li "蘇/0958978886/" at bounding box center [522, 190] width 173 height 24
type input "蘇/0958978886/"
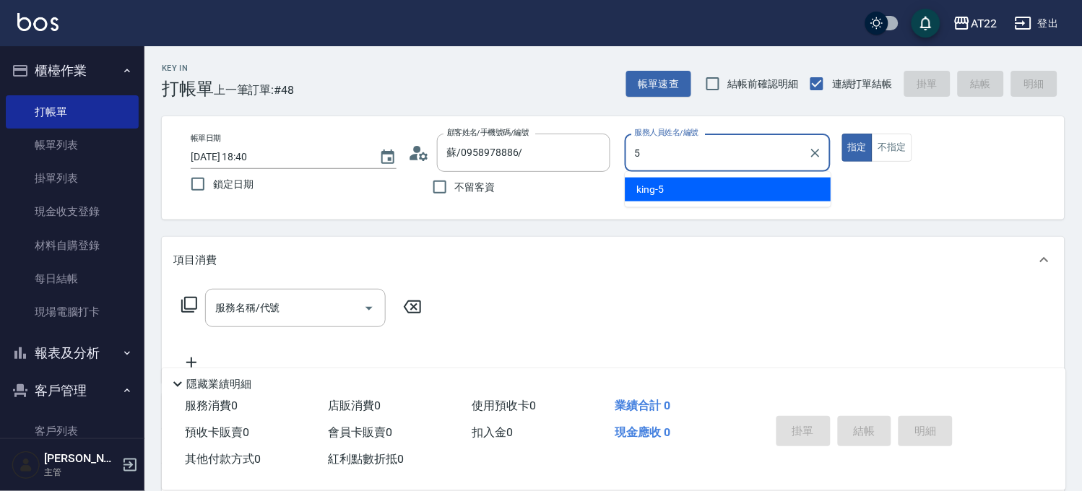
type input "king-5"
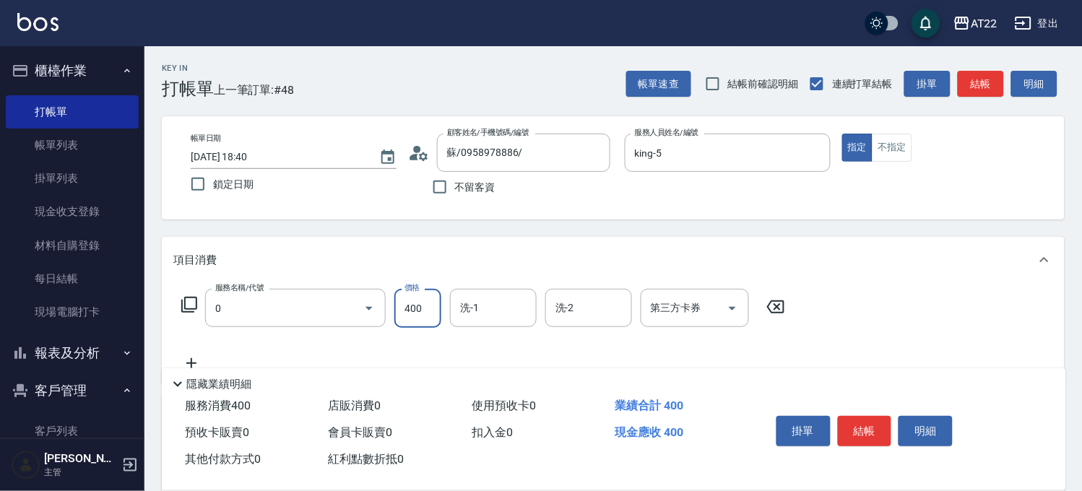
type input "有機洗髮(0)"
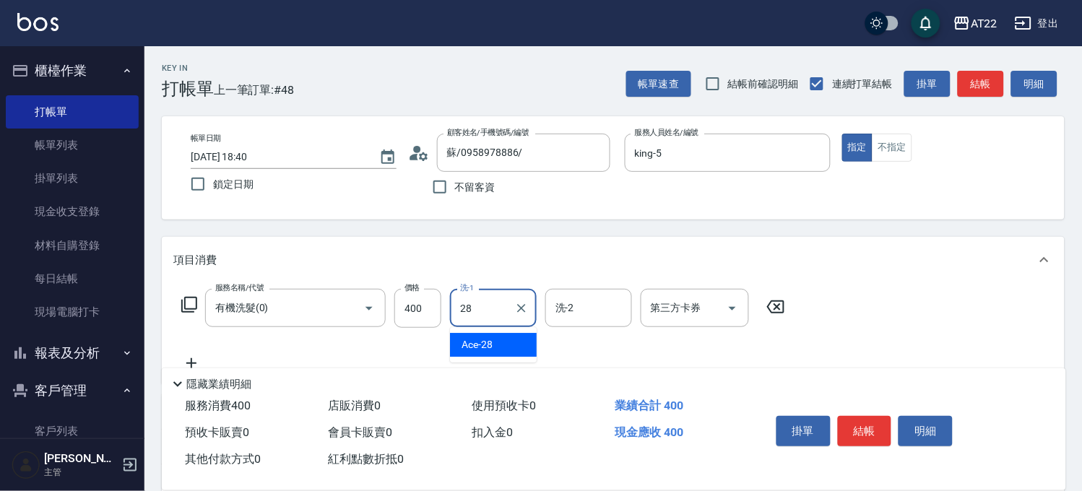
type input "Ace-28"
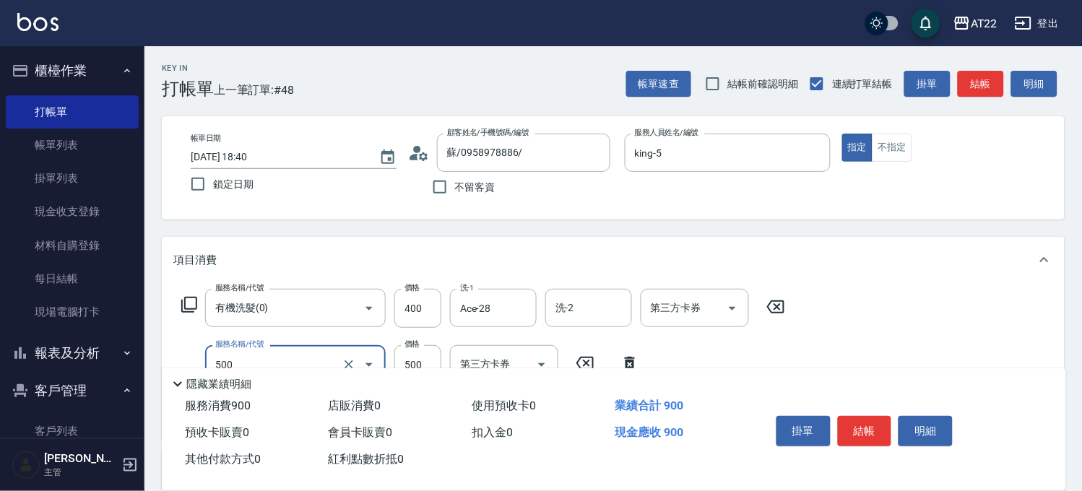
type input "剪髮(500)"
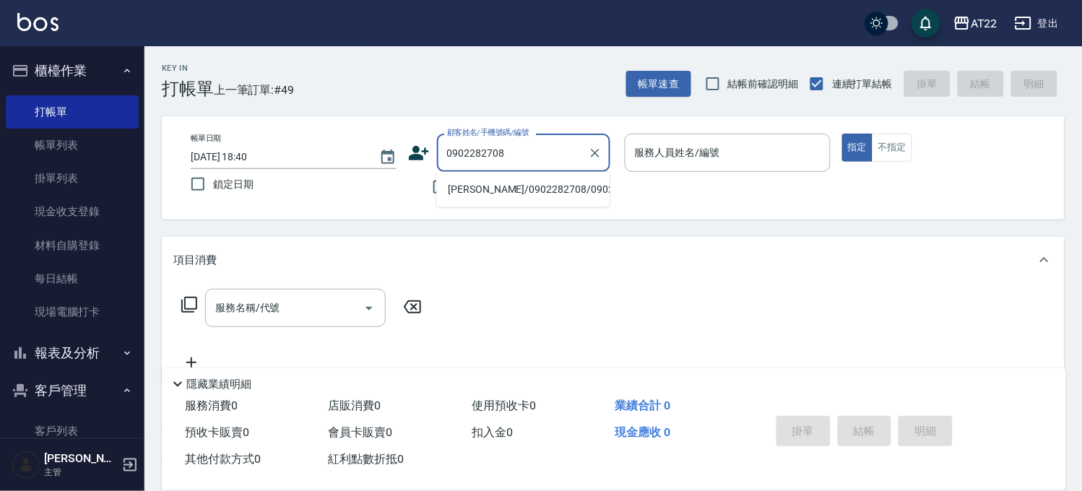
click at [520, 202] on li "[PERSON_NAME]/0902282708/0902282708" at bounding box center [522, 190] width 173 height 24
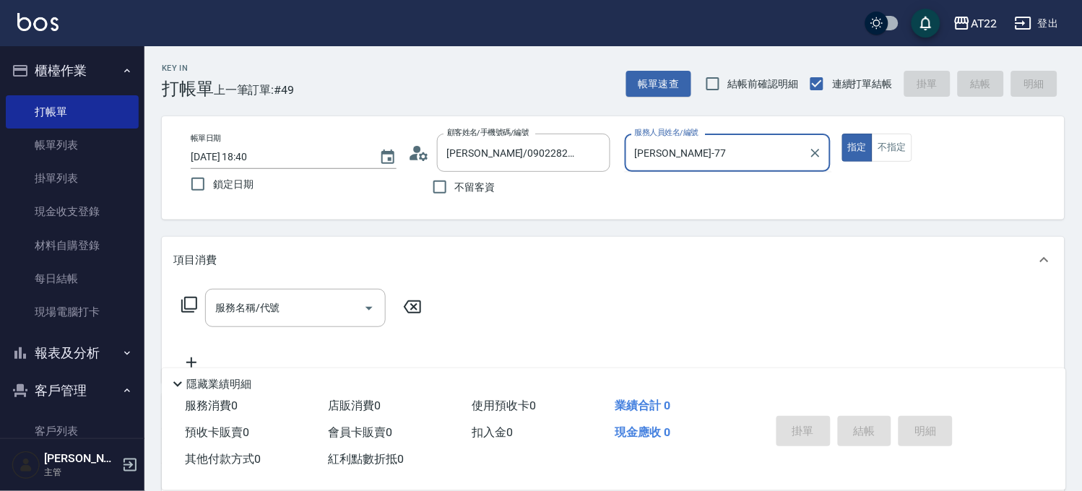
click at [842, 134] on button "指定" at bounding box center [857, 148] width 31 height 28
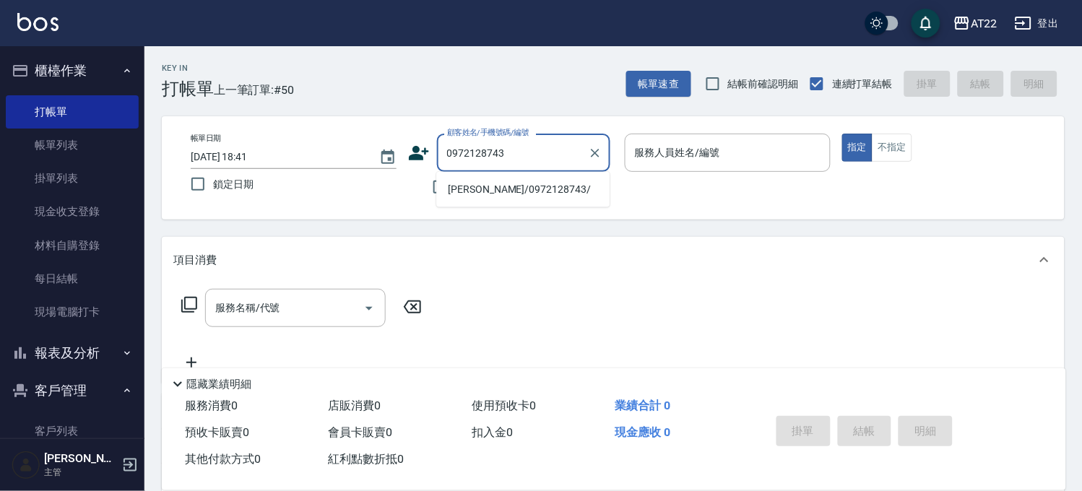
click at [490, 189] on li "[PERSON_NAME]/0972128743/" at bounding box center [522, 190] width 173 height 24
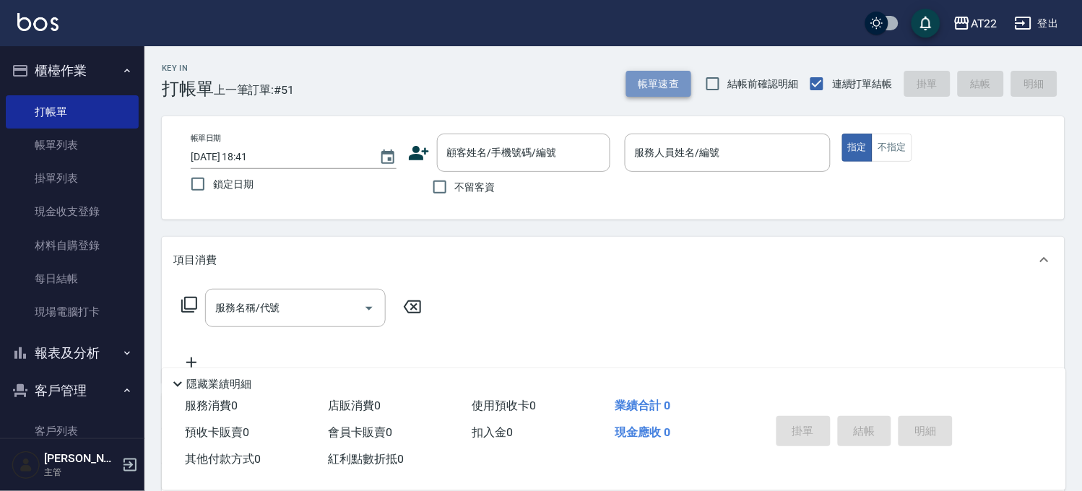
click at [666, 81] on button "帳單速查" at bounding box center [658, 84] width 65 height 27
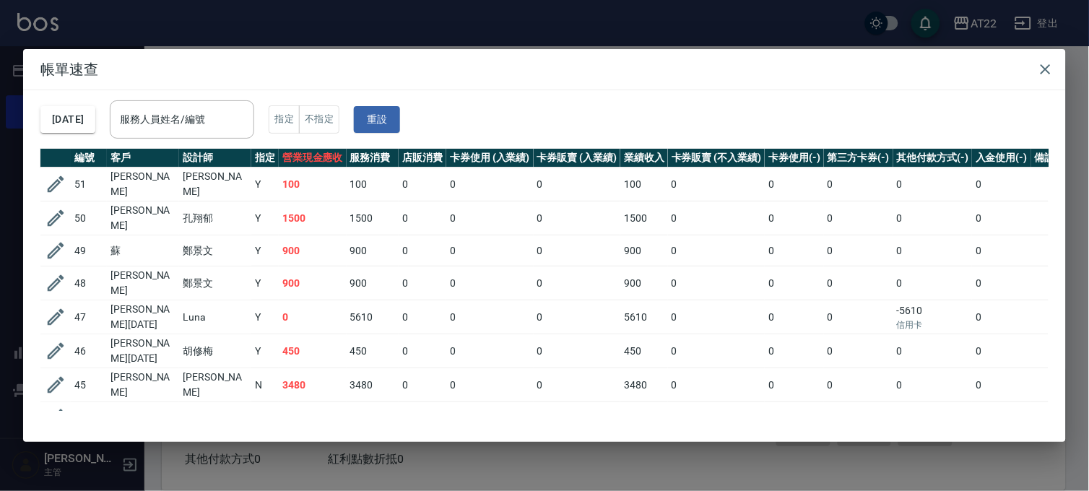
click at [369, 478] on div "帳單速查 [DATE] 服務人員姓名/編號 服務人員姓名/編號 指定 不指定 重設 編號 客戶 設計師 指定 營業現金應收 服務消費 店販消費 卡券使用 (入…" at bounding box center [544, 245] width 1089 height 491
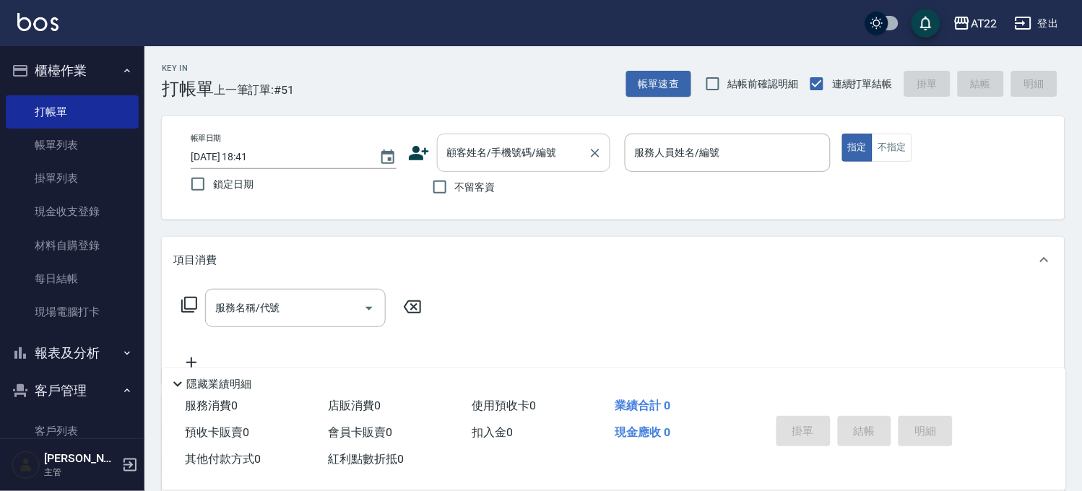
click at [532, 163] on input "顧客姓名/手機號碼/編號" at bounding box center [513, 152] width 139 height 25
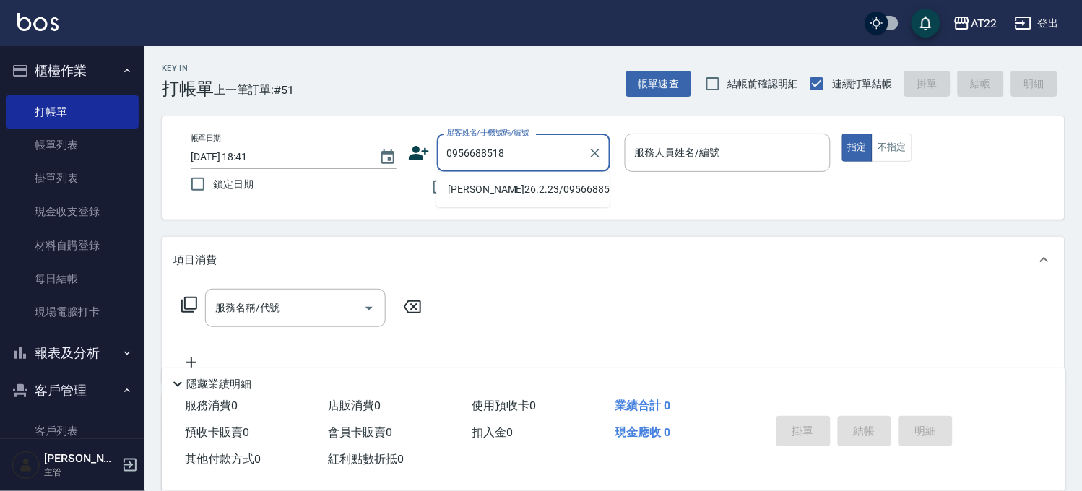
click at [525, 202] on li "[PERSON_NAME]26.2.23/0956688518/v84230" at bounding box center [522, 190] width 173 height 24
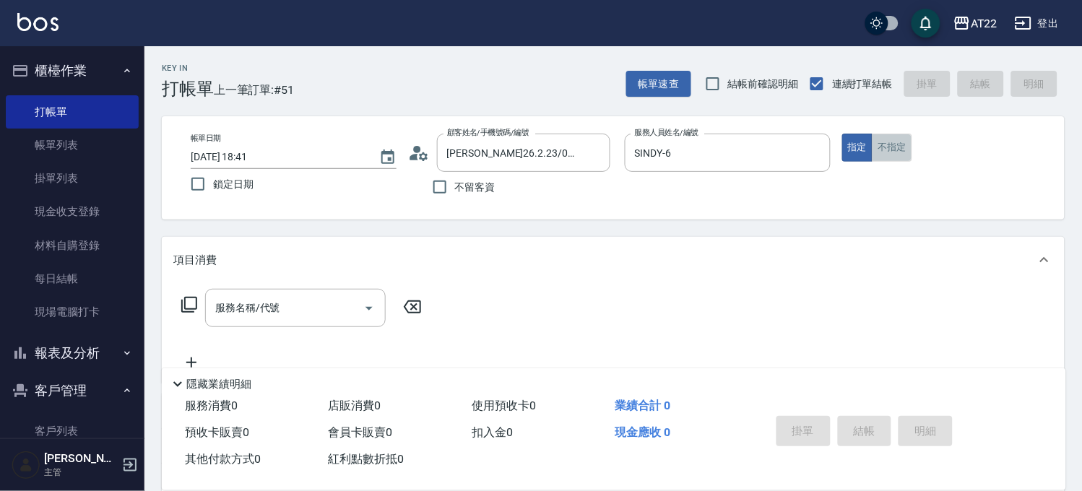
click at [901, 155] on button "不指定" at bounding box center [892, 148] width 40 height 28
click at [350, 296] on input "服務名稱/代號" at bounding box center [285, 307] width 146 height 25
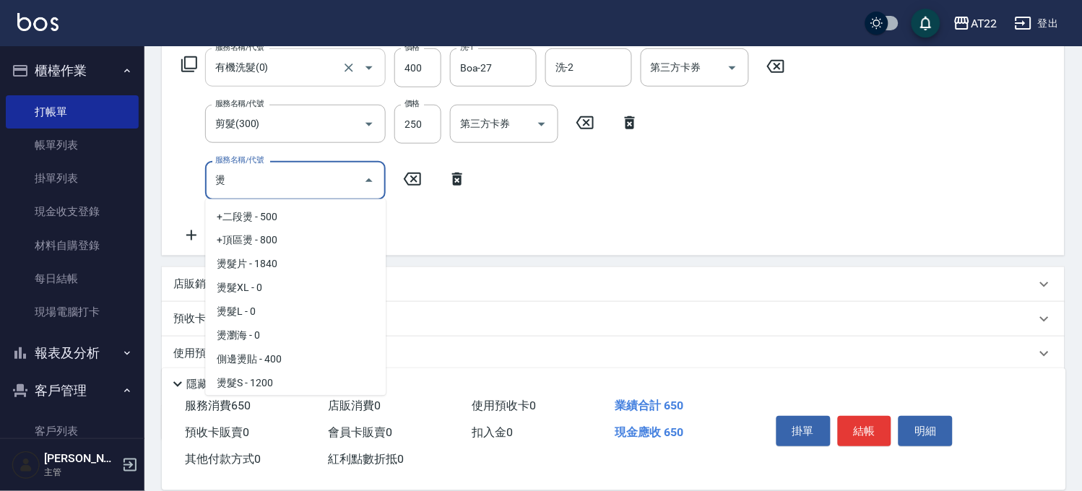
scroll to position [47, 0]
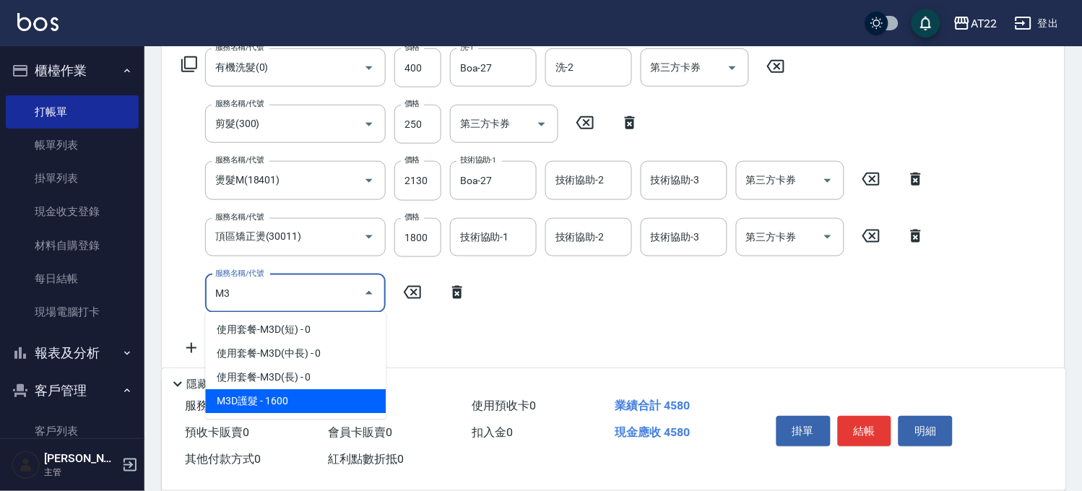
click at [283, 409] on span "M3D護髮 - 1600" at bounding box center [295, 402] width 181 height 24
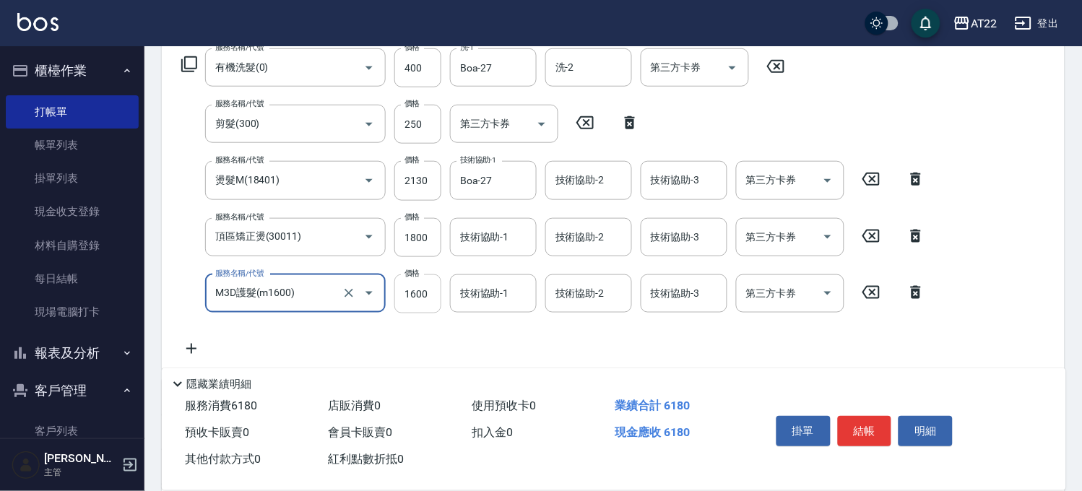
click at [436, 292] on input "1600" at bounding box center [417, 294] width 47 height 39
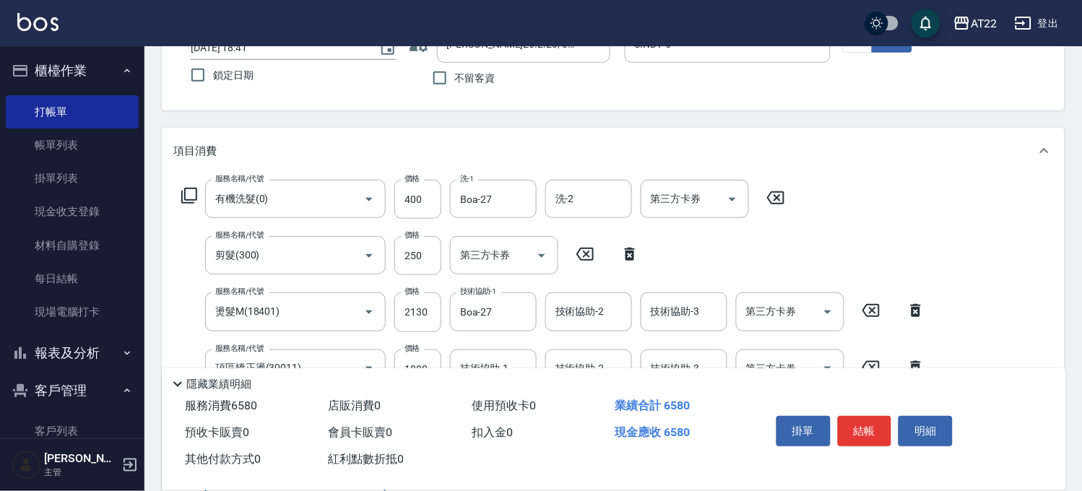
scroll to position [0, 0]
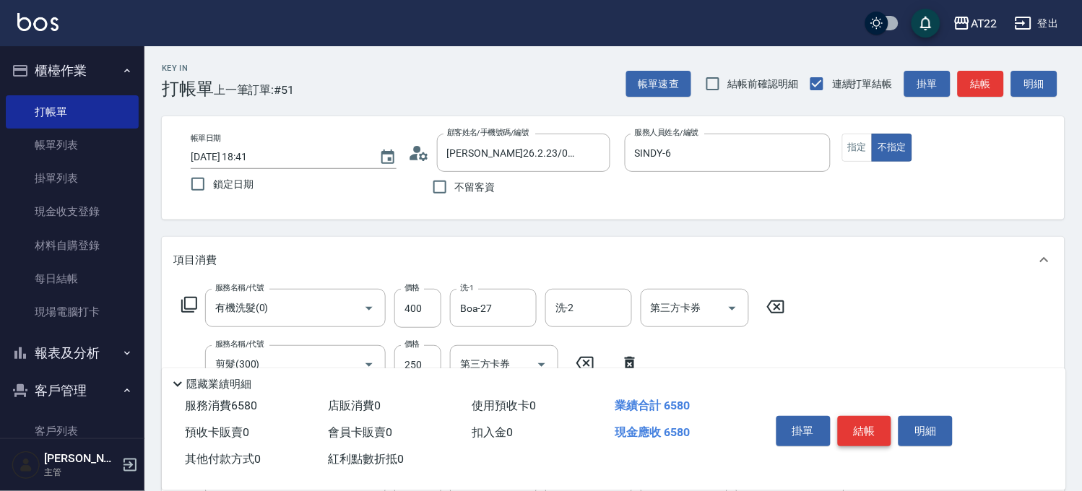
click at [876, 422] on button "結帳" at bounding box center [865, 431] width 54 height 30
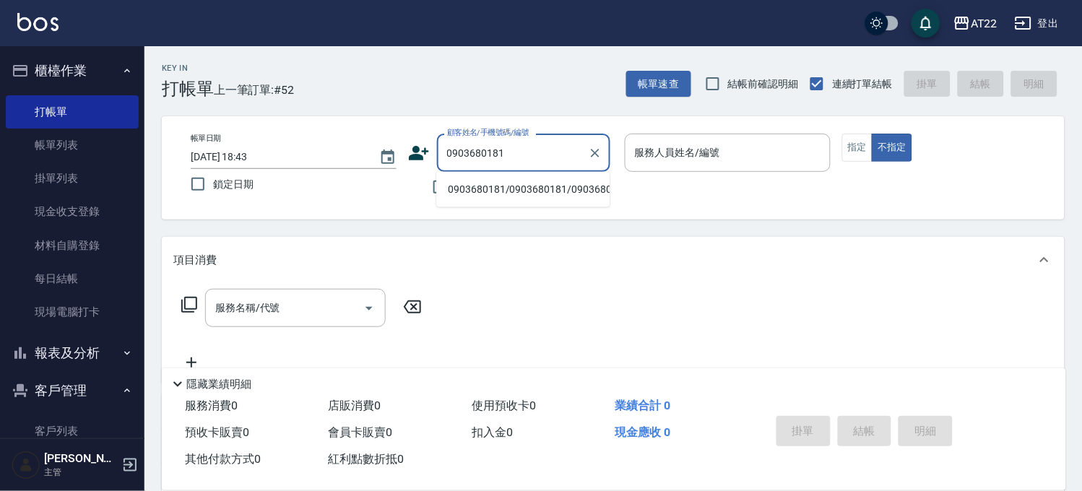
click at [555, 194] on li "0903680181/0903680181/0903680181" at bounding box center [522, 190] width 173 height 24
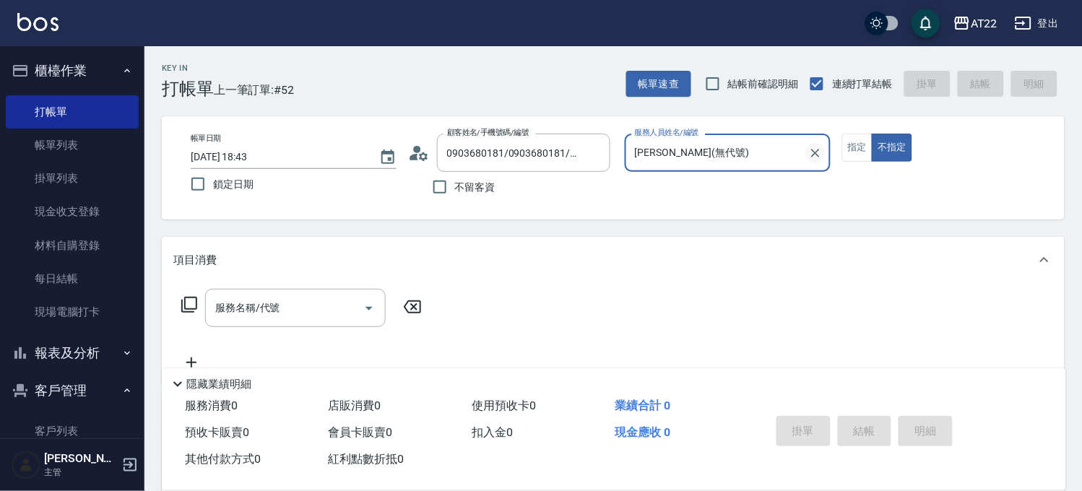
click at [813, 160] on button "Clear" at bounding box center [816, 153] width 20 height 20
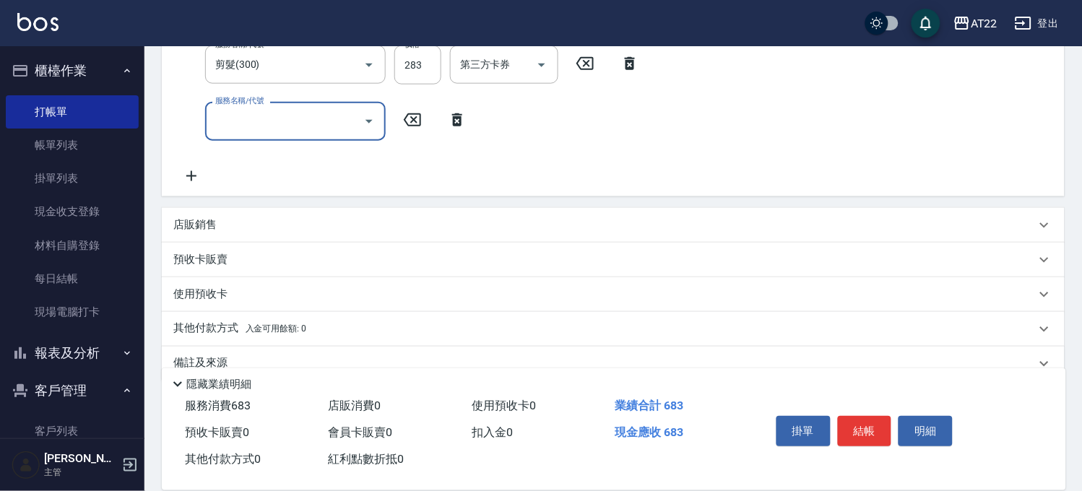
scroll to position [321, 0]
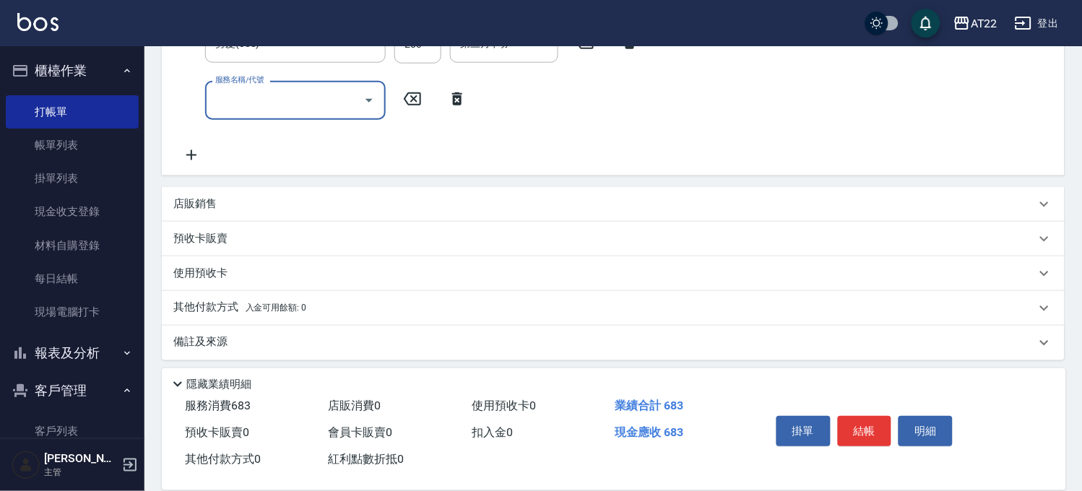
click at [242, 306] on p "其他付款方式 入金可用餘額: 0" at bounding box center [239, 309] width 133 height 16
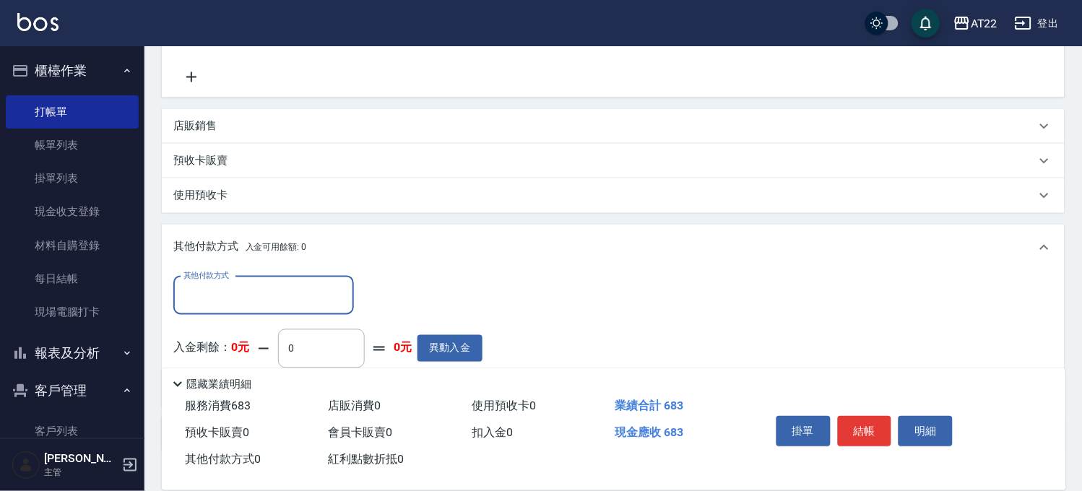
scroll to position [481, 0]
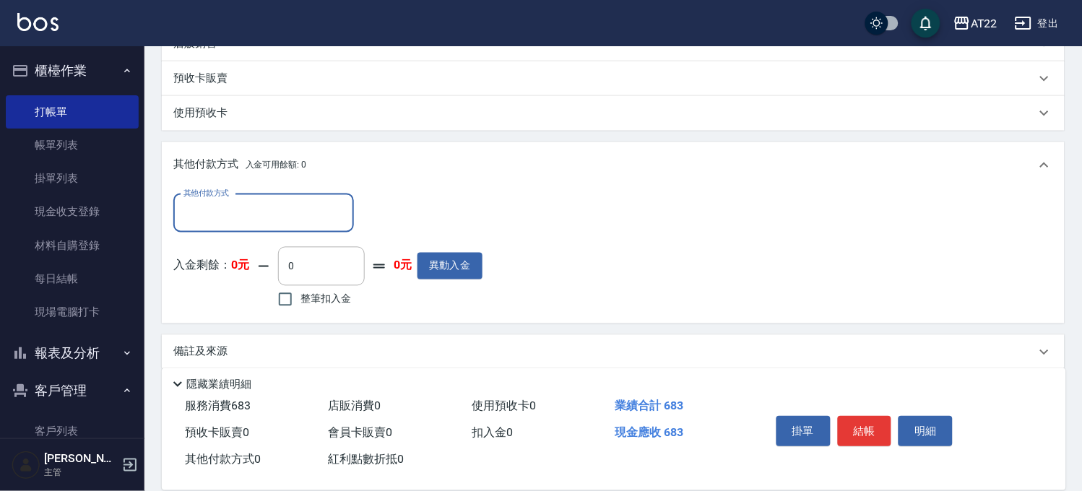
click at [290, 228] on div "其他付款方式" at bounding box center [263, 213] width 181 height 38
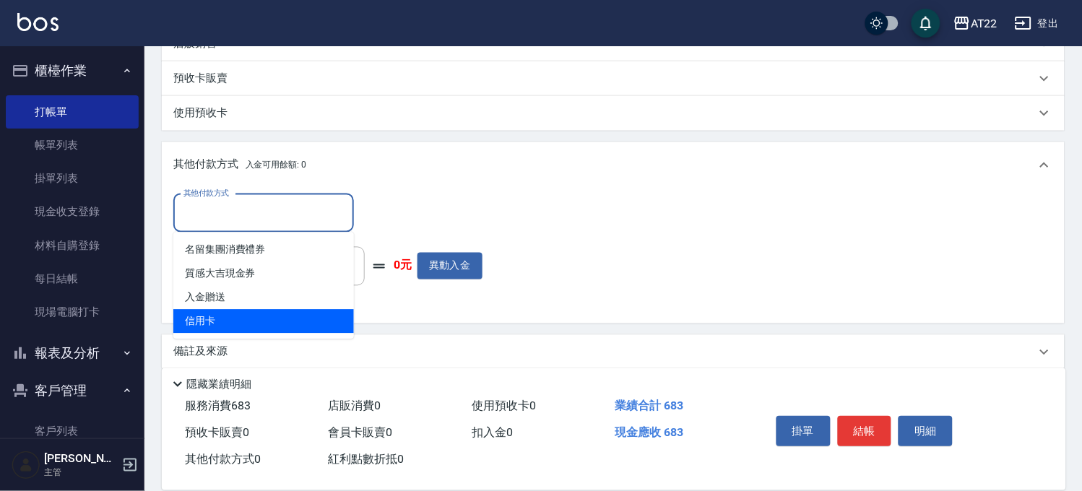
click at [262, 318] on span "信用卡" at bounding box center [263, 322] width 181 height 24
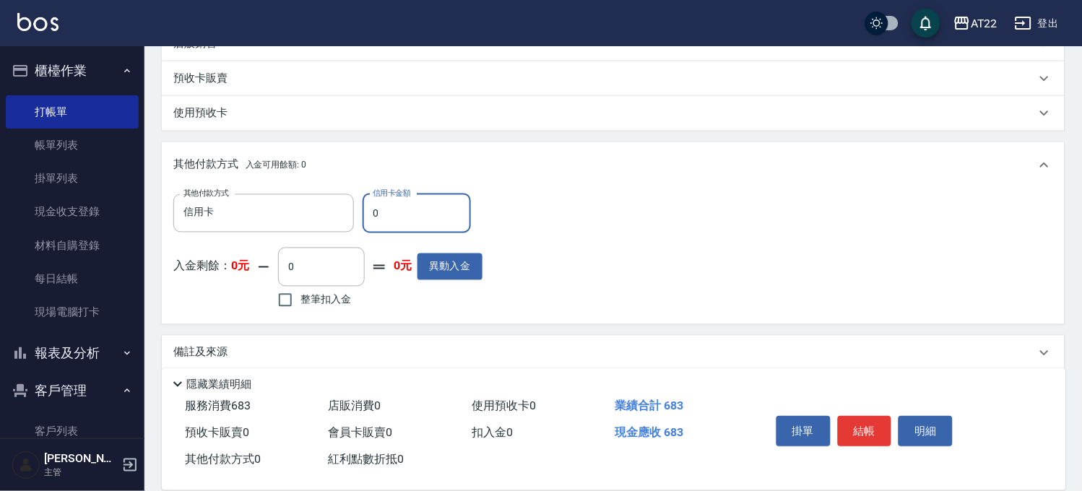
drag, startPoint x: 414, startPoint y: 215, endPoint x: 371, endPoint y: 200, distance: 45.9
click at [371, 200] on input "0" at bounding box center [417, 213] width 108 height 39
click at [847, 416] on button "結帳" at bounding box center [865, 431] width 54 height 30
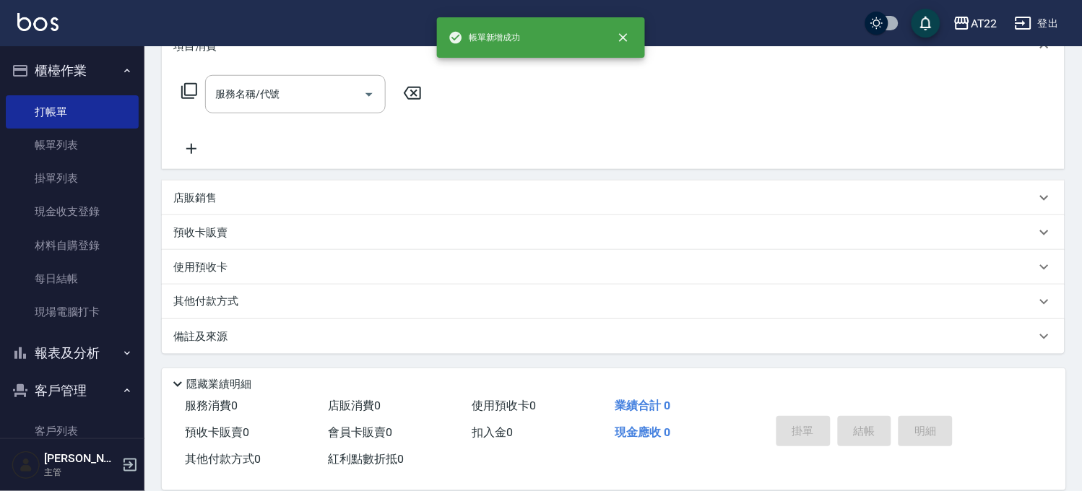
scroll to position [0, 0]
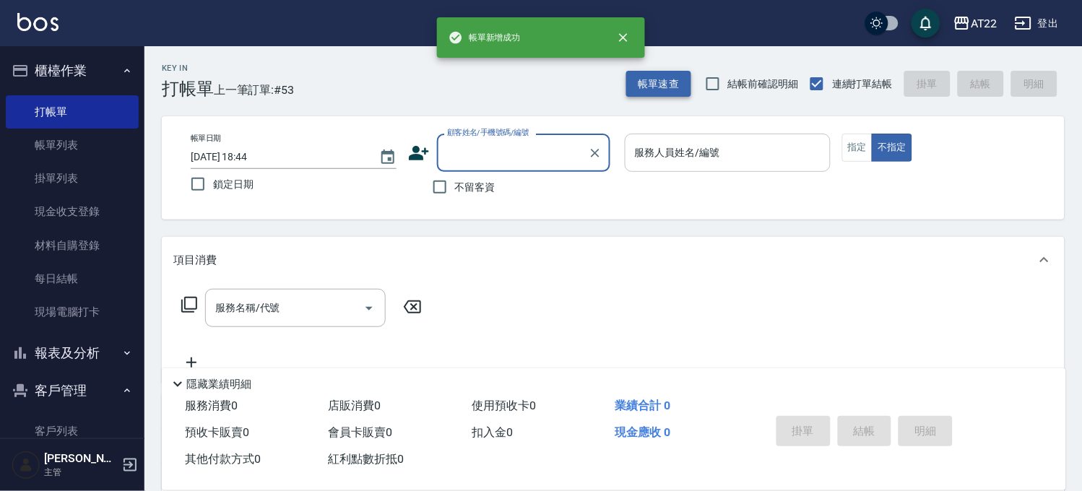
click at [689, 94] on button "帳單速查" at bounding box center [658, 84] width 65 height 27
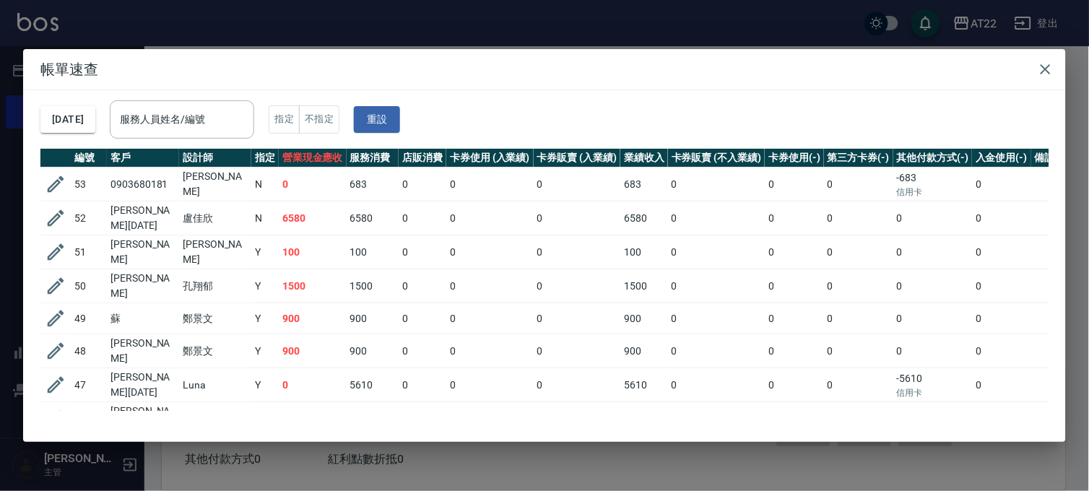
click at [625, 23] on div "帳單速查 [DATE] 服務人員姓名/編號 服務人員姓名/編號 指定 不指定 重設 編號 客戶 設計師 指定 營業現金應收 服務消費 店販消費 卡券使用 (入…" at bounding box center [544, 245] width 1089 height 491
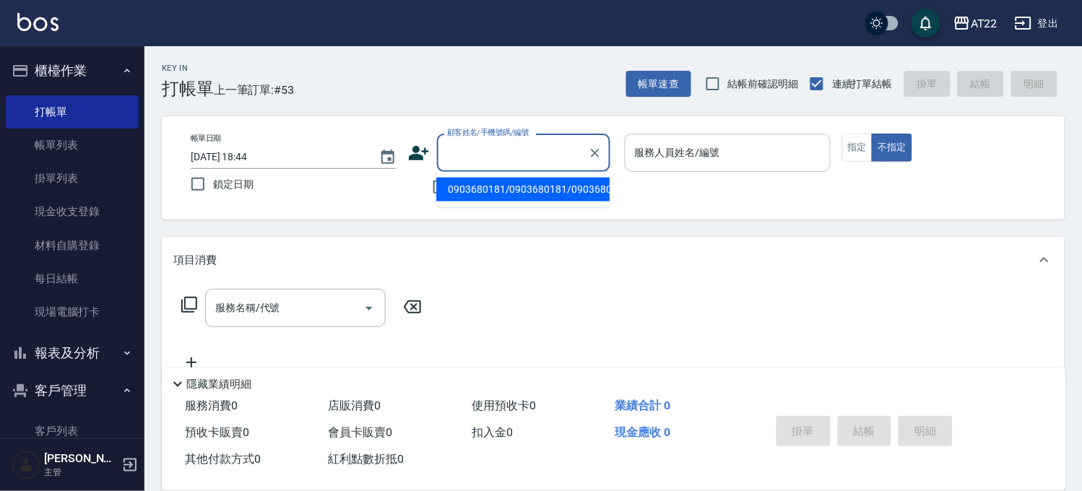
click at [527, 150] on input "顧客姓名/手機號碼/編號" at bounding box center [513, 152] width 139 height 25
click at [475, 191] on li "新增 "0979206986"" at bounding box center [522, 190] width 173 height 24
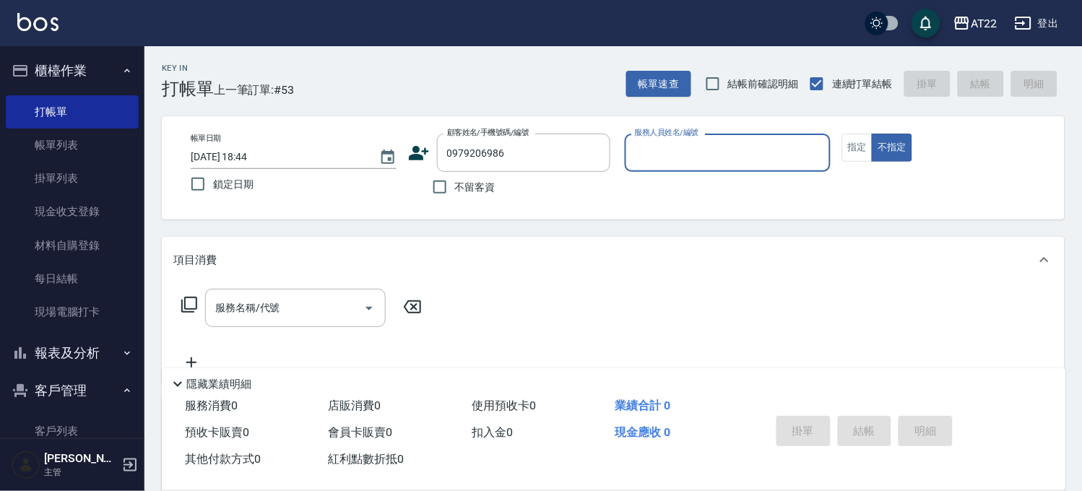
click at [424, 156] on icon at bounding box center [419, 153] width 22 height 22
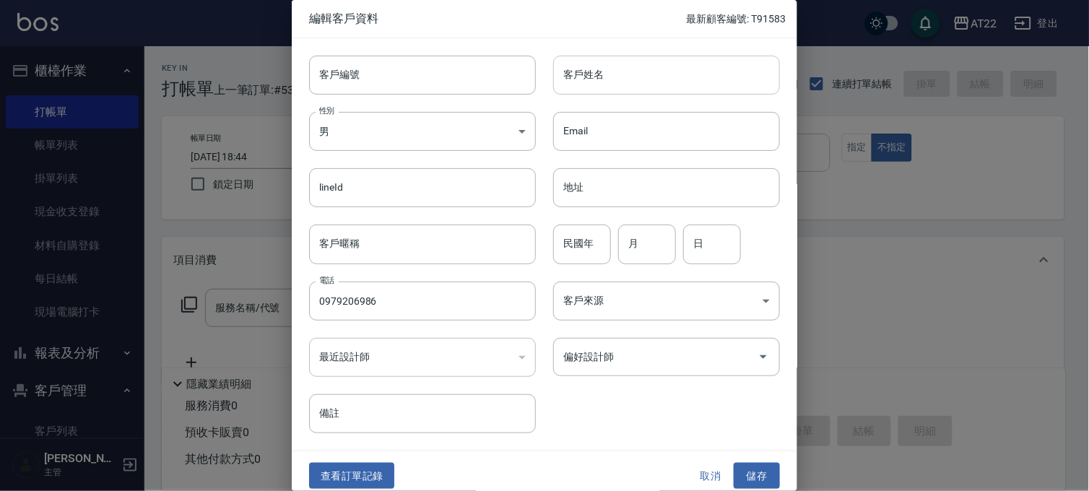
click at [612, 82] on input "客戶姓名" at bounding box center [666, 75] width 227 height 39
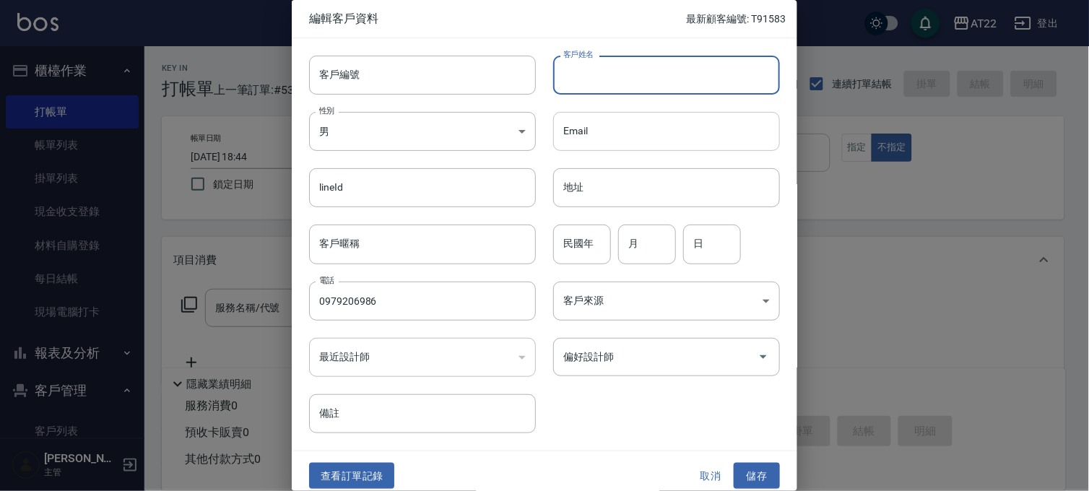
paste input "[PERSON_NAME]"
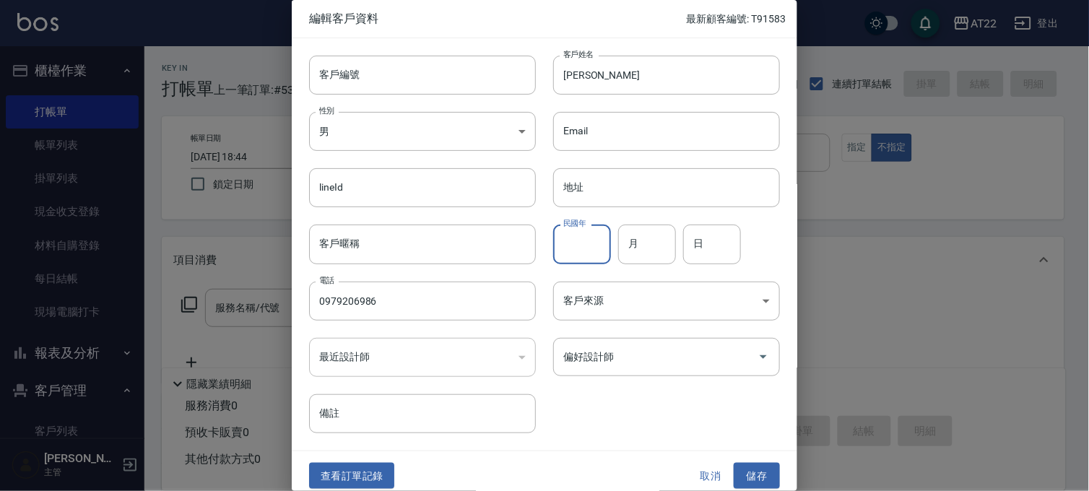
click at [573, 232] on div "民國年 民國年" at bounding box center [582, 244] width 58 height 39
click at [754, 474] on button "儲存" at bounding box center [757, 476] width 46 height 27
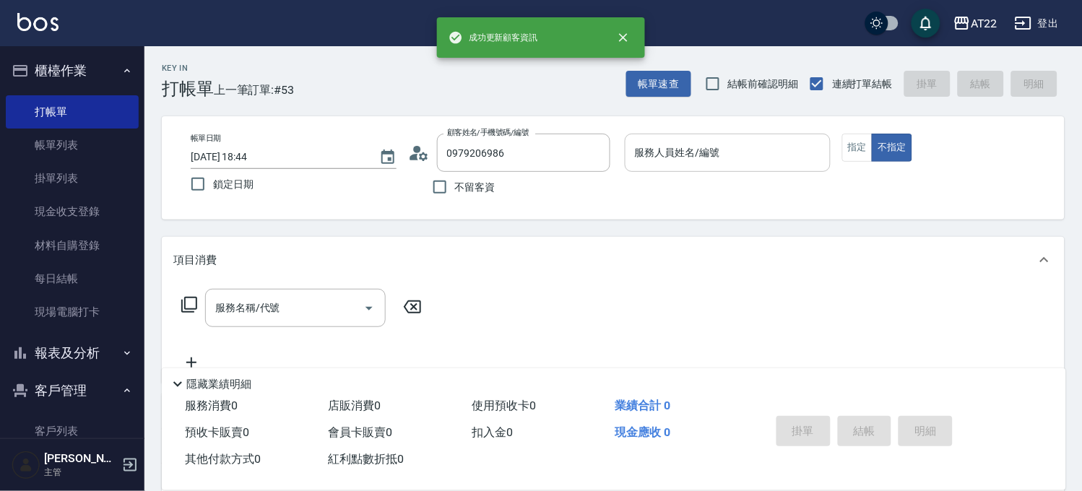
click at [789, 142] on input "服務人員姓名/編號" at bounding box center [727, 152] width 193 height 25
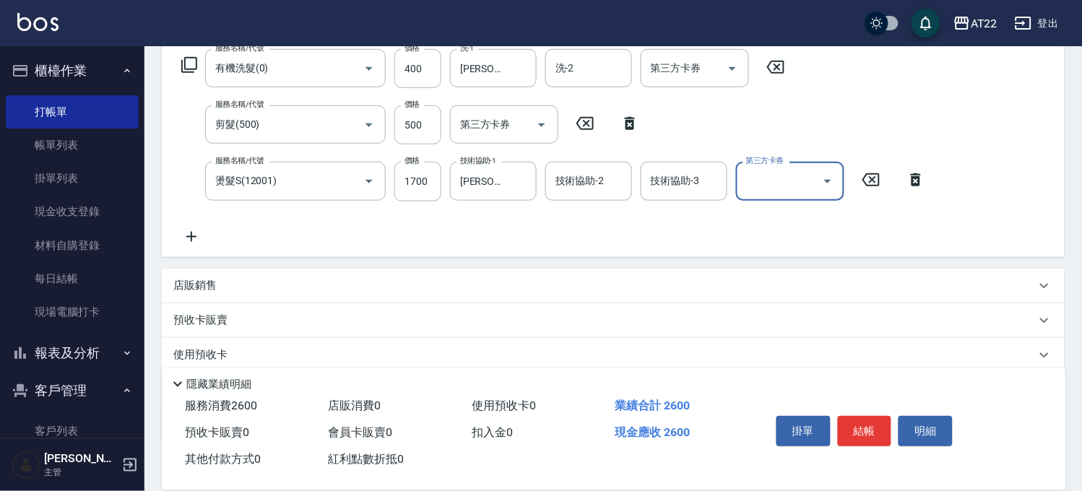
scroll to position [167, 0]
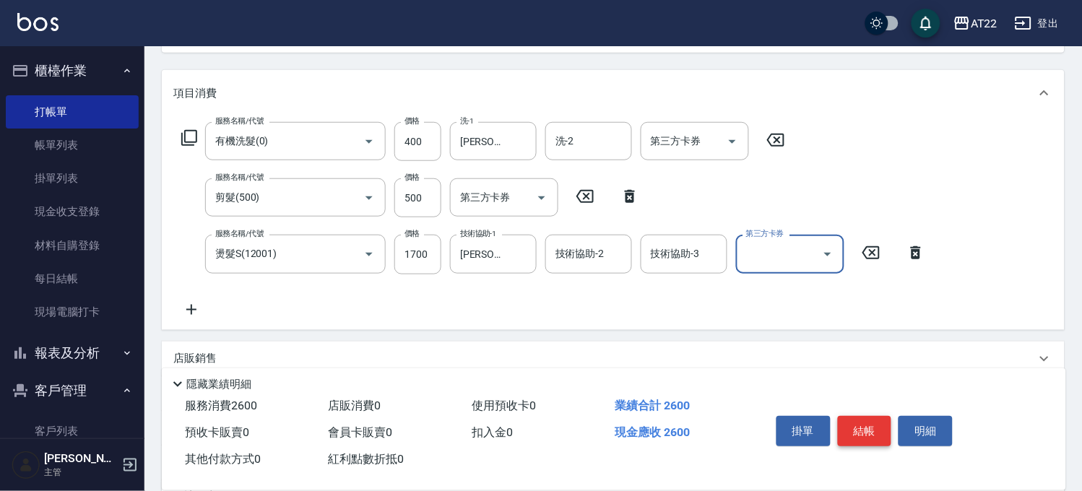
click at [858, 421] on button "結帳" at bounding box center [865, 431] width 54 height 30
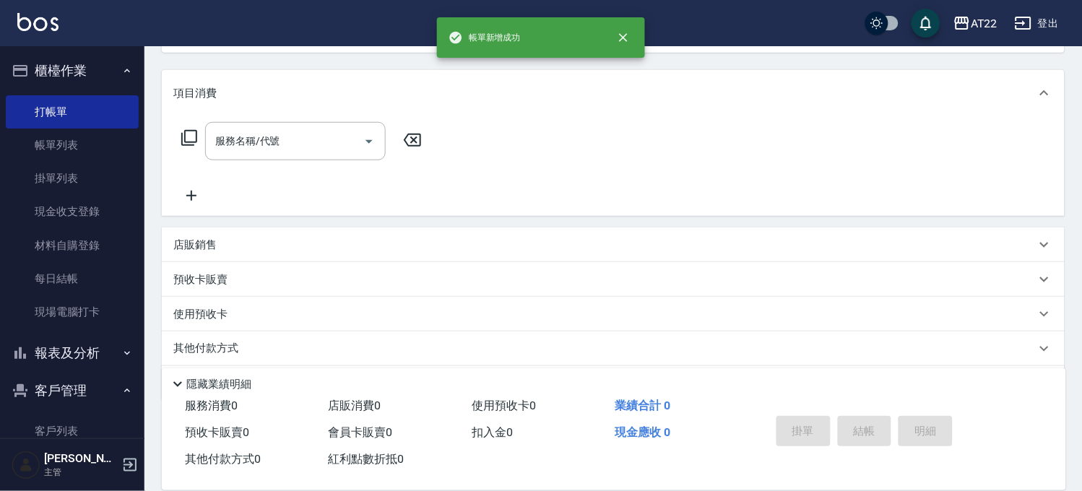
scroll to position [0, 0]
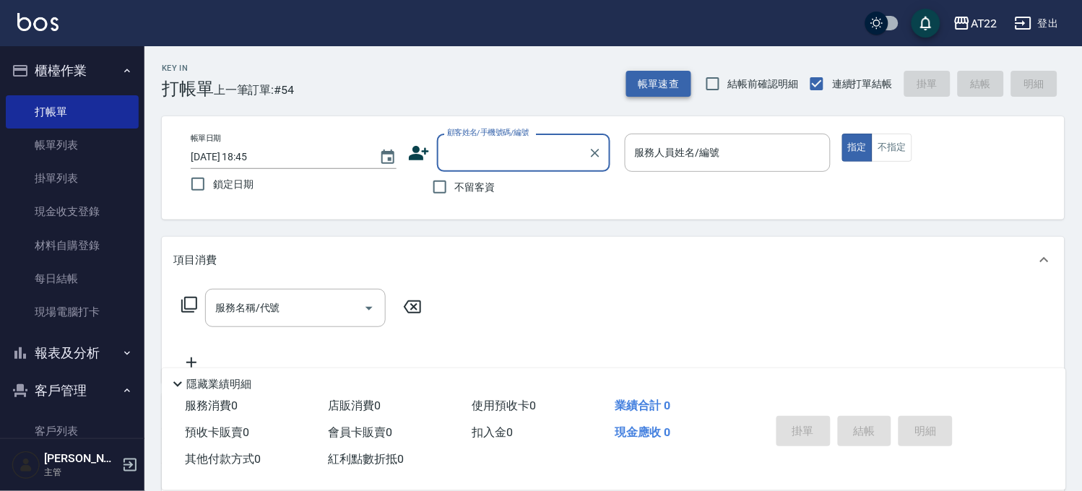
click at [654, 76] on button "帳單速查" at bounding box center [658, 84] width 65 height 27
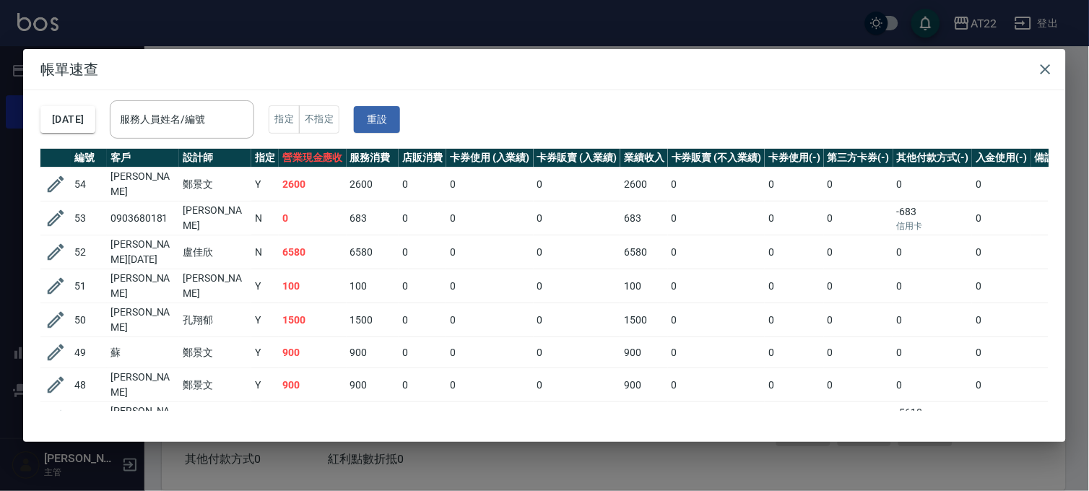
click at [638, 12] on div "帳單速查 [DATE] 服務人員姓名/編號 服務人員姓名/編號 指定 不指定 重設 編號 客戶 設計師 指定 營業現金應收 服務消費 店販消費 卡券使用 (入…" at bounding box center [544, 245] width 1089 height 491
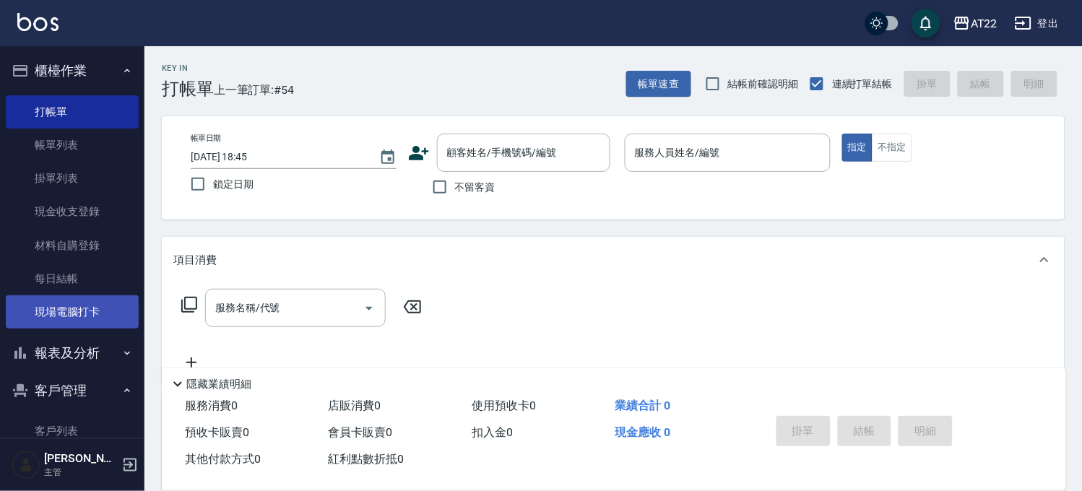
scroll to position [211, 0]
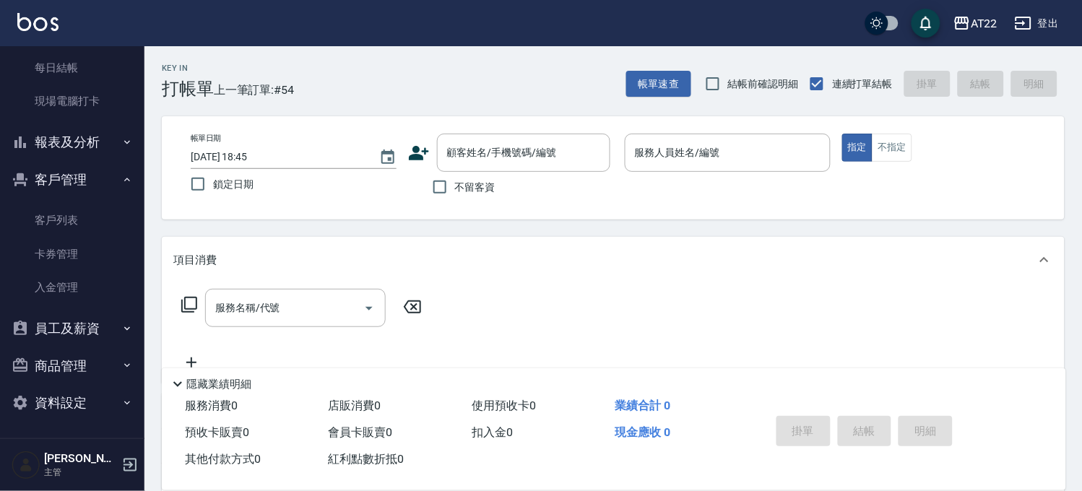
click at [73, 174] on button "客戶管理" at bounding box center [72, 180] width 133 height 38
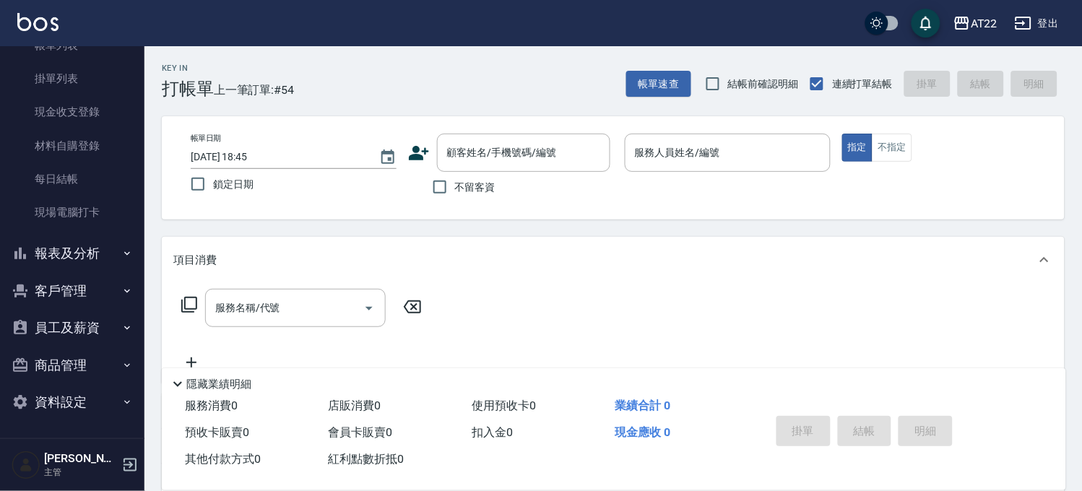
scroll to position [99, 0]
click at [82, 266] on button "報表及分析" at bounding box center [72, 255] width 133 height 38
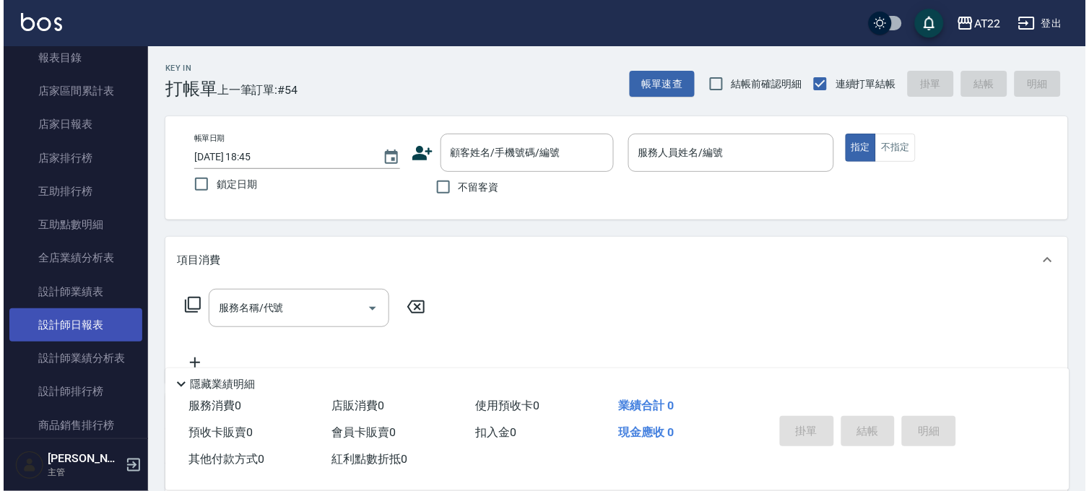
scroll to position [420, 0]
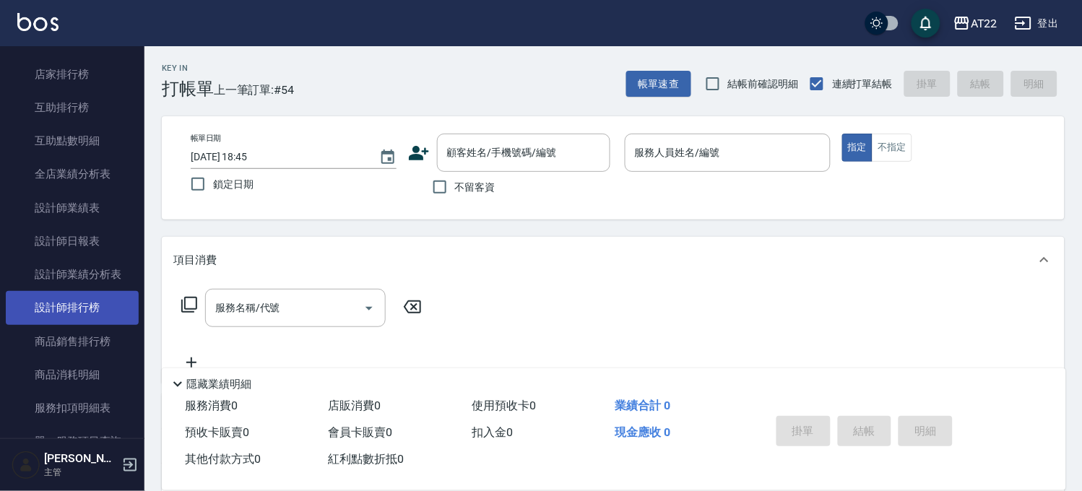
click at [96, 321] on link "設計師排行榜" at bounding box center [72, 307] width 133 height 33
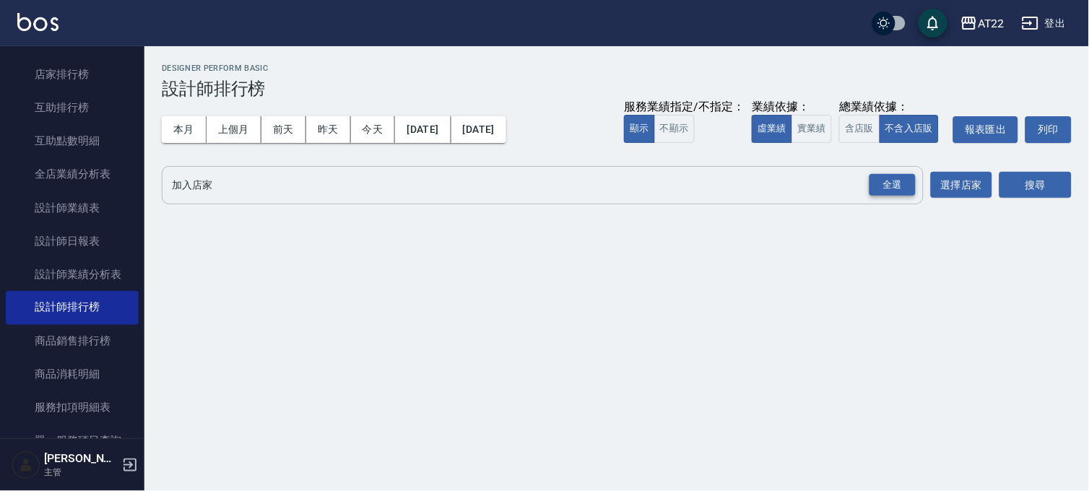
click at [901, 184] on div "全選" at bounding box center [893, 185] width 46 height 22
click at [1006, 189] on button "搜尋" at bounding box center [1036, 186] width 72 height 27
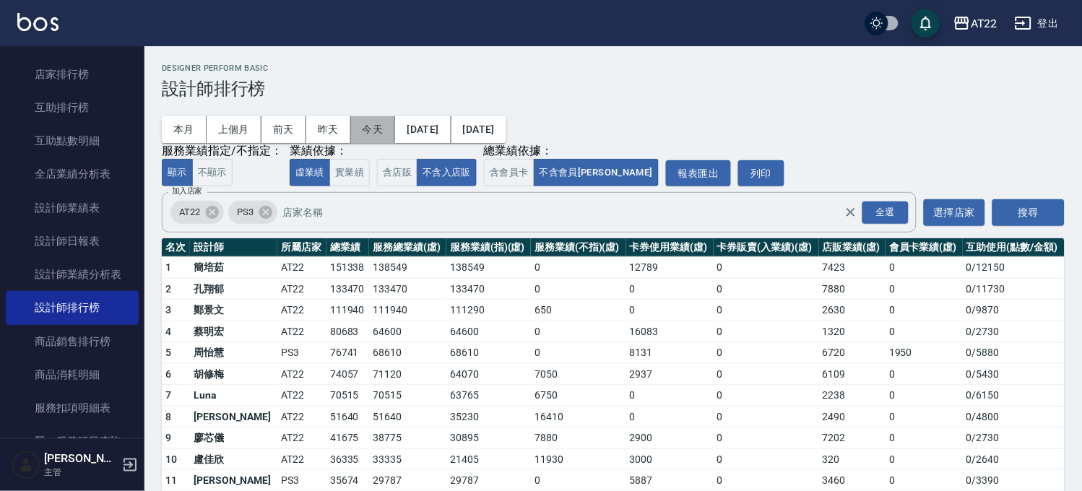
click at [371, 132] on button "今天" at bounding box center [373, 129] width 45 height 27
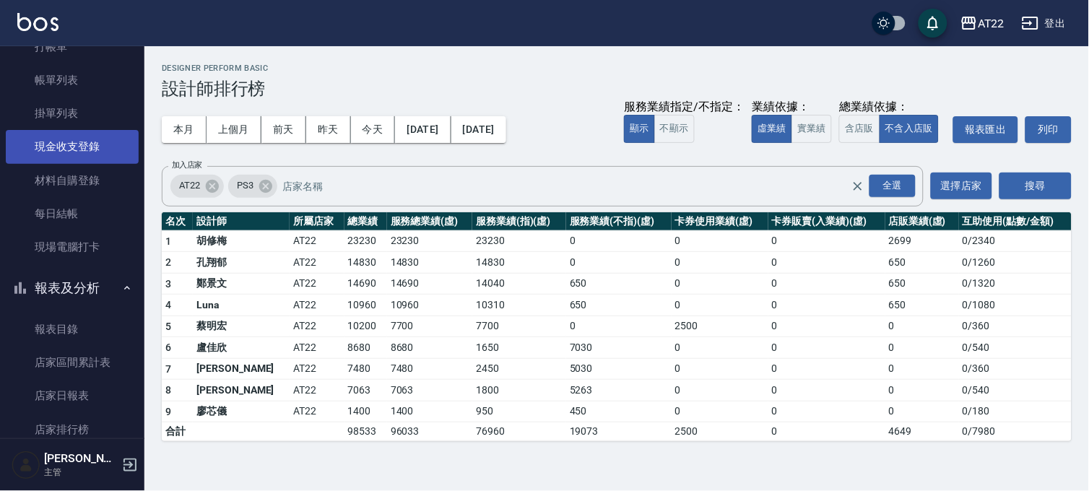
scroll to position [19, 0]
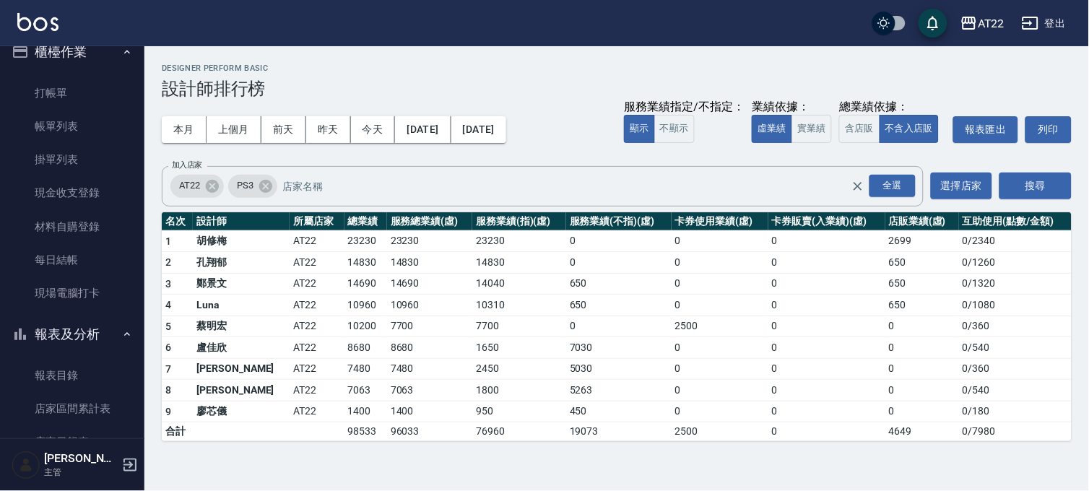
click at [38, 342] on button "報表及分析" at bounding box center [72, 335] width 133 height 38
click at [65, 51] on button "櫃檯作業" at bounding box center [72, 52] width 133 height 38
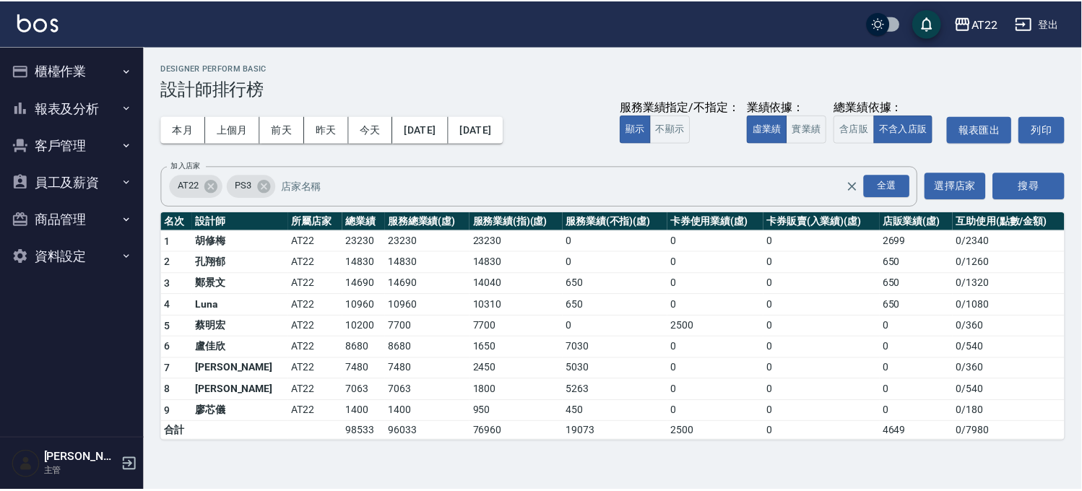
scroll to position [0, 0]
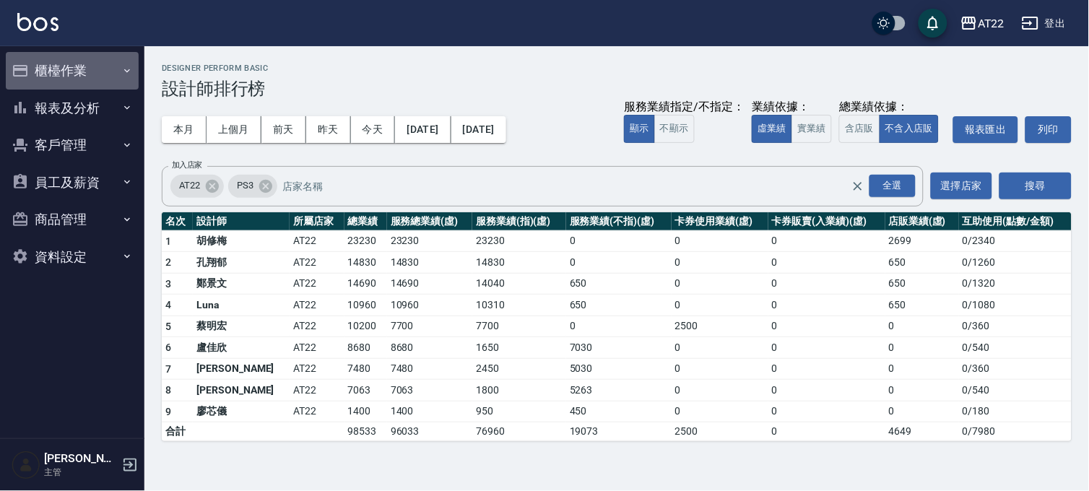
click at [45, 77] on button "櫃檯作業" at bounding box center [72, 71] width 133 height 38
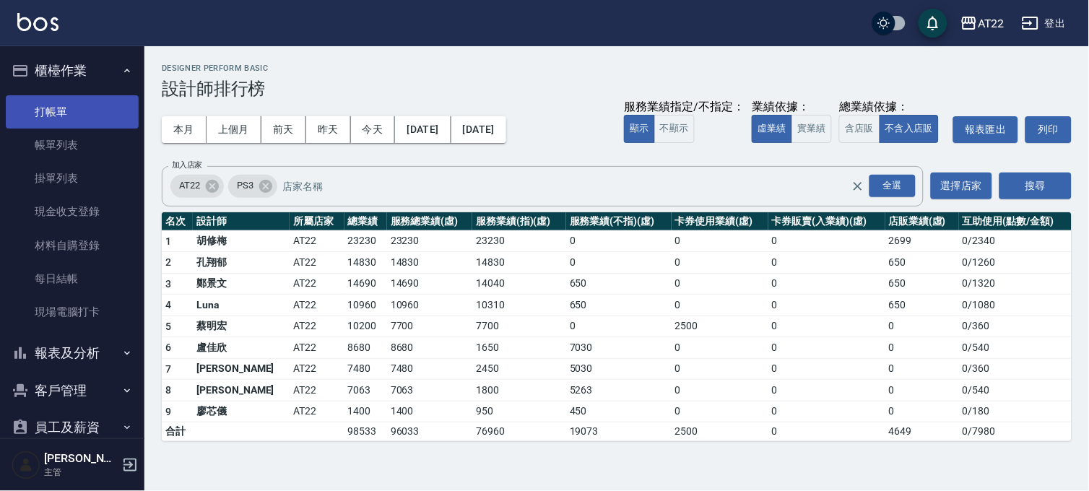
click at [68, 96] on link "打帳單" at bounding box center [72, 111] width 133 height 33
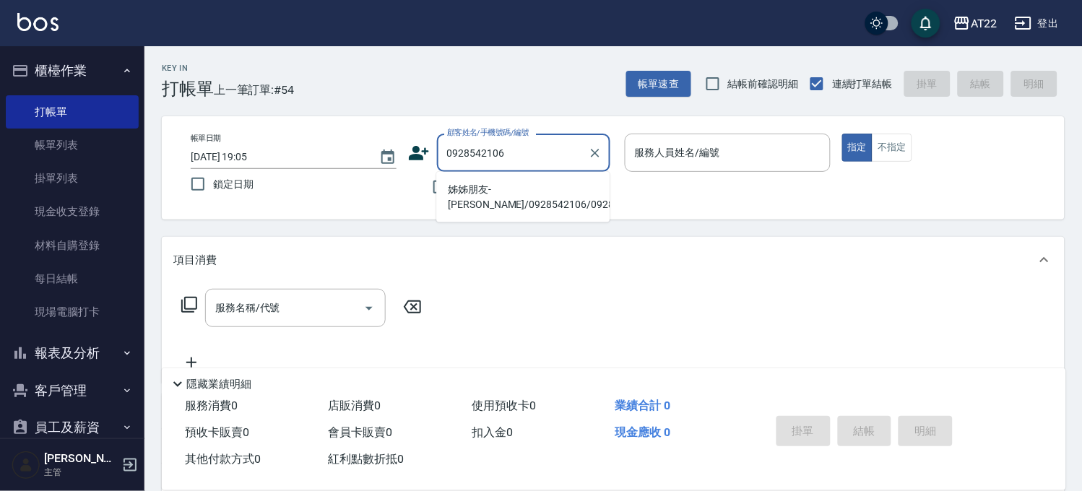
click at [472, 197] on li "姊姊朋友-[PERSON_NAME]/0928542106/0928542106" at bounding box center [522, 197] width 173 height 39
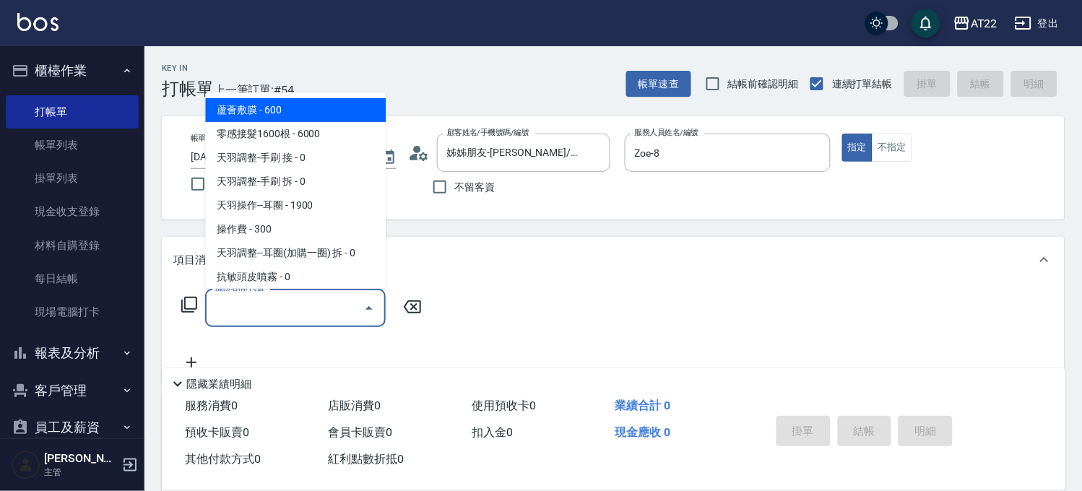
click at [316, 298] on input "服務名稱/代號" at bounding box center [285, 307] width 146 height 25
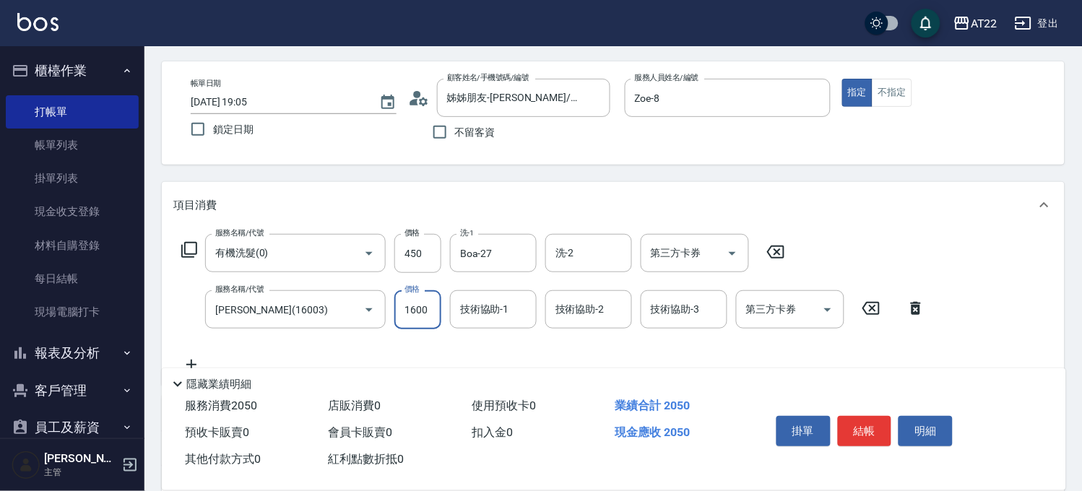
scroll to position [80, 0]
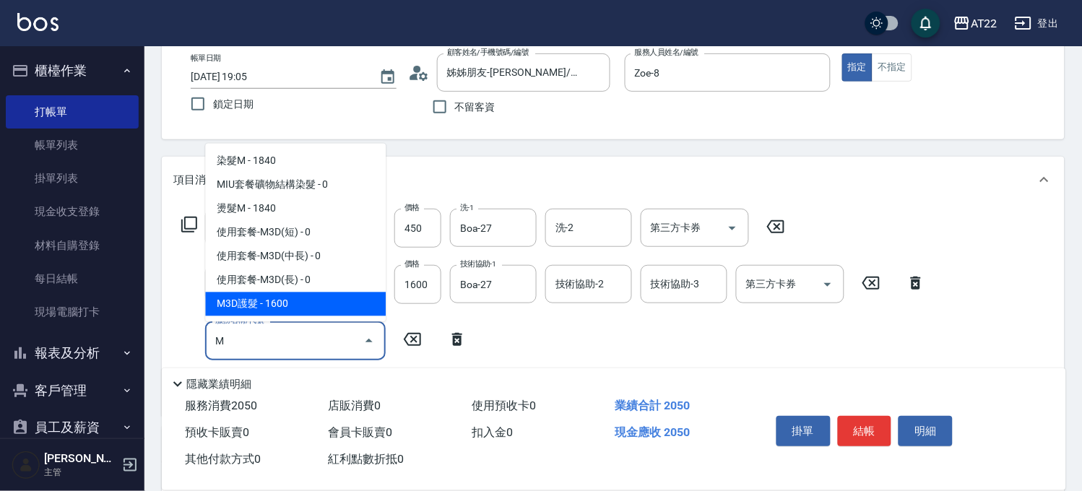
click at [295, 308] on span "M3D護髮 - 1600" at bounding box center [295, 305] width 181 height 24
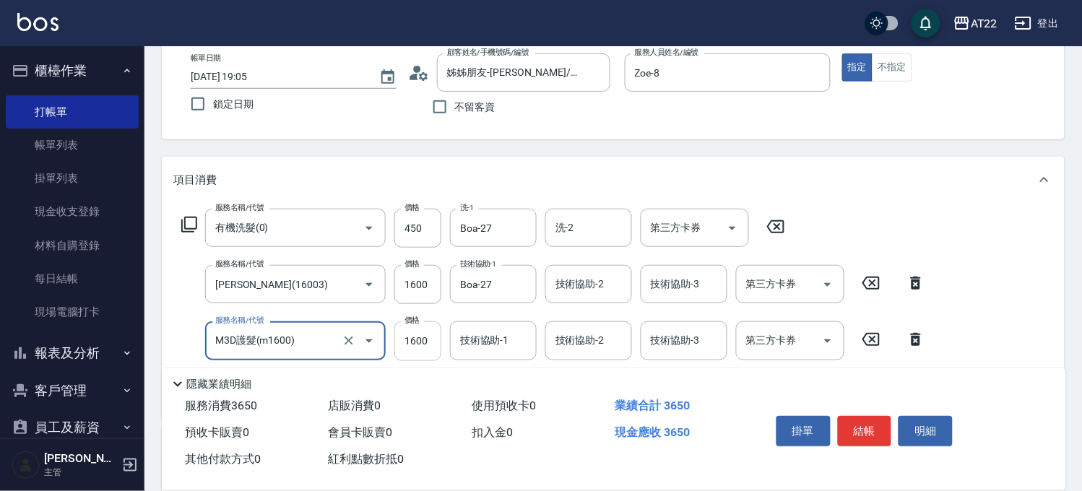
click at [408, 340] on input "1600" at bounding box center [417, 340] width 47 height 39
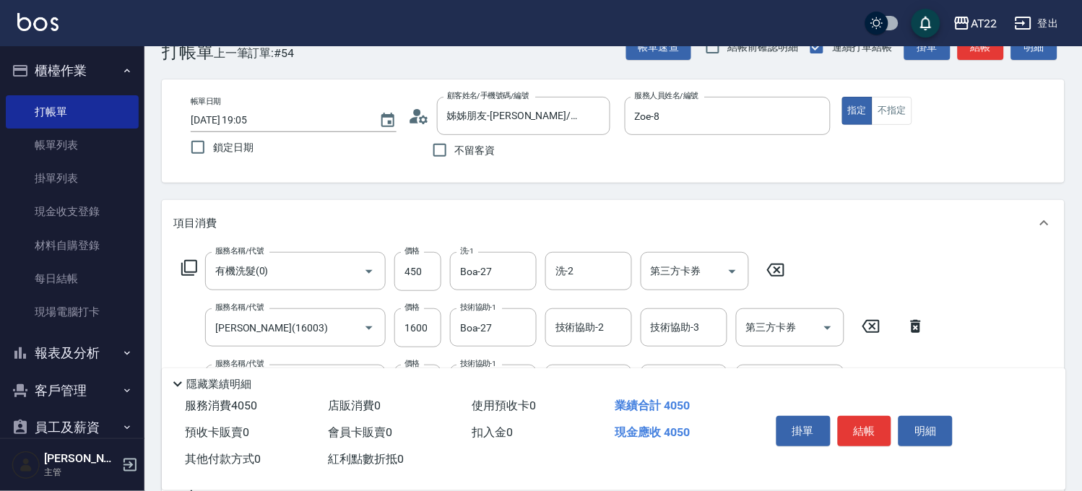
scroll to position [0, 0]
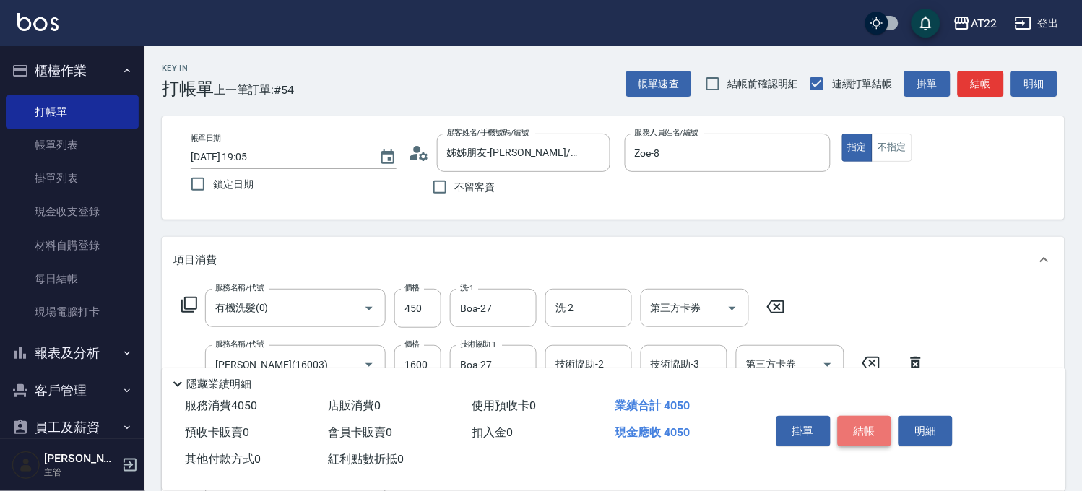
click at [869, 424] on button "結帳" at bounding box center [865, 431] width 54 height 30
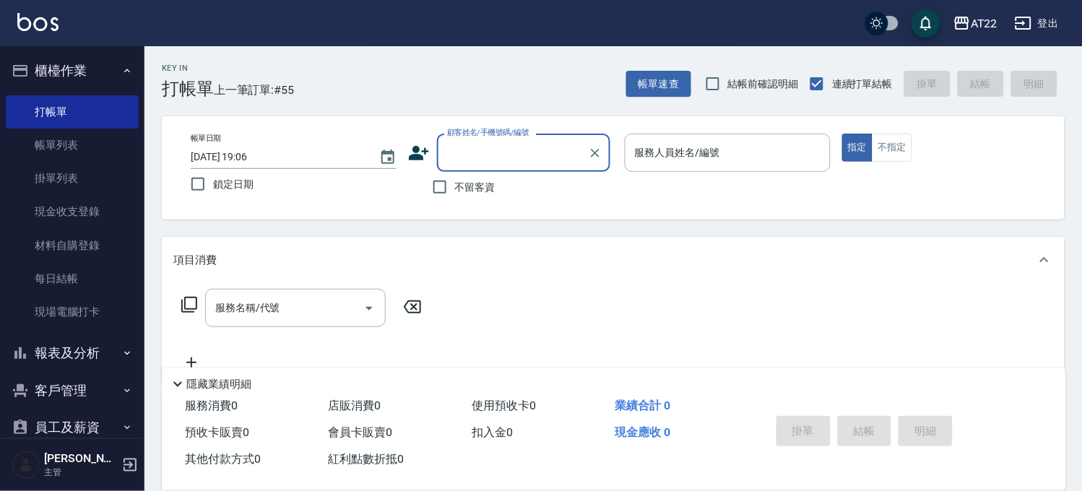
click at [78, 62] on button "櫃檯作業" at bounding box center [72, 71] width 133 height 38
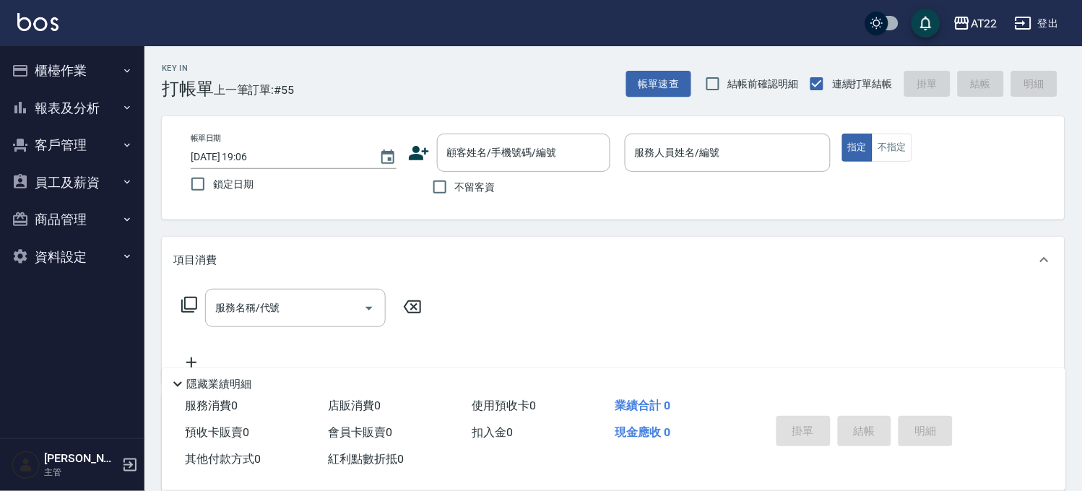
click at [76, 141] on button "客戶管理" at bounding box center [72, 145] width 133 height 38
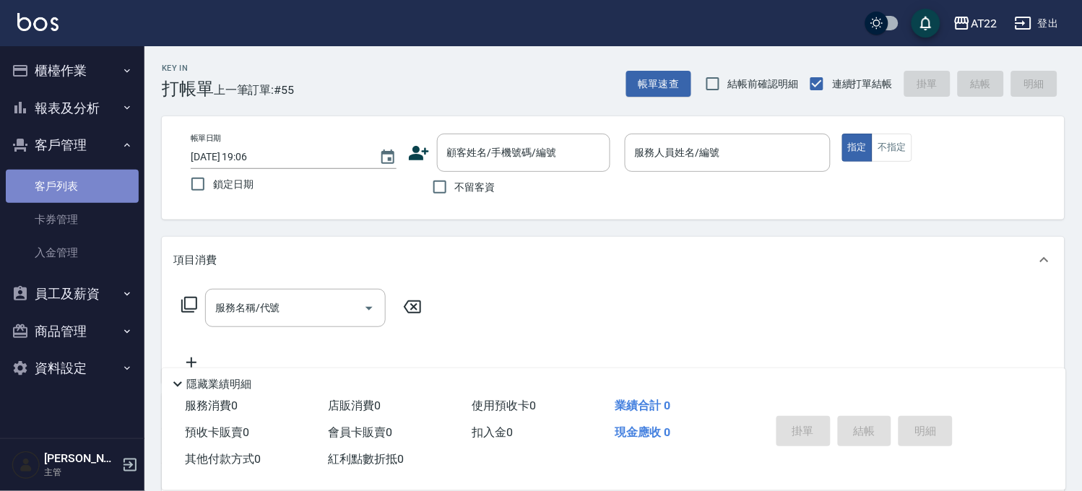
click at [66, 182] on link "客戶列表" at bounding box center [72, 186] width 133 height 33
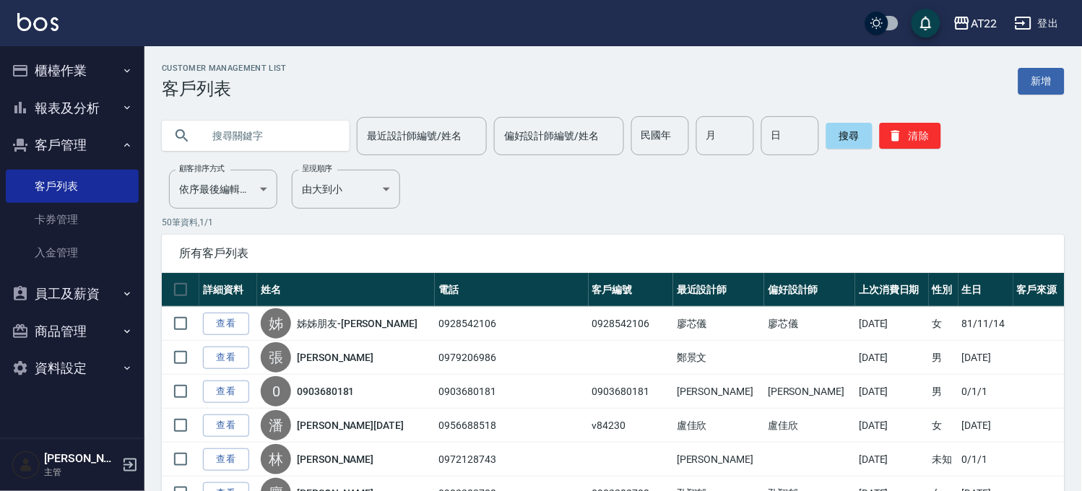
click at [106, 78] on button "櫃檯作業" at bounding box center [72, 71] width 133 height 38
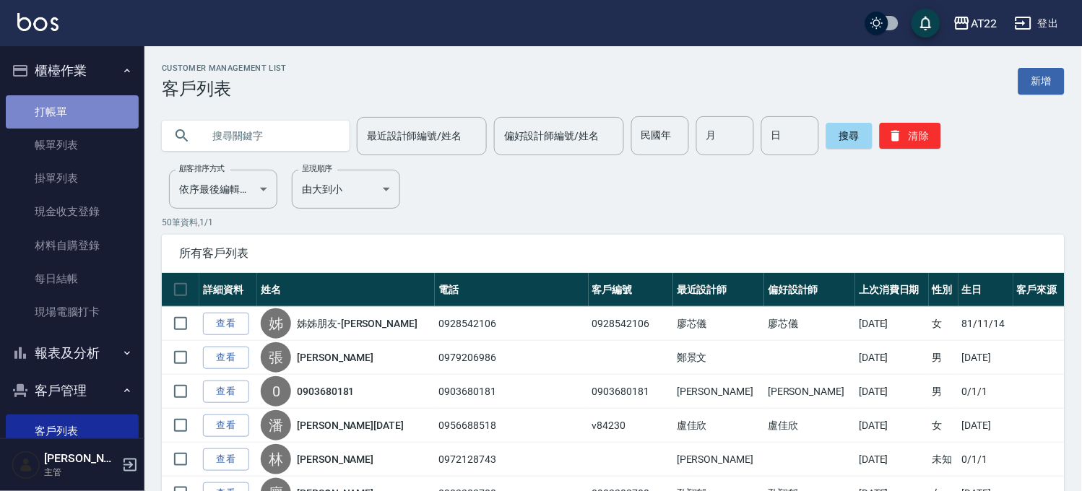
click at [95, 113] on link "打帳單" at bounding box center [72, 111] width 133 height 33
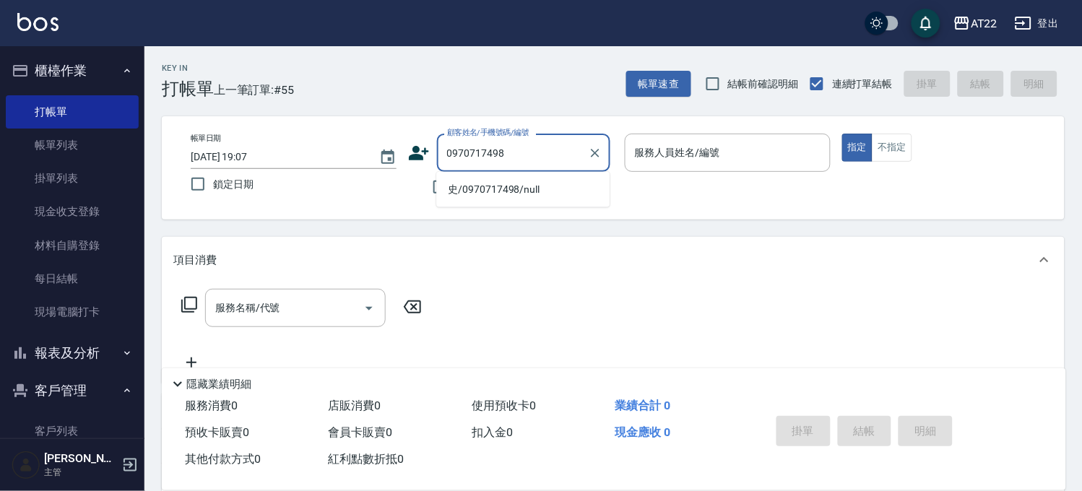
click at [480, 179] on li "史/0970717498/null" at bounding box center [522, 190] width 173 height 24
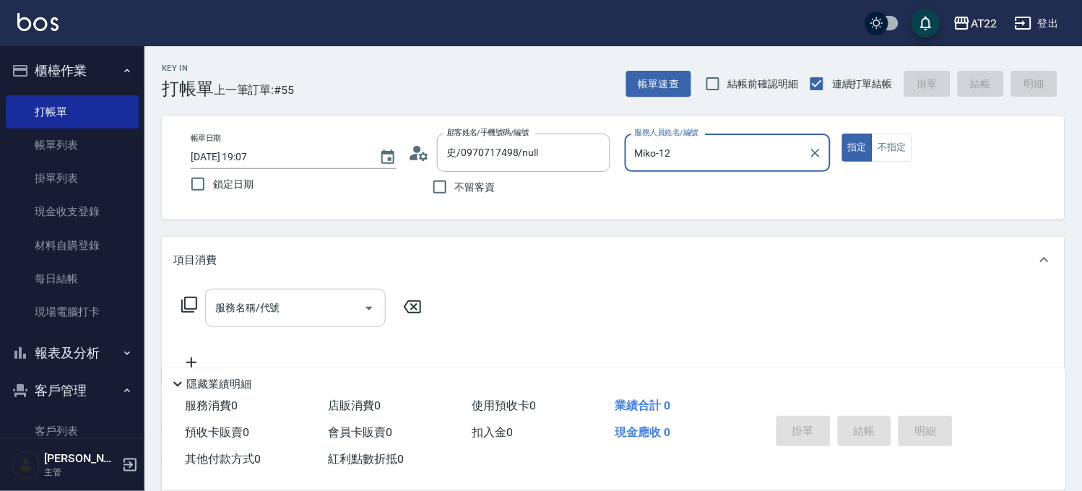
click at [336, 309] on input "服務名稱/代號" at bounding box center [285, 307] width 146 height 25
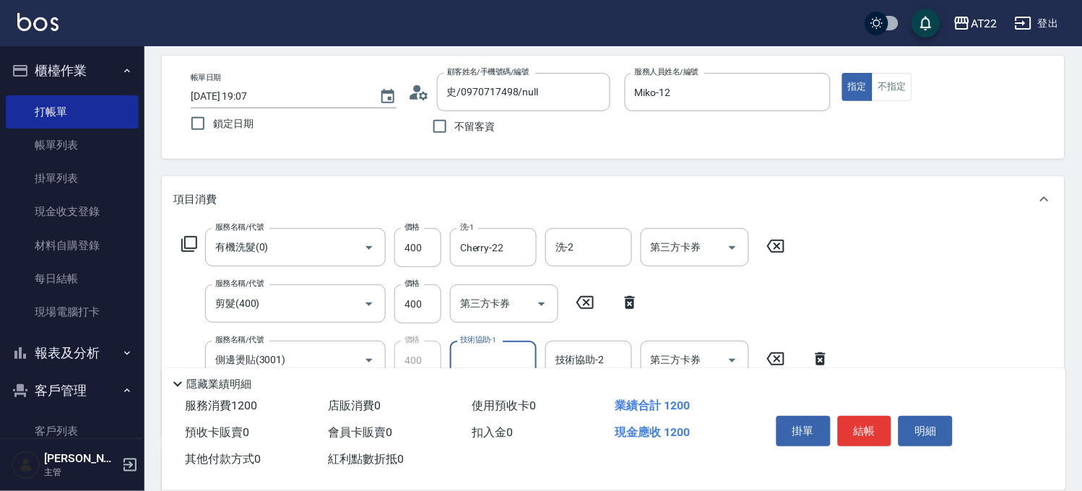
scroll to position [160, 0]
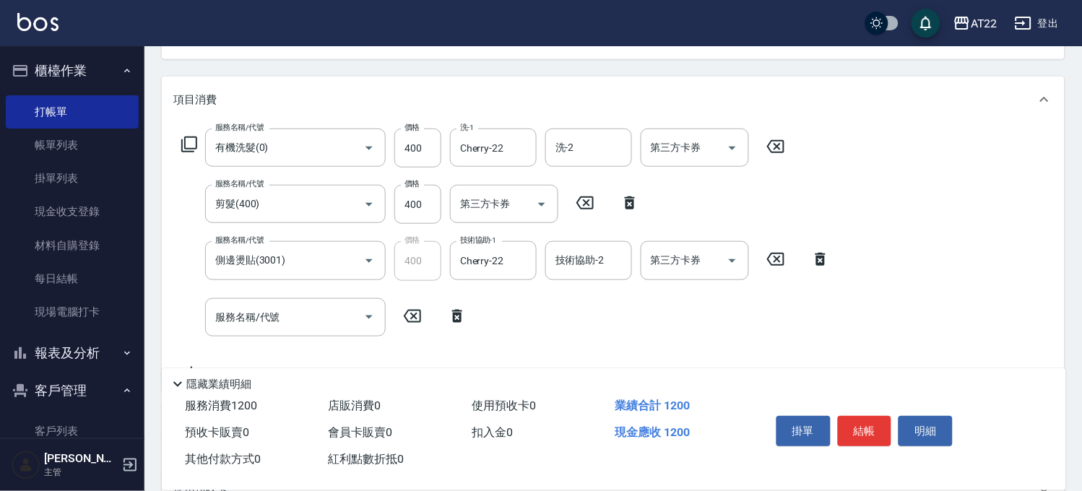
click at [849, 410] on div "掛單 結帳 明細" at bounding box center [865, 433] width 189 height 46
click at [850, 416] on button "結帳" at bounding box center [865, 431] width 54 height 30
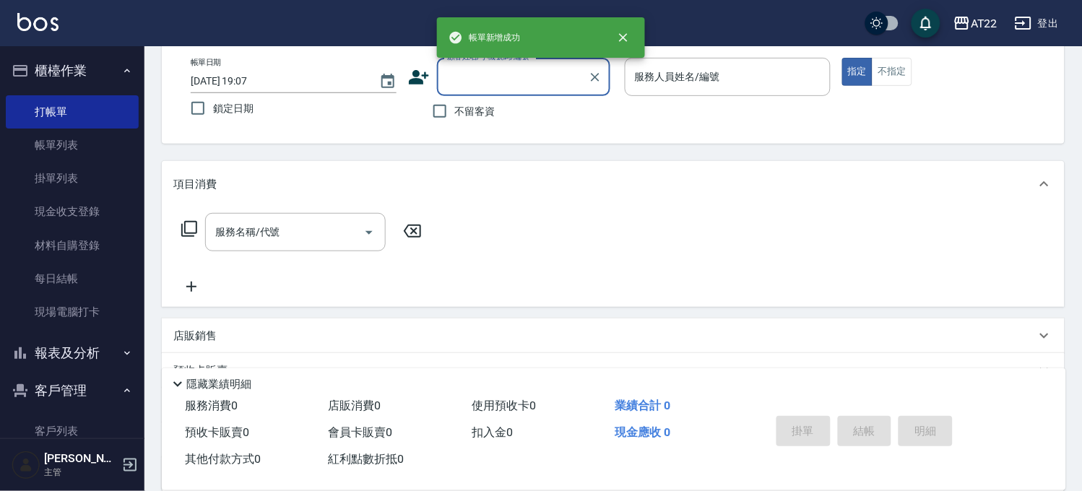
scroll to position [0, 0]
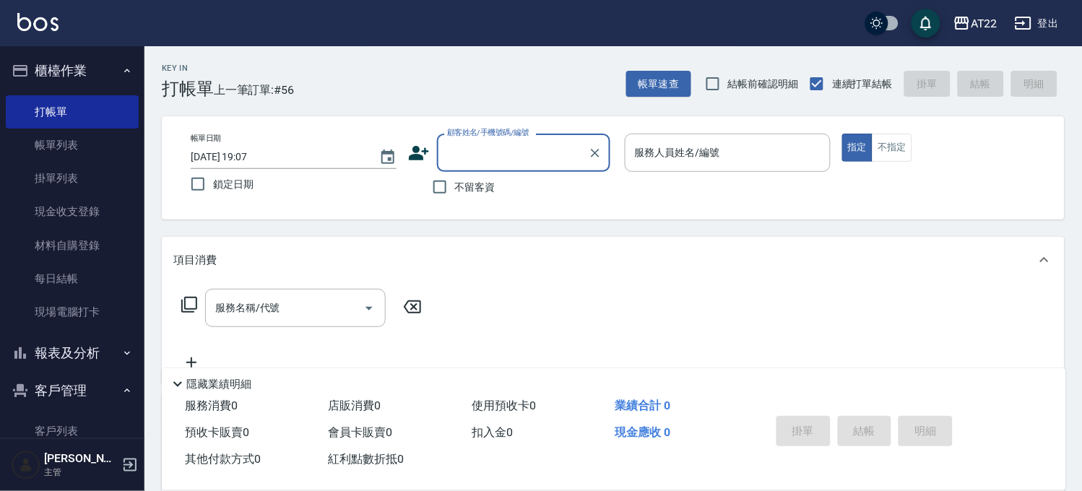
click at [662, 103] on div "Key In 打帳單 上一筆訂單:#56 帳單速查 結帳前確認明細 連續打單結帳 掛單 結帳 明細 帳單日期 [DATE] 19:07 鎖定日期 顧客姓名/手…" at bounding box center [613, 375] width 938 height 659
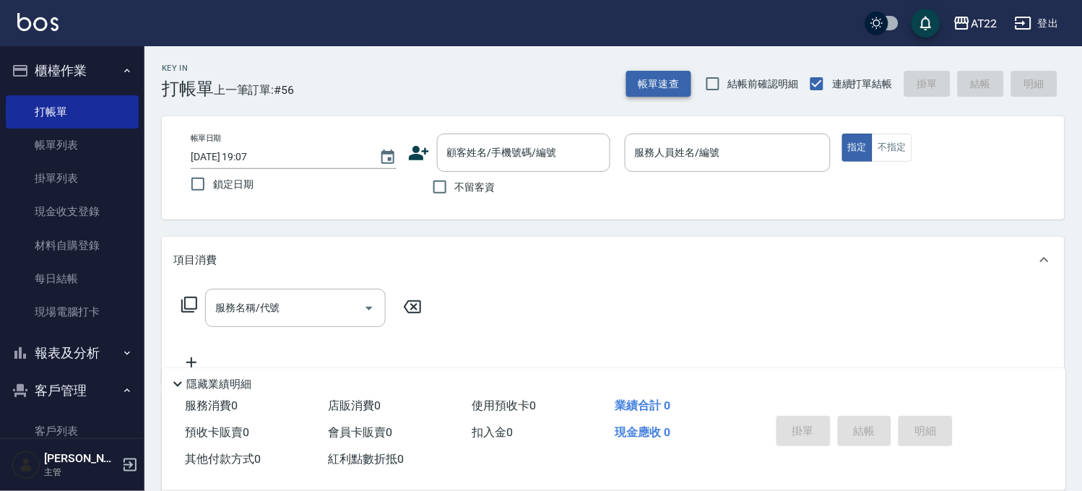
click at [669, 92] on button "帳單速查" at bounding box center [658, 84] width 65 height 27
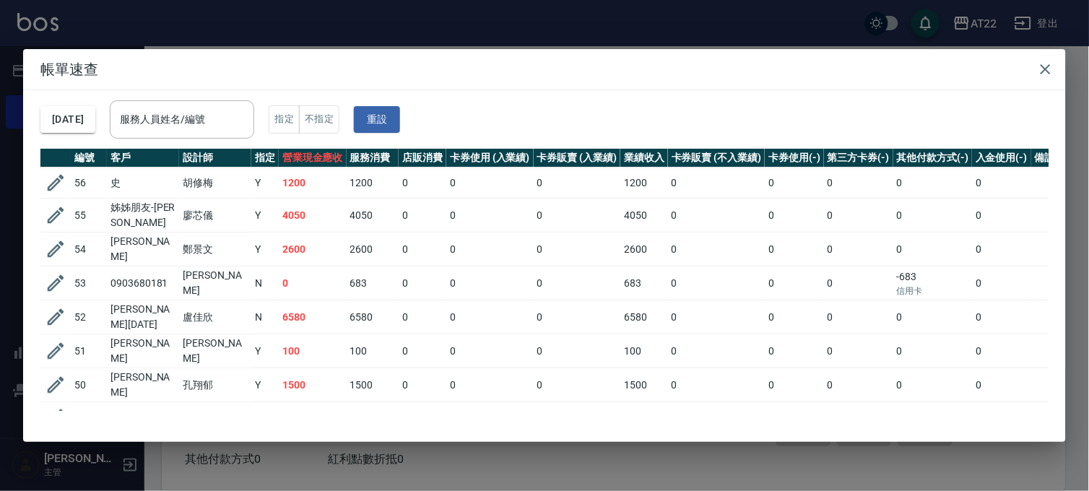
click at [388, 17] on div "帳單速查 [DATE] 服務人員姓名/編號 服務人員姓名/編號 指定 不指定 重設 編號 客戶 設計師 指定 營業現金應收 服務消費 店販消費 卡券使用 (入…" at bounding box center [544, 245] width 1089 height 491
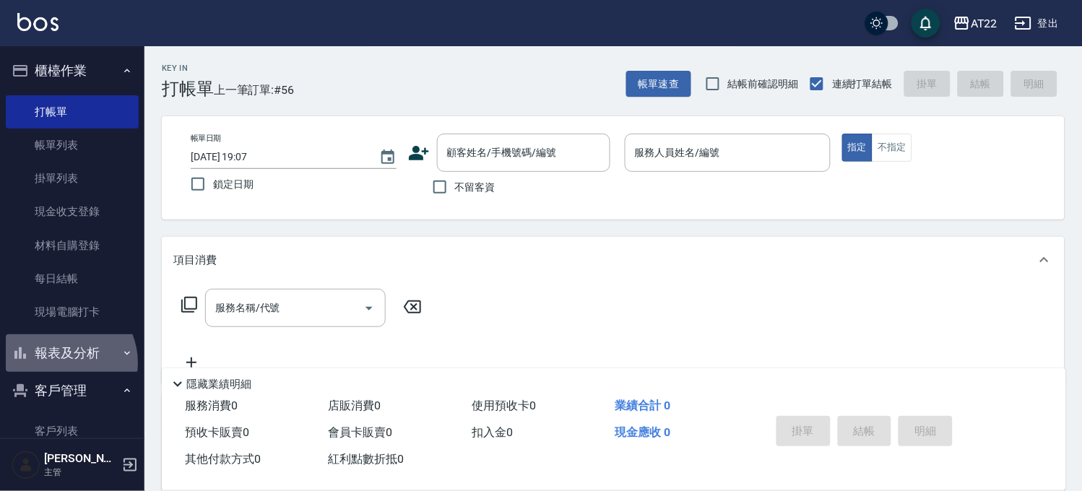
click at [59, 363] on button "報表及分析" at bounding box center [72, 353] width 133 height 38
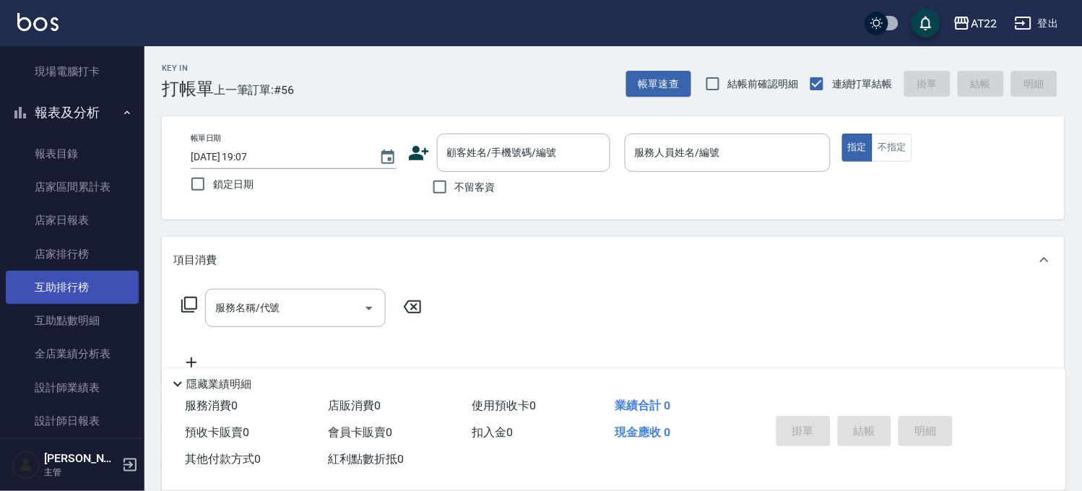
scroll to position [401, 0]
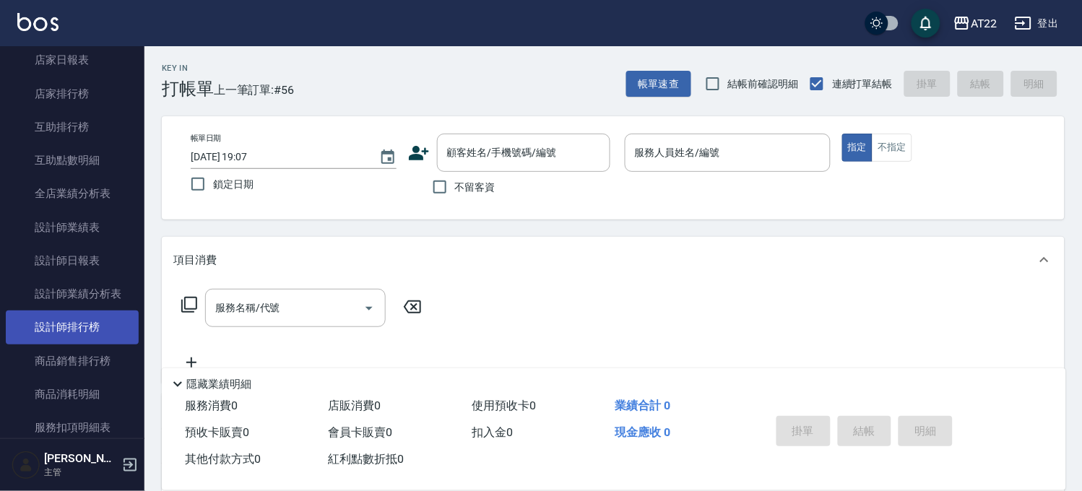
click at [77, 325] on link "設計師排行榜" at bounding box center [72, 327] width 133 height 33
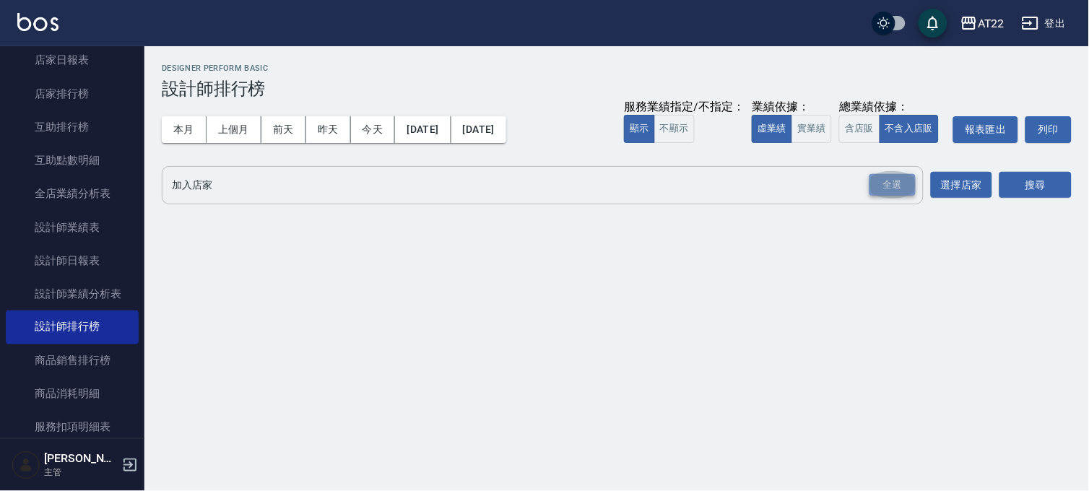
click at [894, 182] on div "全選" at bounding box center [893, 185] width 46 height 22
click at [1043, 181] on button "搜尋" at bounding box center [1036, 186] width 72 height 27
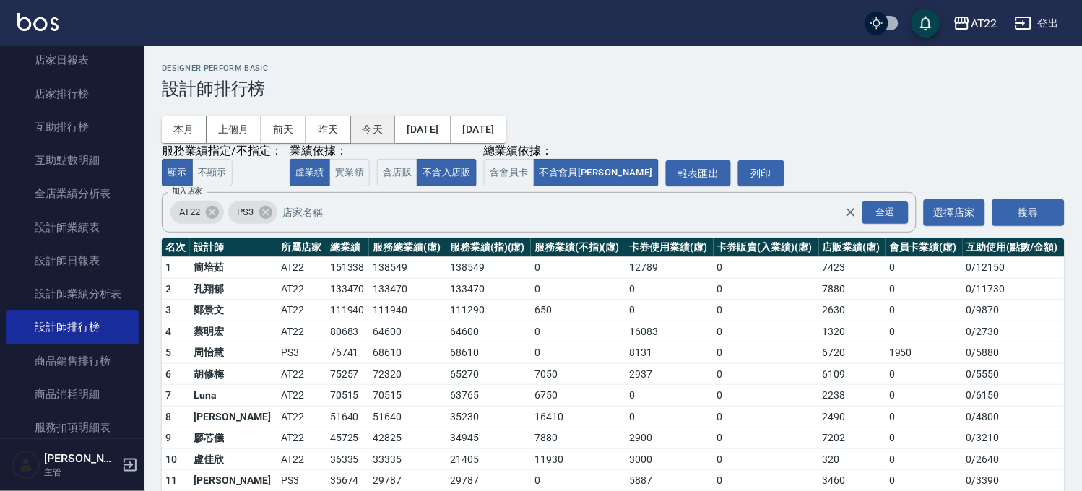
click at [376, 136] on button "今天" at bounding box center [373, 129] width 45 height 27
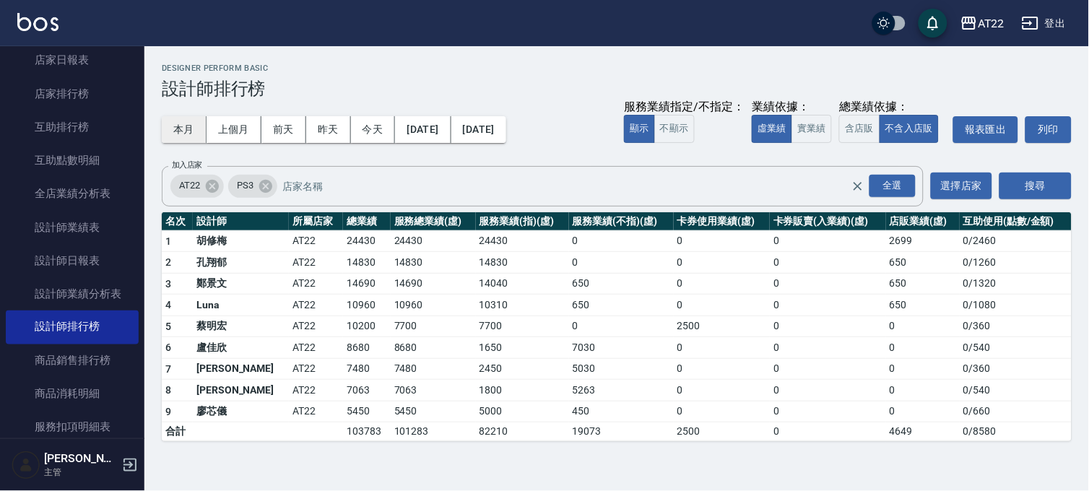
click at [181, 124] on button "本月" at bounding box center [184, 129] width 45 height 27
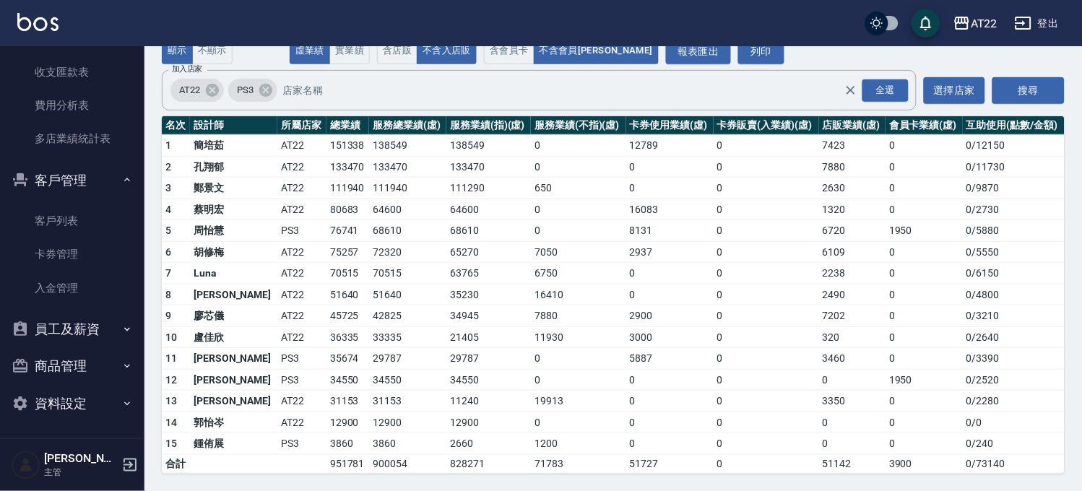
scroll to position [991, 0]
click at [75, 226] on link "客戶列表" at bounding box center [72, 220] width 133 height 33
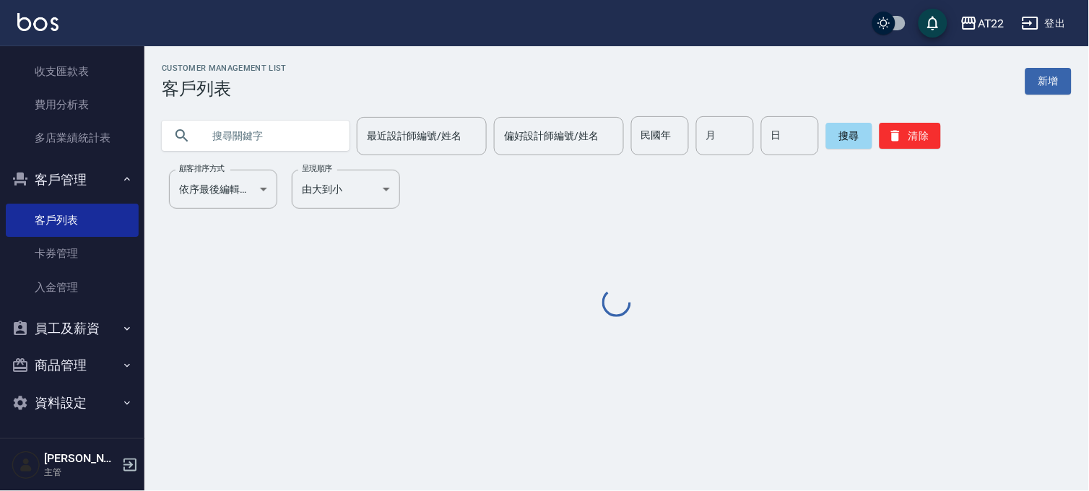
click at [242, 152] on input "text" at bounding box center [270, 135] width 136 height 39
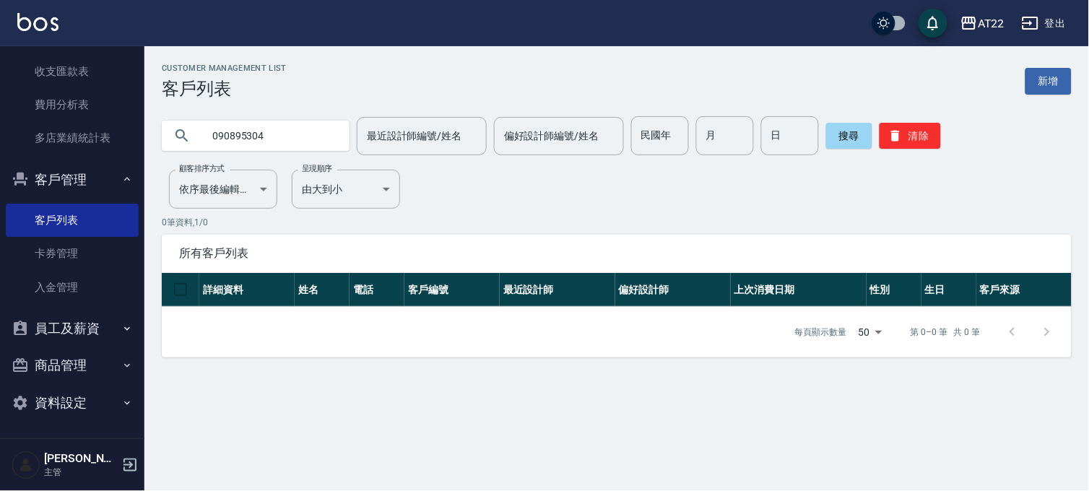
click at [284, 136] on input "090895304" at bounding box center [270, 135] width 136 height 39
click at [241, 139] on input "090895304" at bounding box center [270, 135] width 136 height 39
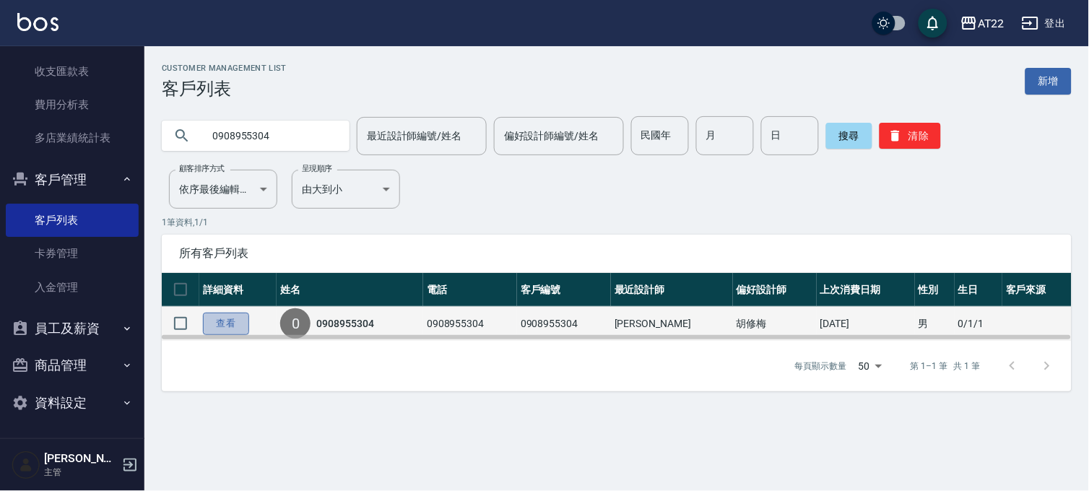
click at [215, 319] on link "查看" at bounding box center [226, 324] width 46 height 22
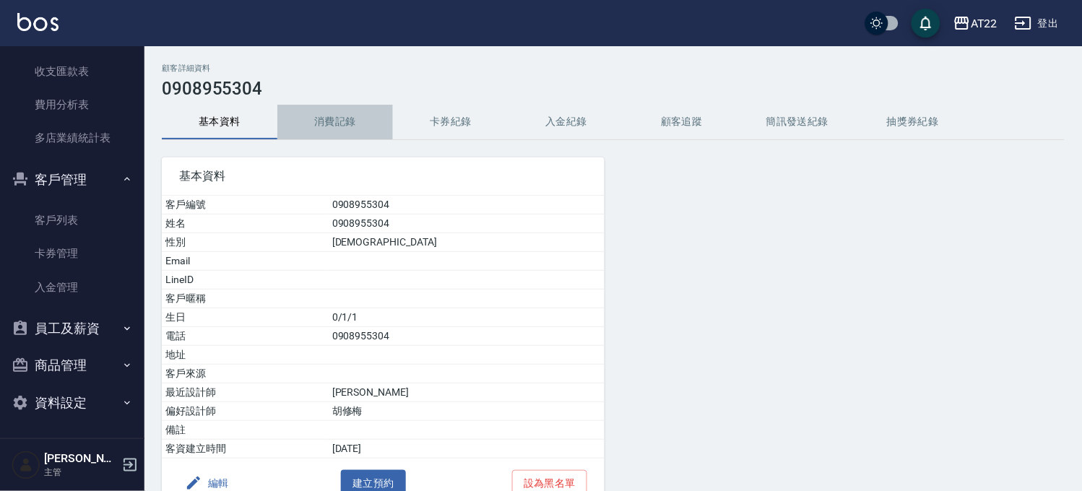
click at [362, 129] on button "消費記錄" at bounding box center [335, 122] width 116 height 35
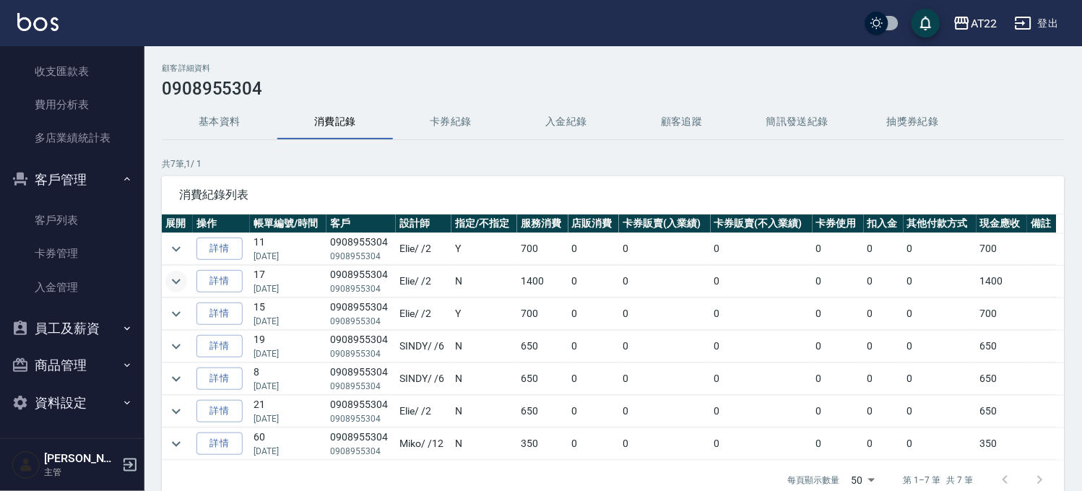
click at [173, 283] on icon "expand row" at bounding box center [176, 281] width 17 height 17
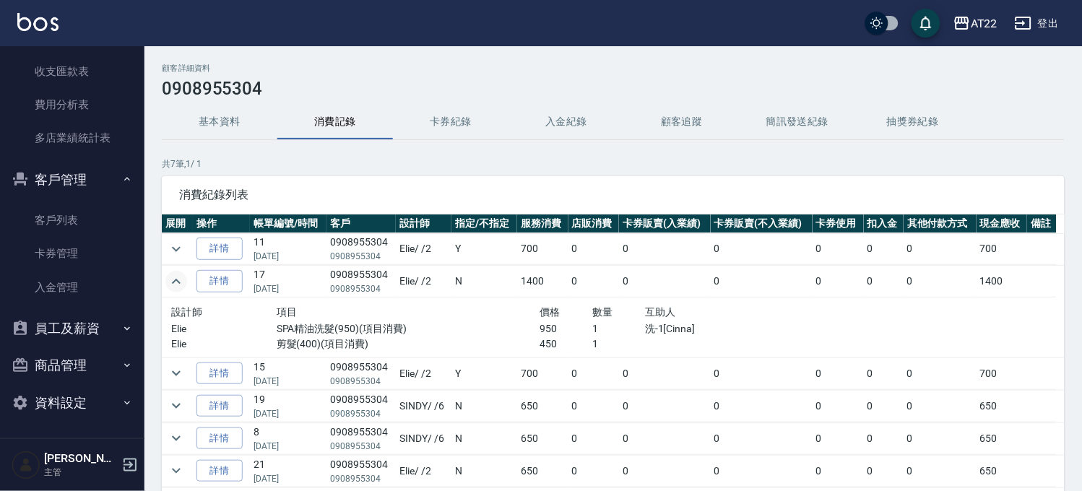
click at [173, 283] on icon "expand row" at bounding box center [176, 281] width 9 height 5
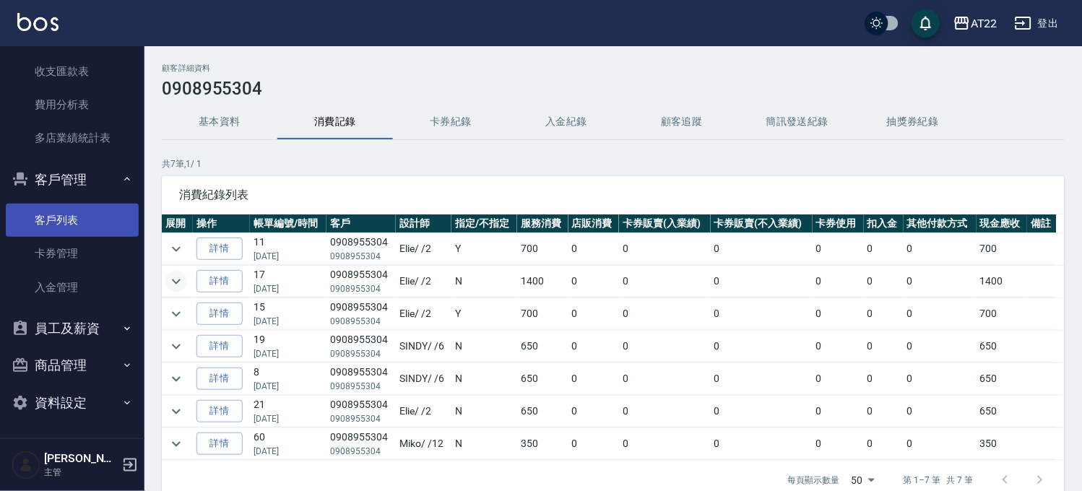
click at [90, 228] on link "客戶列表" at bounding box center [72, 220] width 133 height 33
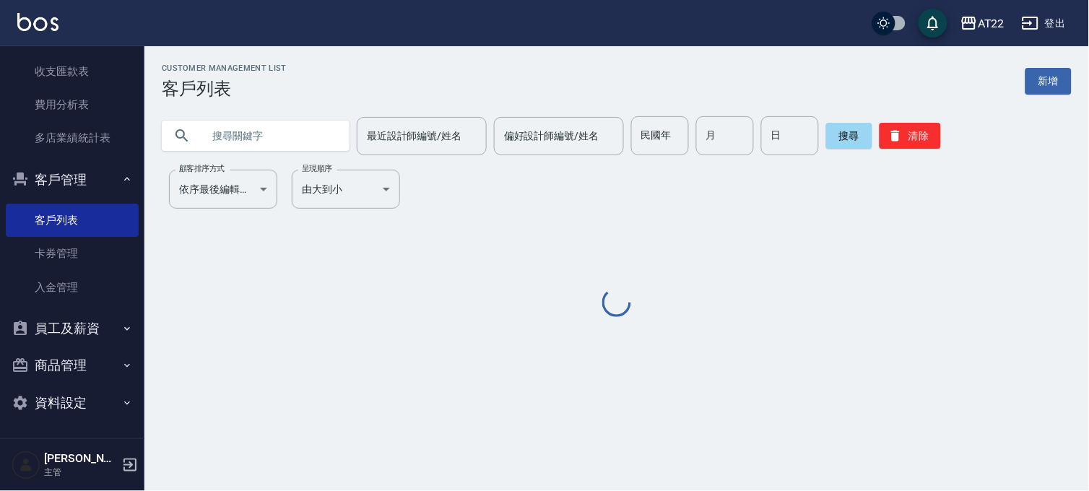
click at [233, 134] on input "text" at bounding box center [270, 135] width 136 height 39
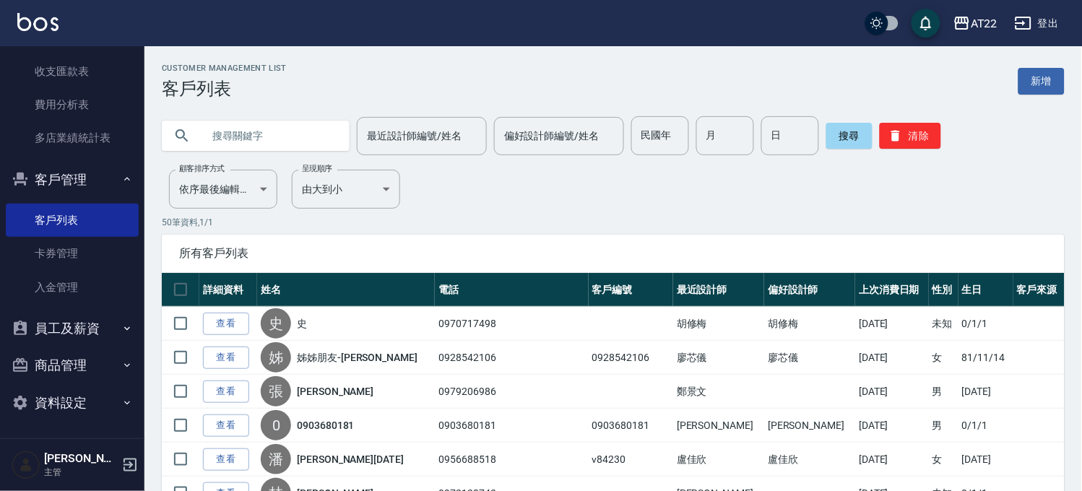
paste input "0938710202"
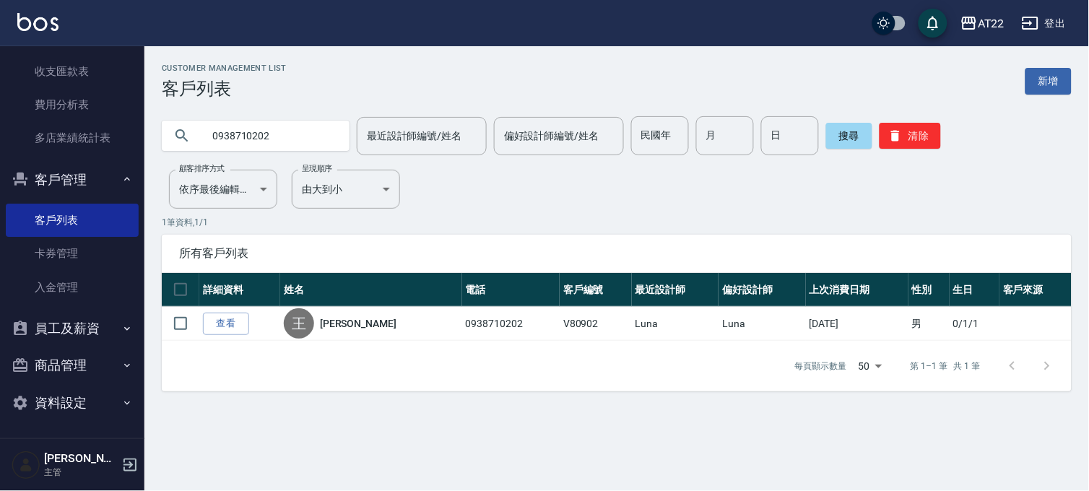
click at [230, 319] on link "查看" at bounding box center [226, 324] width 46 height 22
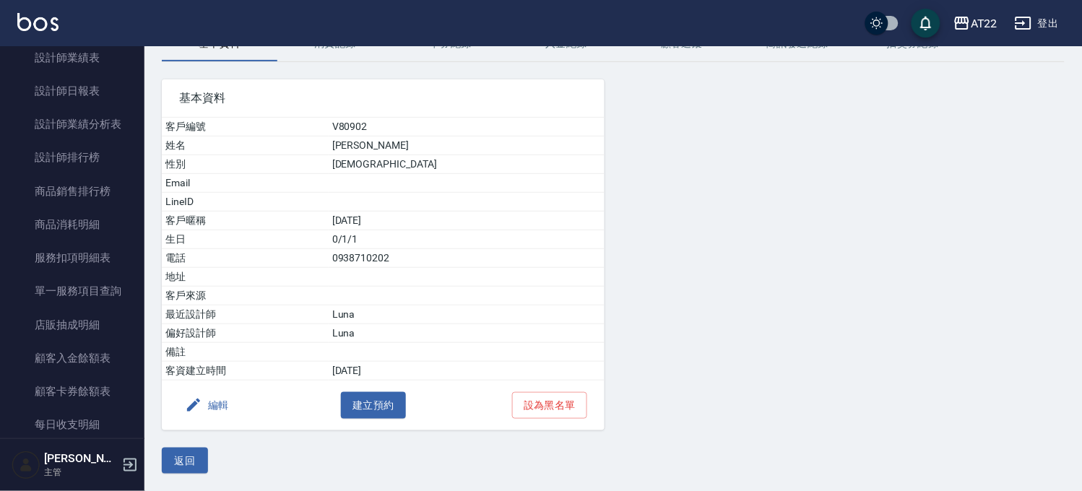
scroll to position [509, 0]
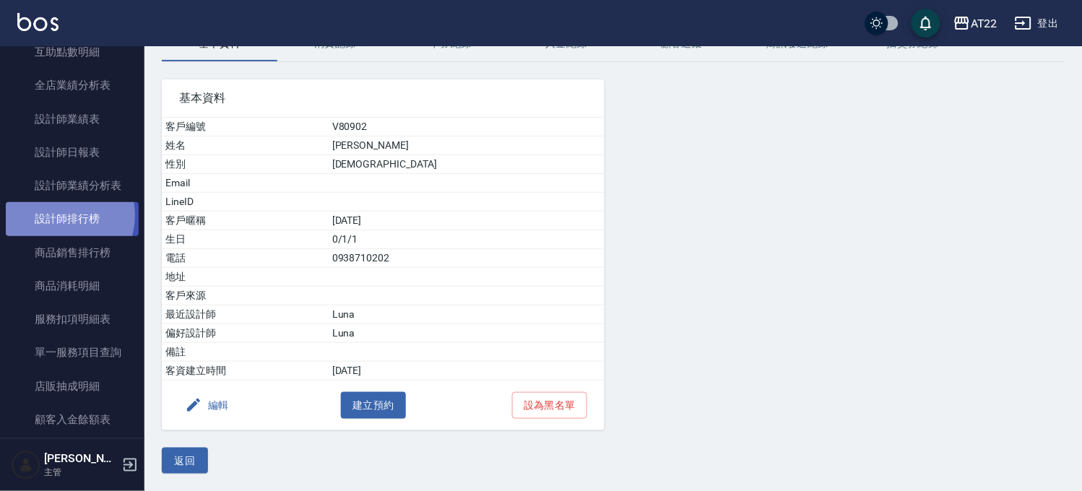
click at [55, 215] on link "設計師排行榜" at bounding box center [72, 218] width 133 height 33
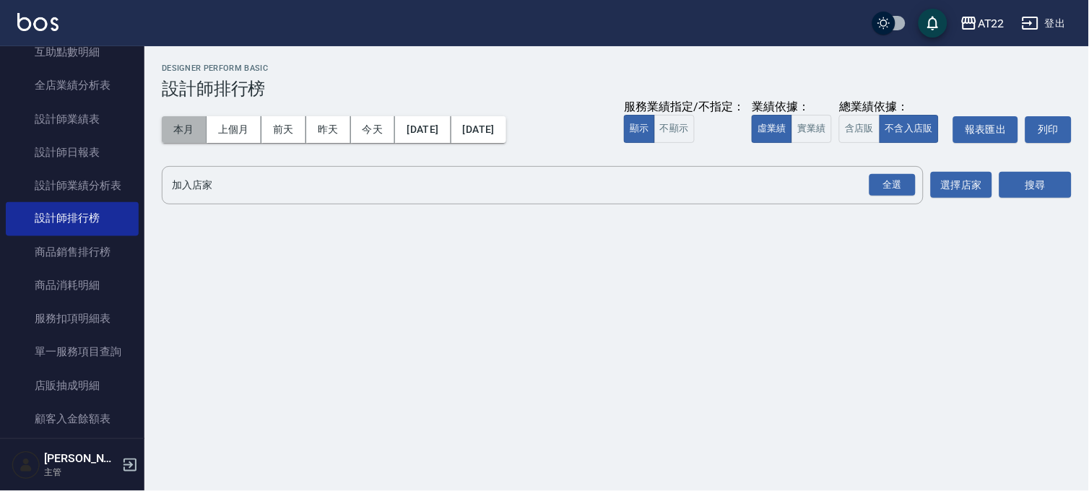
click at [189, 131] on button "本月" at bounding box center [184, 129] width 45 height 27
click at [898, 183] on div "全選" at bounding box center [893, 185] width 46 height 22
click at [1058, 191] on button "搜尋" at bounding box center [1036, 186] width 72 height 27
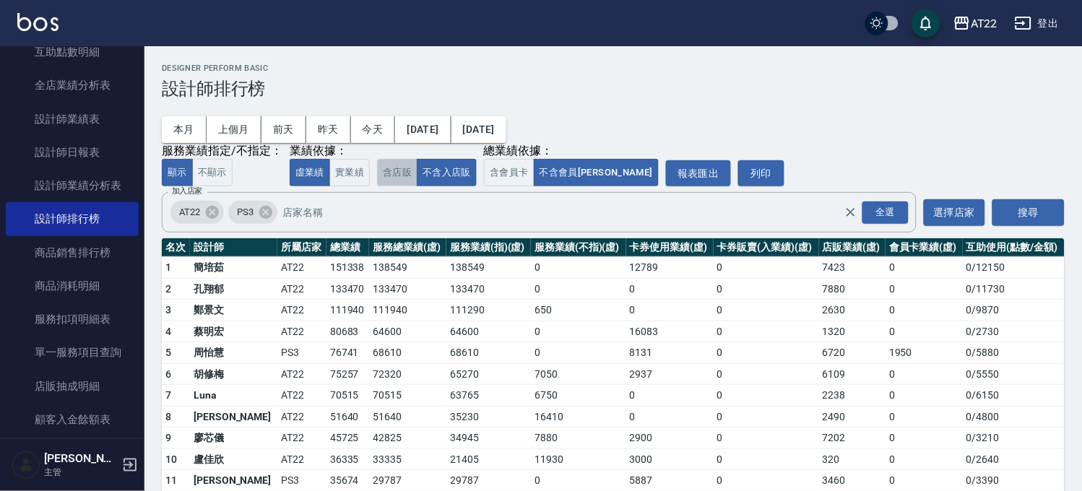
click at [386, 170] on button "含店販" at bounding box center [397, 173] width 40 height 28
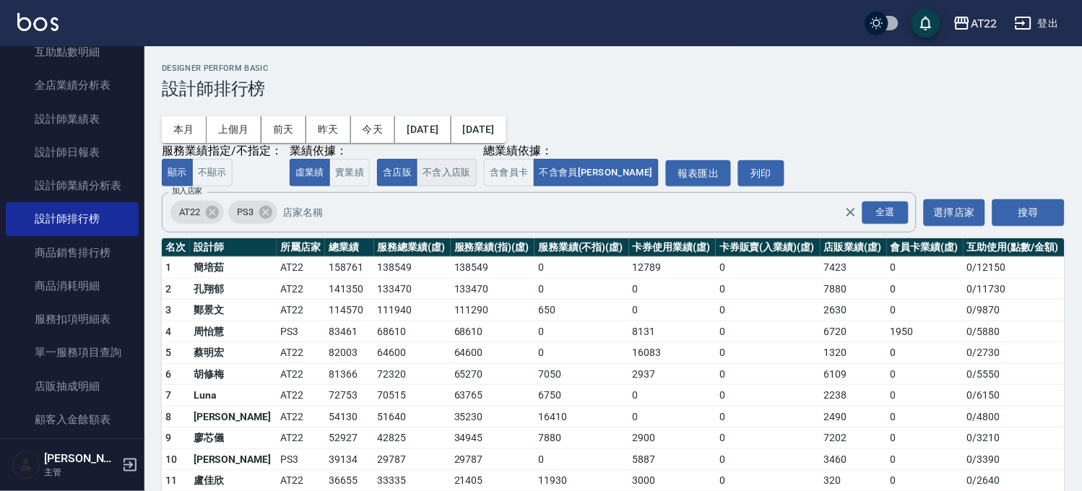
click at [437, 178] on button "不含入店販" at bounding box center [447, 173] width 60 height 28
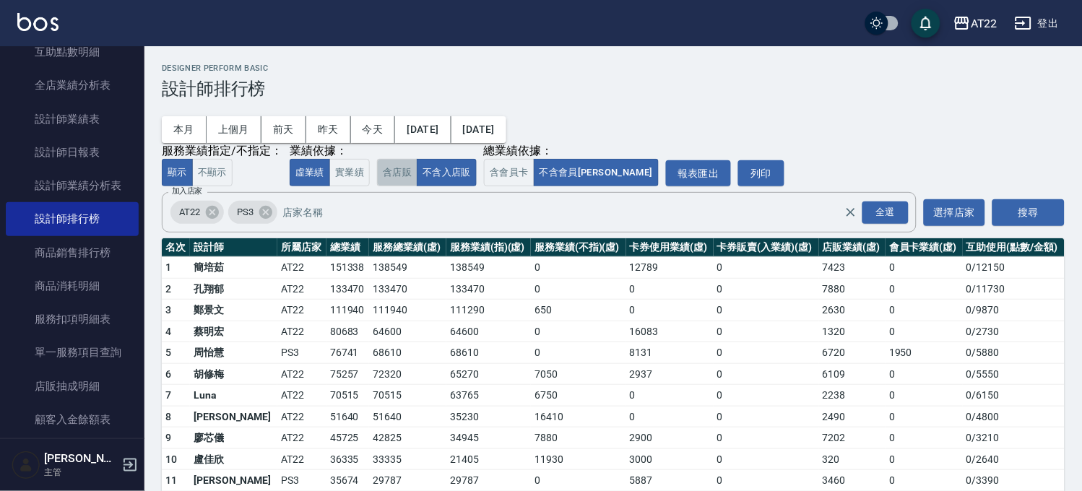
click at [403, 184] on button "含店販" at bounding box center [397, 173] width 40 height 28
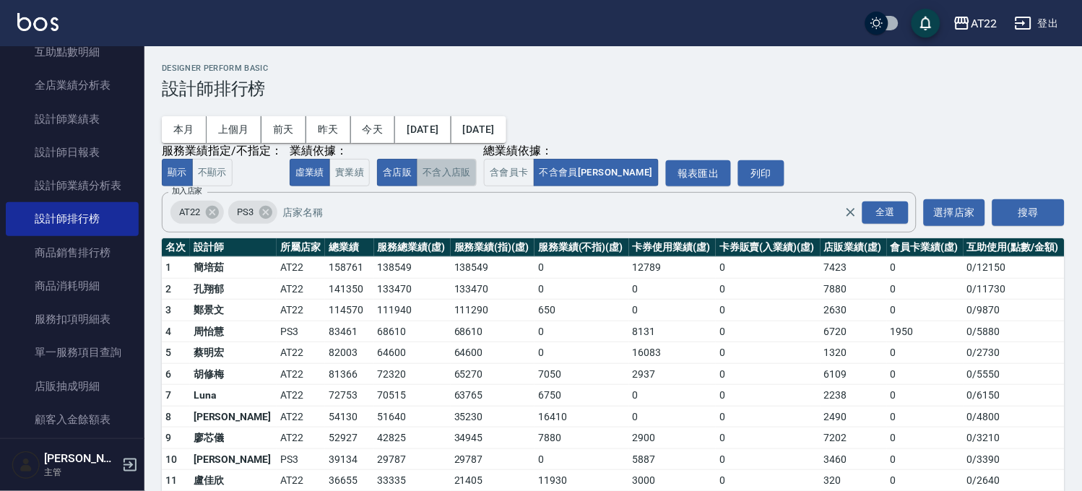
click at [436, 173] on button "不含入店販" at bounding box center [447, 173] width 60 height 28
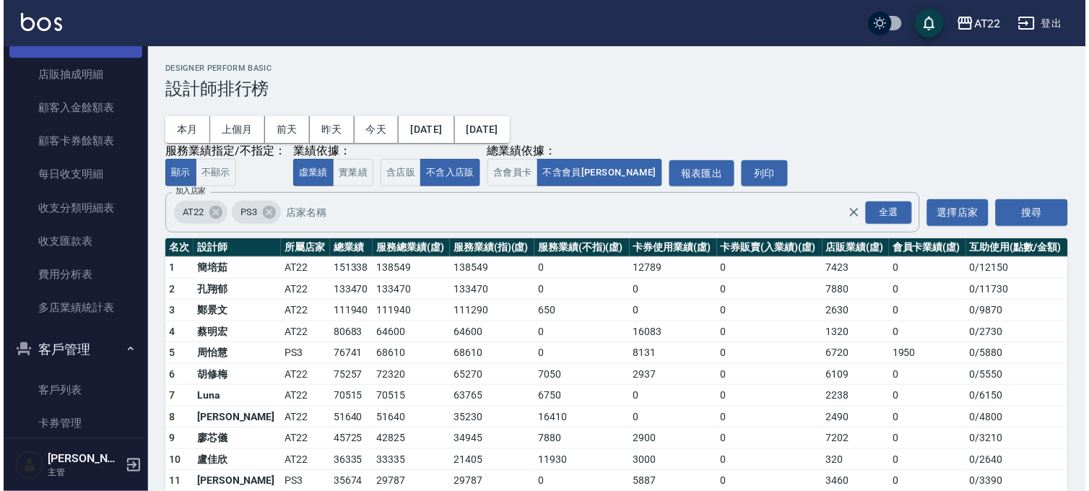
scroll to position [911, 0]
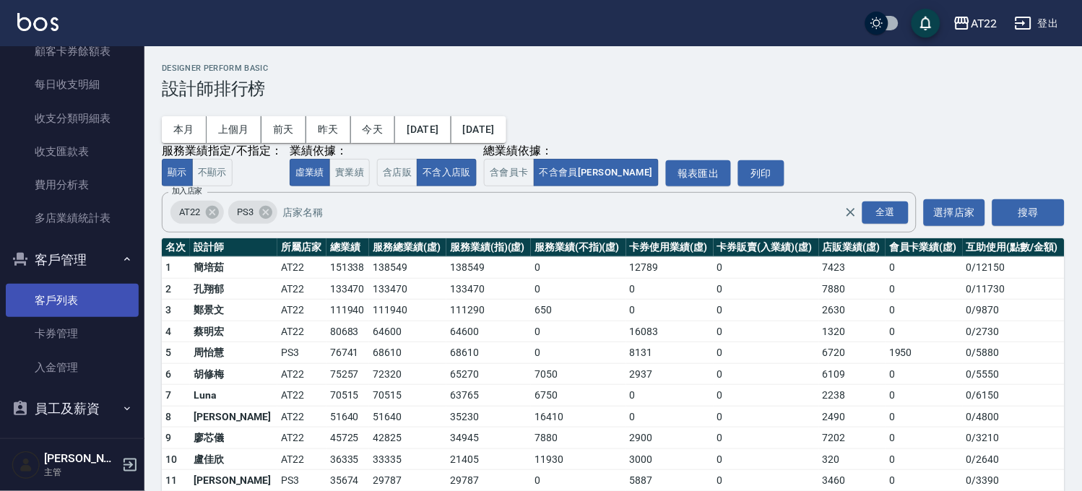
click at [84, 305] on link "客戶列表" at bounding box center [72, 300] width 133 height 33
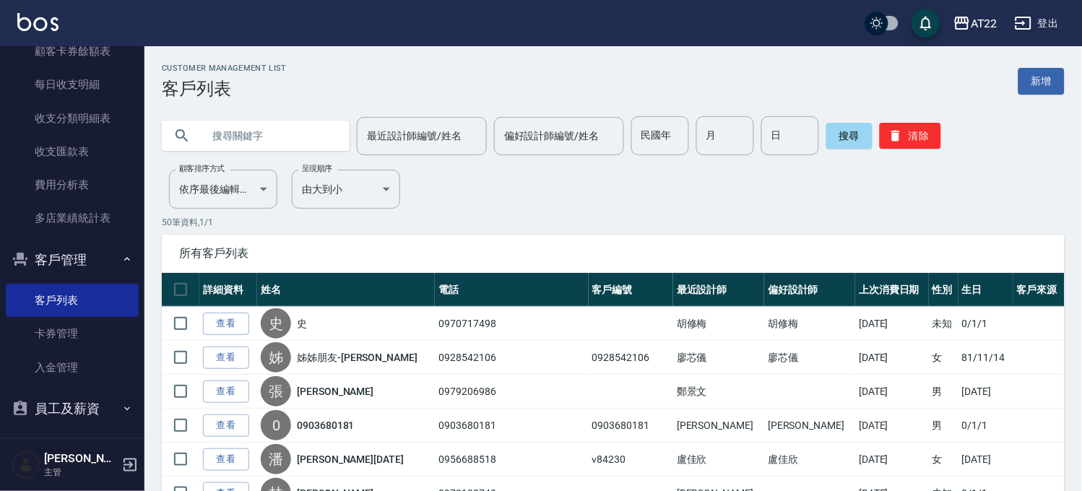
click at [231, 124] on input "text" at bounding box center [270, 135] width 136 height 39
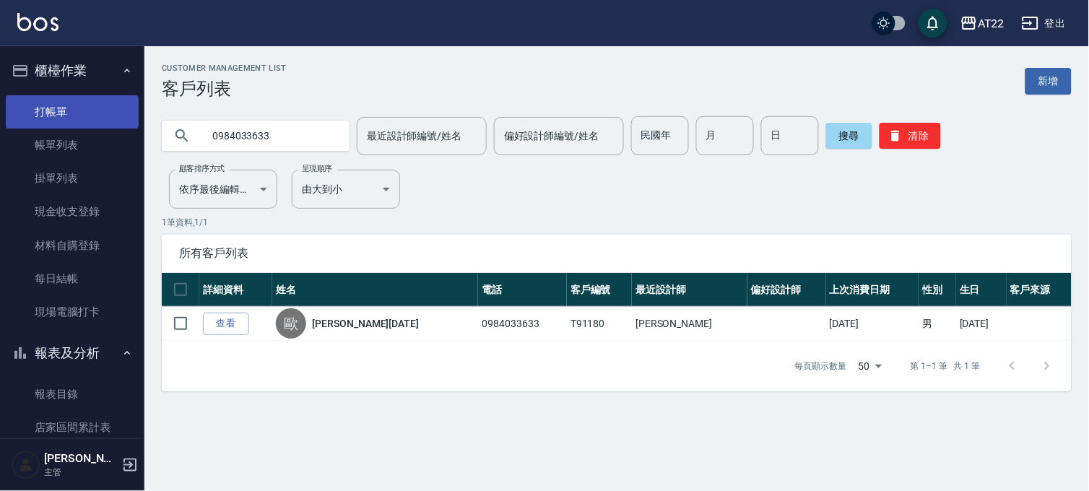
click at [69, 97] on link "打帳單" at bounding box center [72, 111] width 133 height 33
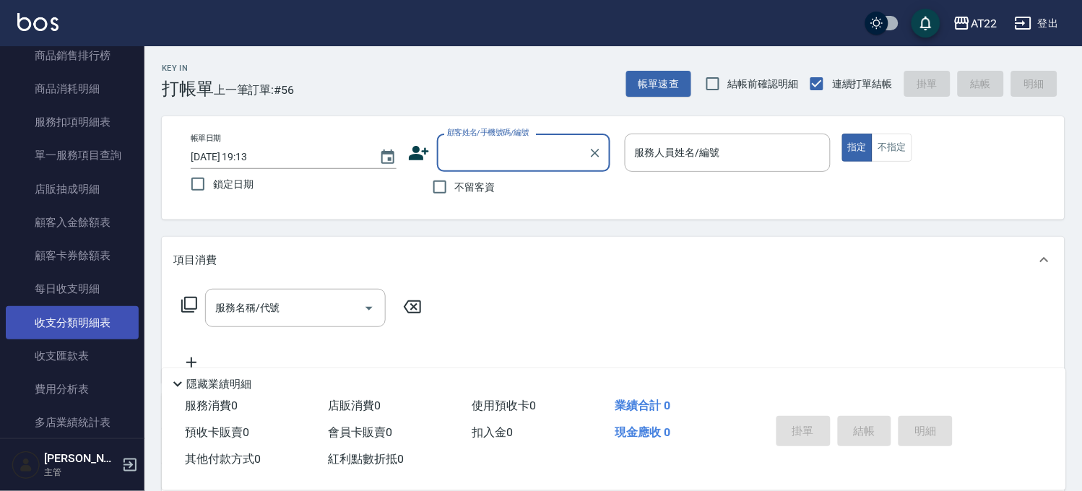
scroll to position [670, 0]
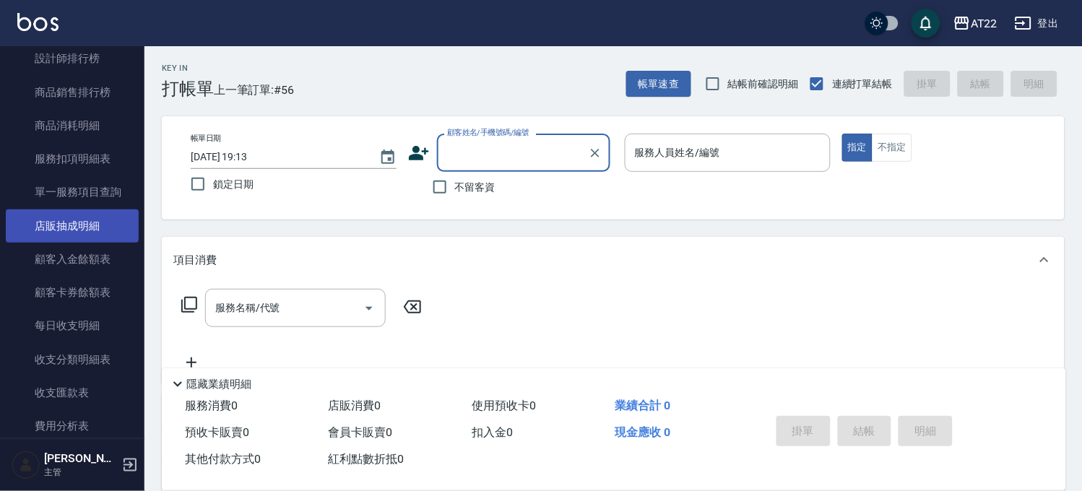
click at [118, 225] on link "店販抽成明細" at bounding box center [72, 226] width 133 height 33
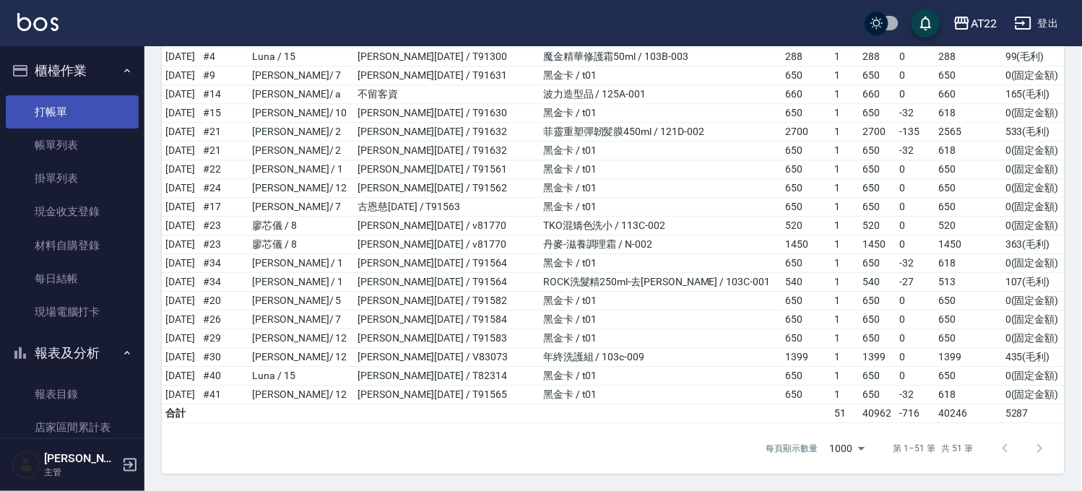
click at [94, 106] on link "打帳單" at bounding box center [72, 111] width 133 height 33
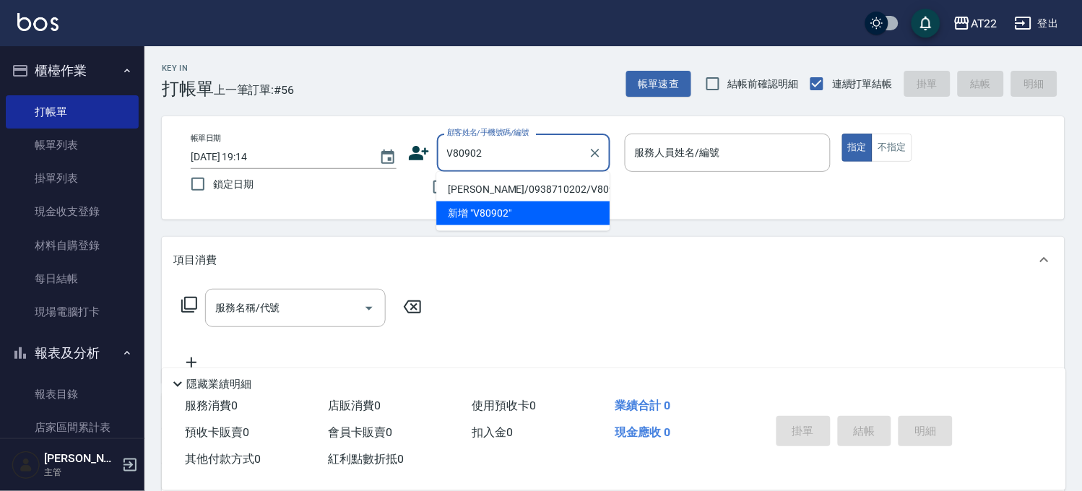
click at [460, 193] on li "[PERSON_NAME]/0938710202/V80902" at bounding box center [522, 190] width 173 height 24
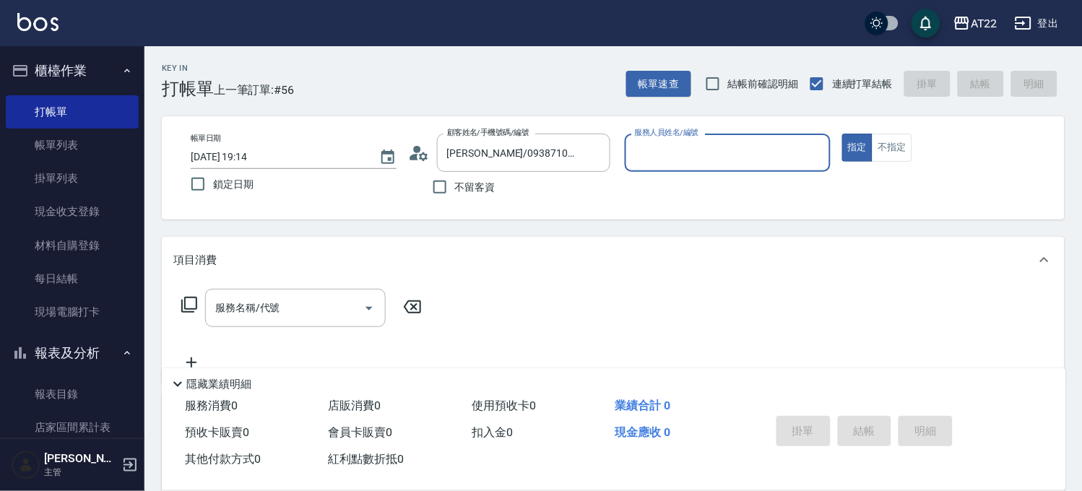
click at [430, 155] on div "顧客姓名/手機號碼/編號 [PERSON_NAME]/0938710202/V80902 顧客姓名/手機號碼/編號" at bounding box center [511, 153] width 206 height 38
click at [425, 152] on icon at bounding box center [419, 153] width 22 height 22
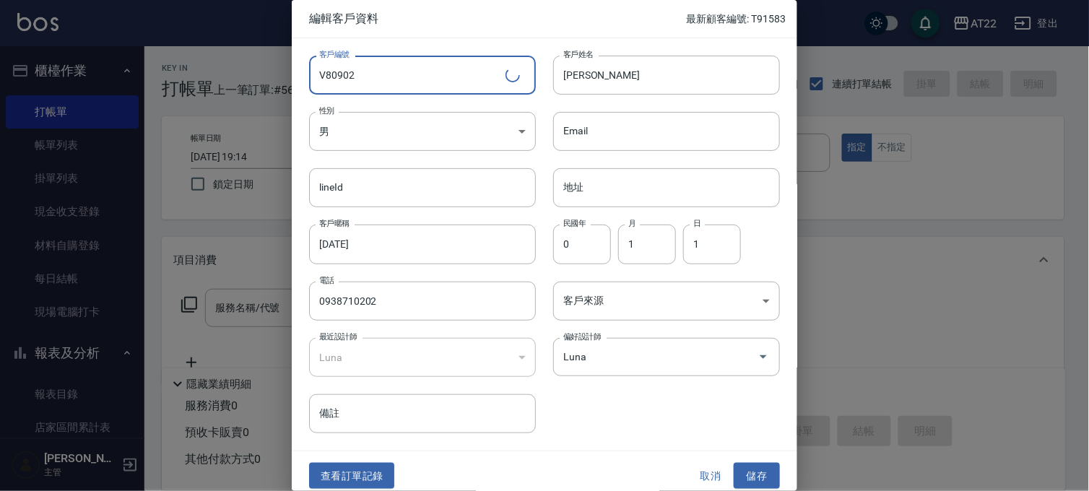
drag, startPoint x: 474, startPoint y: 59, endPoint x: 243, endPoint y: 48, distance: 230.7
click at [243, 62] on div "編輯客戶資料 最新顧客編號: T91583 客戶編號 V80902 ​ 客戶編號 客戶姓名 [PERSON_NAME] 客戶姓名 性別 男 [DEMOGRAP…" at bounding box center [544, 245] width 1089 height 491
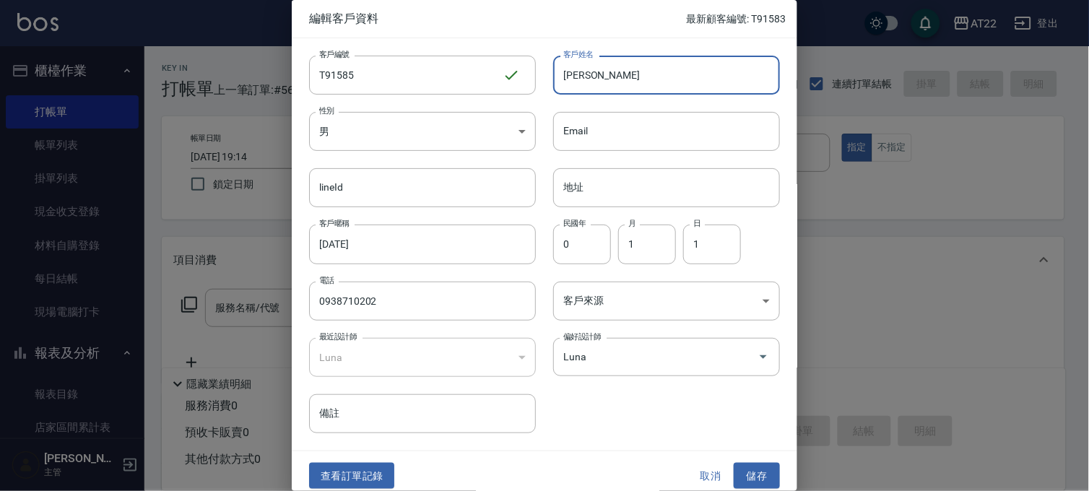
click at [624, 79] on input "[PERSON_NAME]" at bounding box center [666, 75] width 227 height 39
click at [757, 473] on button "儲存" at bounding box center [757, 476] width 46 height 27
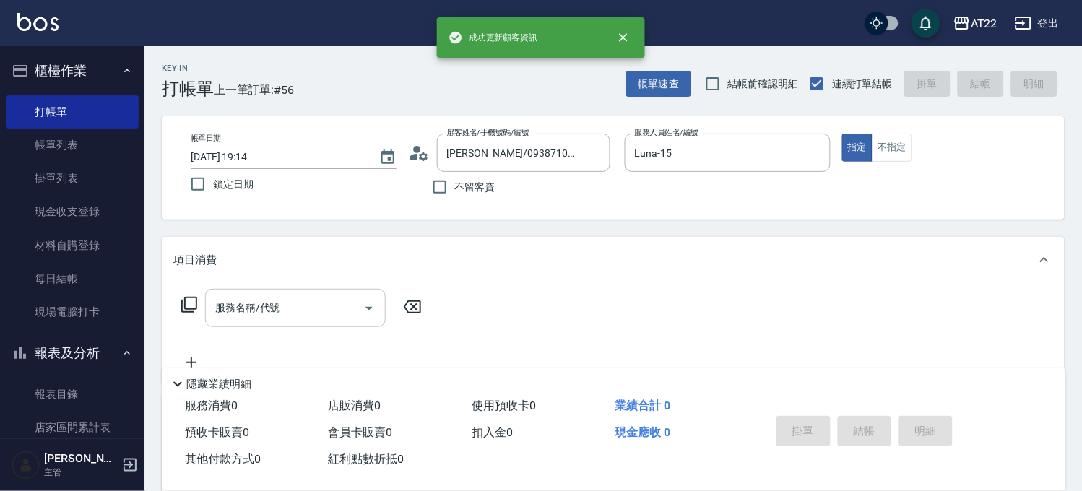
click at [330, 316] on input "服務名稱/代號" at bounding box center [285, 307] width 146 height 25
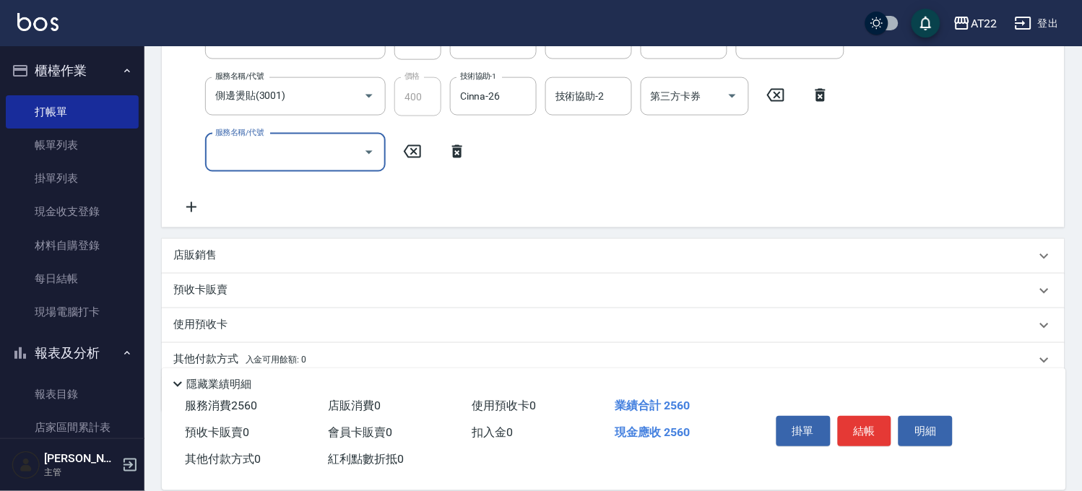
scroll to position [439, 0]
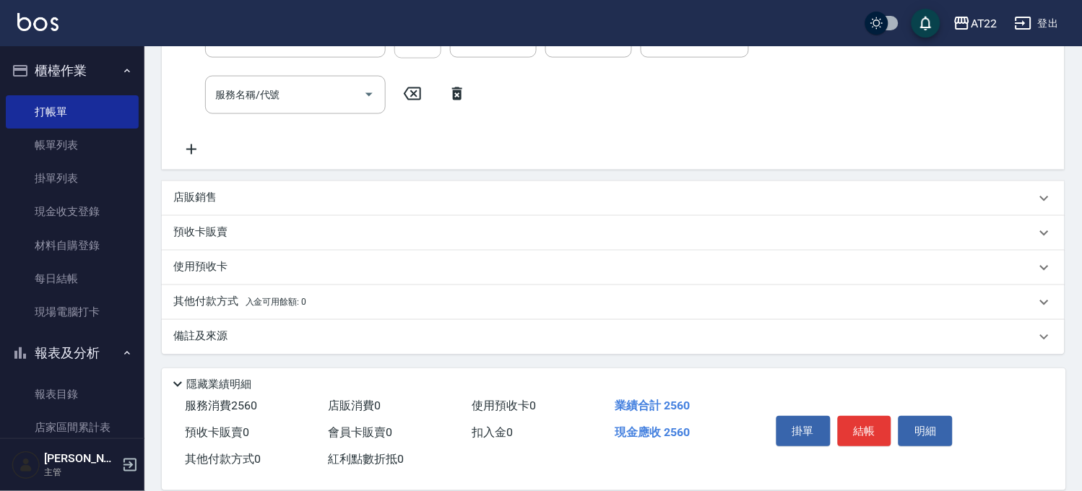
click at [244, 196] on div "店販銷售" at bounding box center [604, 198] width 863 height 15
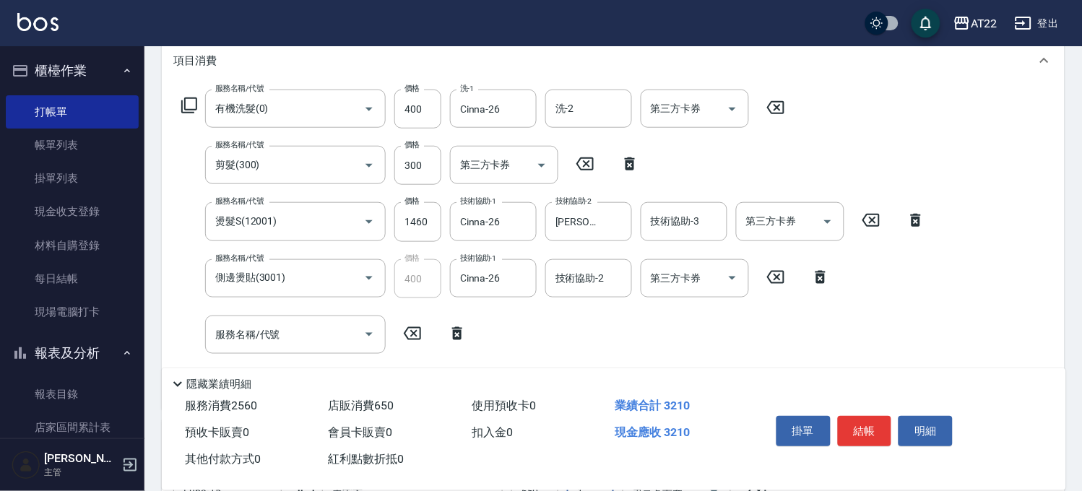
scroll to position [199, 0]
click at [851, 432] on button "結帳" at bounding box center [865, 431] width 54 height 30
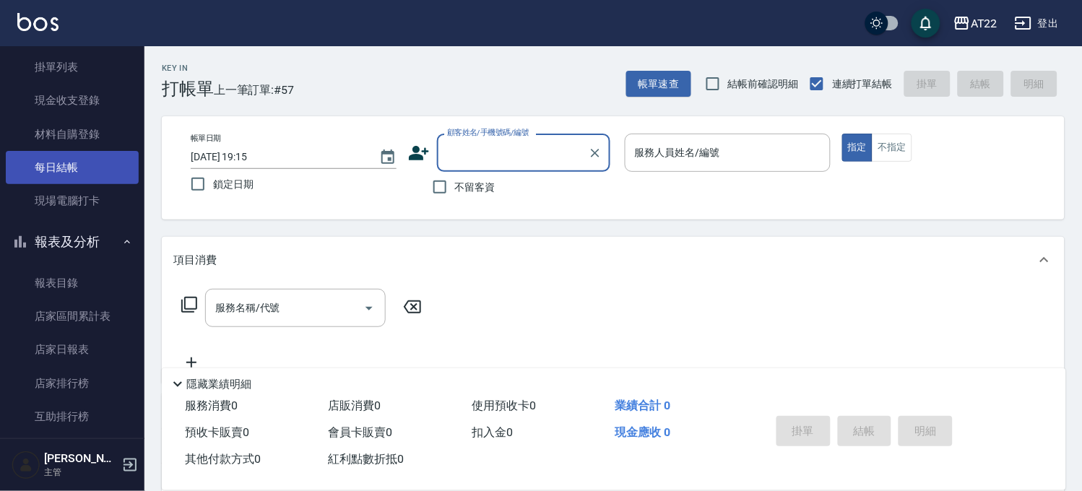
scroll to position [0, 0]
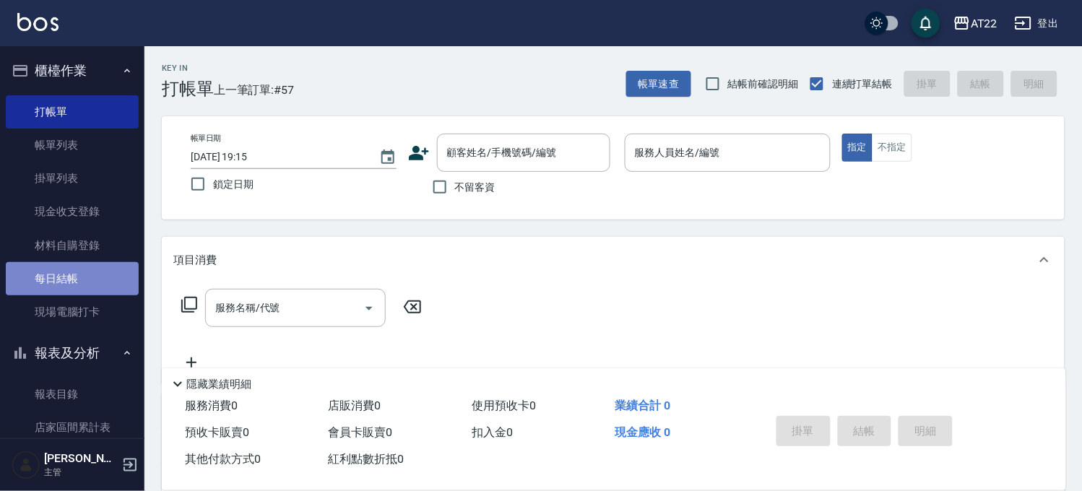
click at [94, 290] on link "每日結帳" at bounding box center [72, 278] width 133 height 33
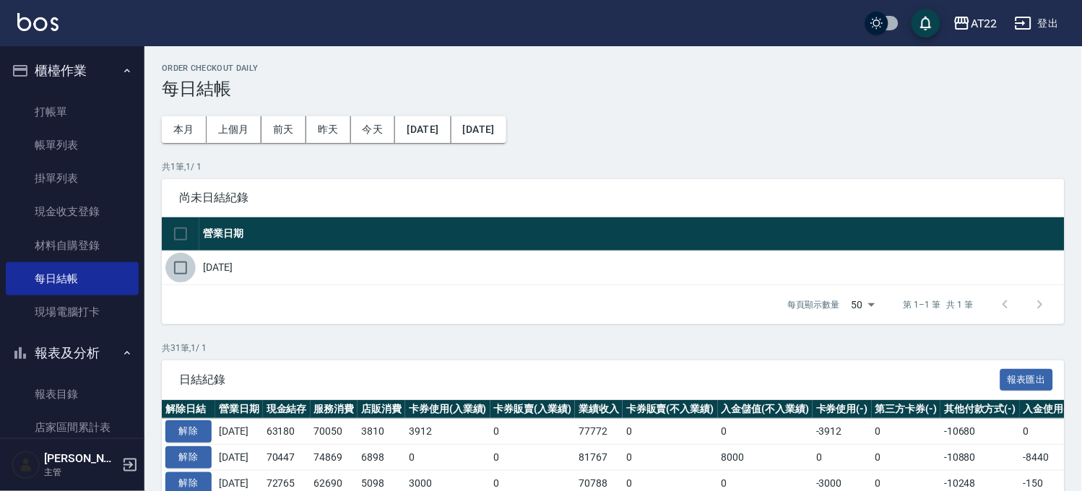
click at [178, 266] on input "checkbox" at bounding box center [180, 268] width 30 height 30
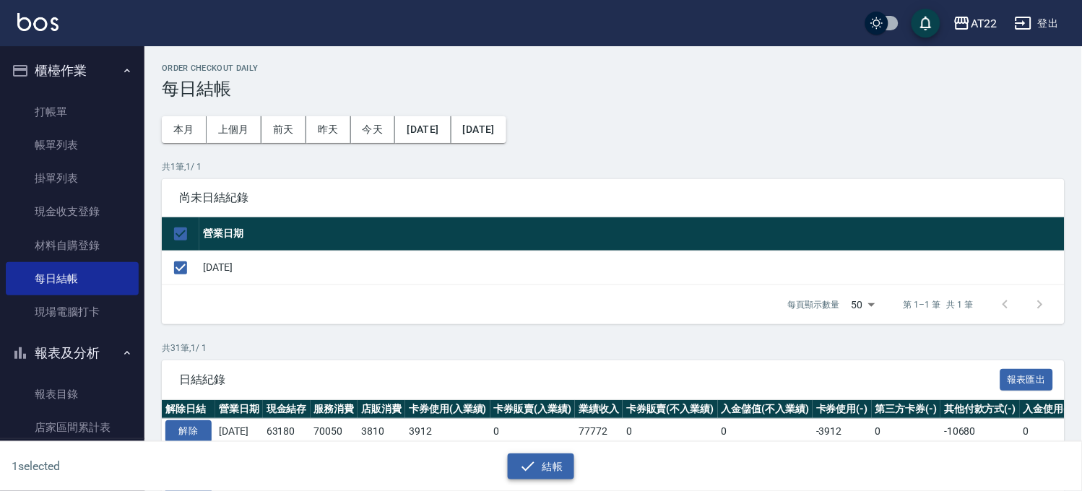
click at [545, 465] on button "結帳" at bounding box center [541, 467] width 67 height 27
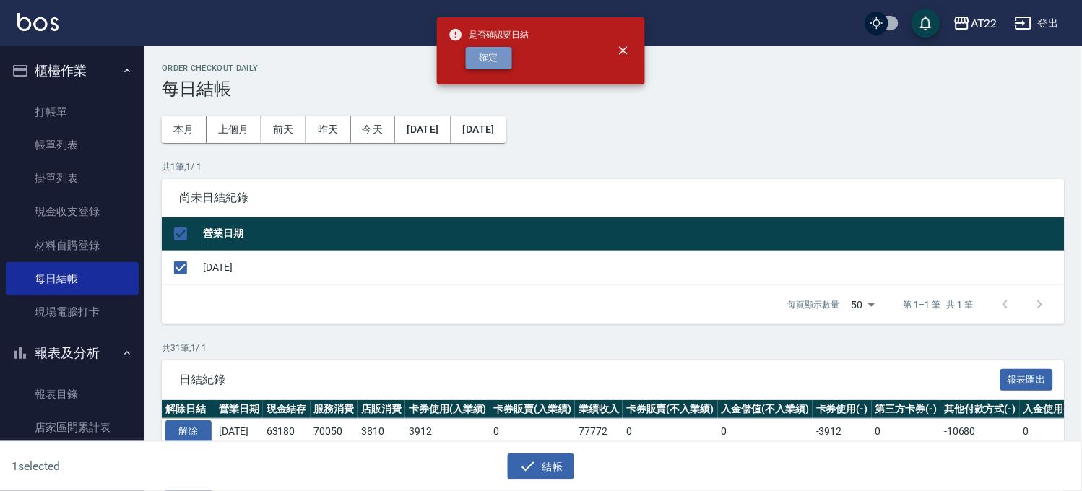
click at [504, 56] on button "確定" at bounding box center [489, 58] width 46 height 22
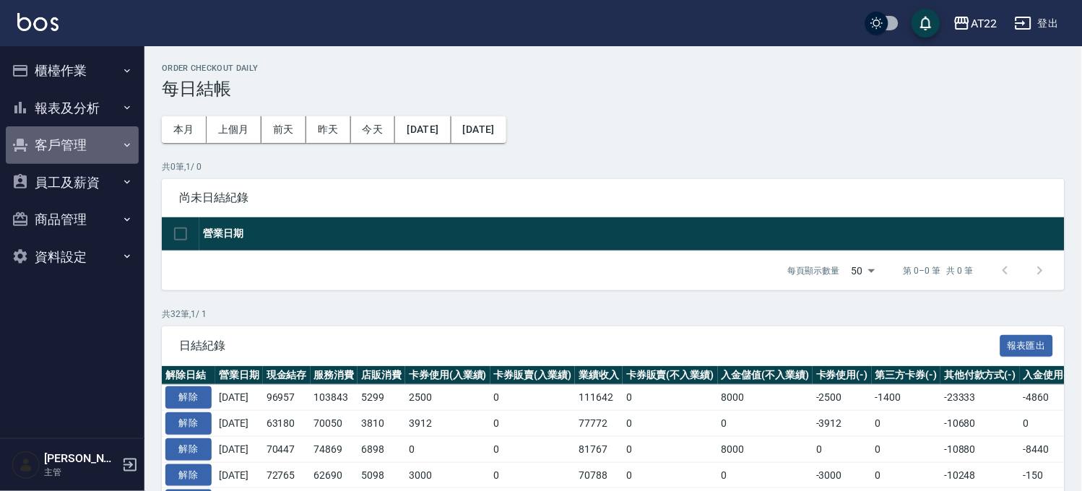
click at [92, 133] on button "客戶管理" at bounding box center [72, 145] width 133 height 38
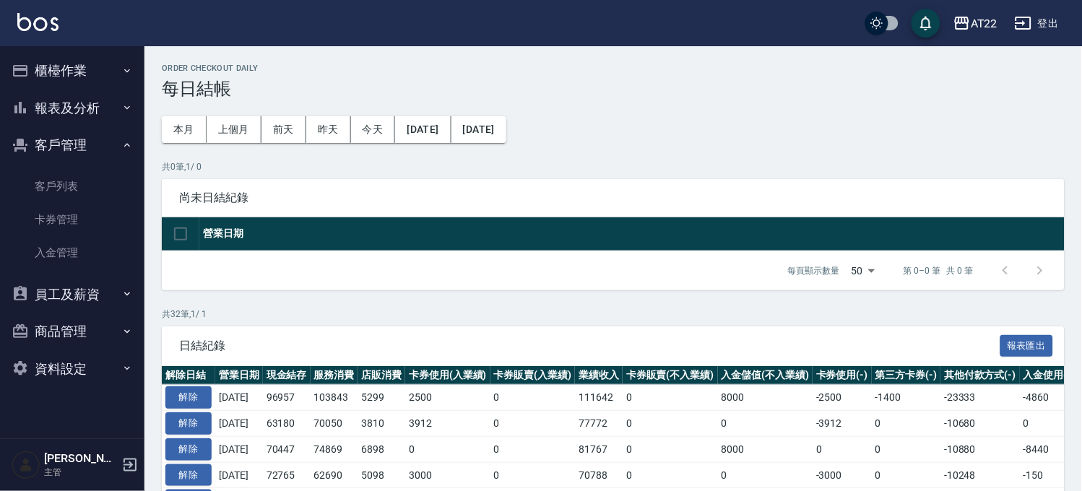
click at [92, 133] on button "客戶管理" at bounding box center [72, 145] width 133 height 38
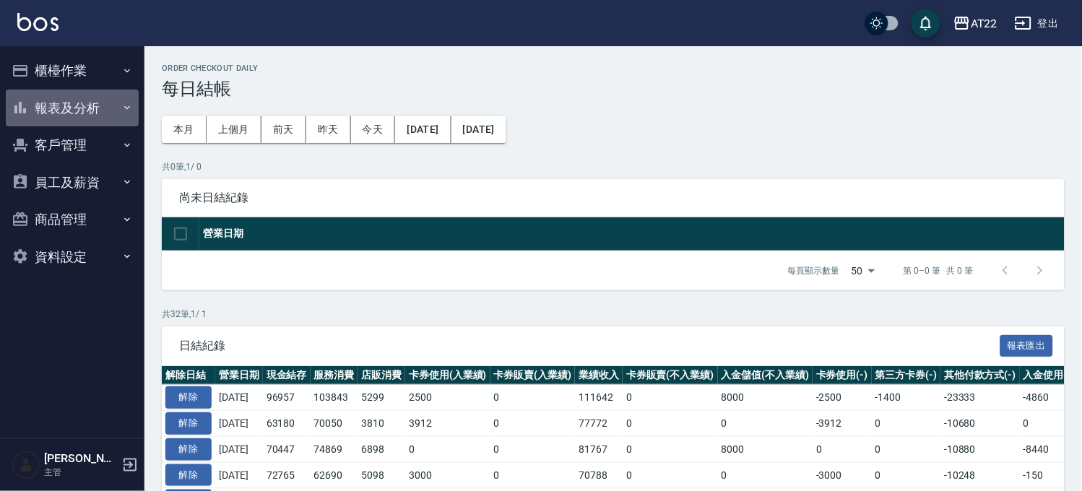
click at [92, 111] on button "報表及分析" at bounding box center [72, 109] width 133 height 38
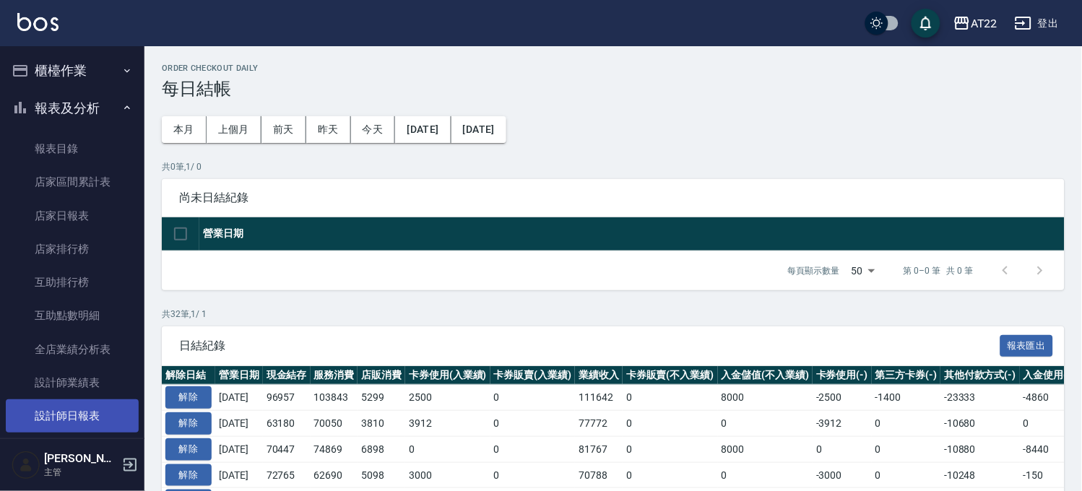
click at [92, 422] on link "設計師日報表" at bounding box center [72, 416] width 133 height 33
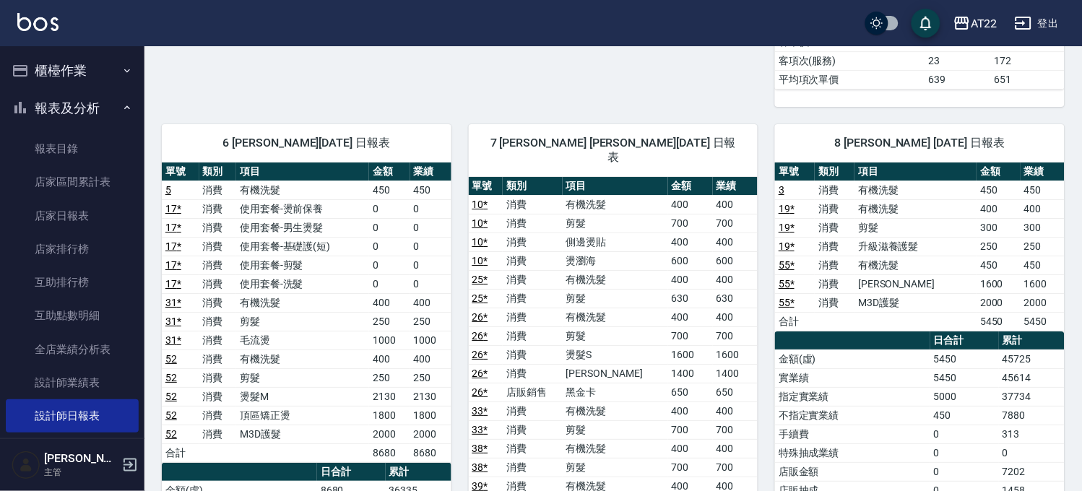
scroll to position [963, 0]
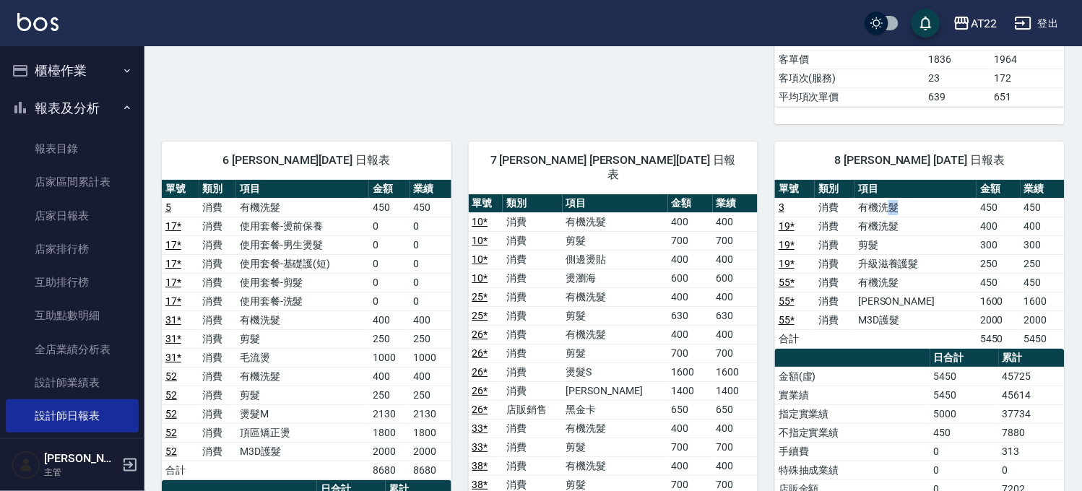
drag, startPoint x: 897, startPoint y: 195, endPoint x: 907, endPoint y: 198, distance: 9.8
click at [907, 198] on td "有機洗髮" at bounding box center [916, 207] width 122 height 19
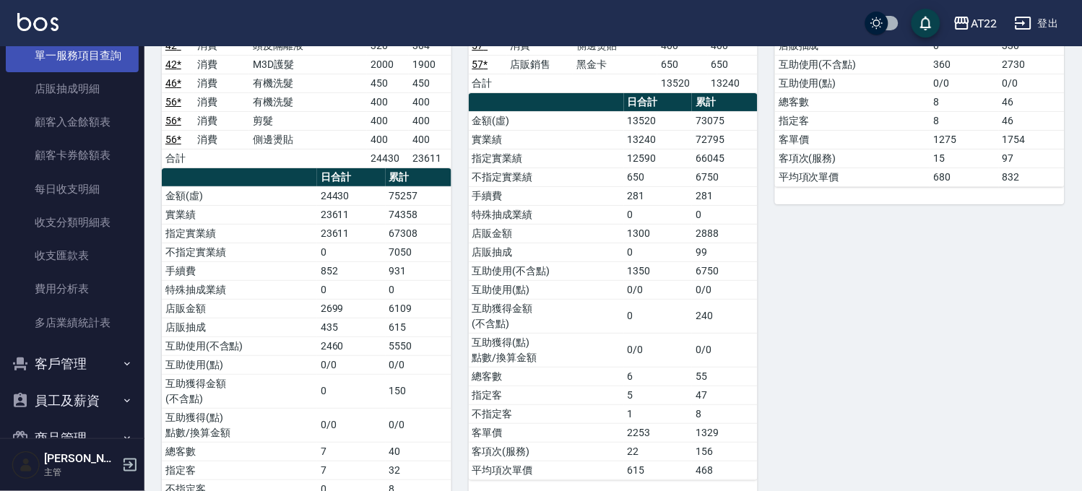
scroll to position [634, 0]
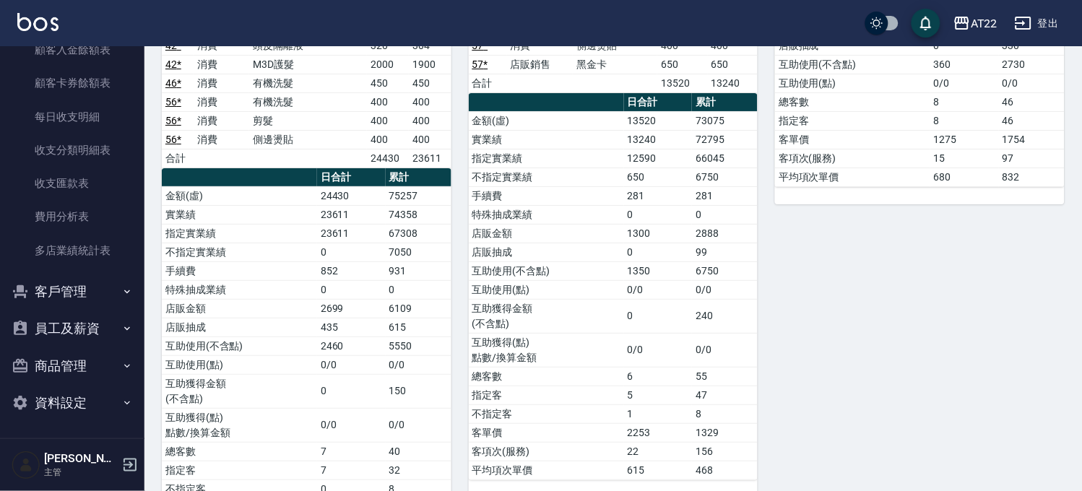
click at [46, 291] on button "客戶管理" at bounding box center [72, 292] width 133 height 38
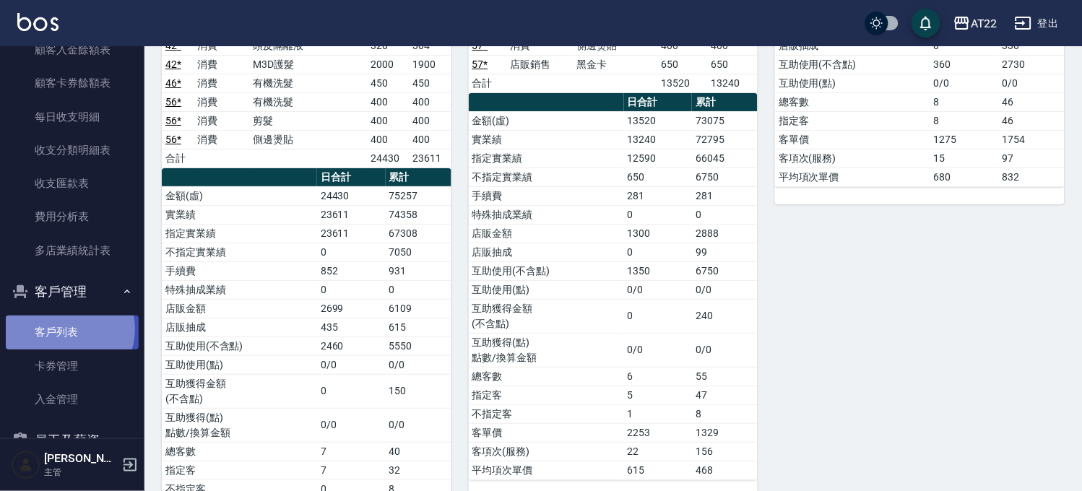
click at [65, 329] on link "客戶列表" at bounding box center [72, 332] width 133 height 33
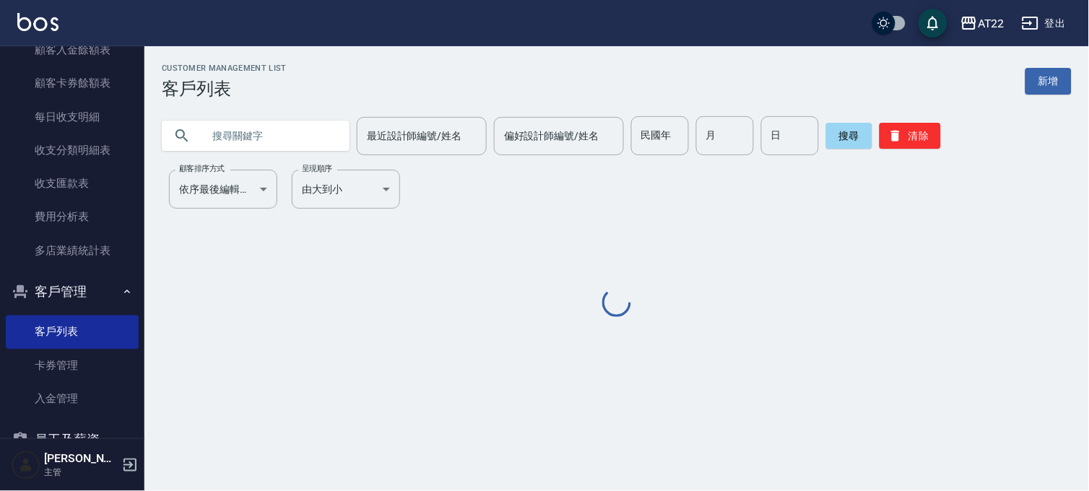
drag, startPoint x: 297, startPoint y: 138, endPoint x: 297, endPoint y: 149, distance: 10.8
click at [297, 139] on input "text" at bounding box center [270, 135] width 136 height 39
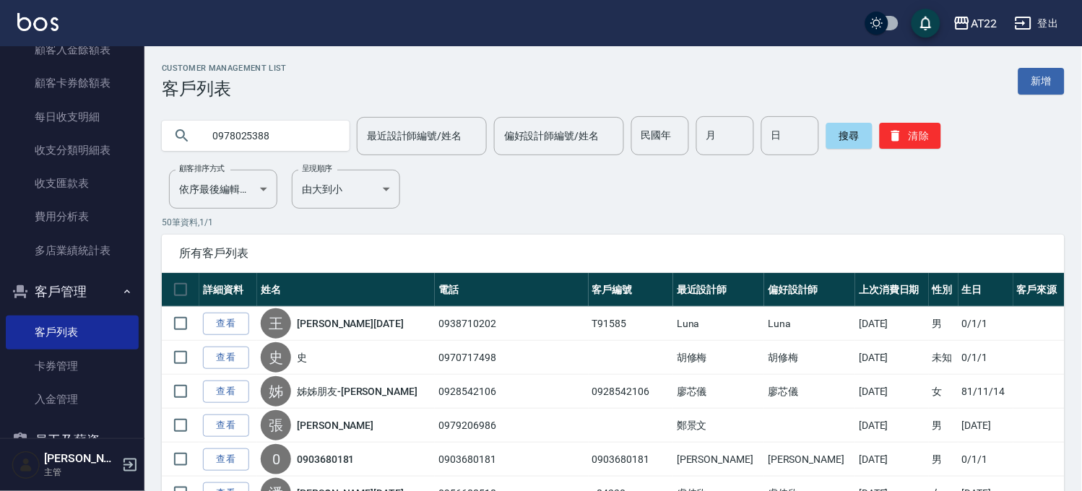
type input "0978025388"
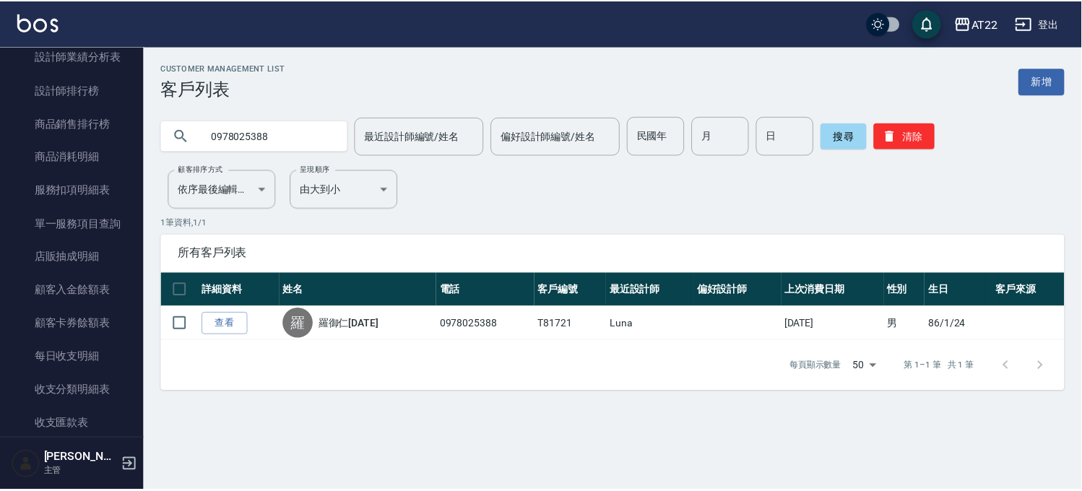
scroll to position [313, 0]
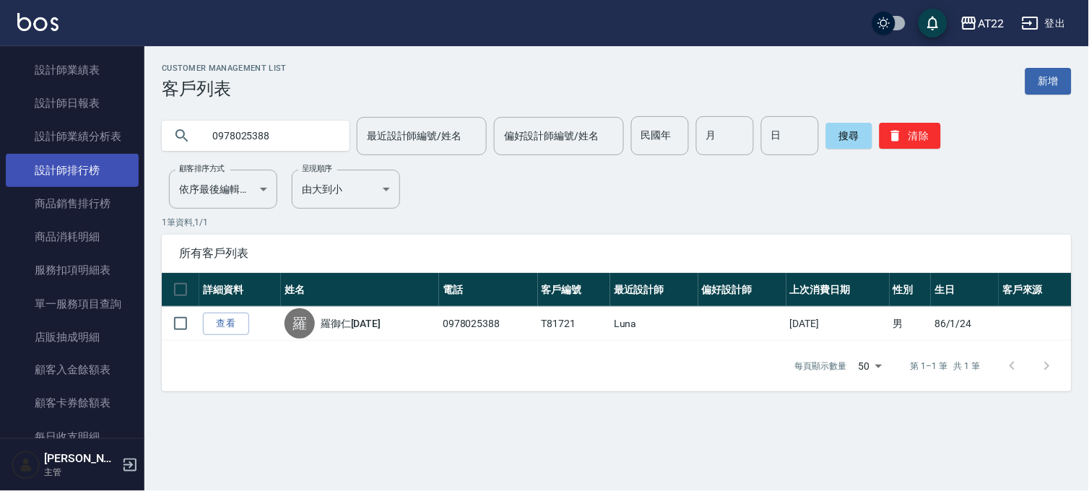
click at [82, 164] on link "設計師排行榜" at bounding box center [72, 170] width 133 height 33
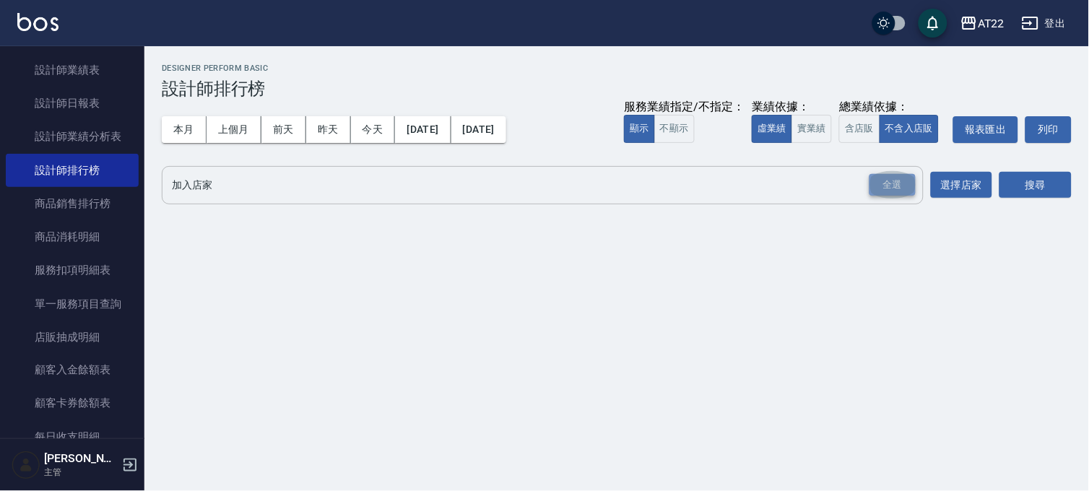
click at [894, 177] on div "全選" at bounding box center [893, 185] width 46 height 22
click at [1019, 176] on button "搜尋" at bounding box center [1036, 186] width 72 height 27
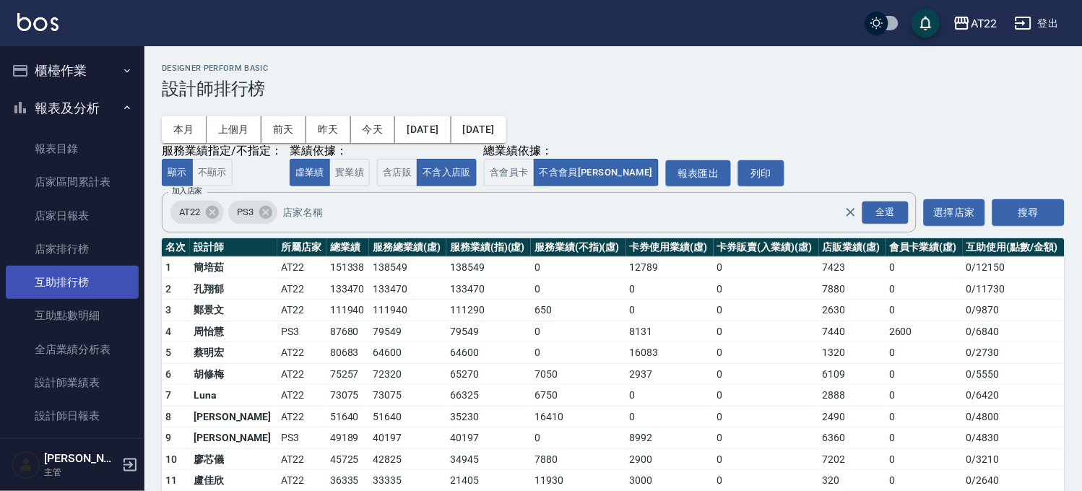
click at [66, 275] on link "互助排行榜" at bounding box center [72, 282] width 133 height 33
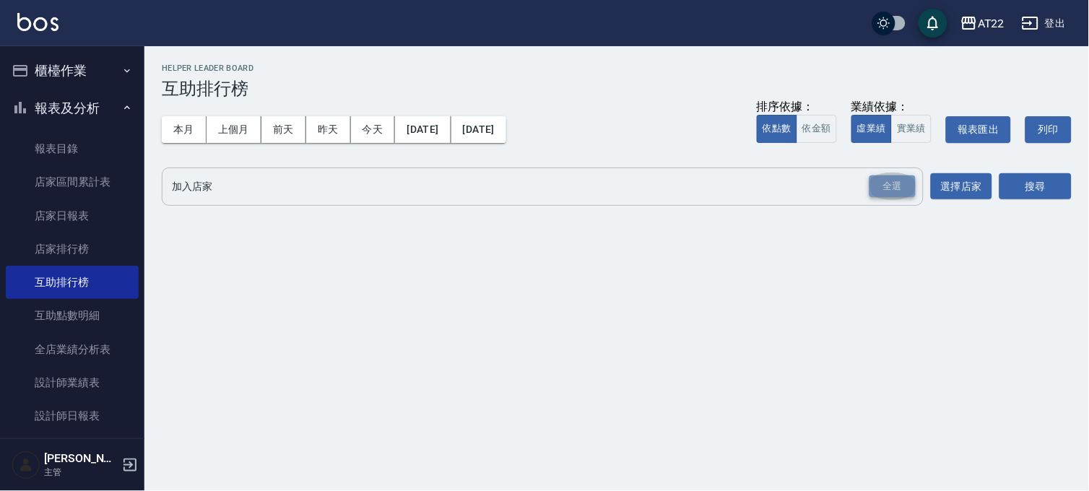
click at [912, 195] on div "全選" at bounding box center [893, 187] width 46 height 22
click at [1031, 181] on button "搜尋" at bounding box center [1036, 187] width 72 height 27
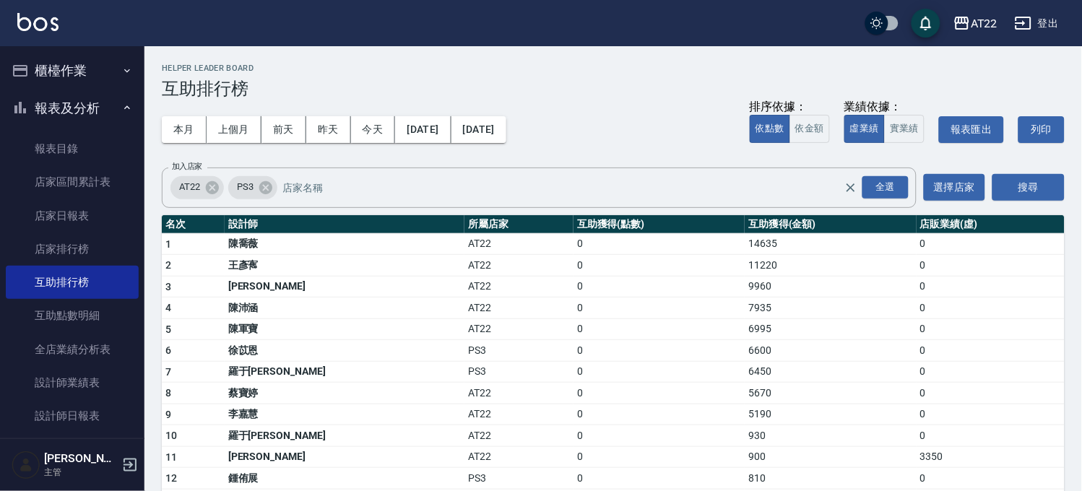
click at [108, 78] on button "櫃檯作業" at bounding box center [72, 71] width 133 height 38
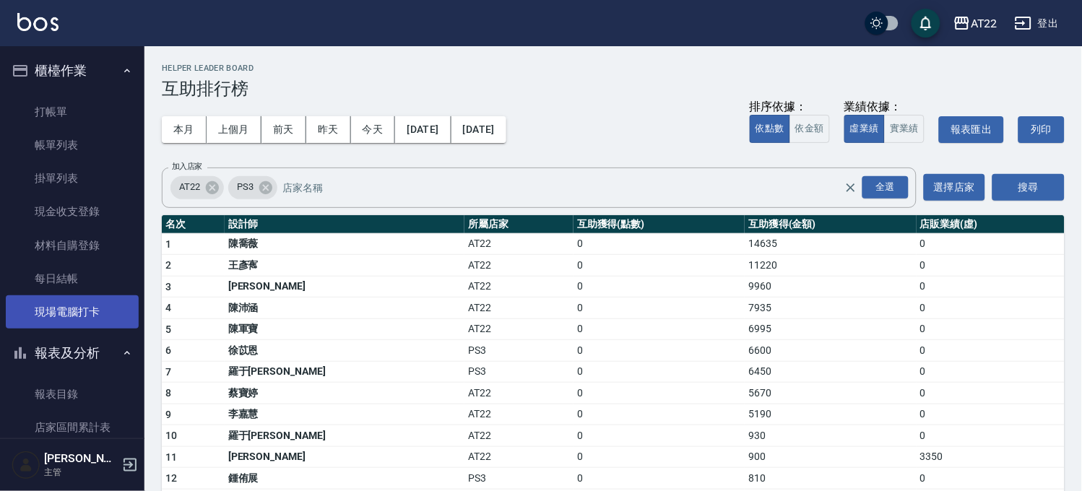
click at [95, 298] on link "現場電腦打卡" at bounding box center [72, 311] width 133 height 33
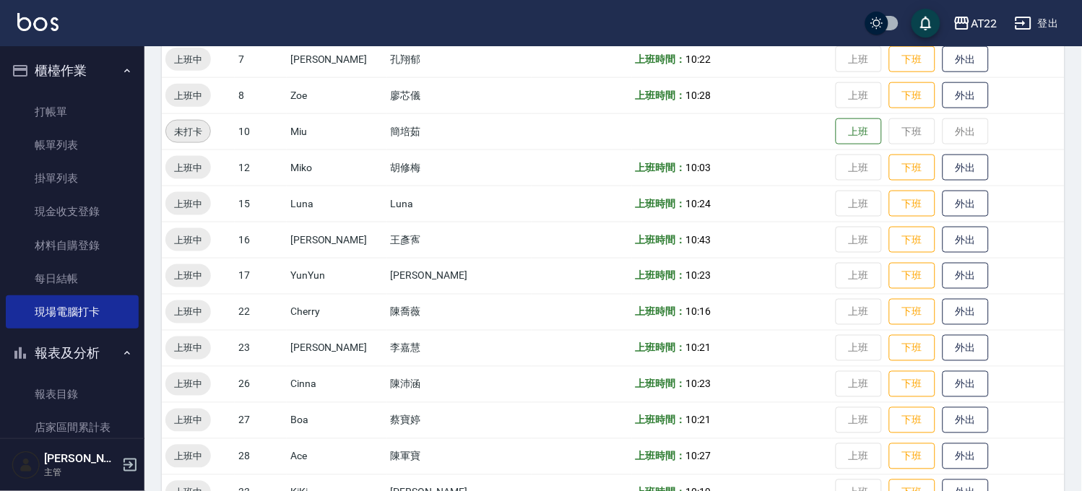
scroll to position [481, 0]
